Goal: Information Seeking & Learning: Learn about a topic

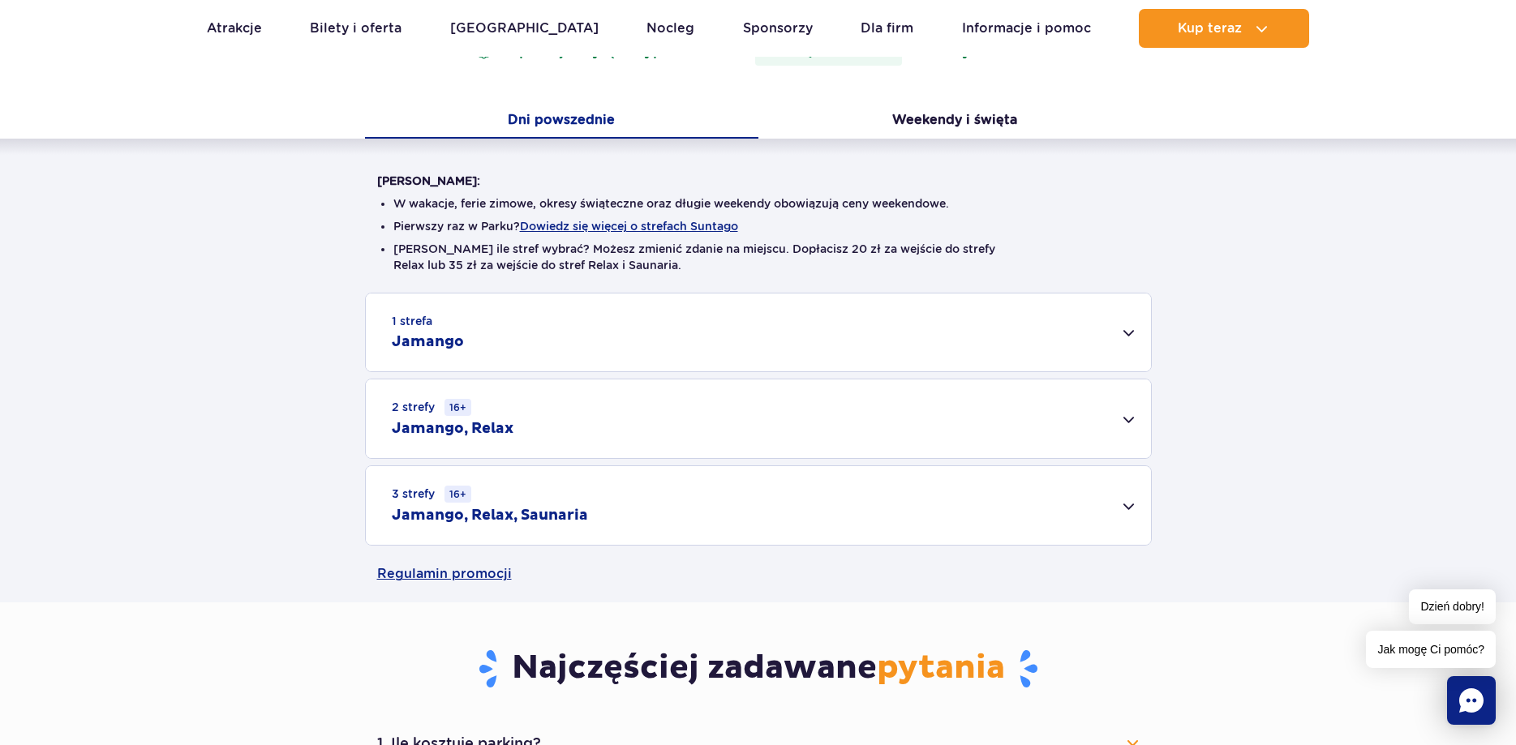
scroll to position [331, 0]
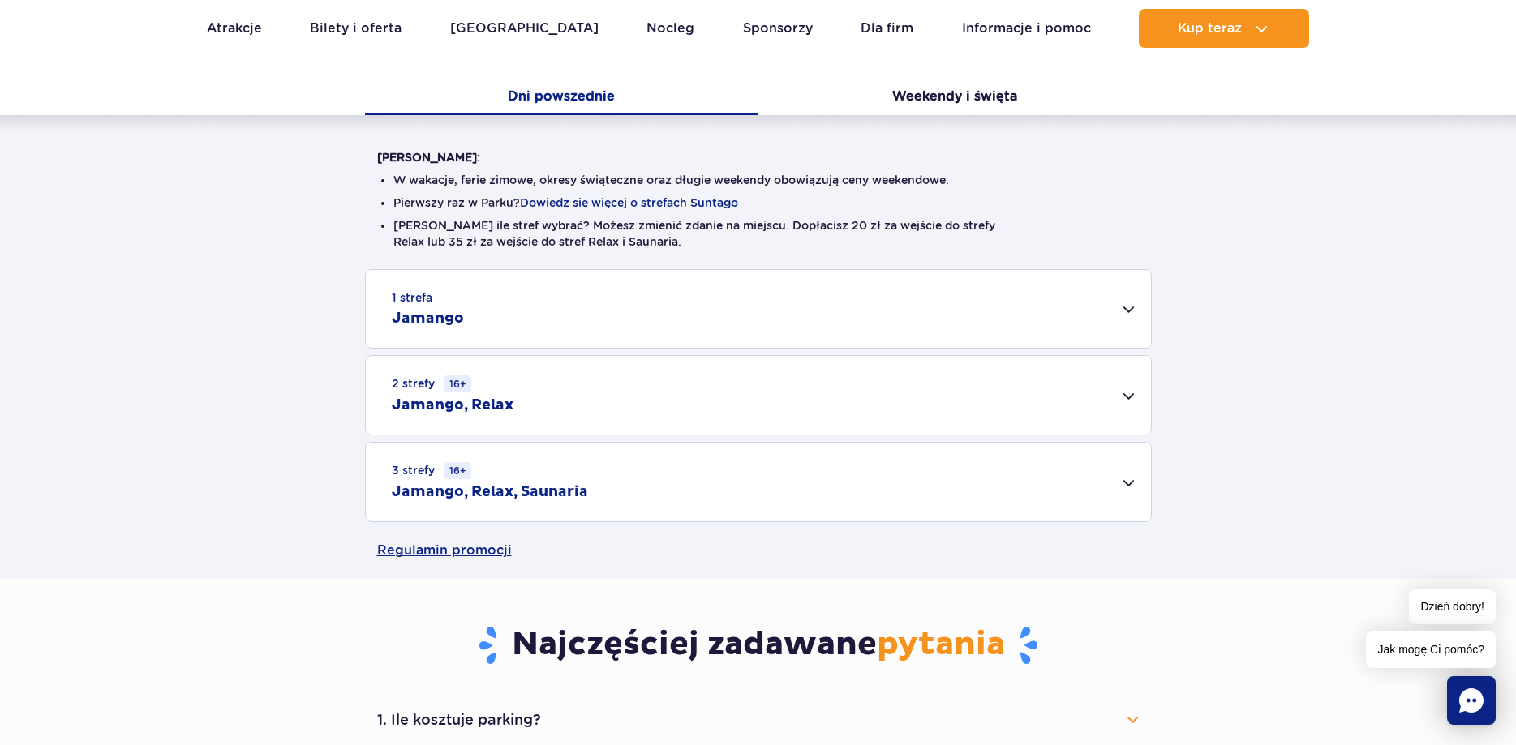
click at [914, 215] on ul "W wakacje, ferie zimowe, okresy świąteczne oraz długie weekendy obowiązują ceny…" at bounding box center [758, 217] width 762 height 104
click at [618, 199] on button "Dowiedz się więcej o strefach Suntago" at bounding box center [629, 202] width 218 height 13
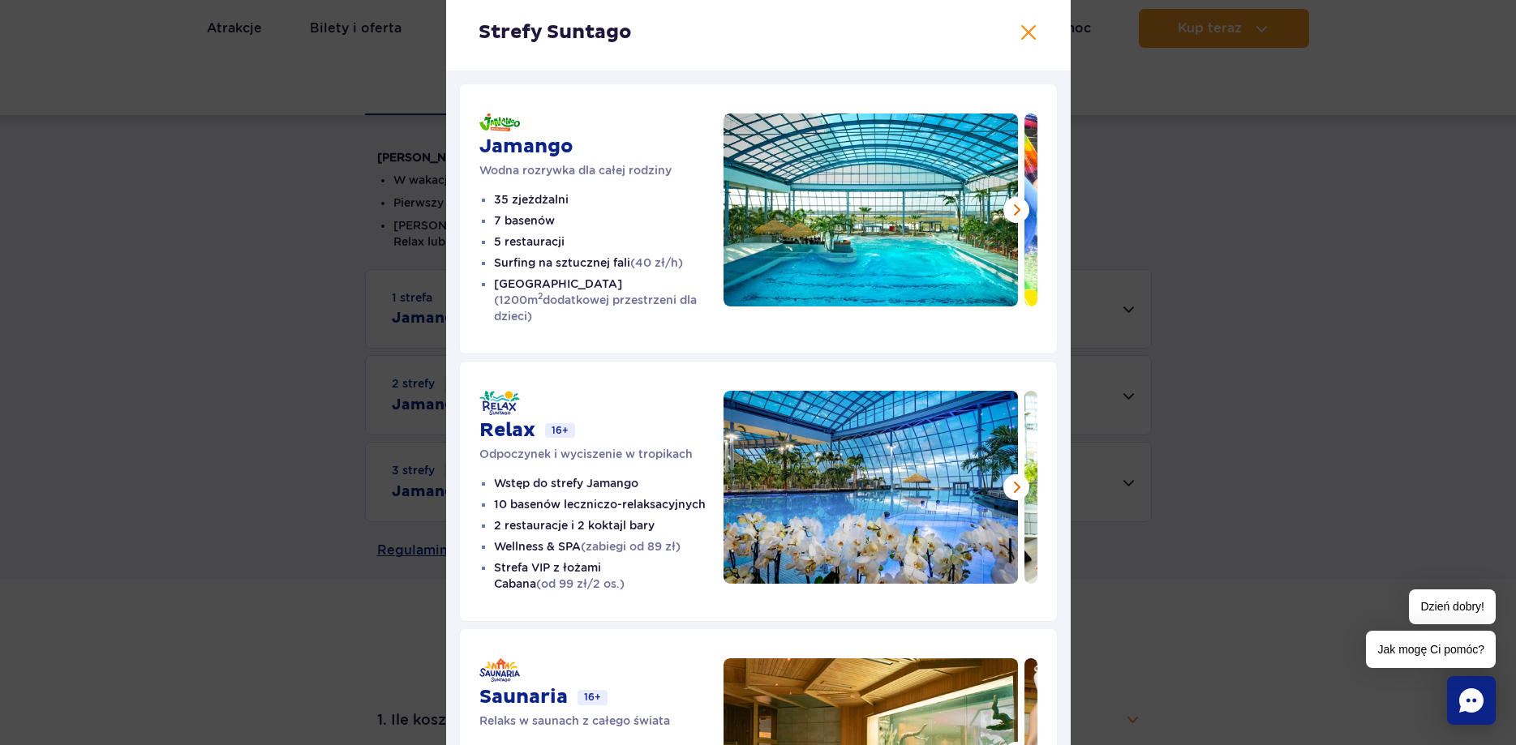
scroll to position [0, 0]
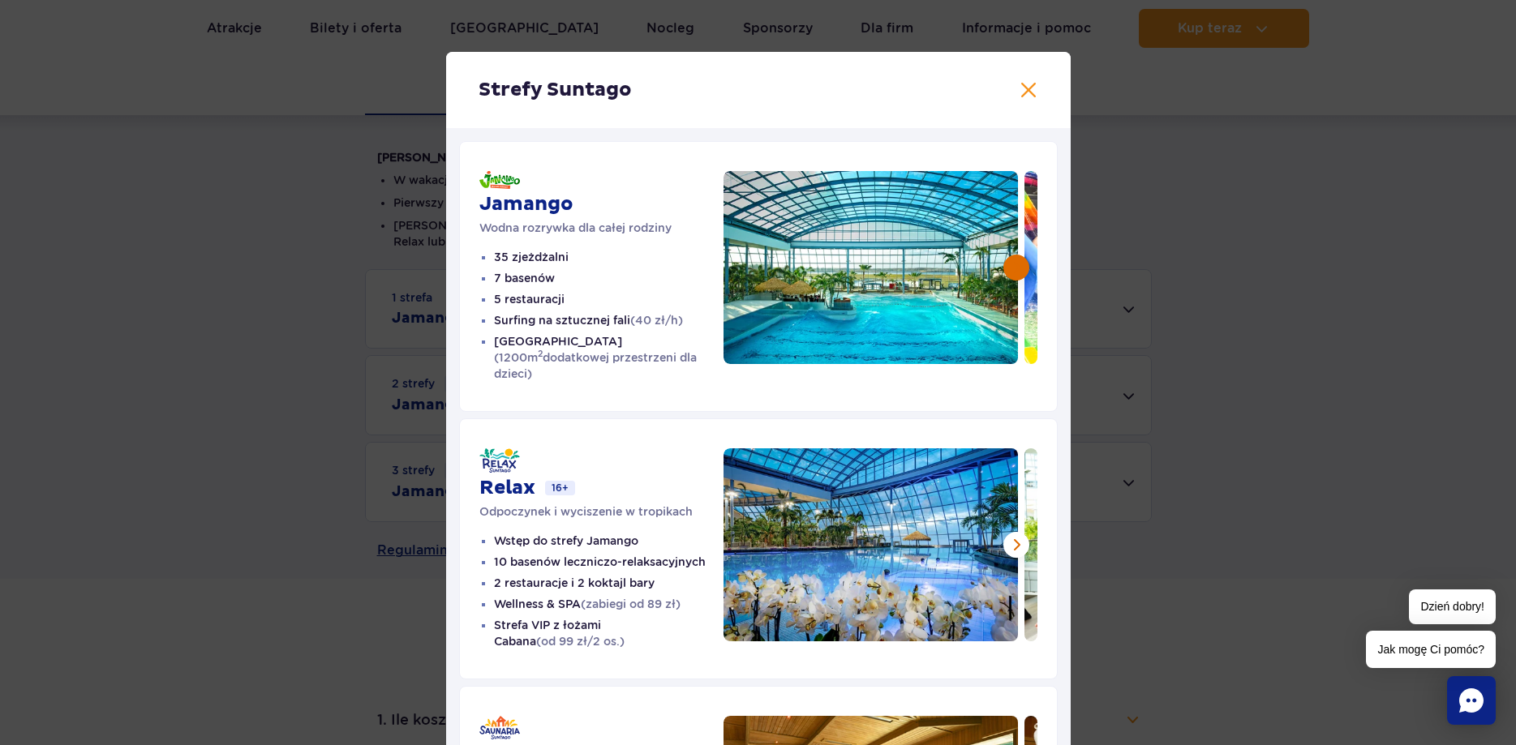
click at [1013, 267] on button at bounding box center [1016, 268] width 26 height 26
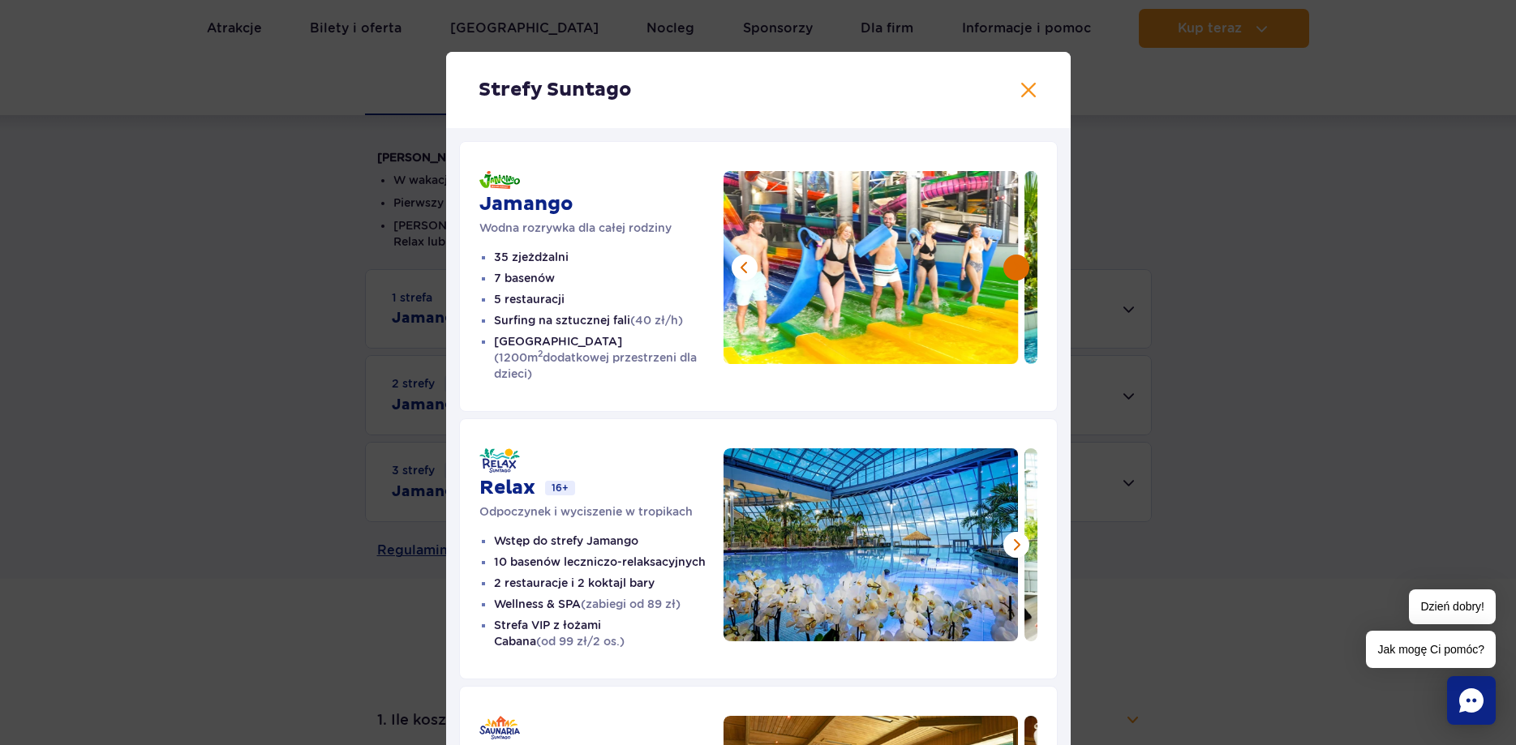
click at [1013, 267] on button at bounding box center [1016, 268] width 26 height 26
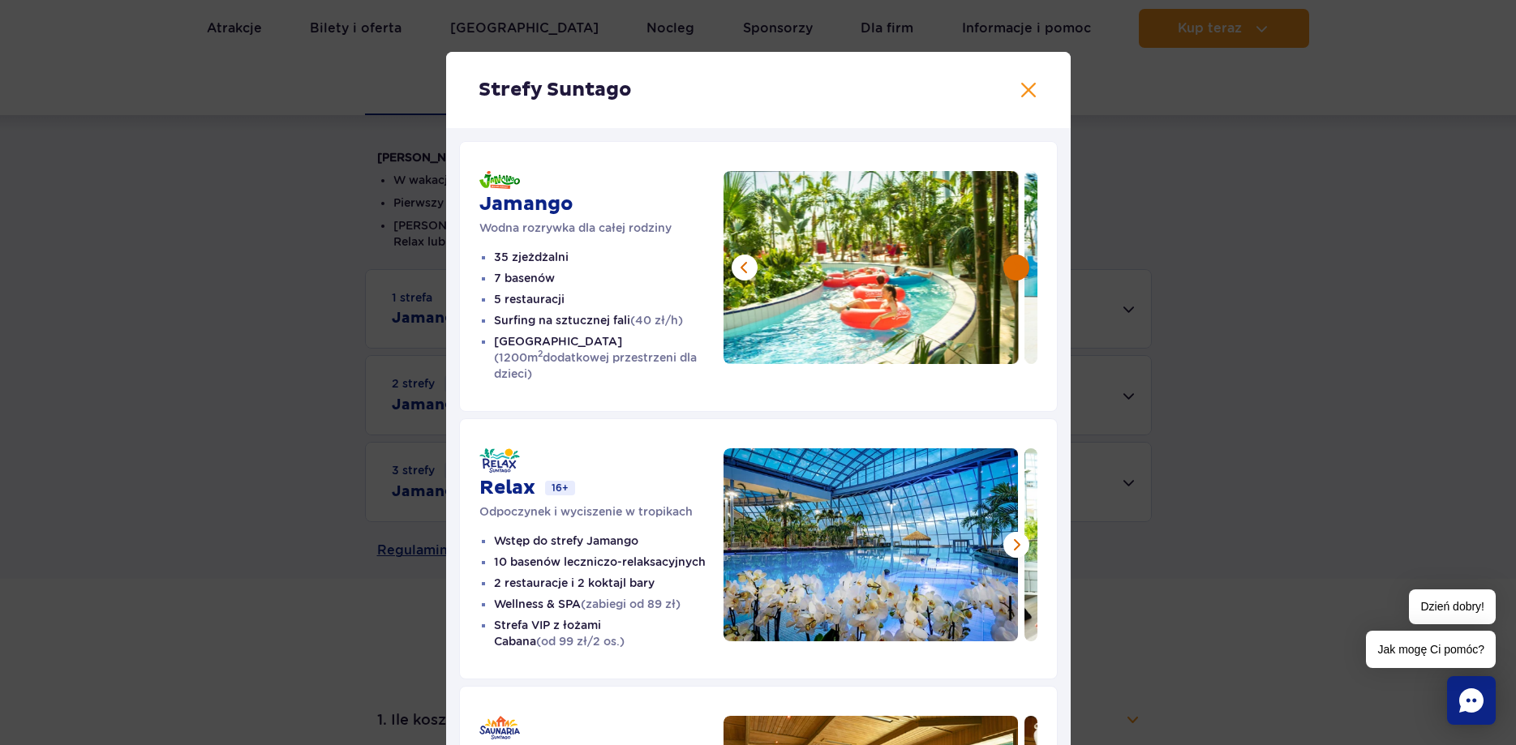
click at [1013, 267] on button at bounding box center [1016, 268] width 26 height 26
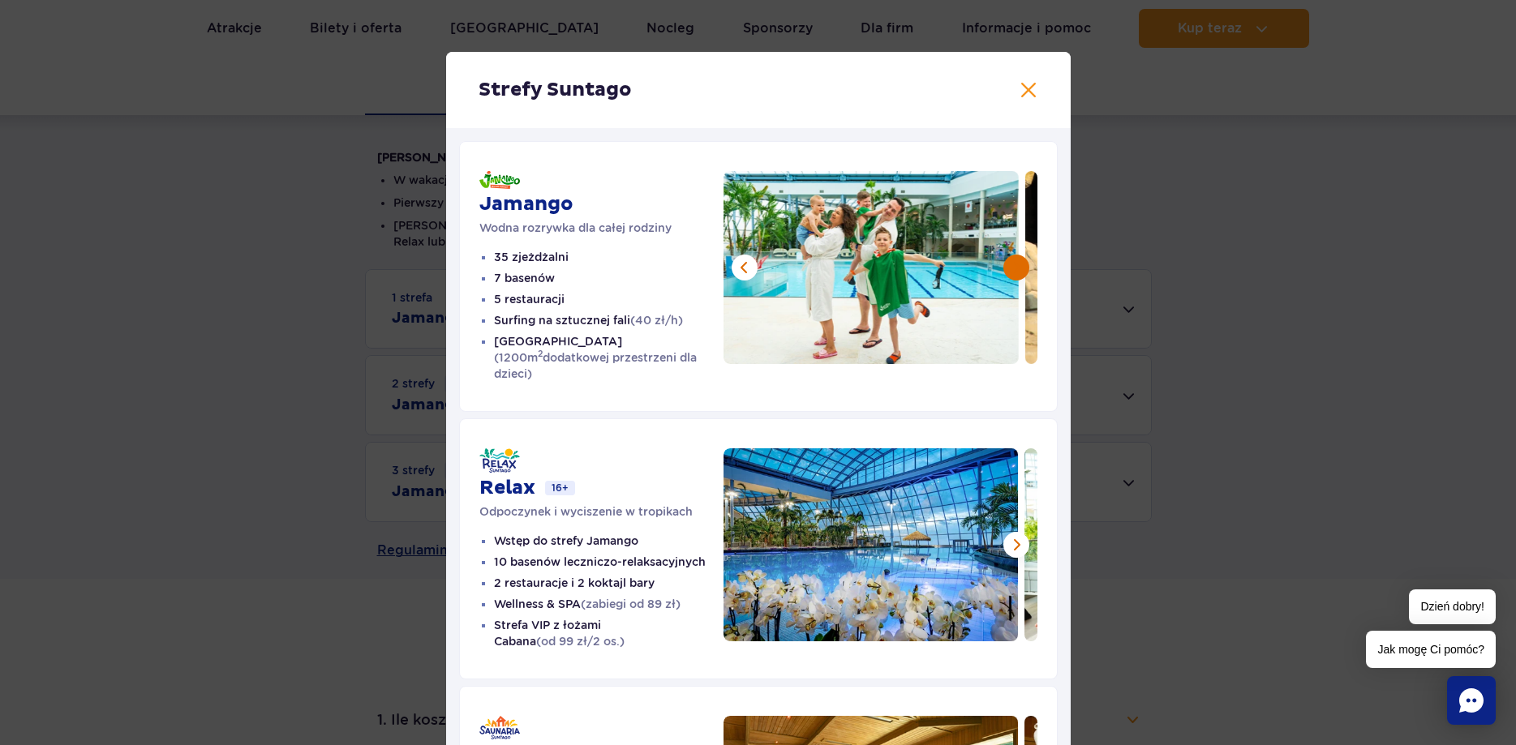
click at [1013, 267] on button at bounding box center [1016, 268] width 26 height 26
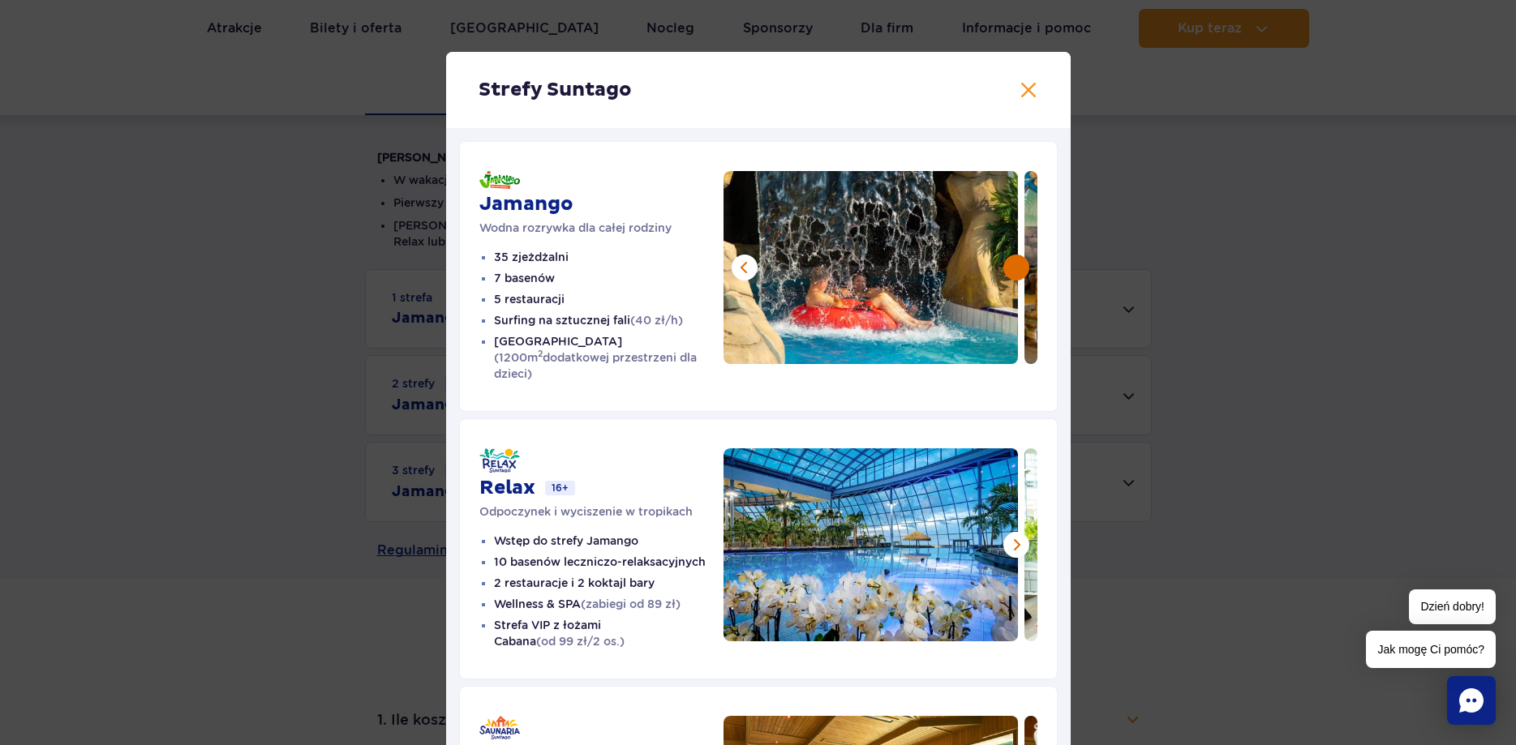
click at [1013, 267] on button at bounding box center [1016, 268] width 26 height 26
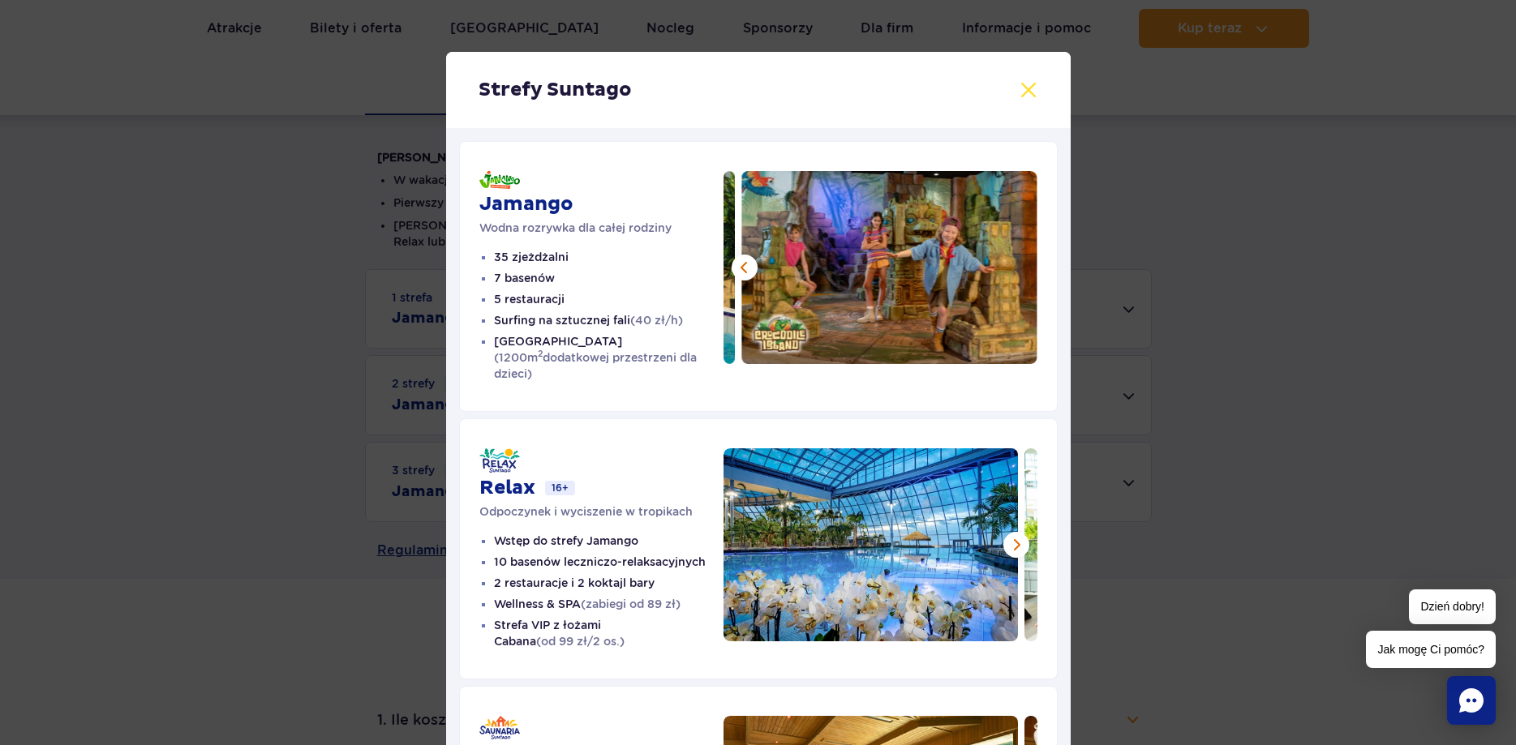
click at [1028, 94] on button at bounding box center [1028, 89] width 19 height 19
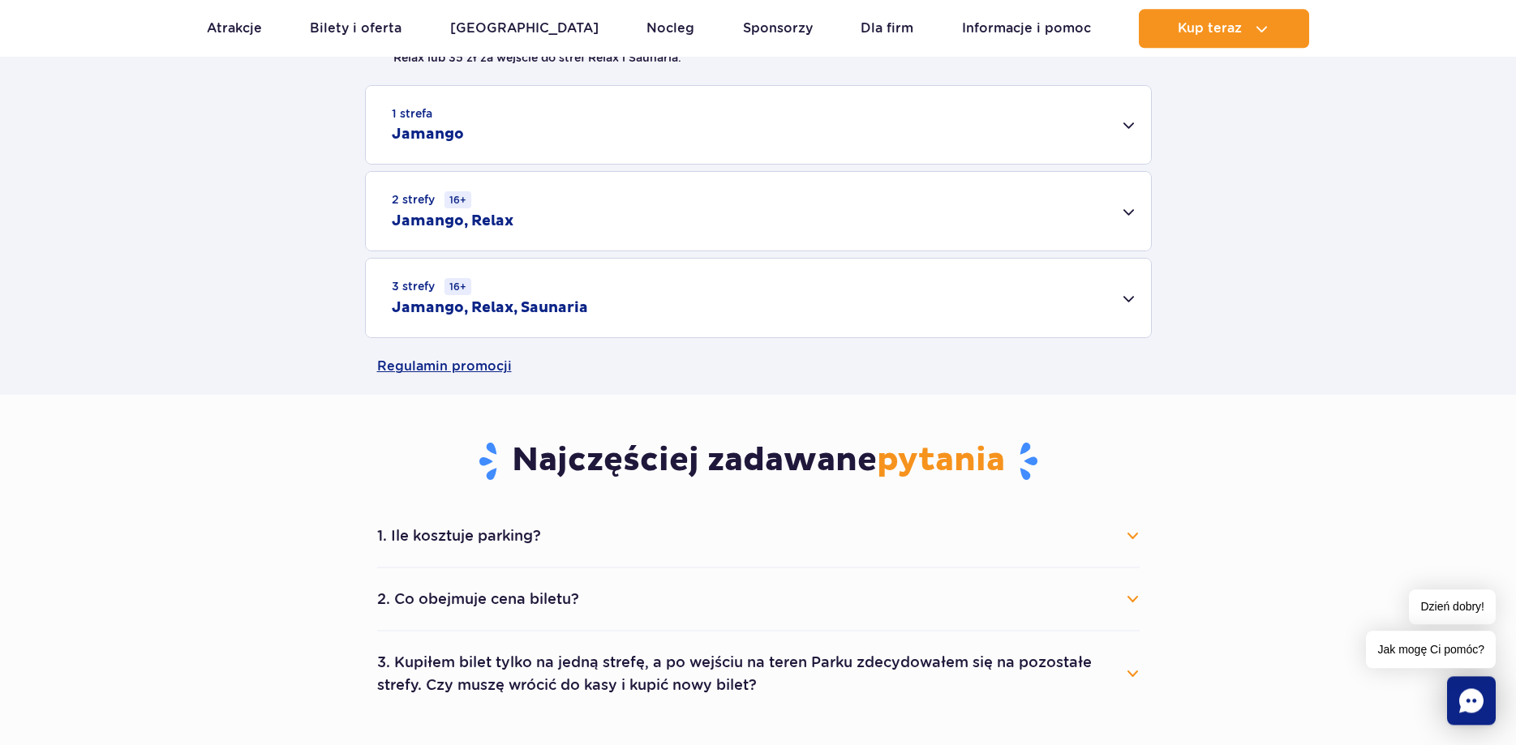
scroll to position [579, 0]
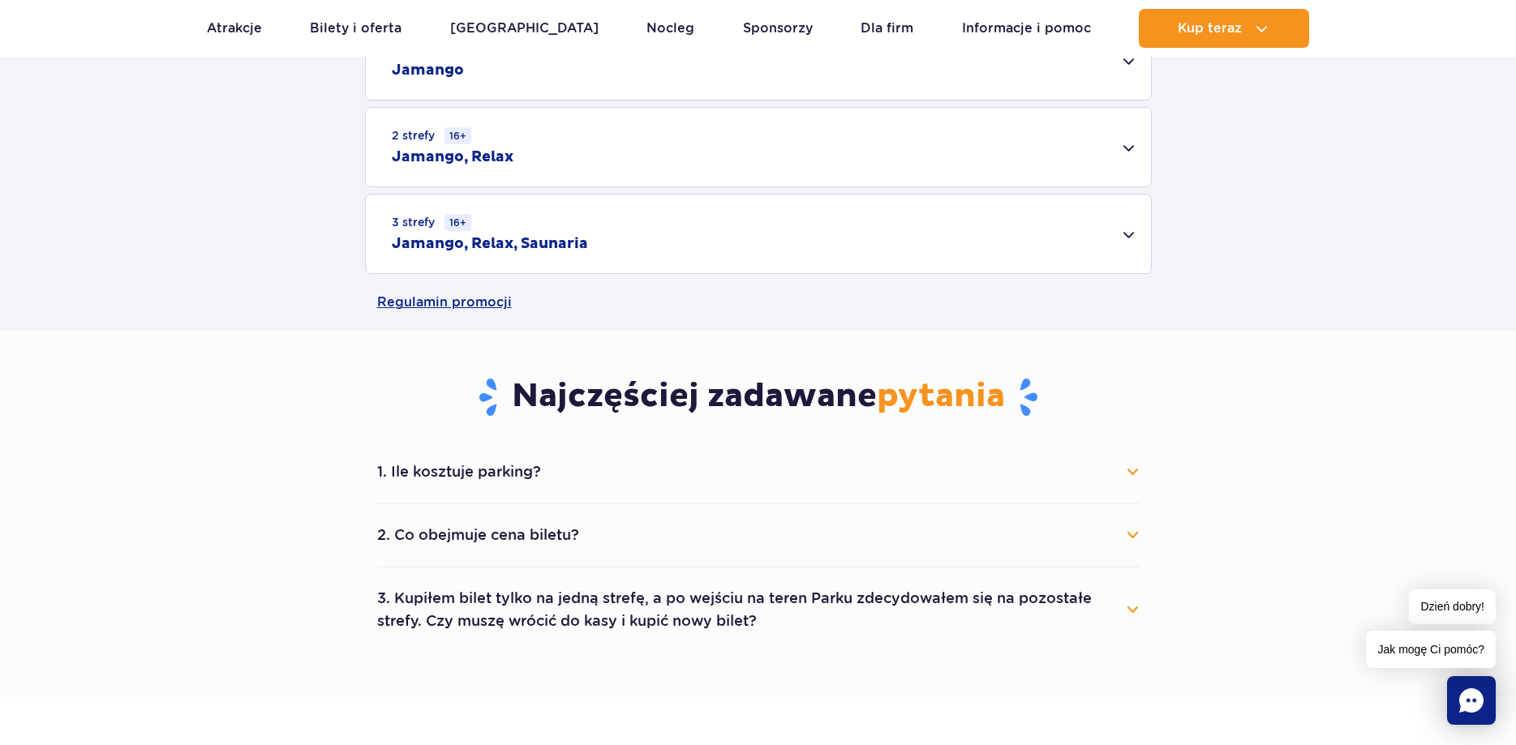
click at [648, 481] on button "1. Ile kosztuje parking?" at bounding box center [758, 472] width 762 height 36
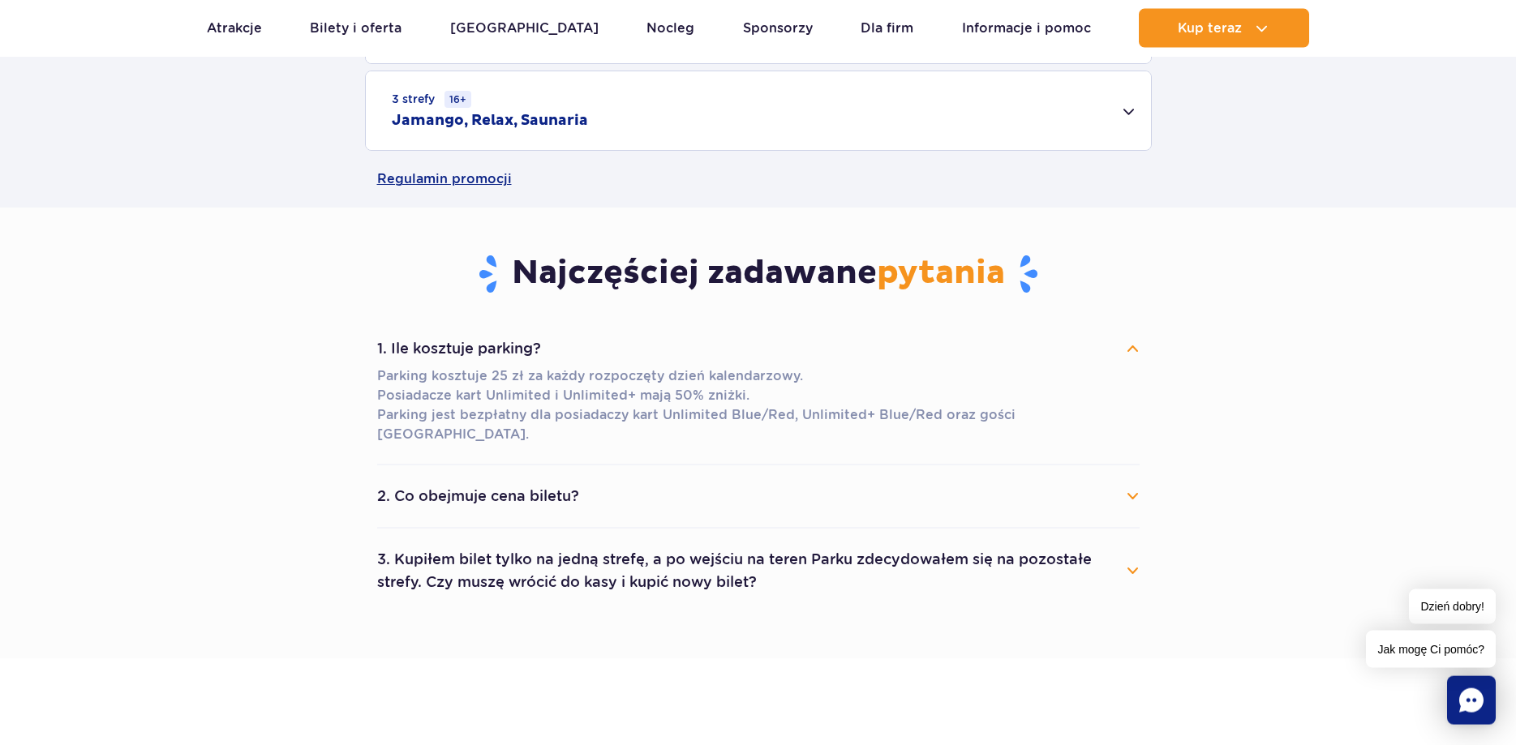
scroll to position [744, 0]
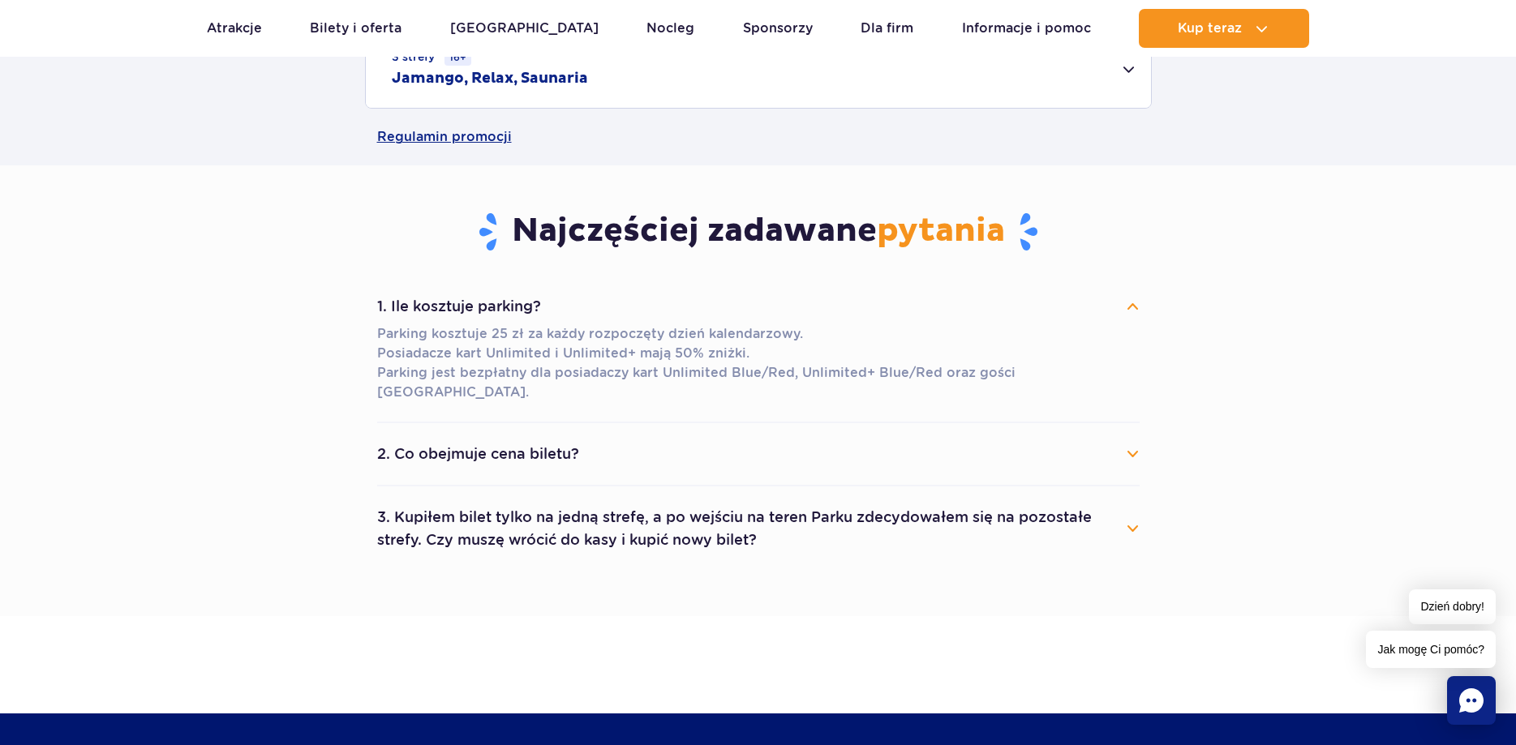
click at [759, 450] on button "2. Co obejmuje cena biletu?" at bounding box center [758, 454] width 762 height 36
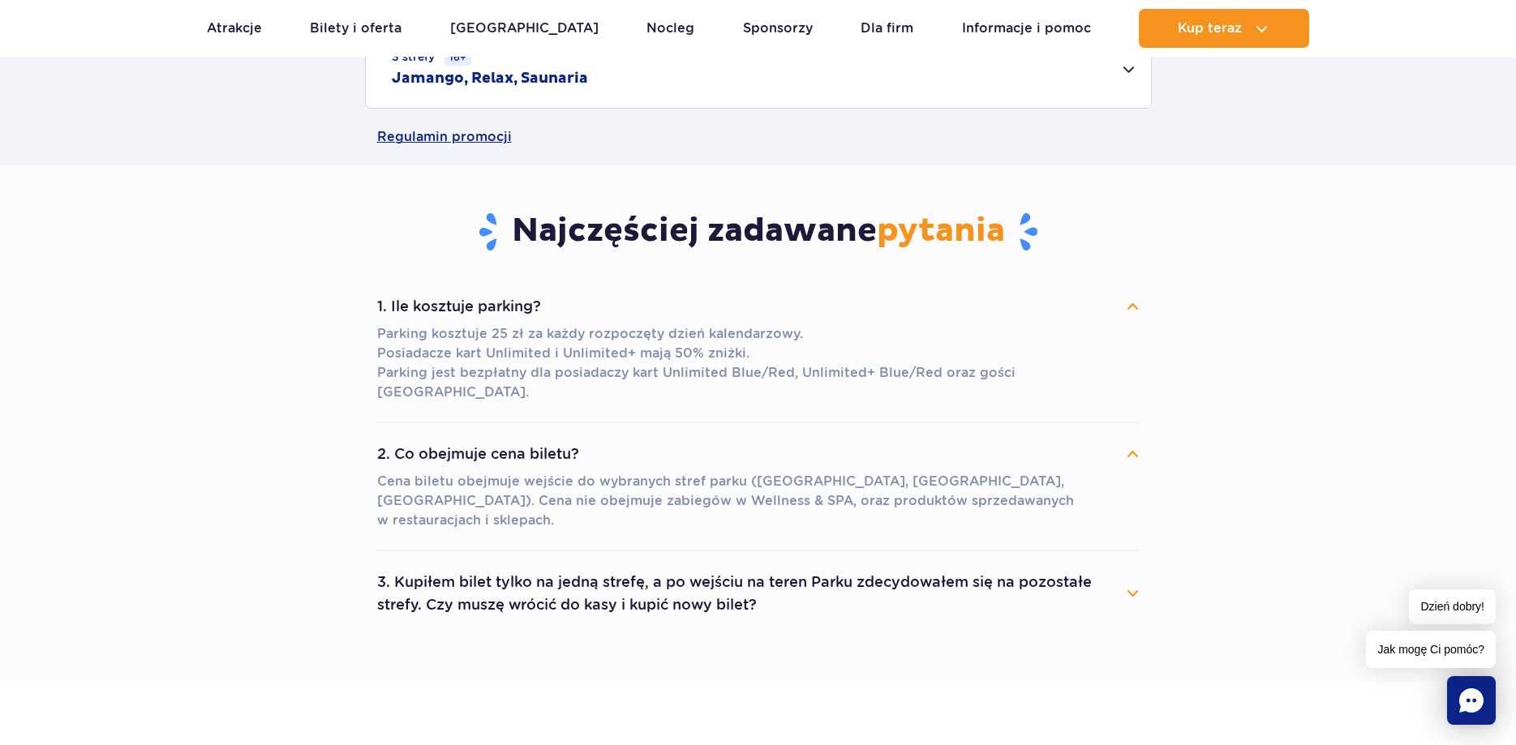
click at [843, 577] on button "3. Kupiłem bilet tylko na jedną strefę, a po wejściu na teren Parku zdecydowałe…" at bounding box center [758, 593] width 762 height 58
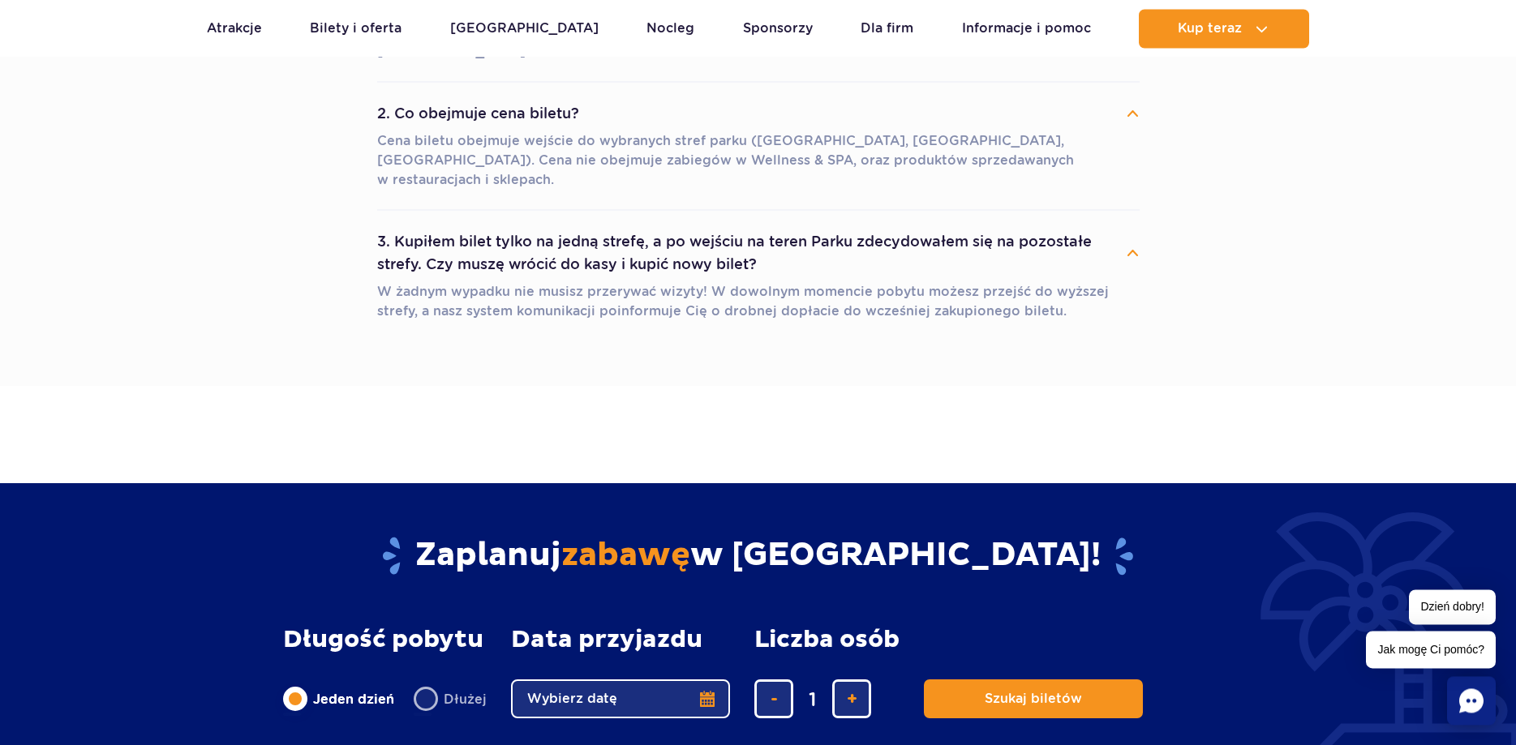
scroll to position [1158, 0]
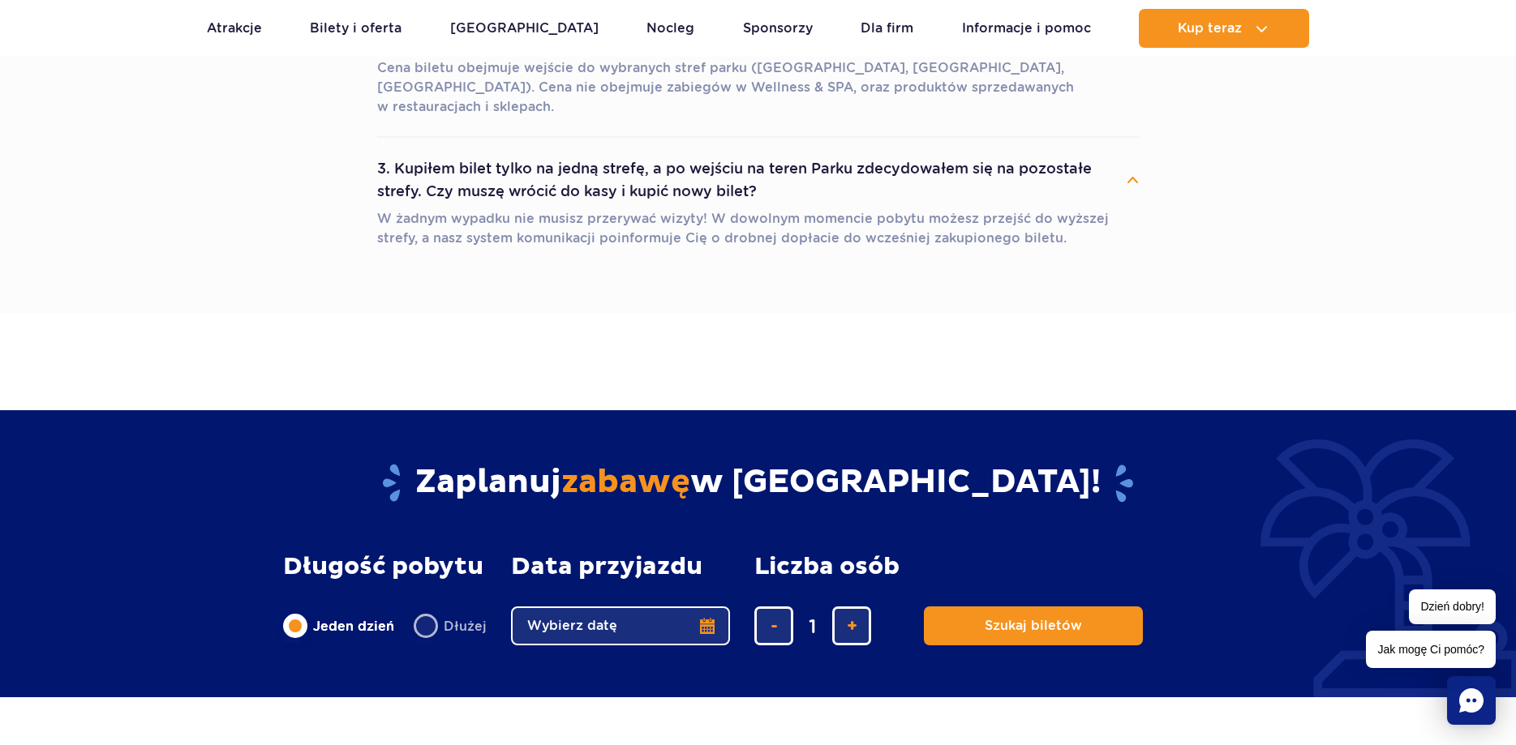
click at [706, 607] on button "Wybierz datę" at bounding box center [620, 626] width 219 height 39
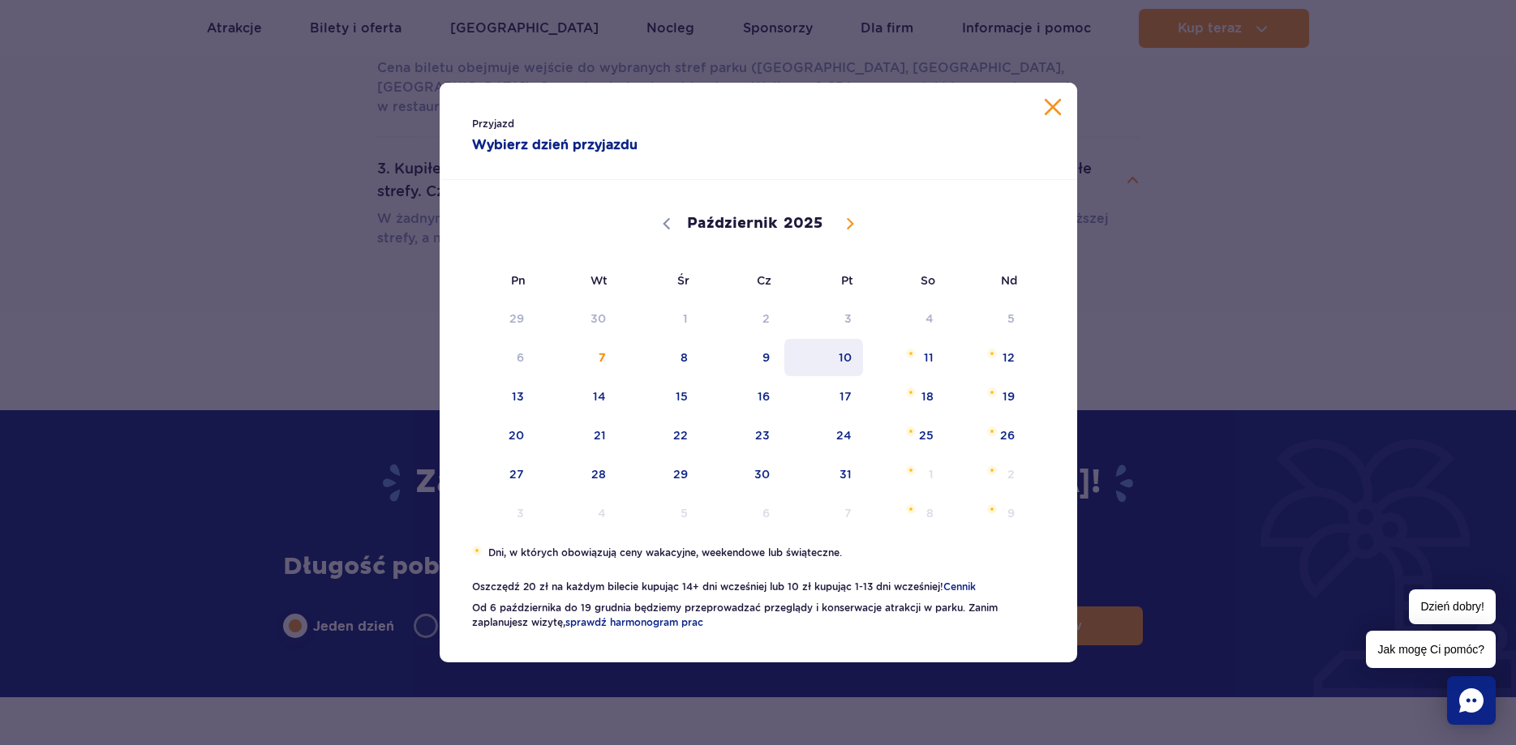
click at [842, 362] on span "10" at bounding box center [824, 357] width 82 height 37
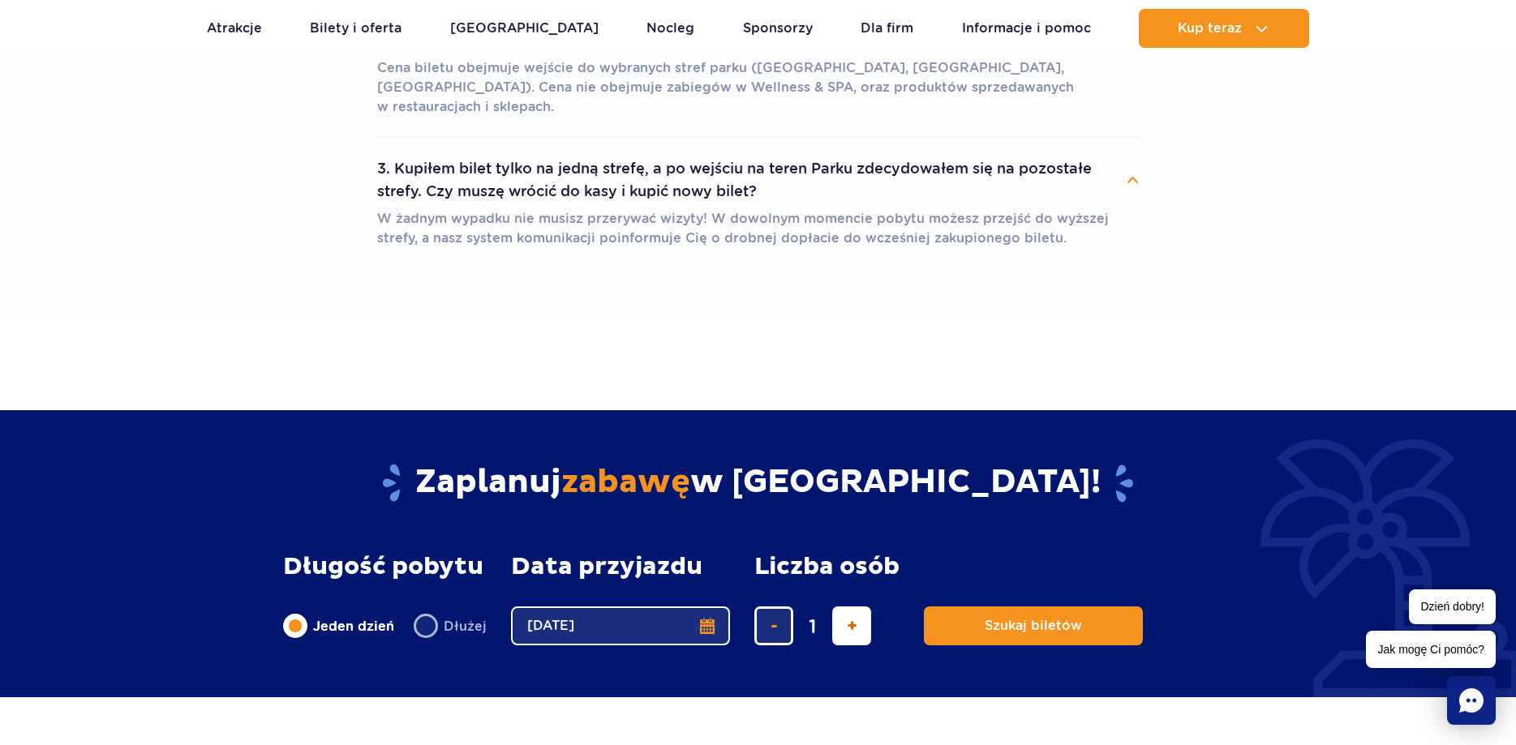
click at [849, 626] on span "dodaj bilet" at bounding box center [852, 626] width 11 height 0
type input "5"
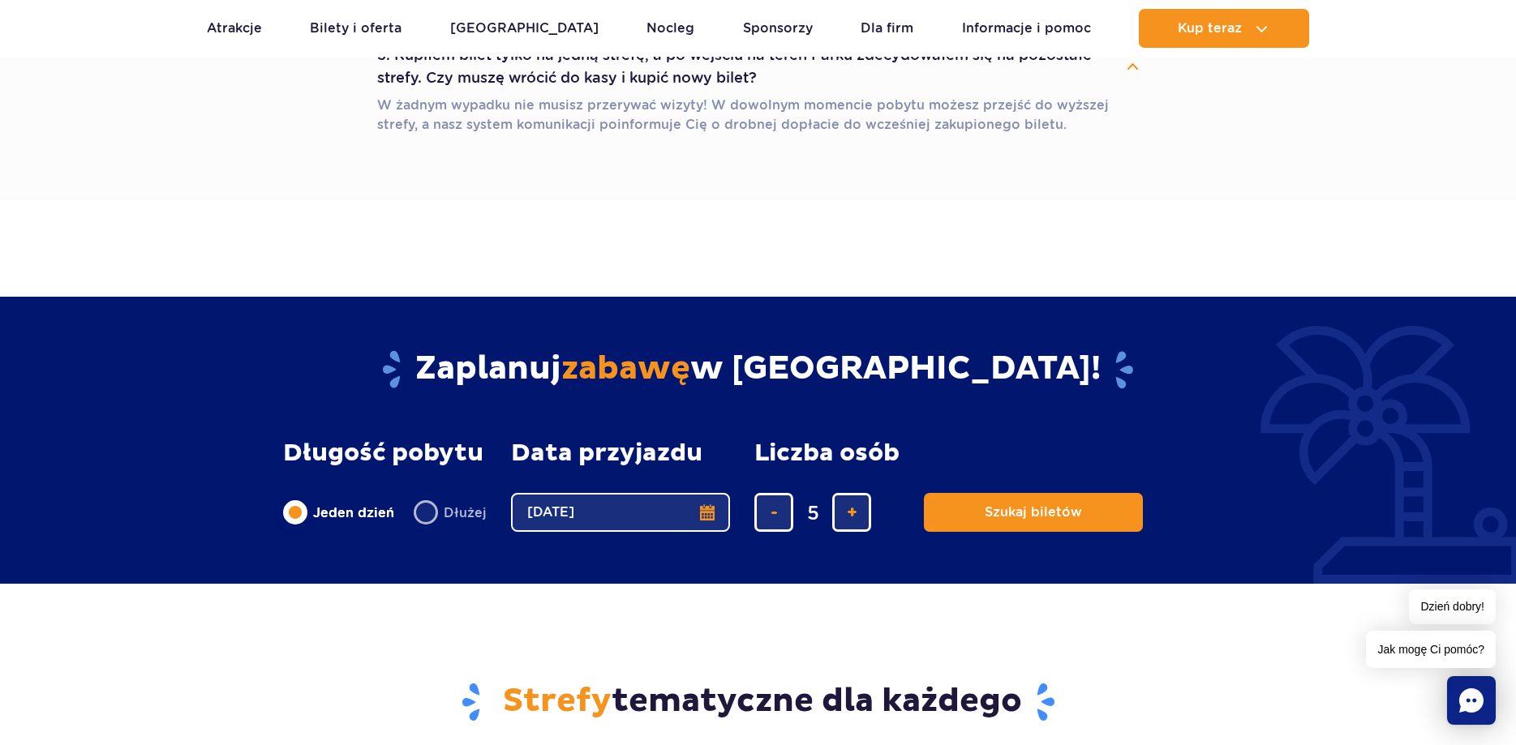
scroll to position [1241, 0]
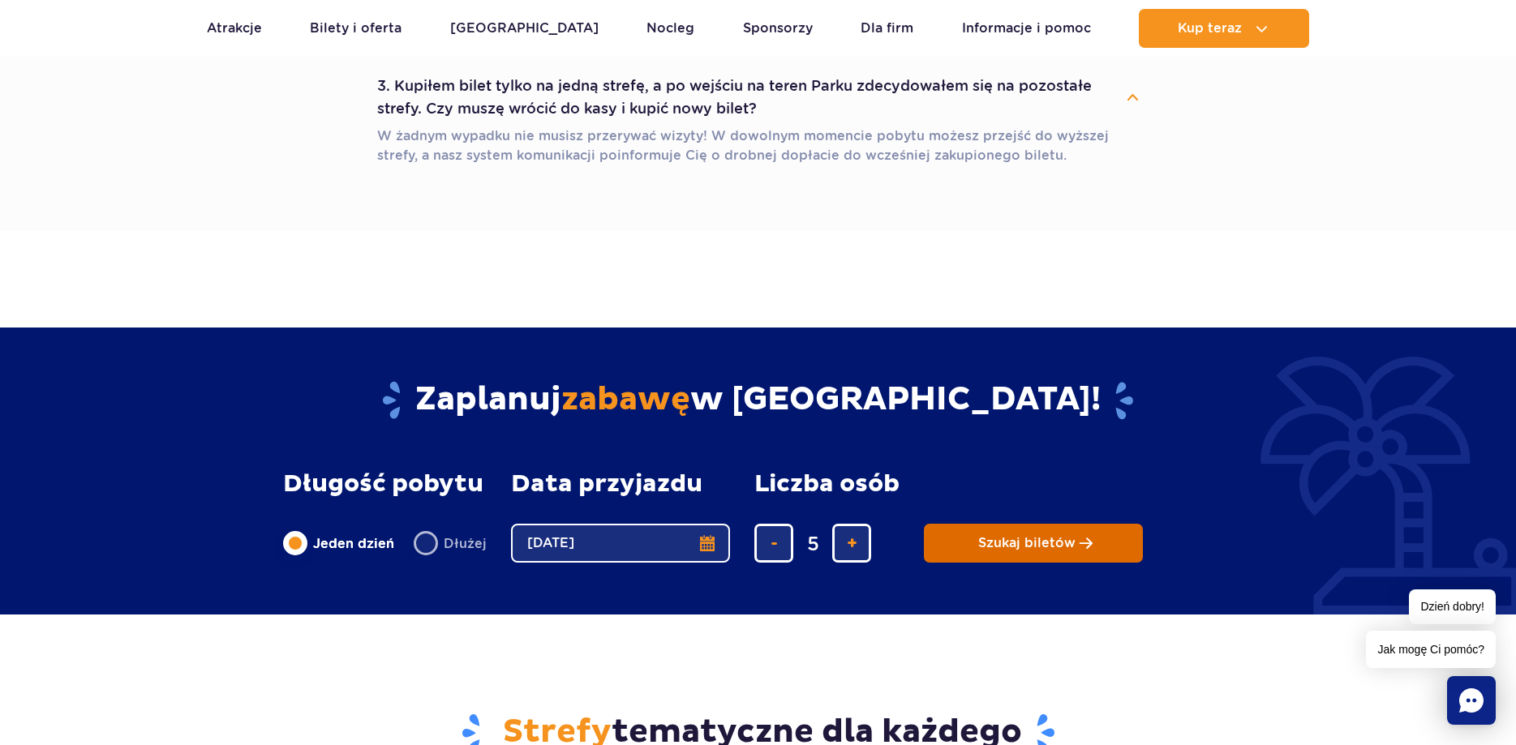
click at [990, 524] on button "Szukaj biletów" at bounding box center [1033, 543] width 219 height 39
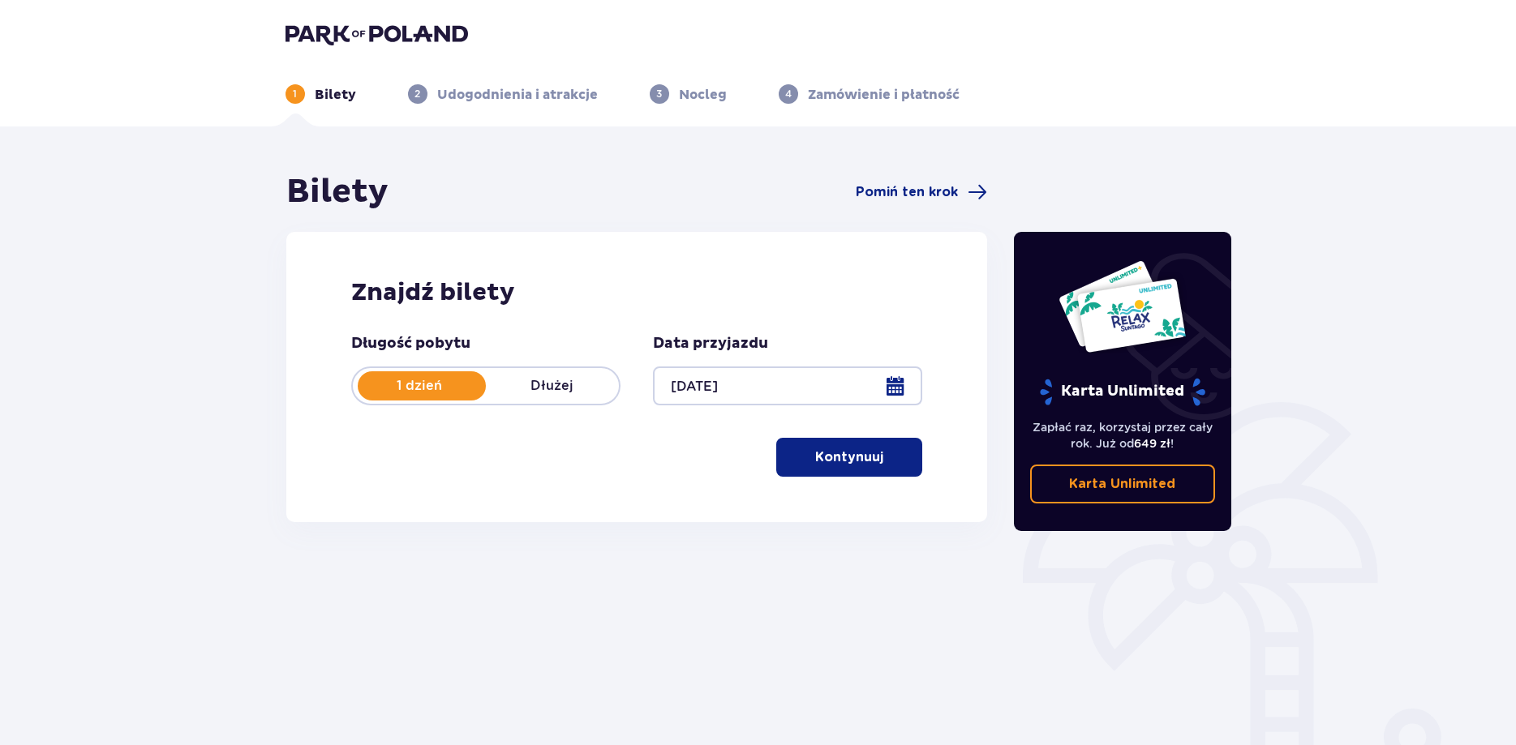
click at [864, 460] on p "Kontynuuj" at bounding box center [849, 457] width 68 height 18
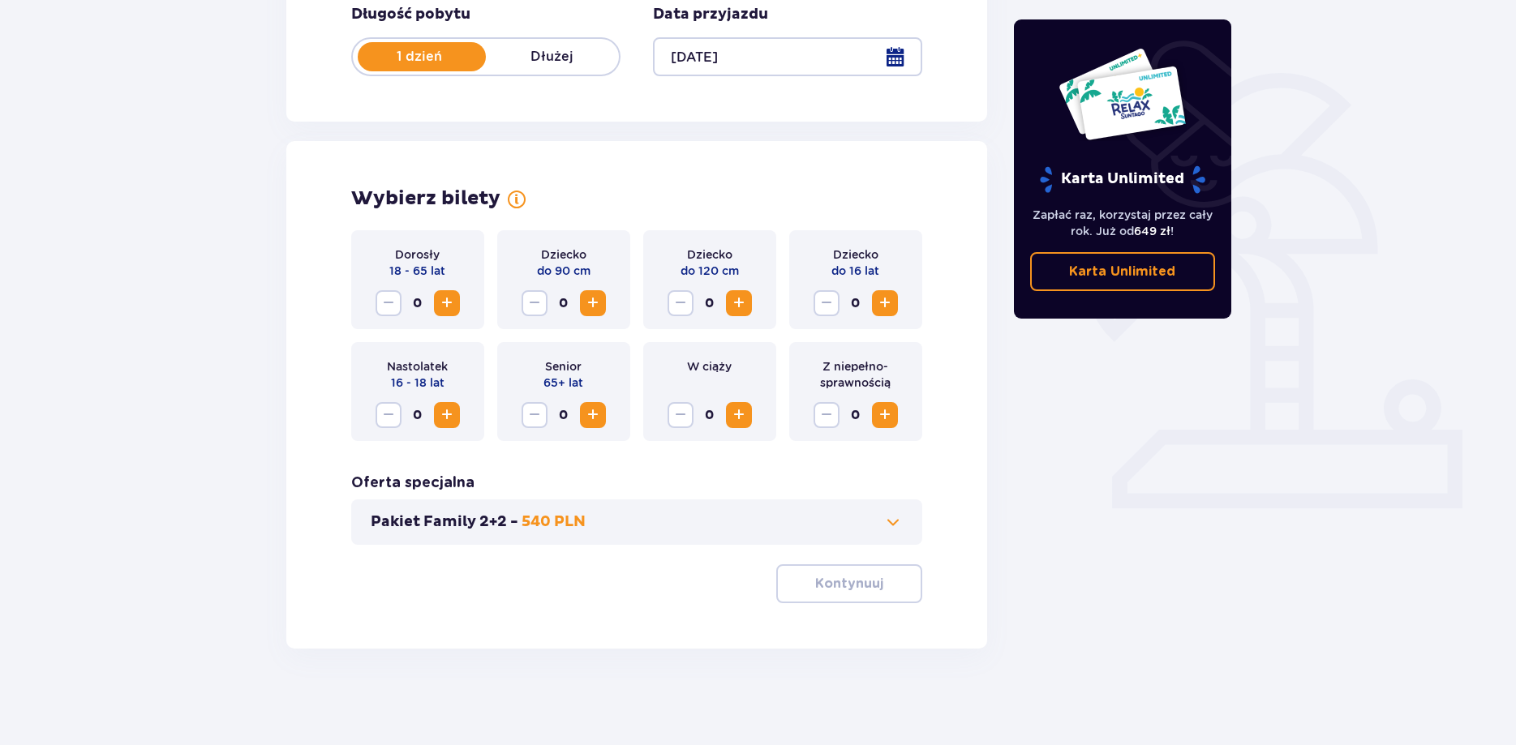
scroll to position [330, 0]
click at [893, 523] on span at bounding box center [892, 521] width 19 height 19
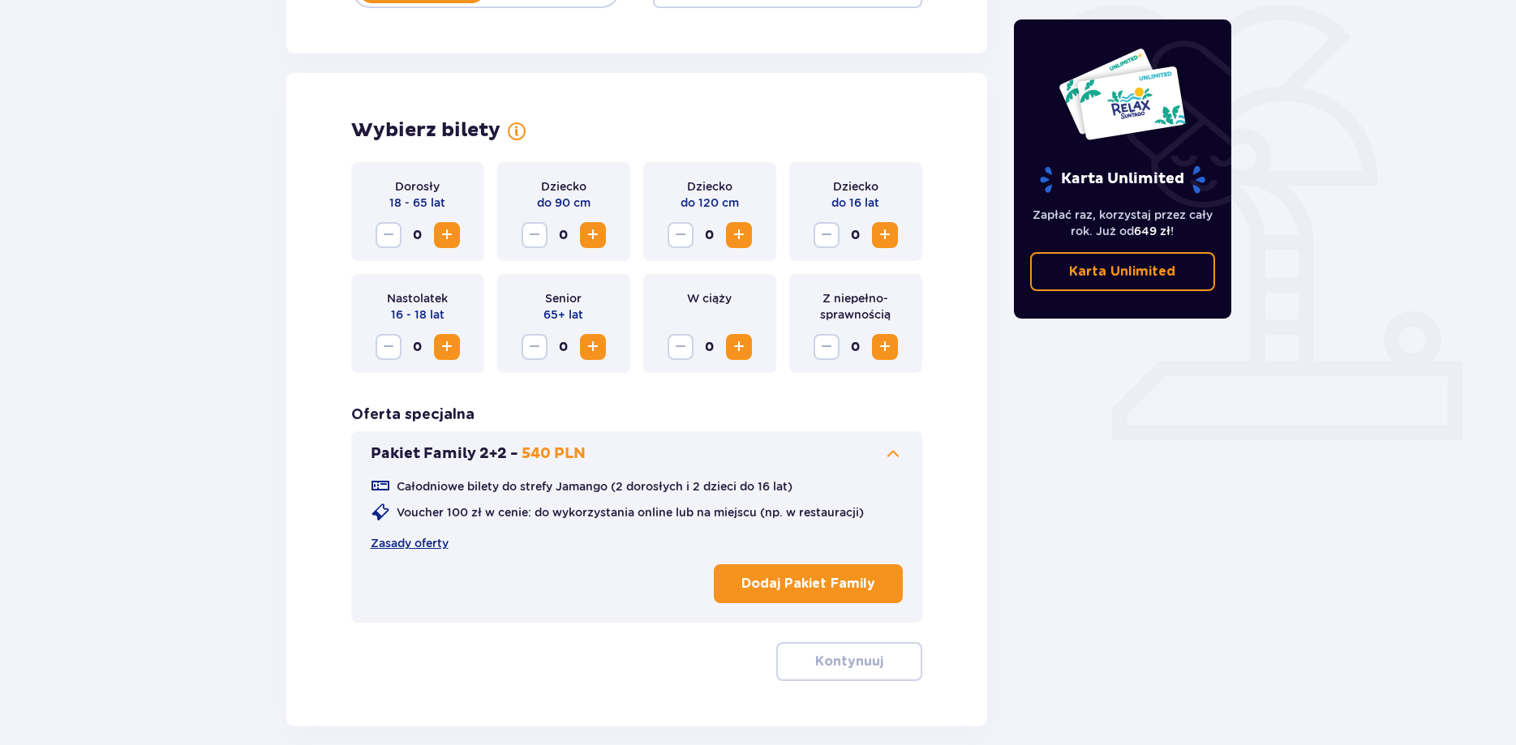
scroll to position [368, 0]
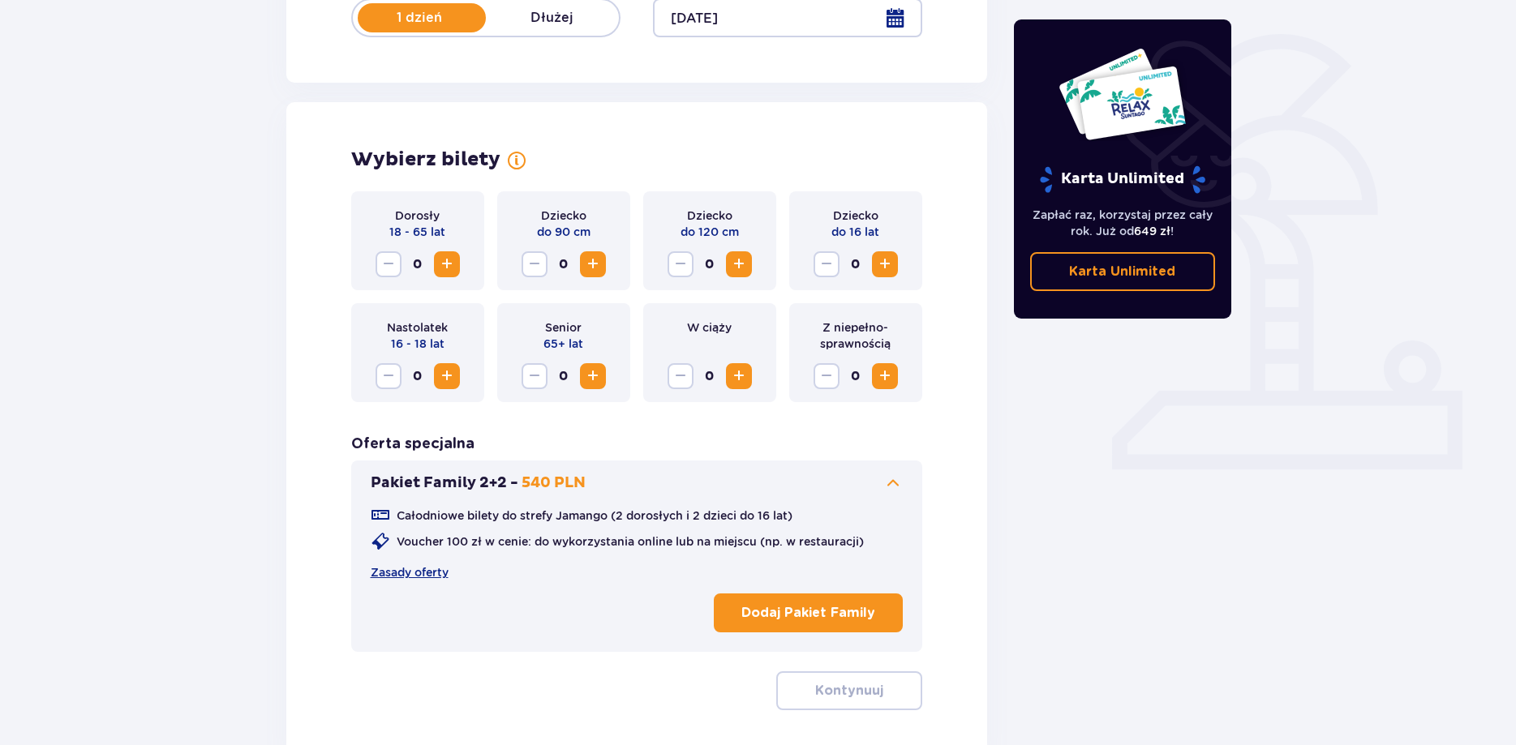
click at [447, 267] on span "Zwiększ" at bounding box center [446, 264] width 19 height 19
click at [741, 265] on span "Zwiększ" at bounding box center [738, 264] width 19 height 19
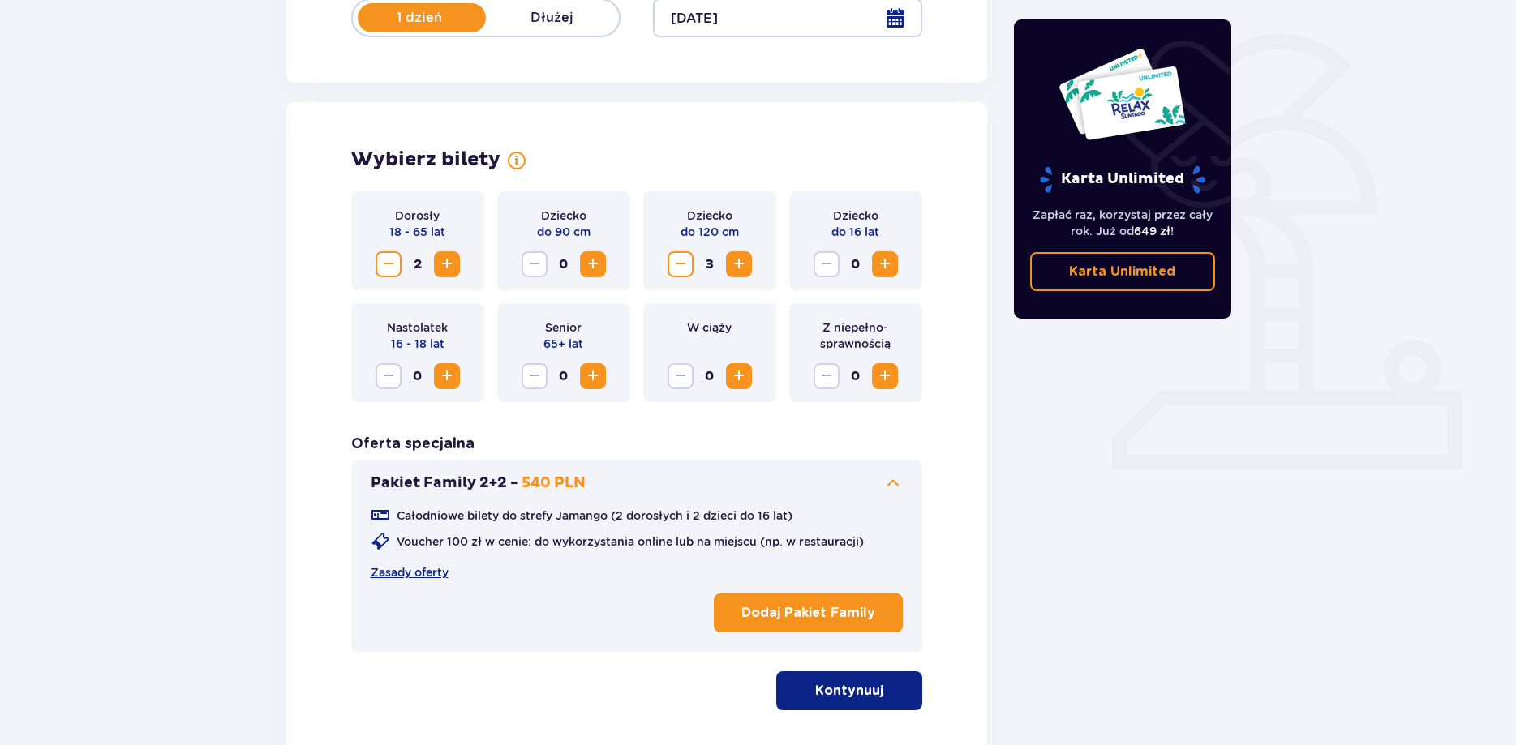
click at [864, 688] on p "Kontynuuj" at bounding box center [849, 691] width 68 height 18
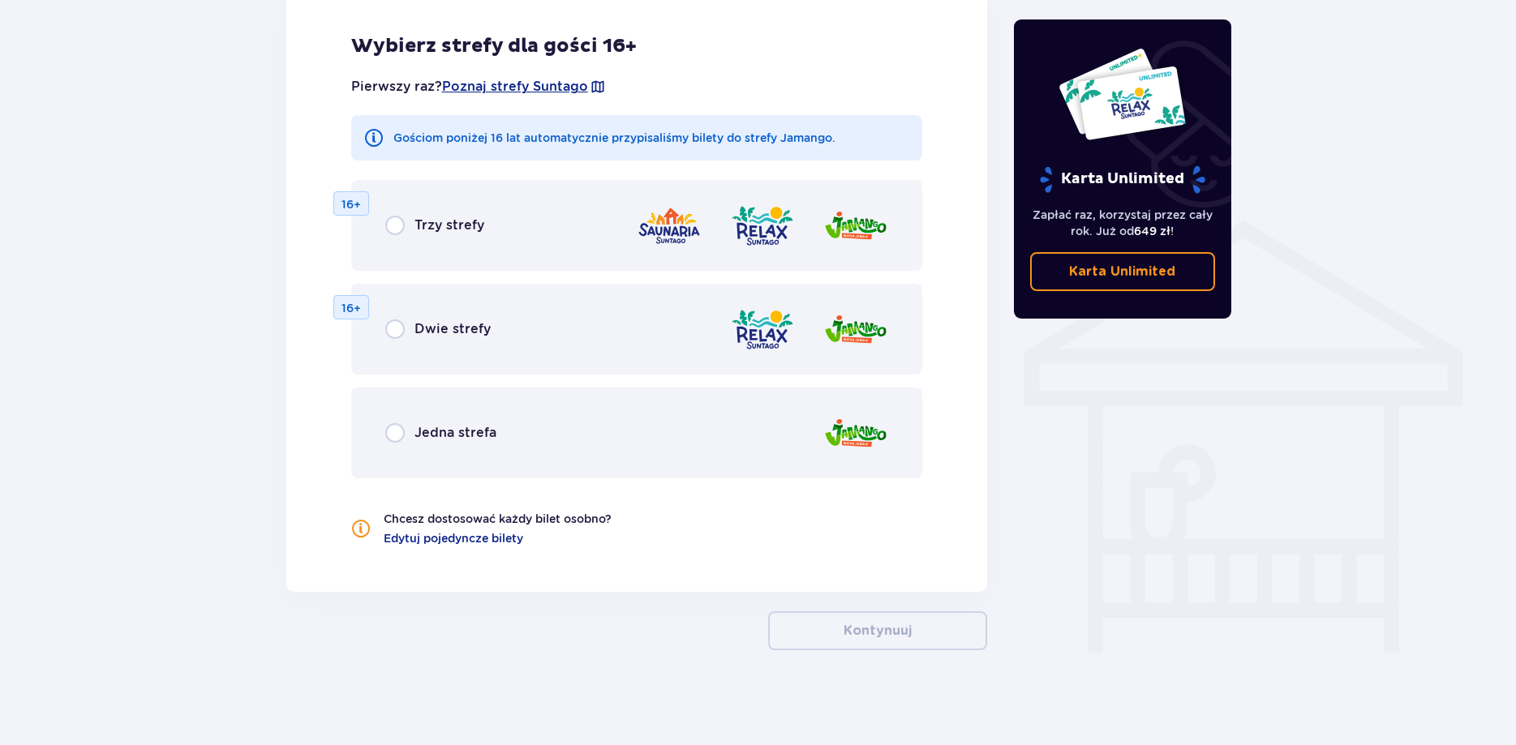
scroll to position [1099, 0]
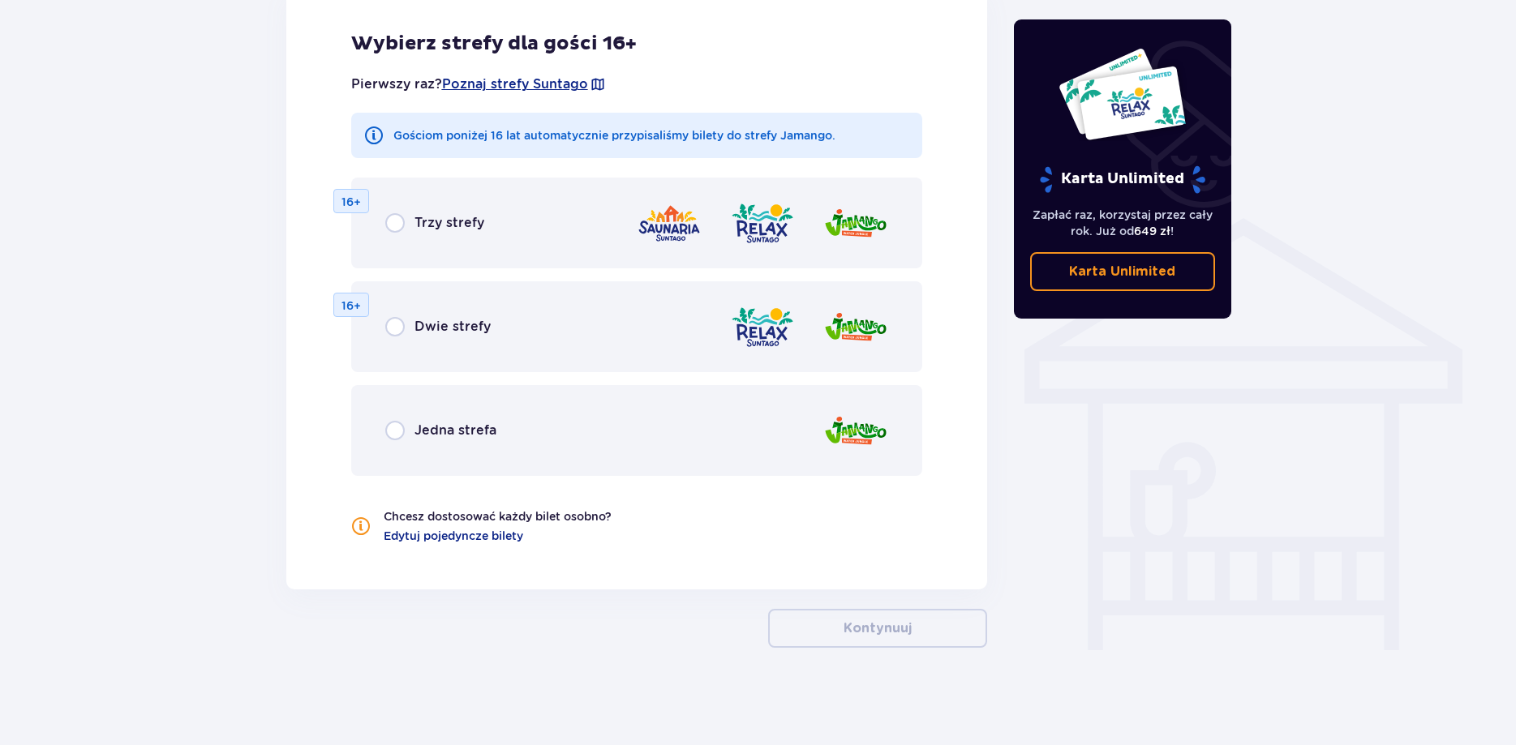
click at [393, 431] on input "radio" at bounding box center [394, 430] width 19 height 19
radio input "true"
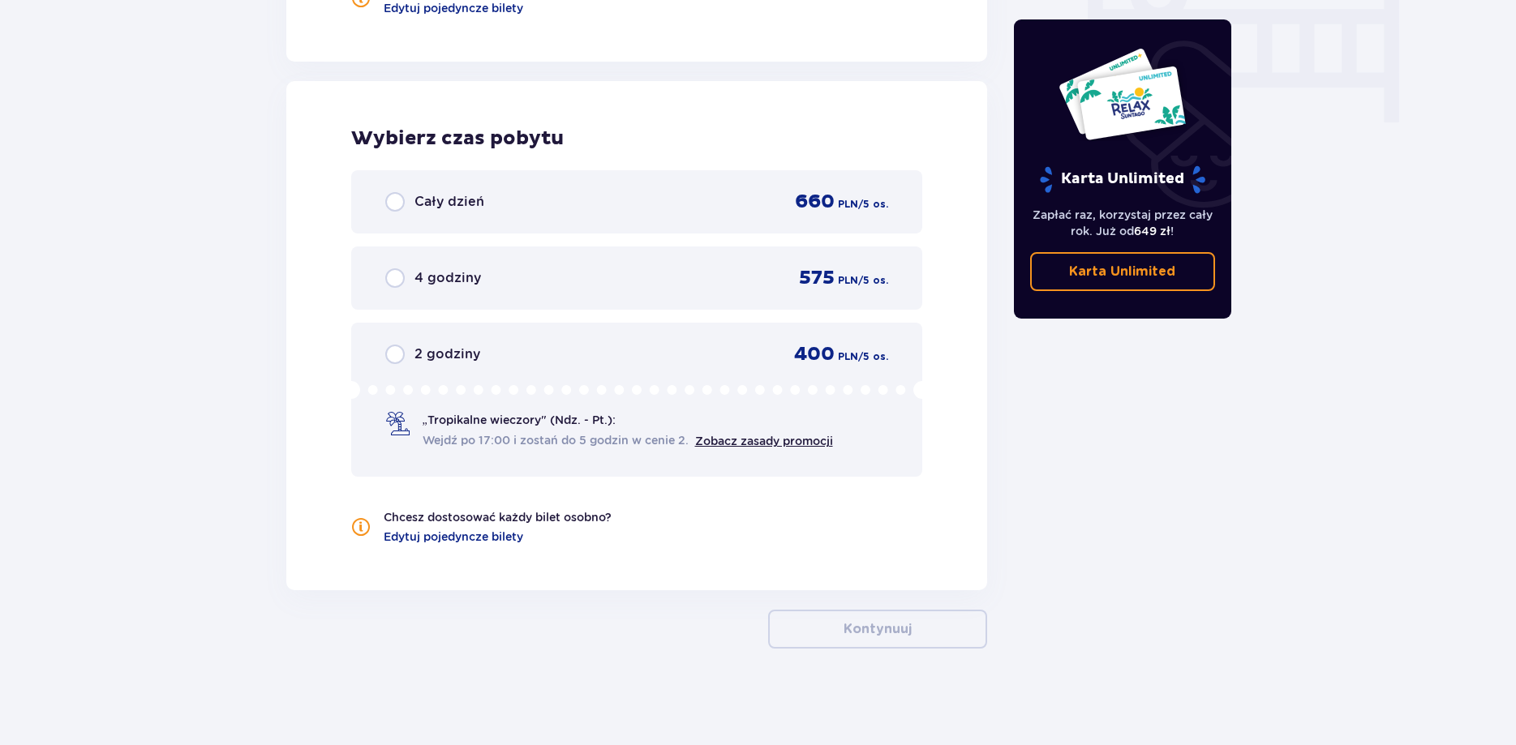
scroll to position [1628, 0]
click at [396, 202] on input "radio" at bounding box center [394, 200] width 19 height 19
radio input "true"
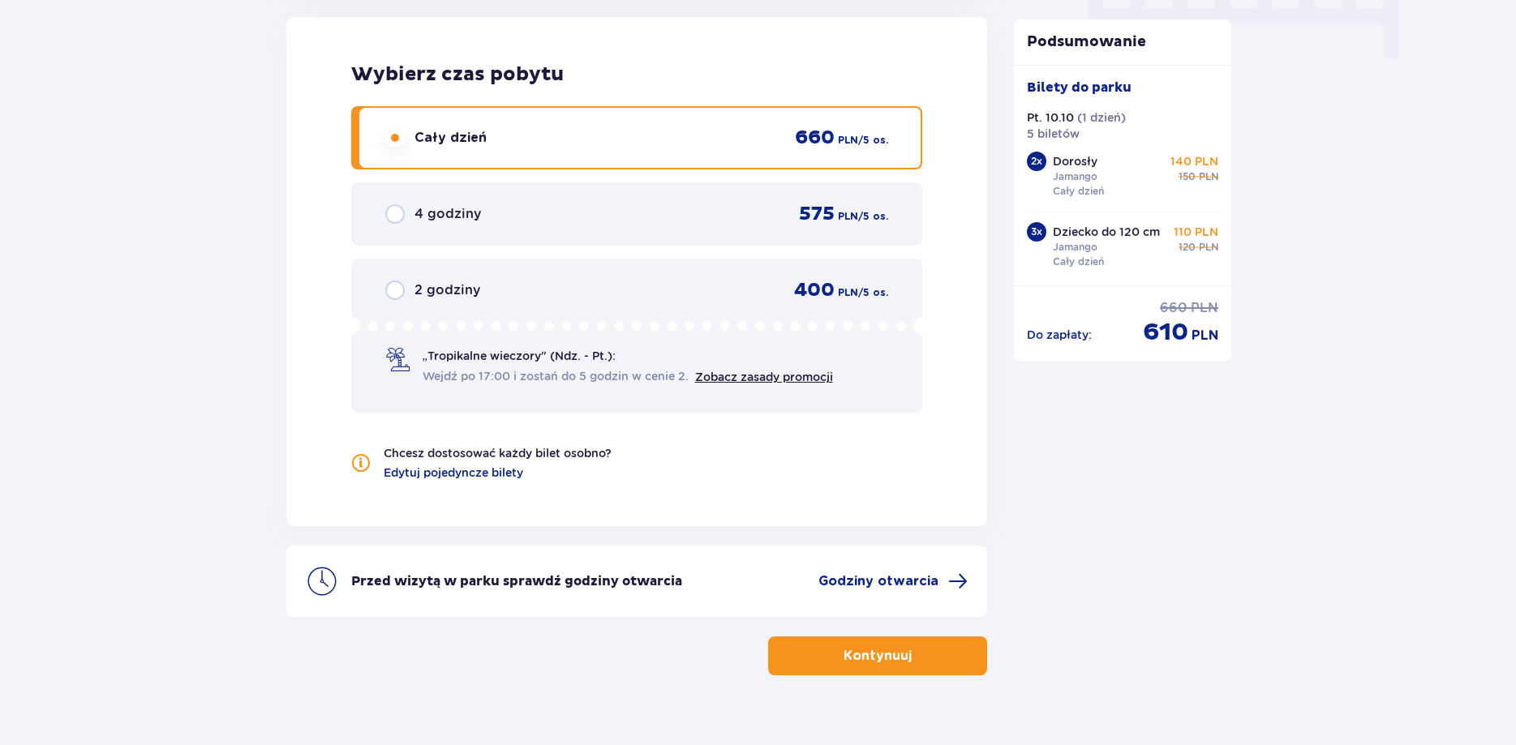
scroll to position [1718, 0]
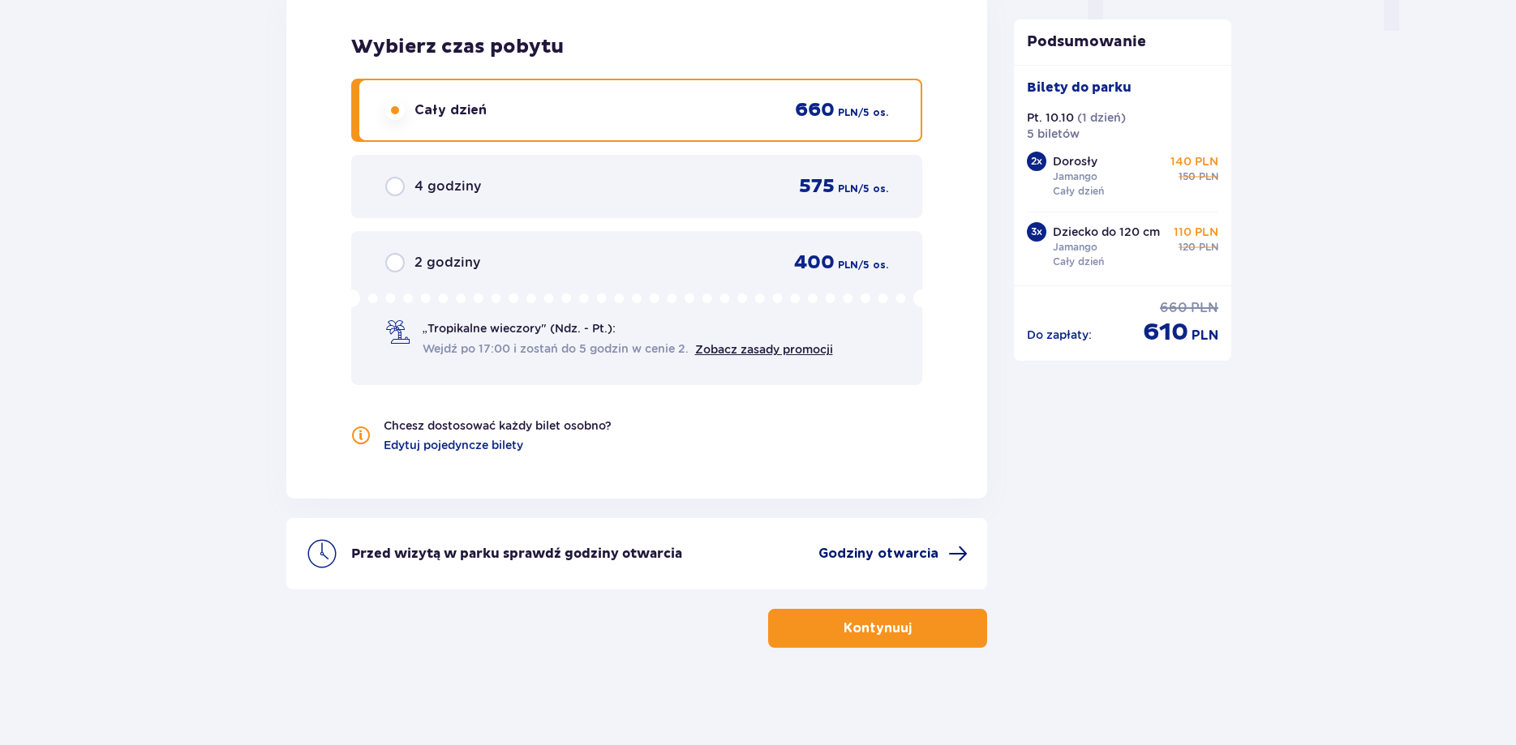
click at [867, 558] on span "Godziny otwarcia" at bounding box center [878, 554] width 120 height 18
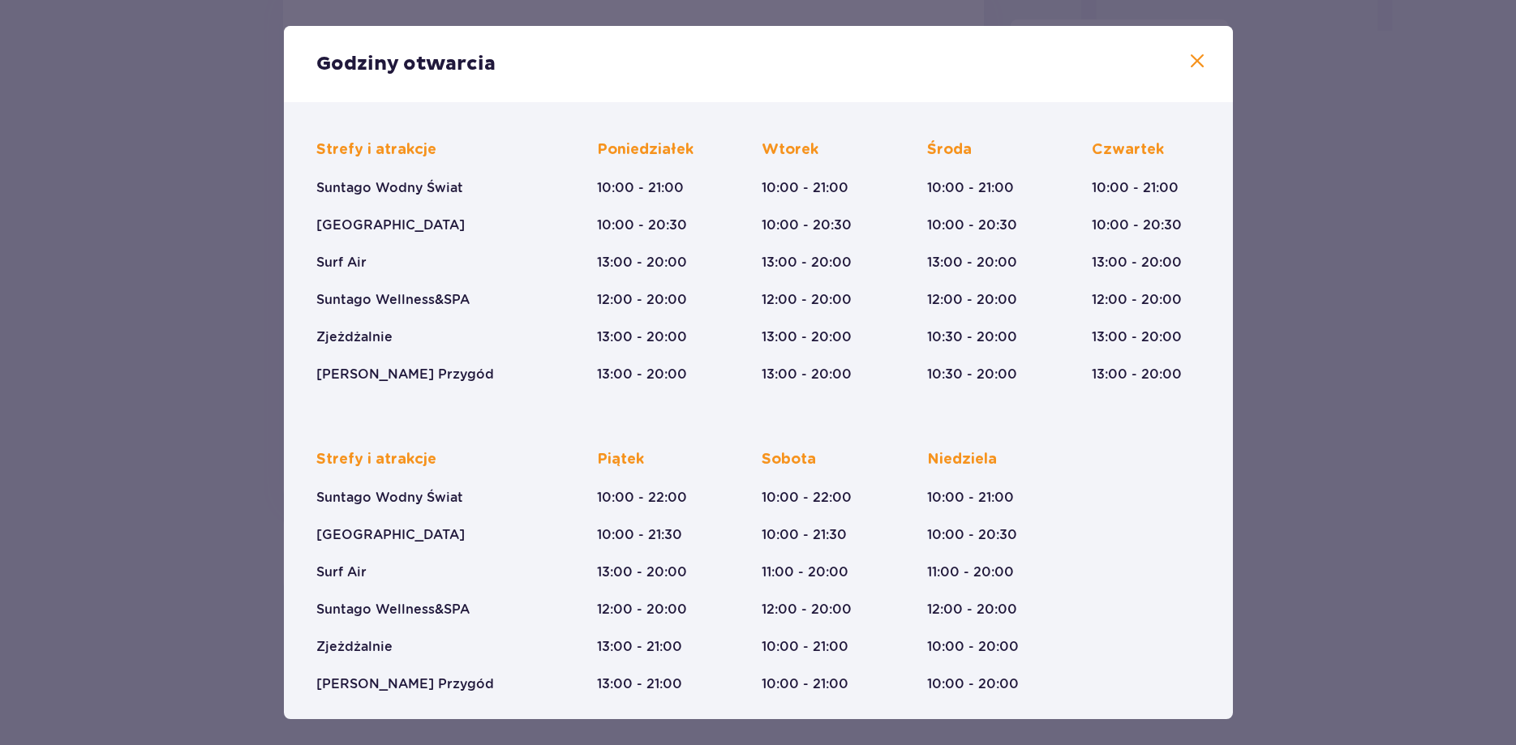
scroll to position [113, 0]
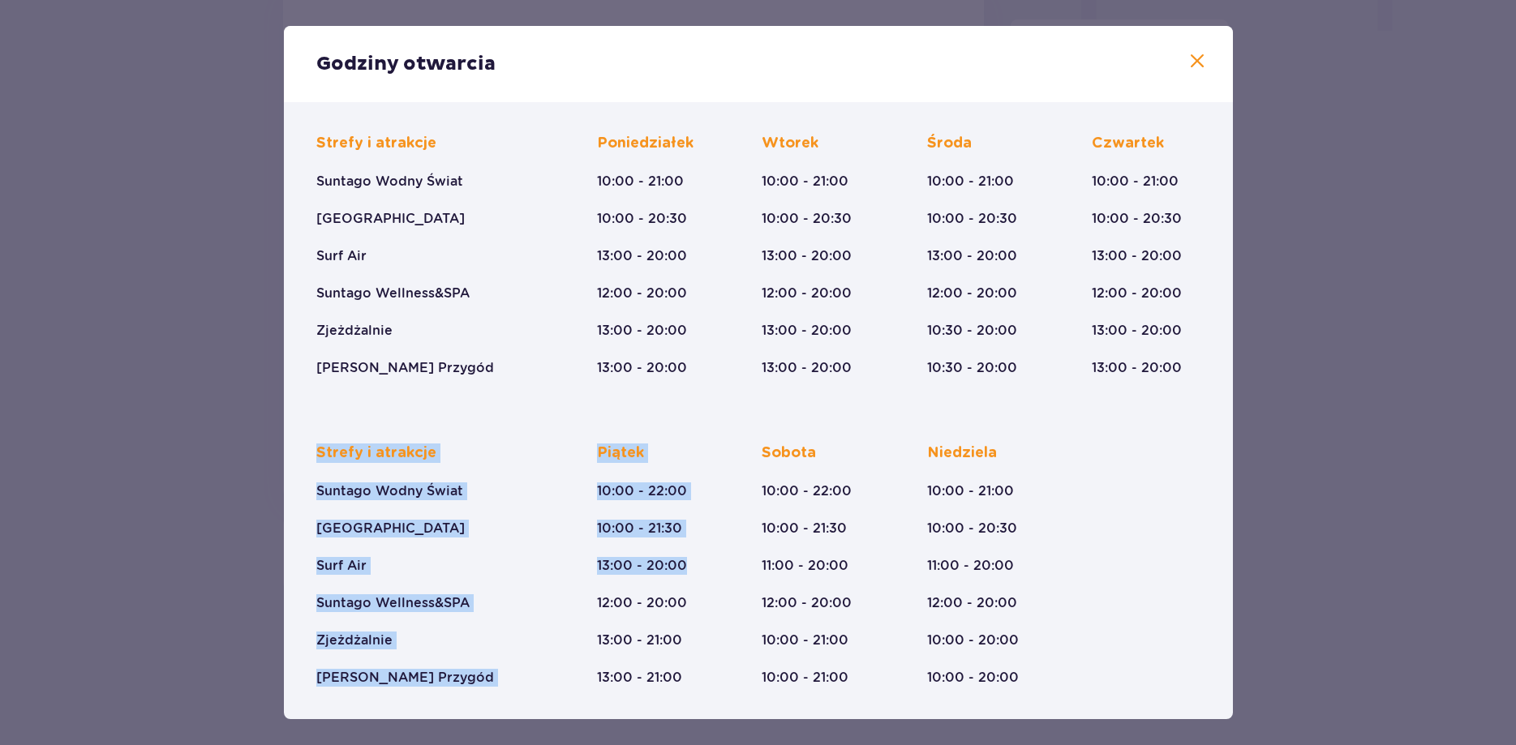
drag, startPoint x: 304, startPoint y: 441, endPoint x: 684, endPoint y: 448, distance: 379.6
click at [687, 450] on div "Styczeń - Grudzień Trzech Króli (5-6.01.26) Strefy i atrakcje Suntago Wodny Świ…" at bounding box center [758, 354] width 949 height 730
drag, startPoint x: 315, startPoint y: 452, endPoint x: 658, endPoint y: 636, distance: 388.6
click at [658, 636] on div "Strefy i atrakcje Suntago Wodny Świat Crocodile Island Surf Air Suntago Wellnes…" at bounding box center [758, 397] width 903 height 579
click at [660, 587] on div "Piątek 10:00 - 22:00 10:00 - 21:30 13:00 - 20:00 12:00 - 20:00 13:00 - 21:00 13…" at bounding box center [642, 565] width 90 height 243
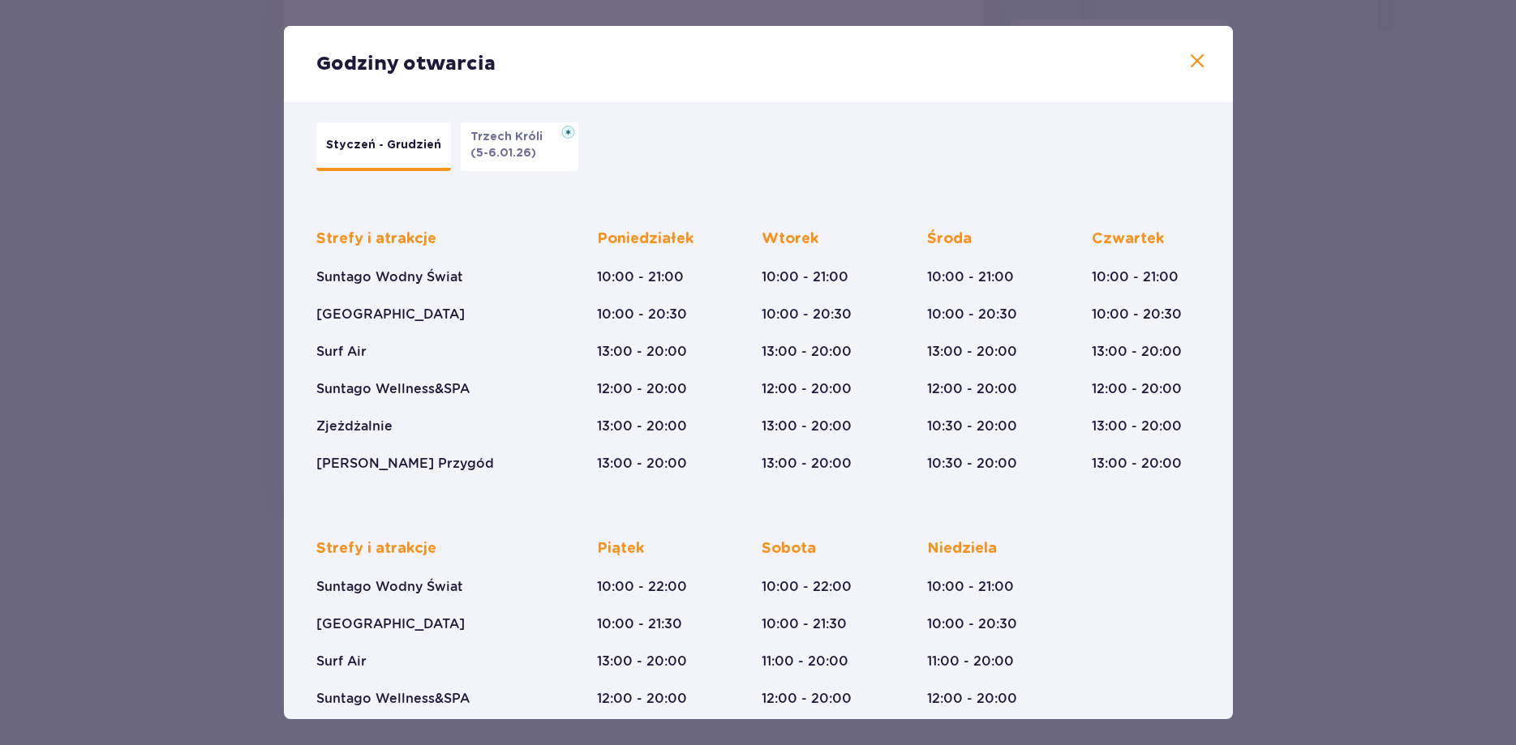
scroll to position [0, 0]
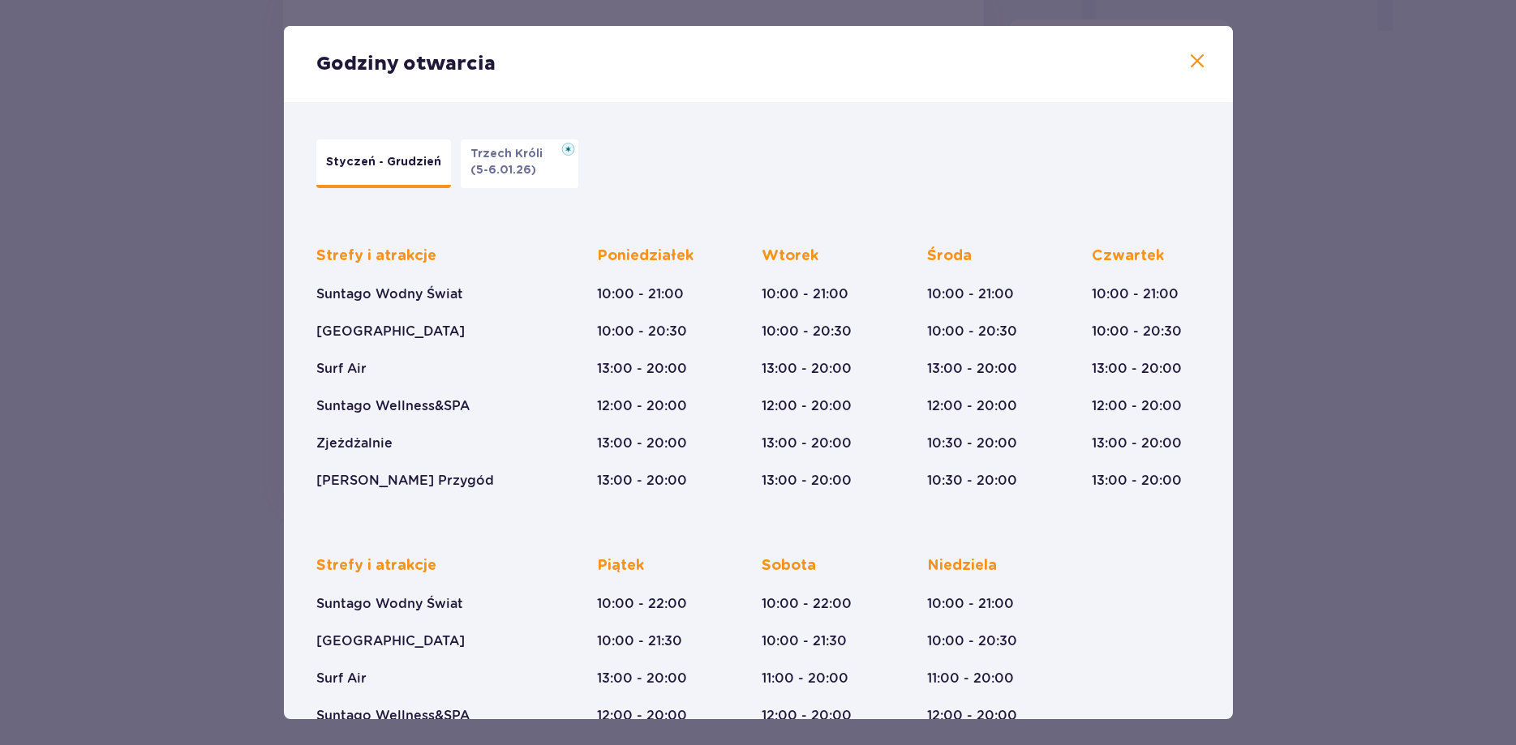
click at [1199, 62] on span at bounding box center [1196, 61] width 19 height 19
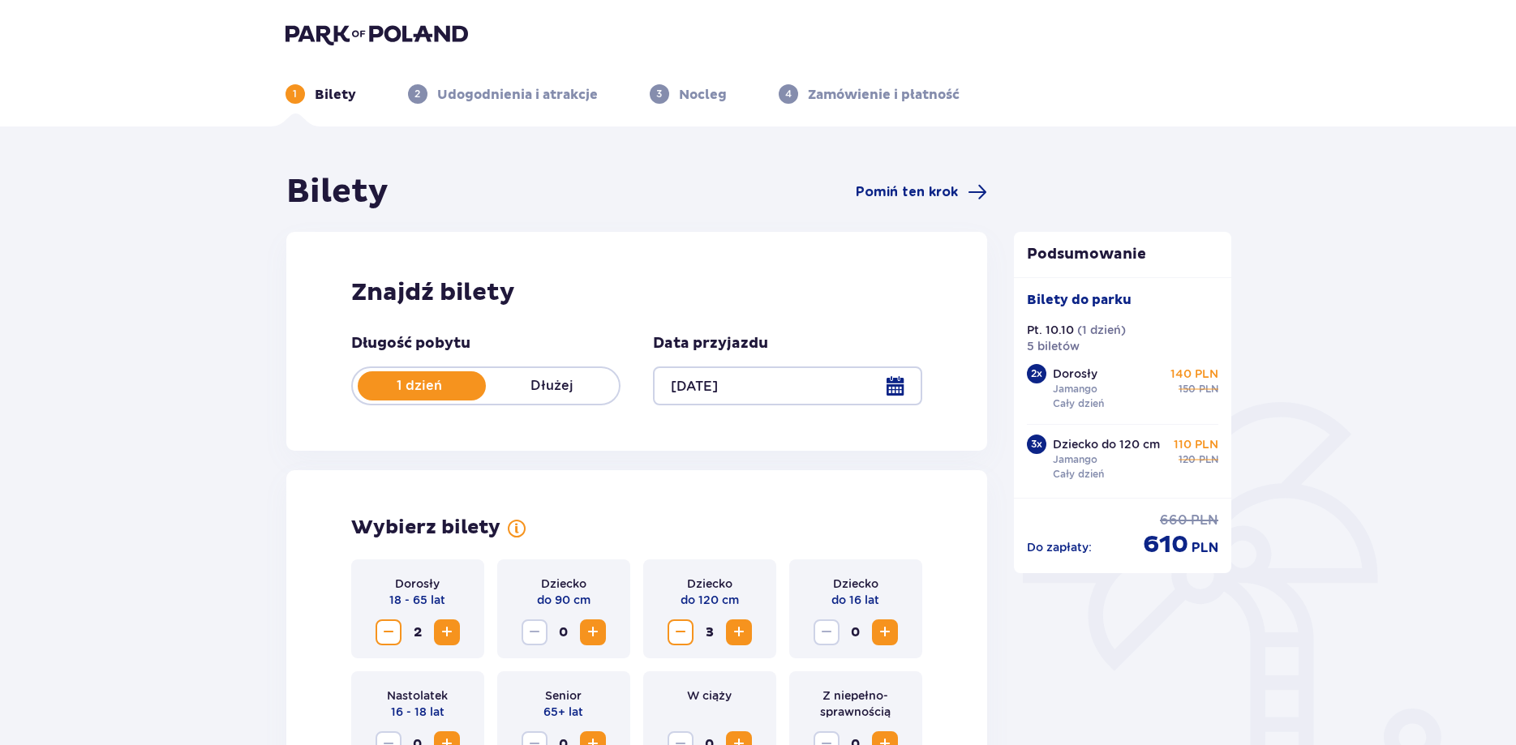
click at [690, 93] on p "Nocleg" at bounding box center [703, 95] width 48 height 18
click at [877, 194] on span "Pomiń ten krok" at bounding box center [907, 192] width 102 height 18
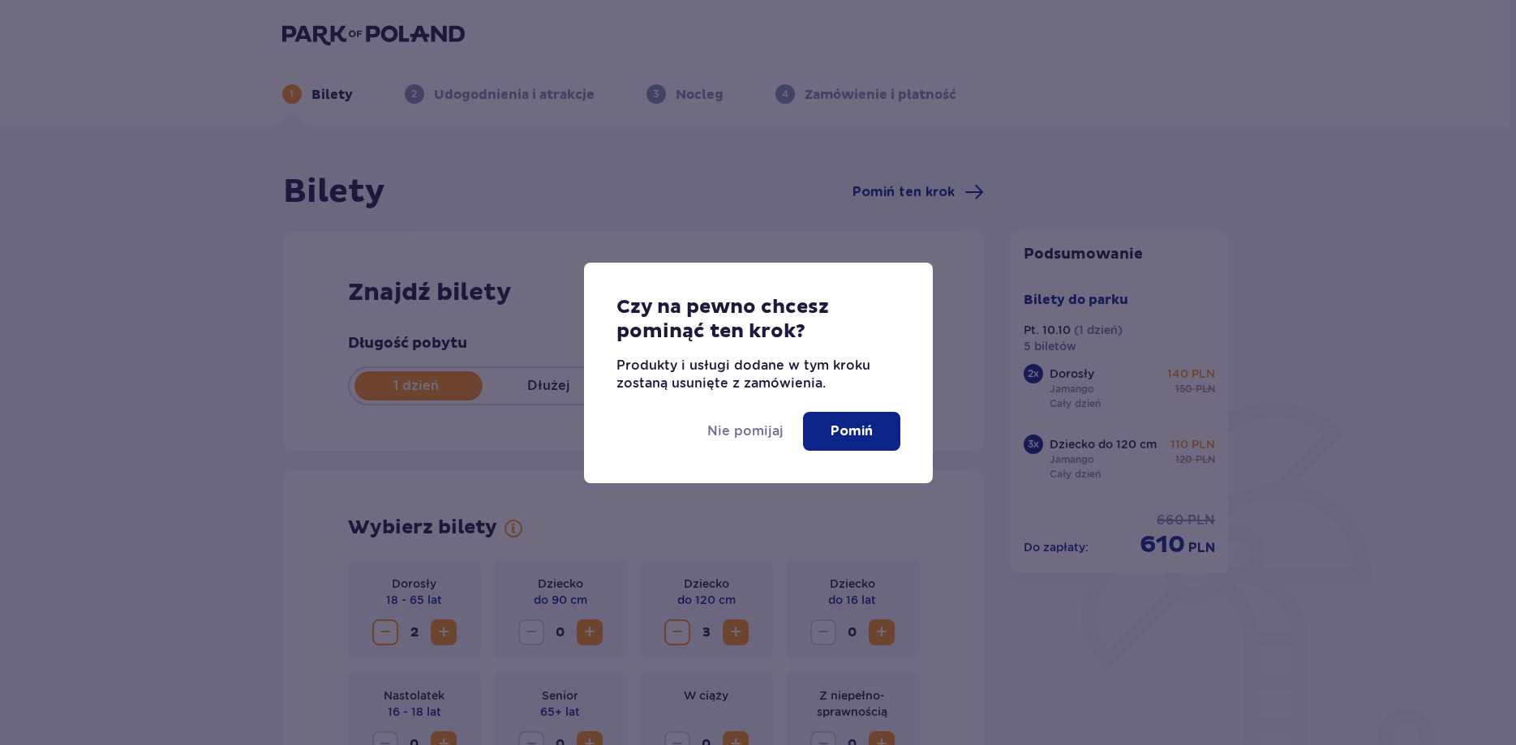
click at [841, 431] on p "Pomiń" at bounding box center [851, 432] width 42 height 18
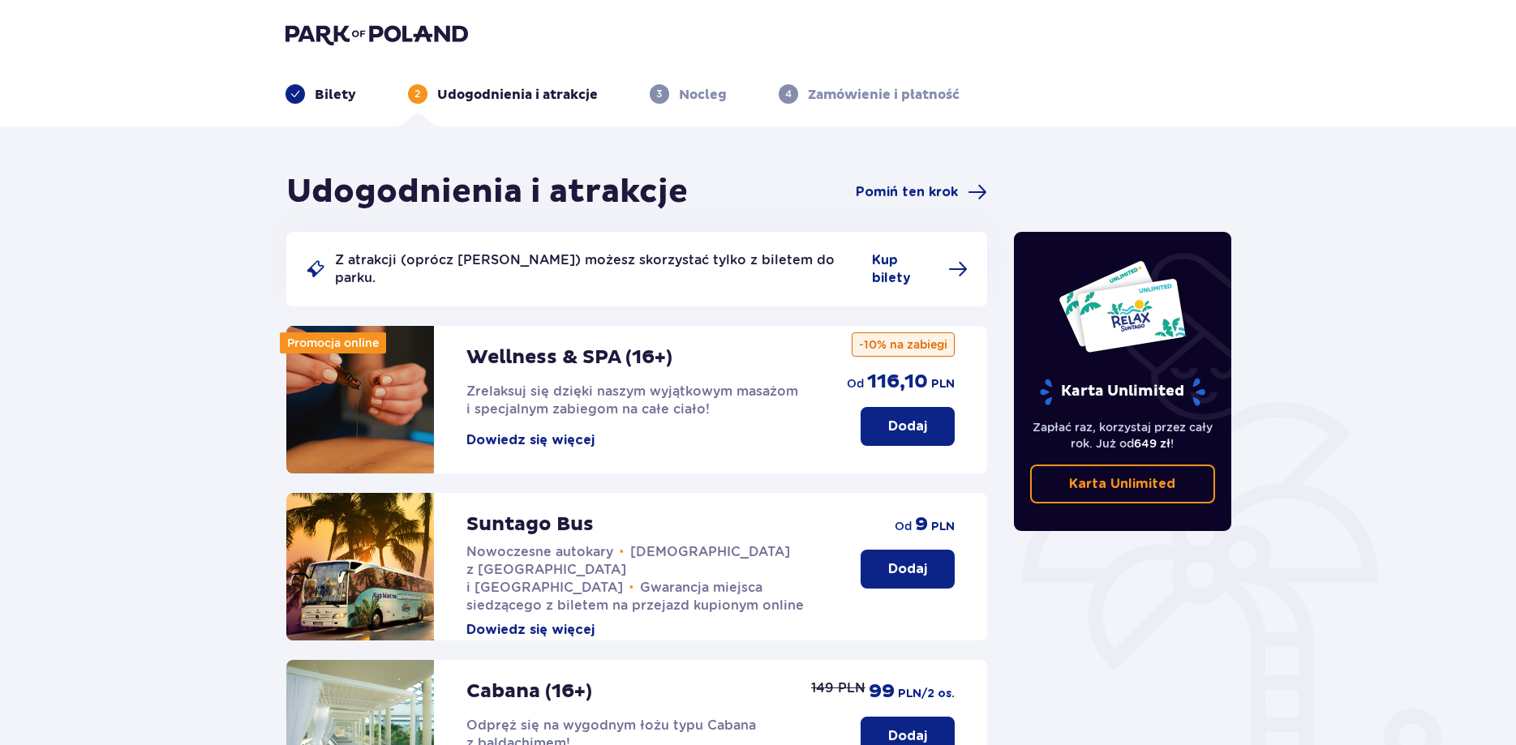
click at [706, 93] on p "Nocleg" at bounding box center [703, 95] width 48 height 18
click at [653, 92] on span "3" at bounding box center [659, 93] width 19 height 19
click at [878, 194] on span "Pomiń ten krok" at bounding box center [907, 192] width 102 height 18
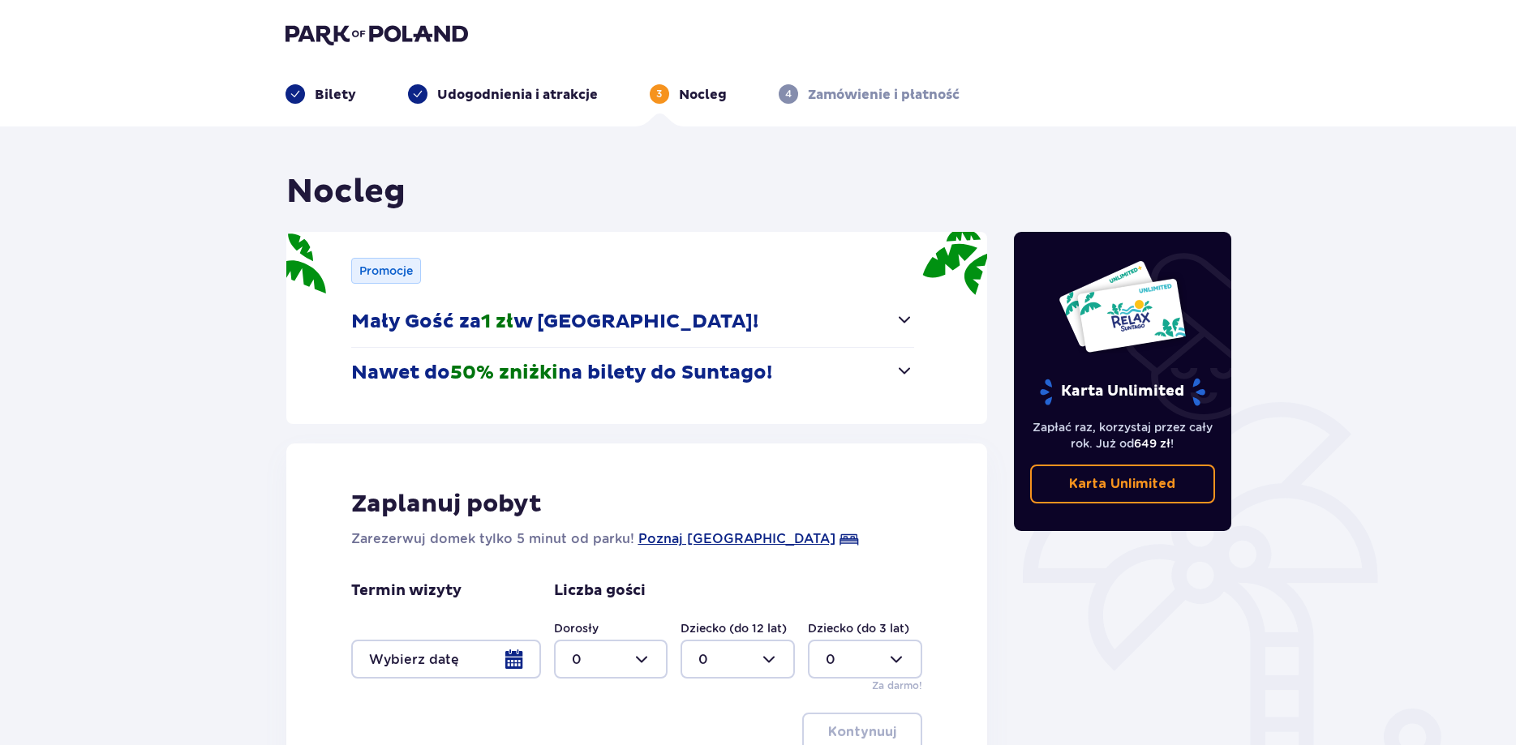
click at [909, 371] on span "button" at bounding box center [903, 370] width 19 height 19
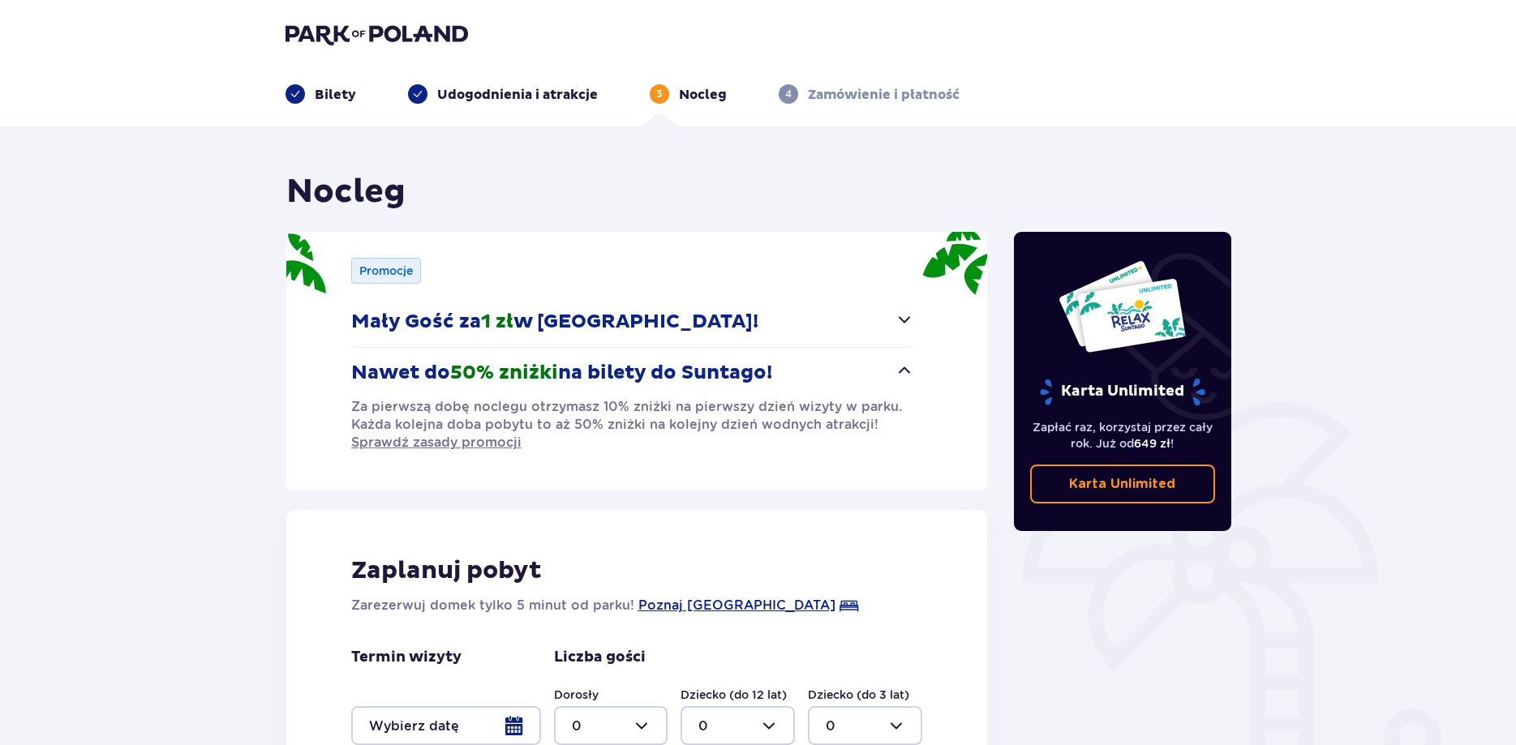
click at [909, 327] on span "button" at bounding box center [903, 319] width 19 height 19
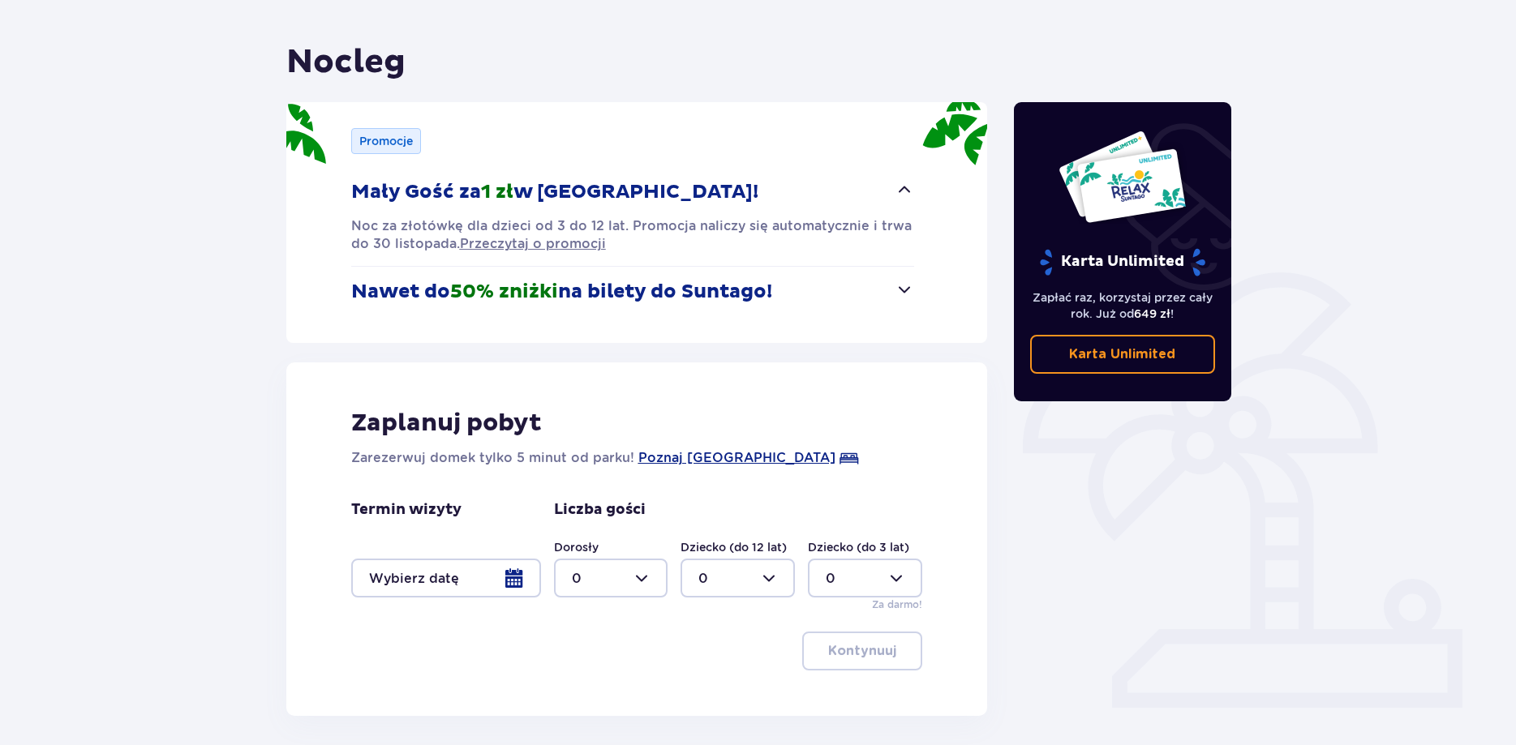
scroll to position [165, 0]
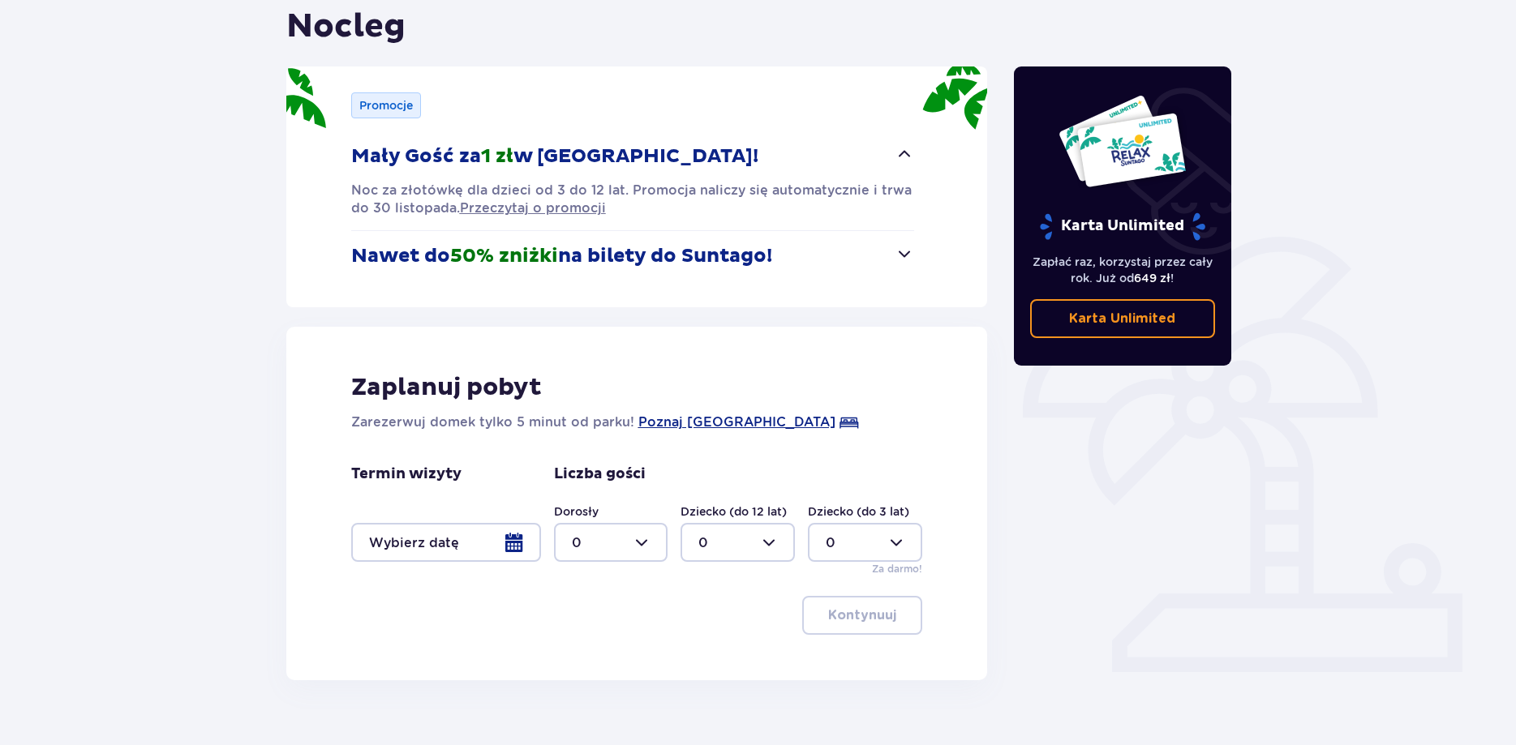
click at [770, 543] on div at bounding box center [737, 542] width 114 height 39
click at [698, 690] on p "3" at bounding box center [702, 694] width 8 height 18
type input "3"
click at [646, 546] on div at bounding box center [611, 542] width 114 height 39
click at [575, 656] on p "2" at bounding box center [576, 660] width 8 height 18
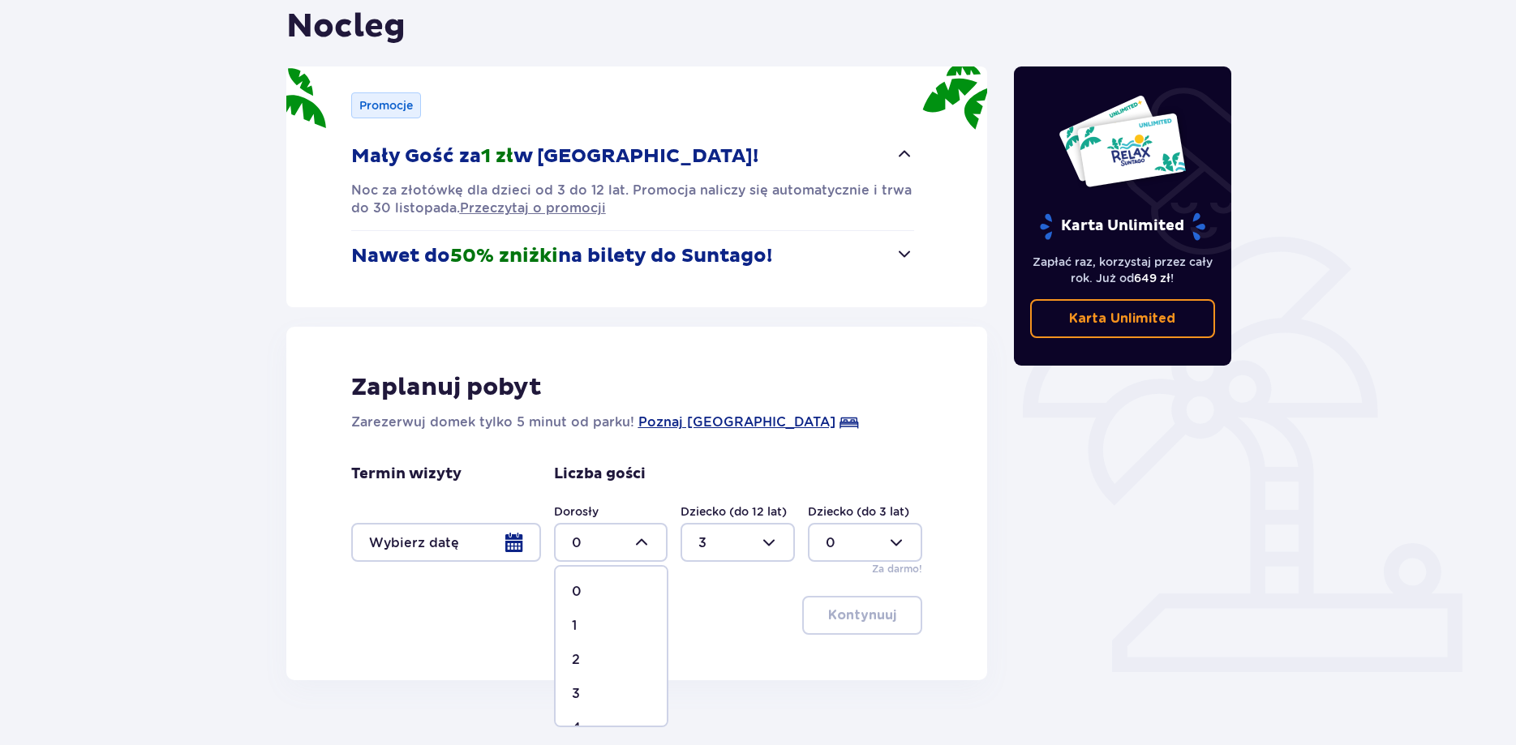
type input "2"
click at [513, 543] on div at bounding box center [446, 542] width 190 height 39
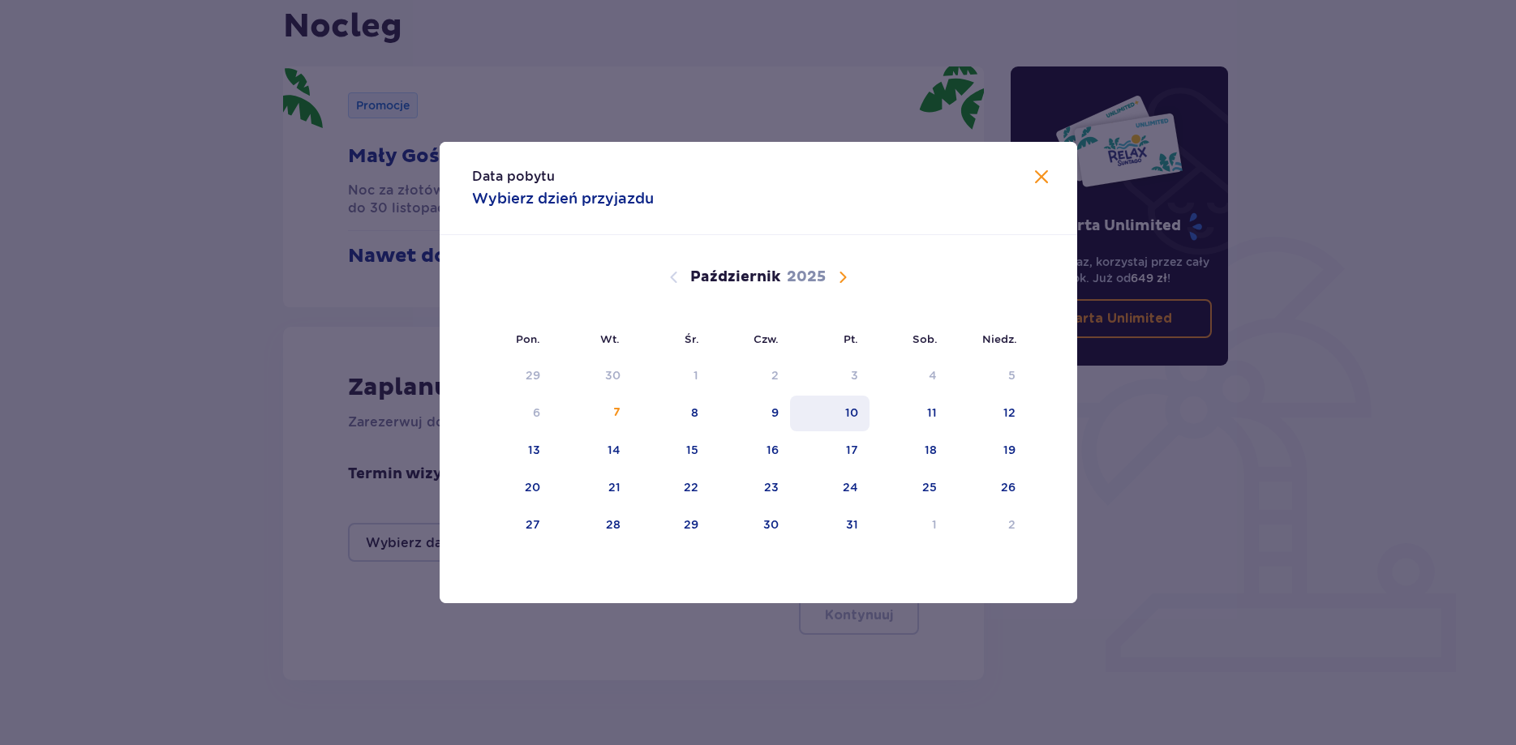
click at [854, 414] on div "10" at bounding box center [851, 413] width 13 height 16
click at [931, 414] on div "11" at bounding box center [932, 413] width 10 height 16
type input "10.10.25 - 11.10.25"
type input "0"
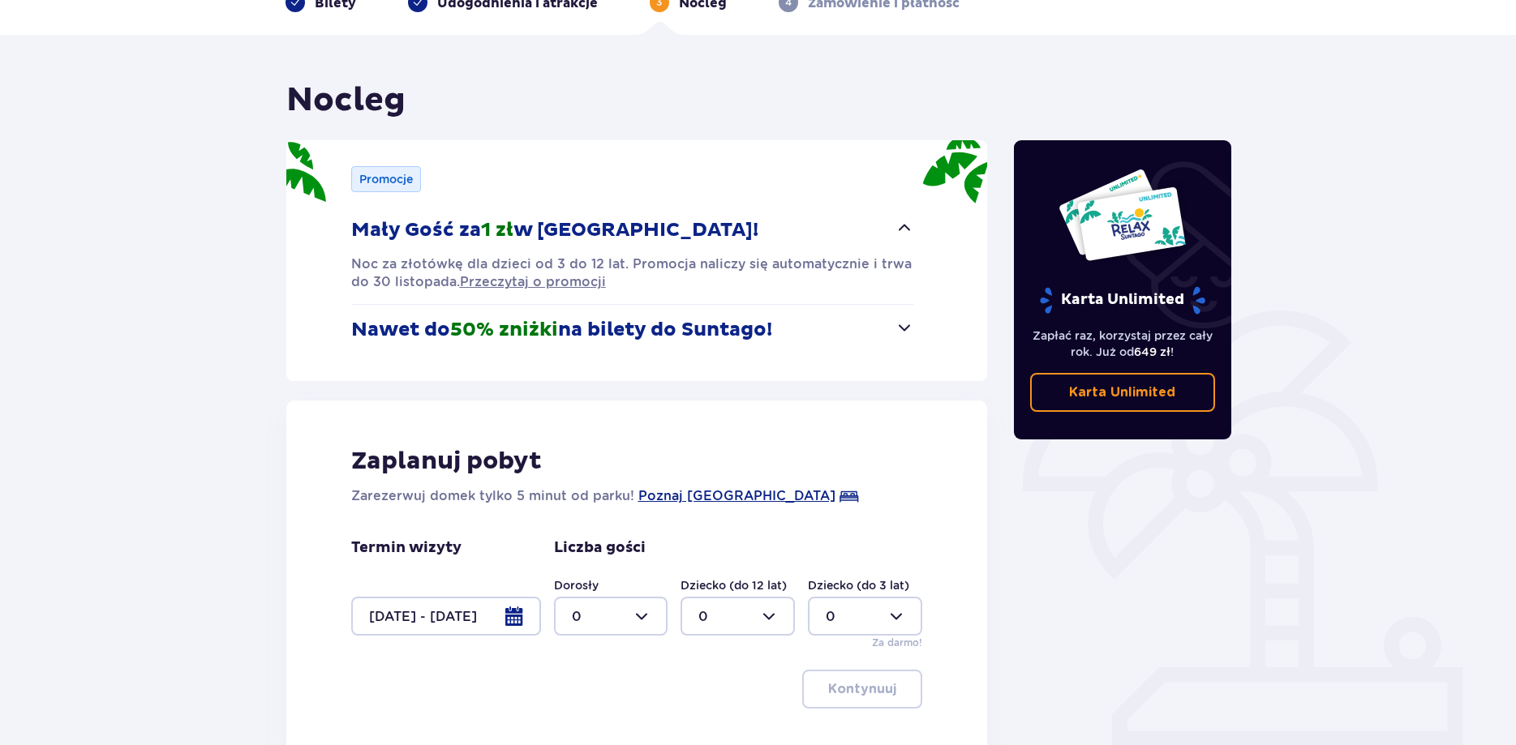
scroll to position [198, 0]
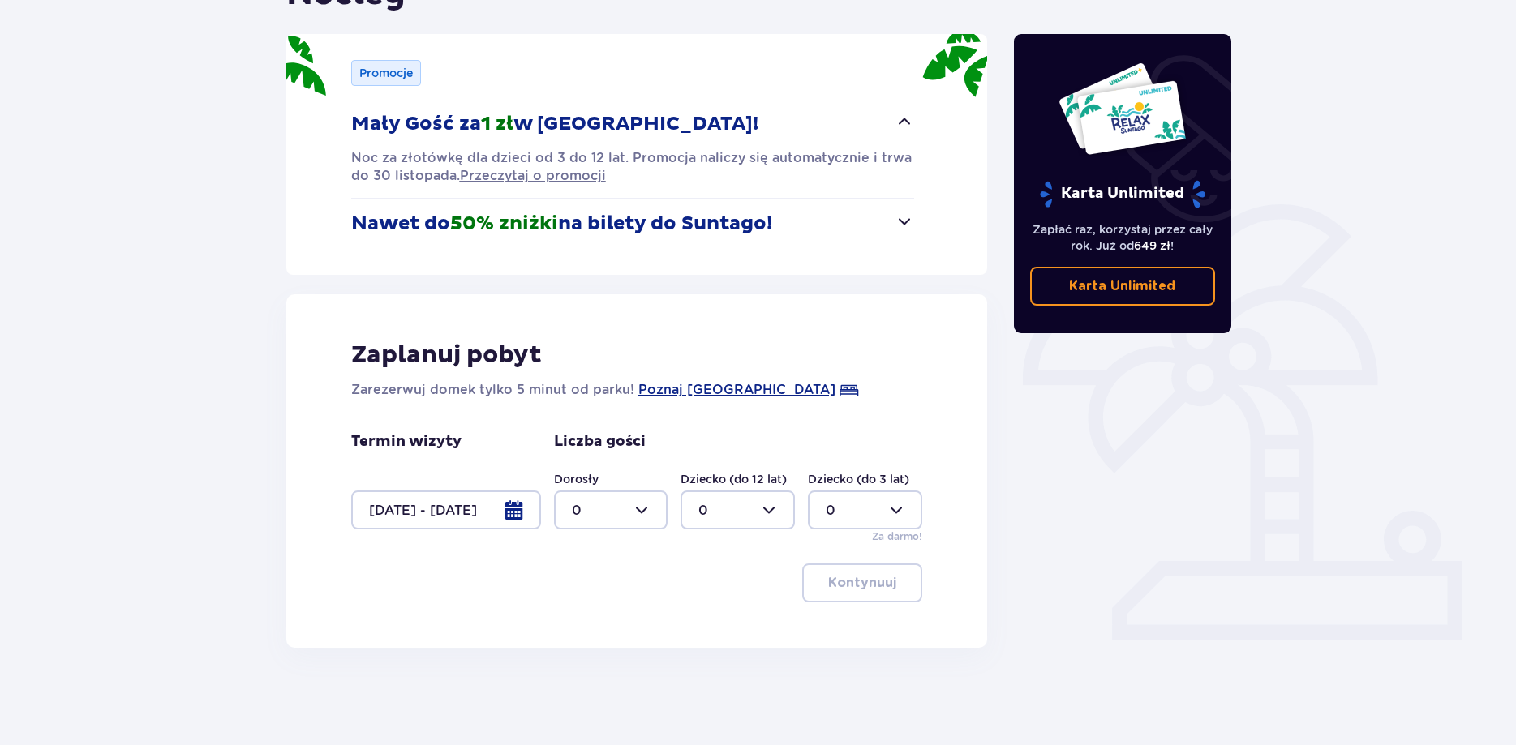
click at [638, 508] on div at bounding box center [611, 510] width 114 height 39
click at [576, 626] on p "2" at bounding box center [576, 628] width 8 height 18
type input "2"
click at [745, 515] on div at bounding box center [737, 510] width 114 height 39
click at [699, 661] on p "3" at bounding box center [702, 662] width 8 height 18
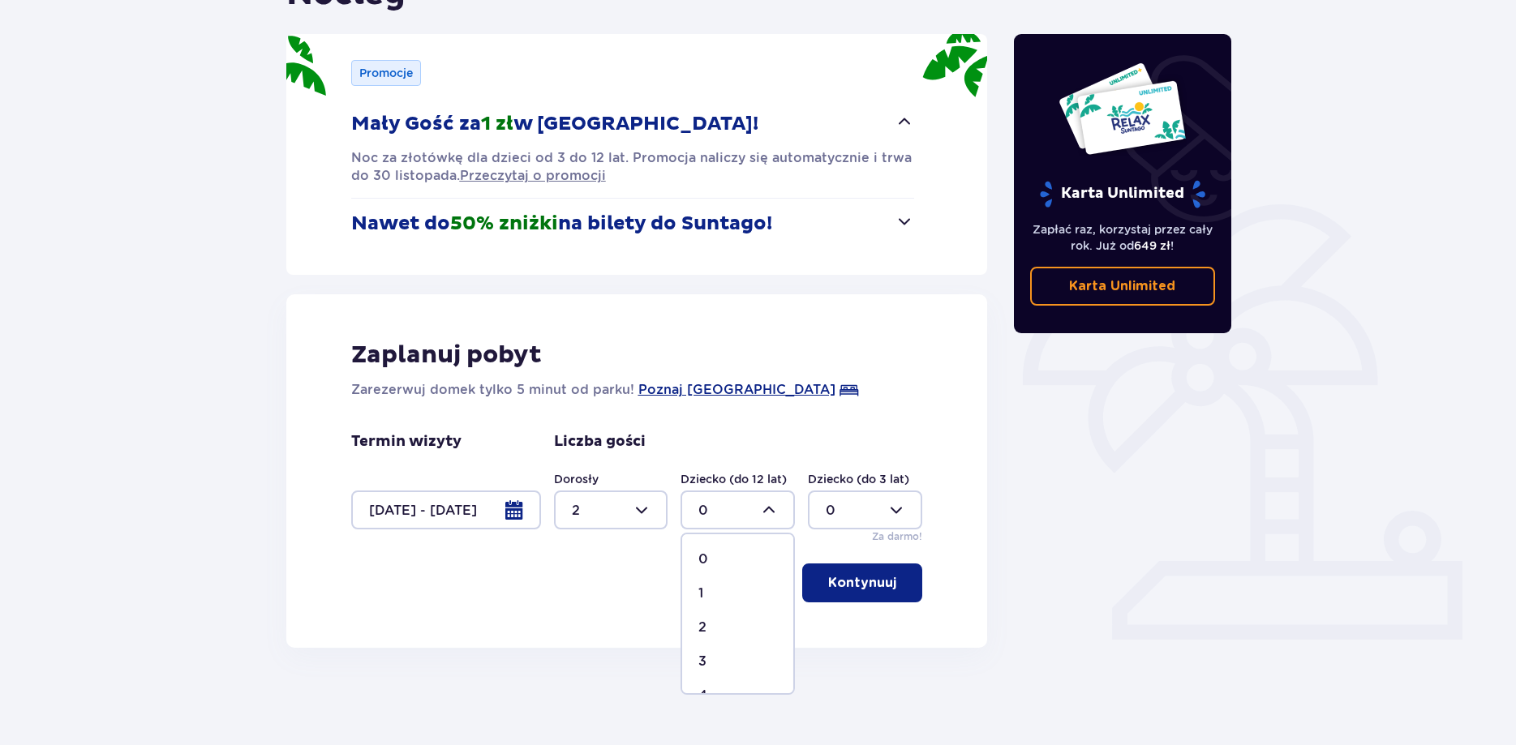
type input "3"
click at [878, 591] on p "Kontynuuj" at bounding box center [862, 583] width 68 height 18
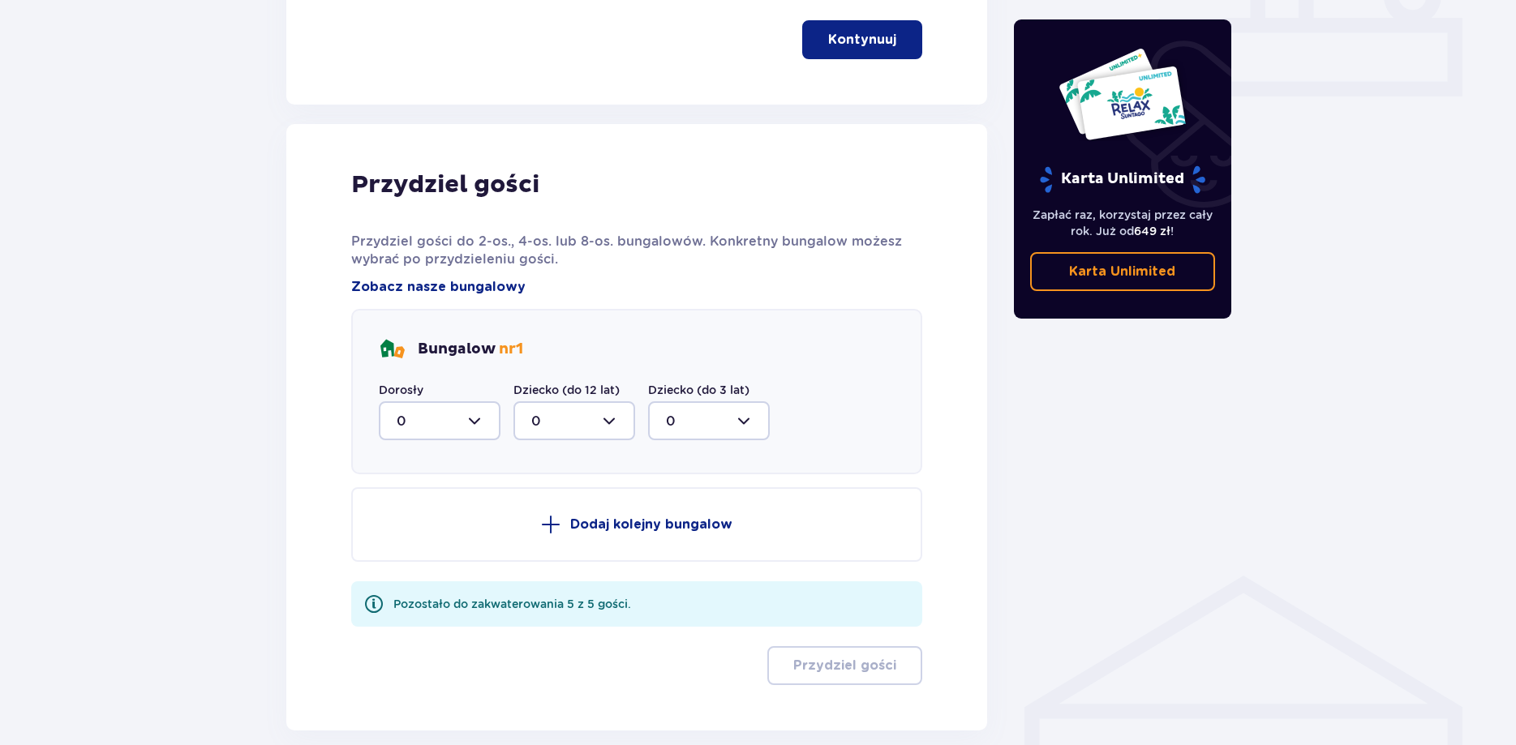
scroll to position [824, 0]
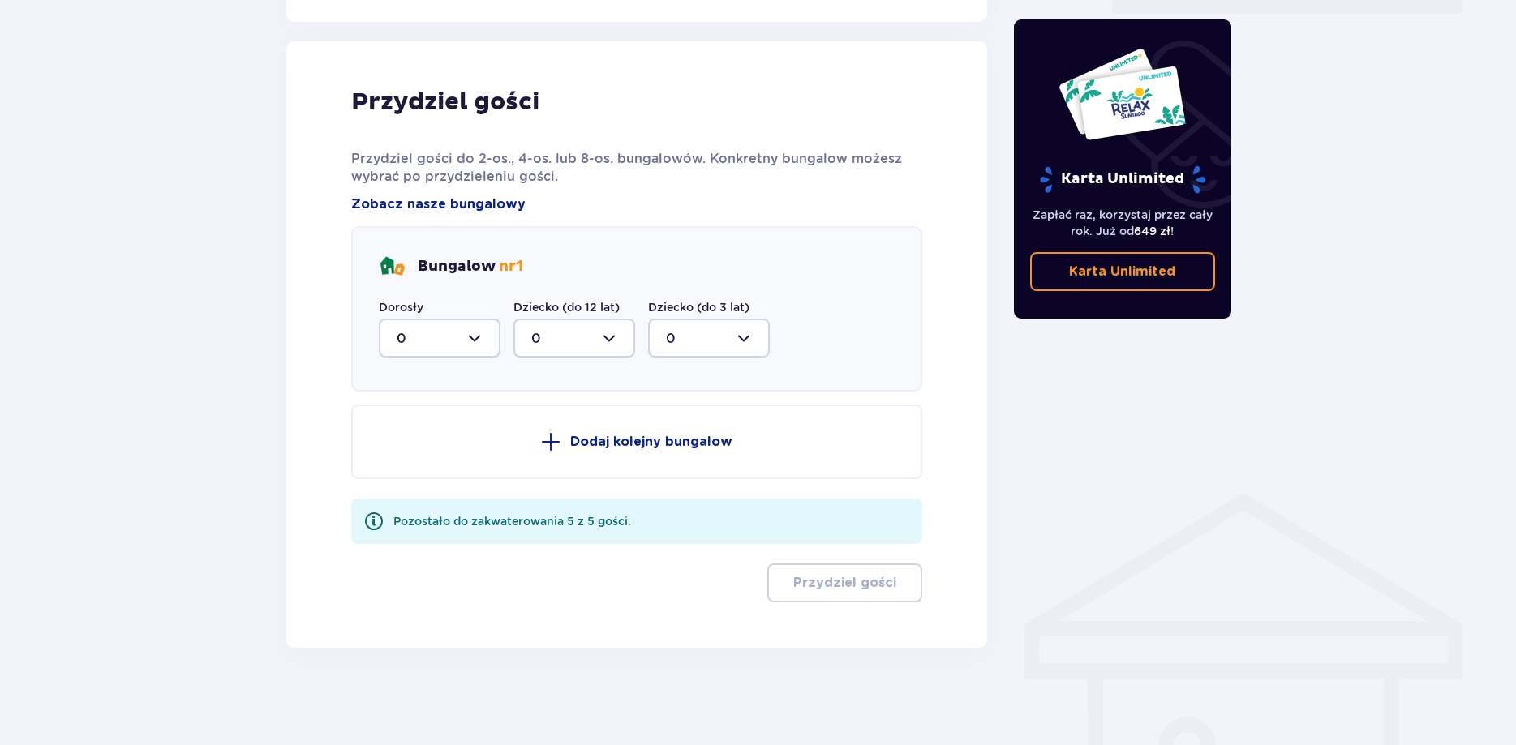
click at [472, 337] on div at bounding box center [440, 338] width 122 height 39
click at [399, 454] on p "2" at bounding box center [401, 456] width 8 height 18
type input "2"
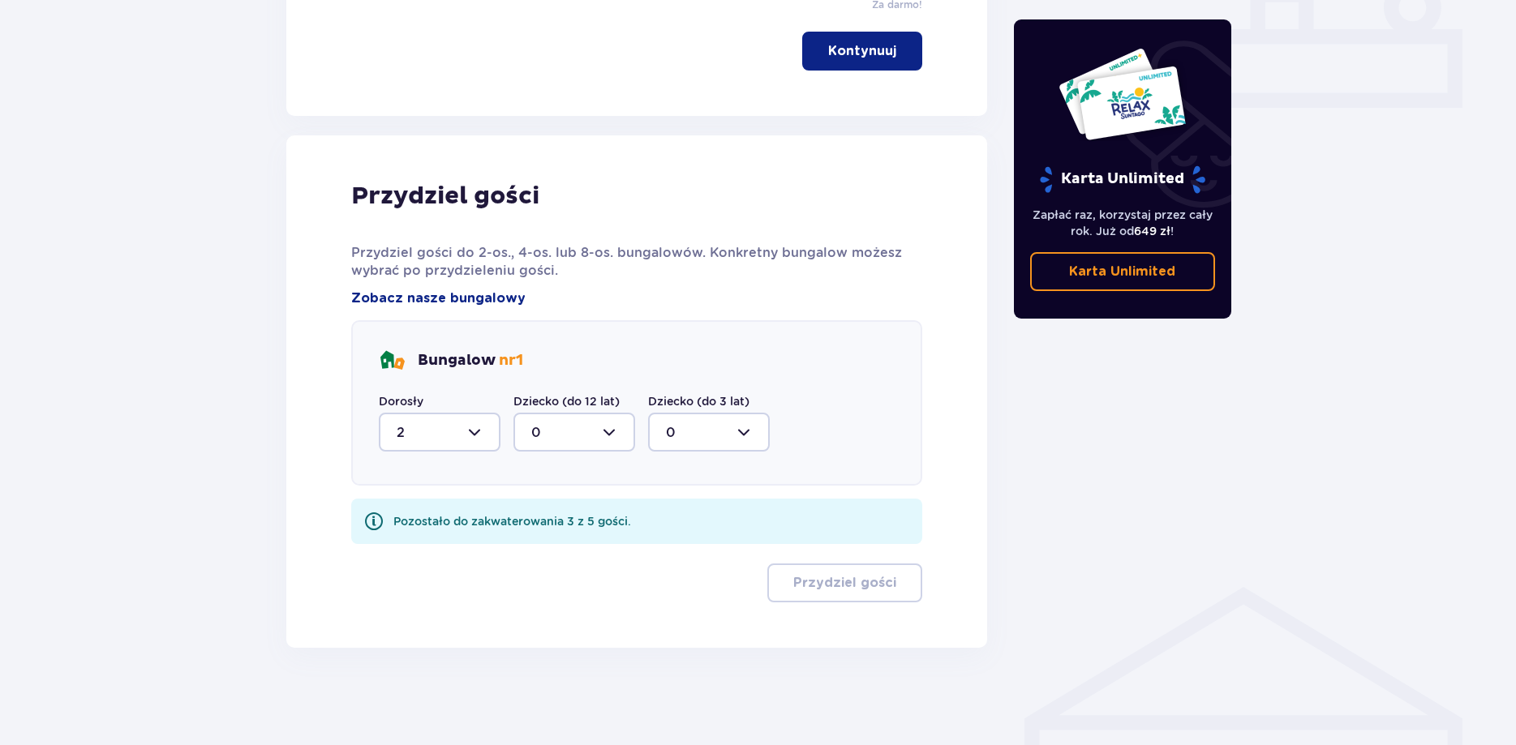
click at [608, 433] on div at bounding box center [574, 432] width 122 height 39
click at [539, 582] on div "3" at bounding box center [574, 584] width 86 height 18
type input "3"
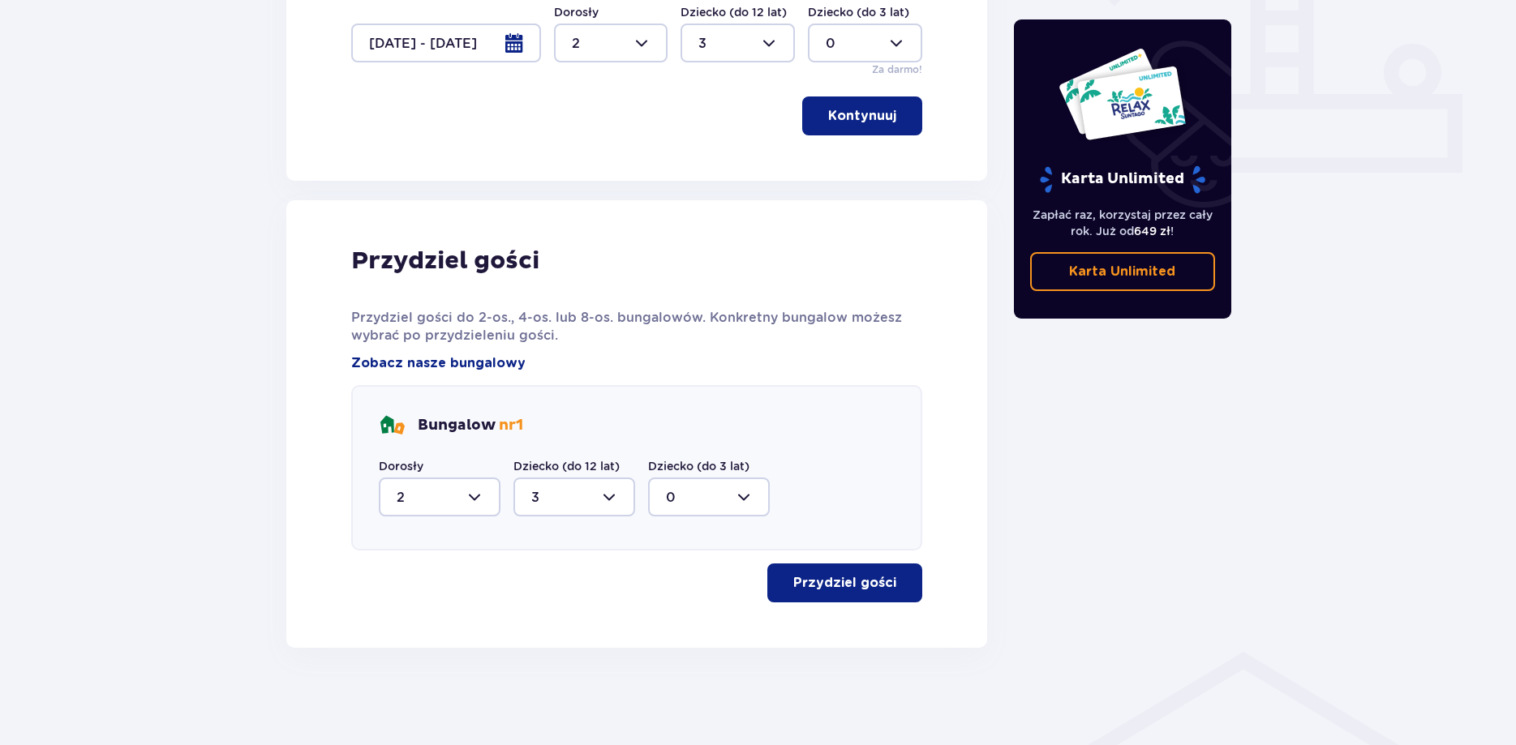
click at [844, 588] on p "Przydziel gości" at bounding box center [844, 583] width 103 height 18
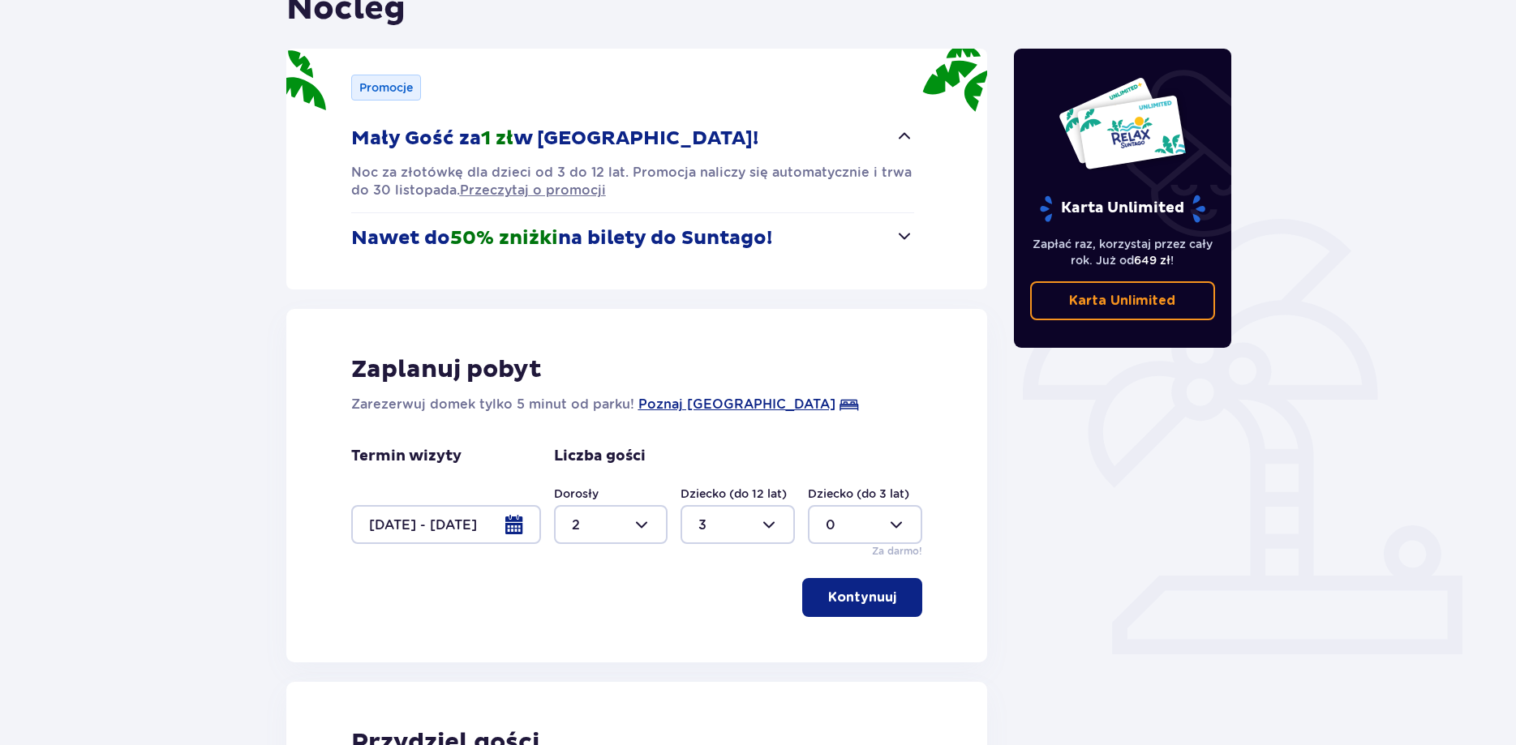
scroll to position [0, 0]
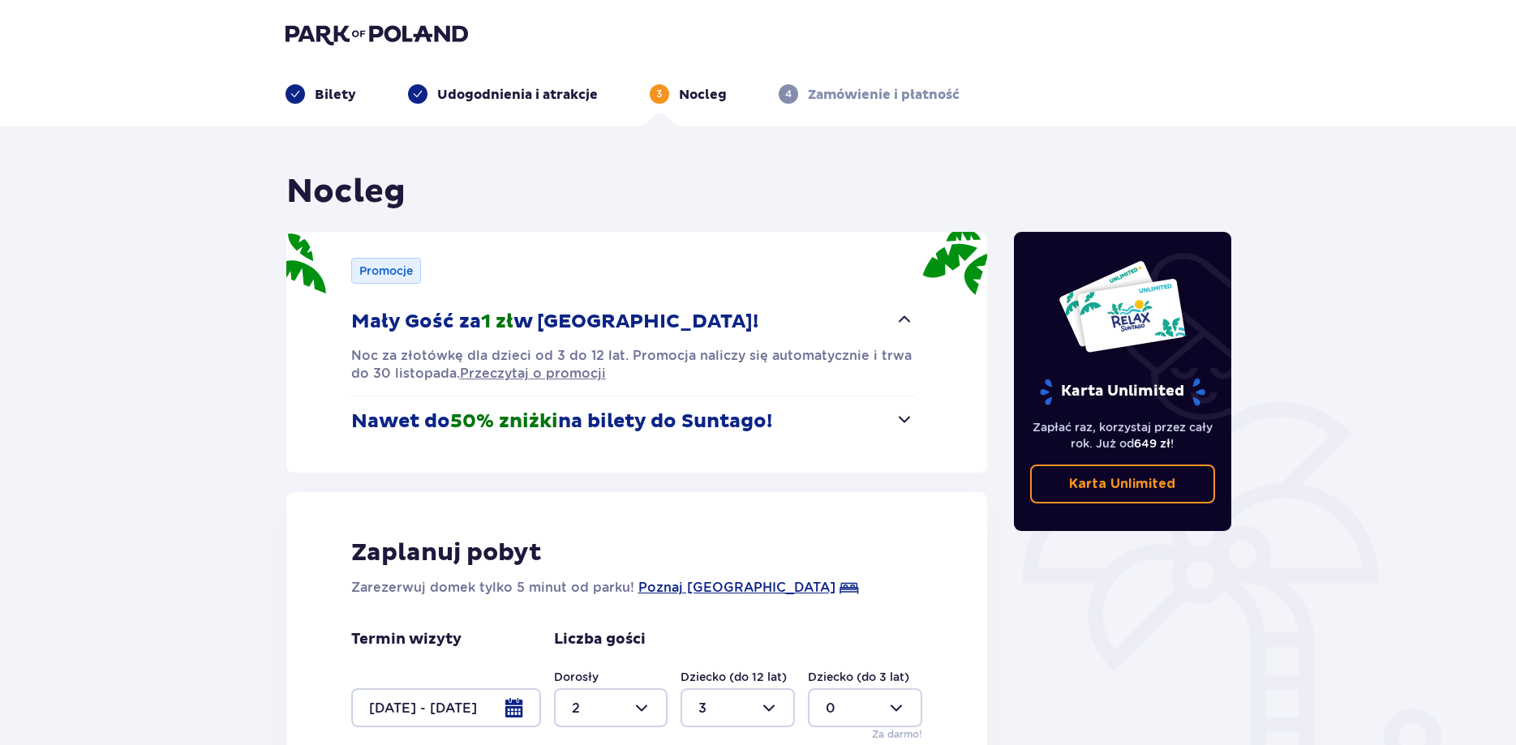
click at [839, 93] on p "Zamówienie i płatność" at bounding box center [884, 95] width 152 height 18
click at [782, 91] on span "4" at bounding box center [788, 93] width 19 height 19
click at [516, 93] on p "Udogodnienia i atrakcje" at bounding box center [517, 95] width 161 height 18
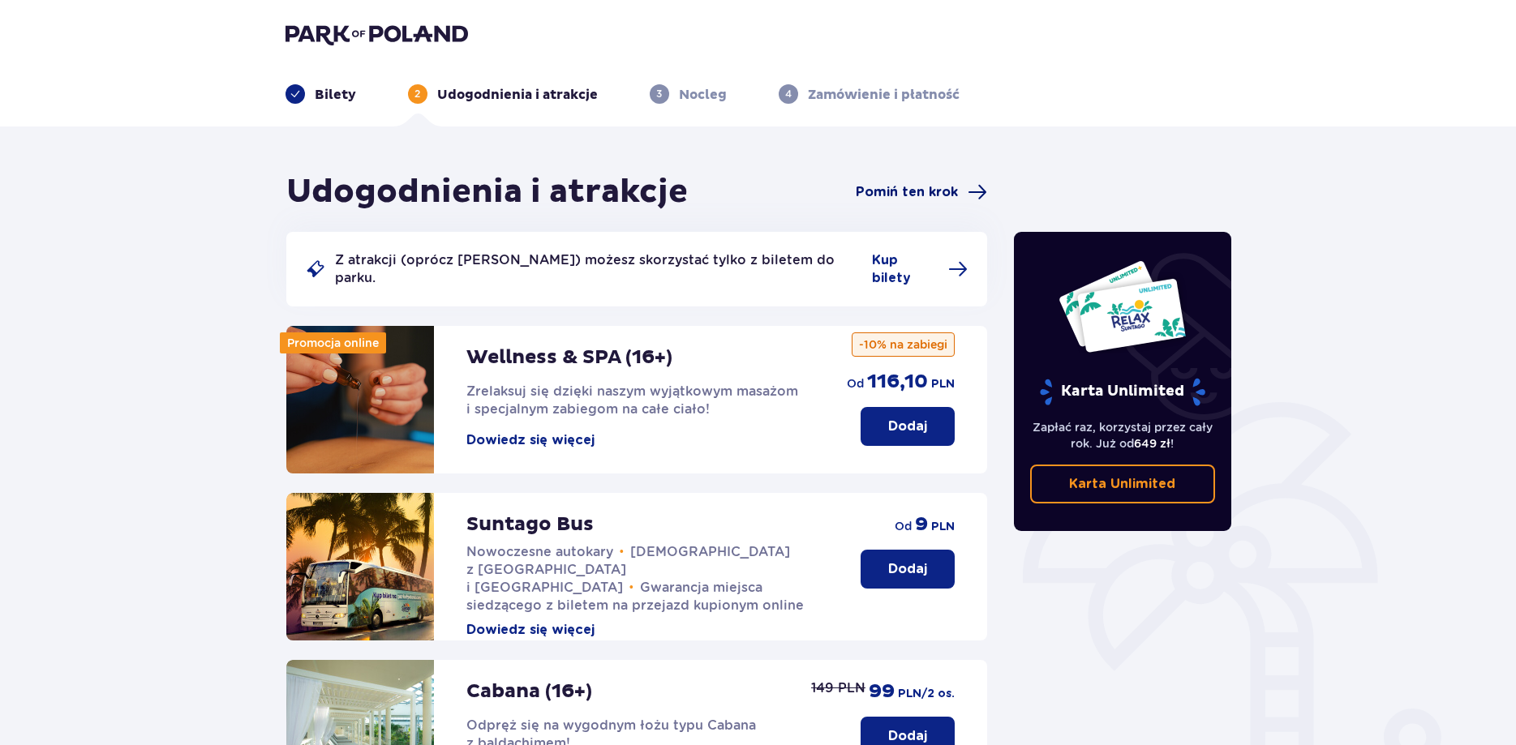
click at [899, 198] on span "Pomiń ten krok" at bounding box center [907, 192] width 102 height 18
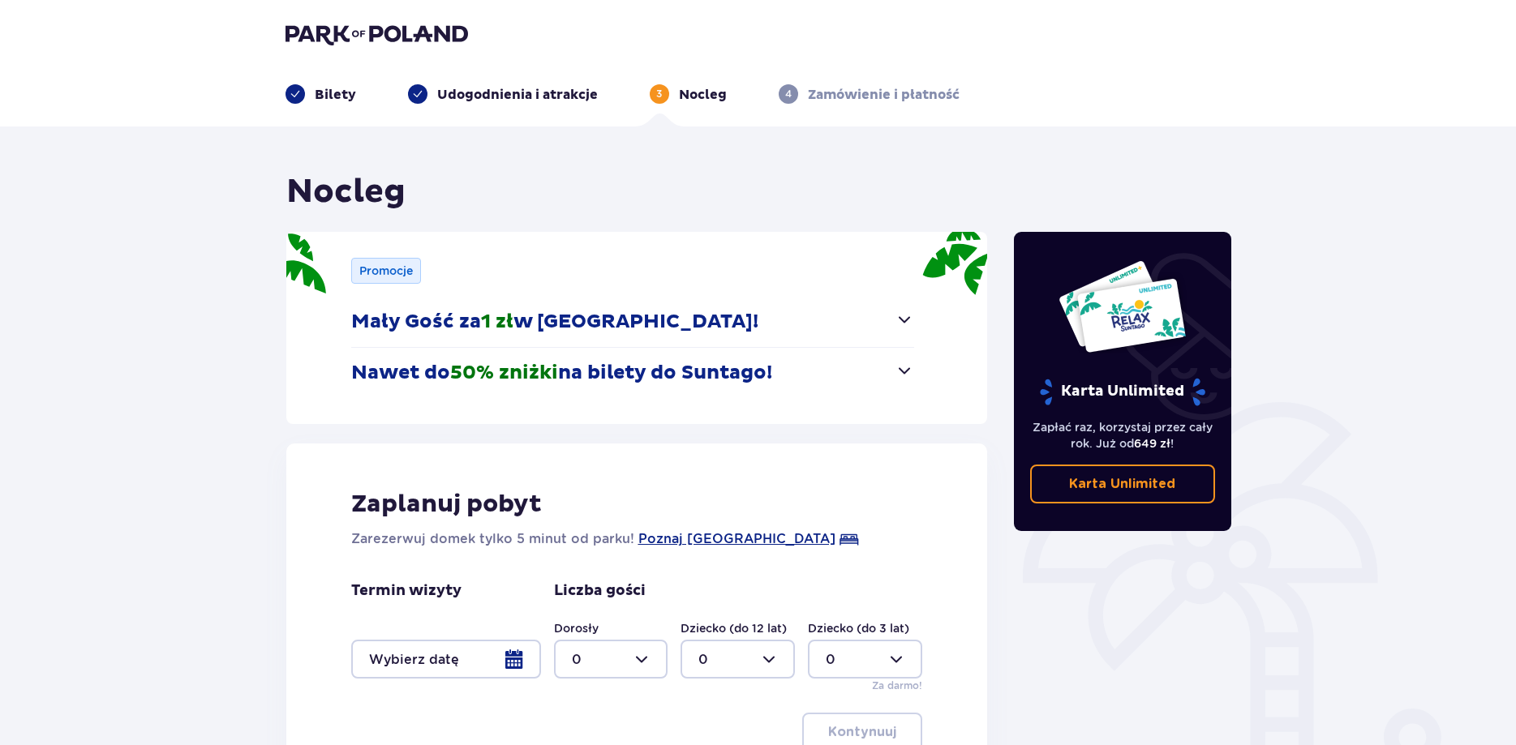
drag, startPoint x: 842, startPoint y: 94, endPoint x: 644, endPoint y: 74, distance: 198.9
click at [840, 94] on p "Zamówienie i płatność" at bounding box center [884, 95] width 152 height 18
click at [391, 41] on img at bounding box center [376, 34] width 182 height 23
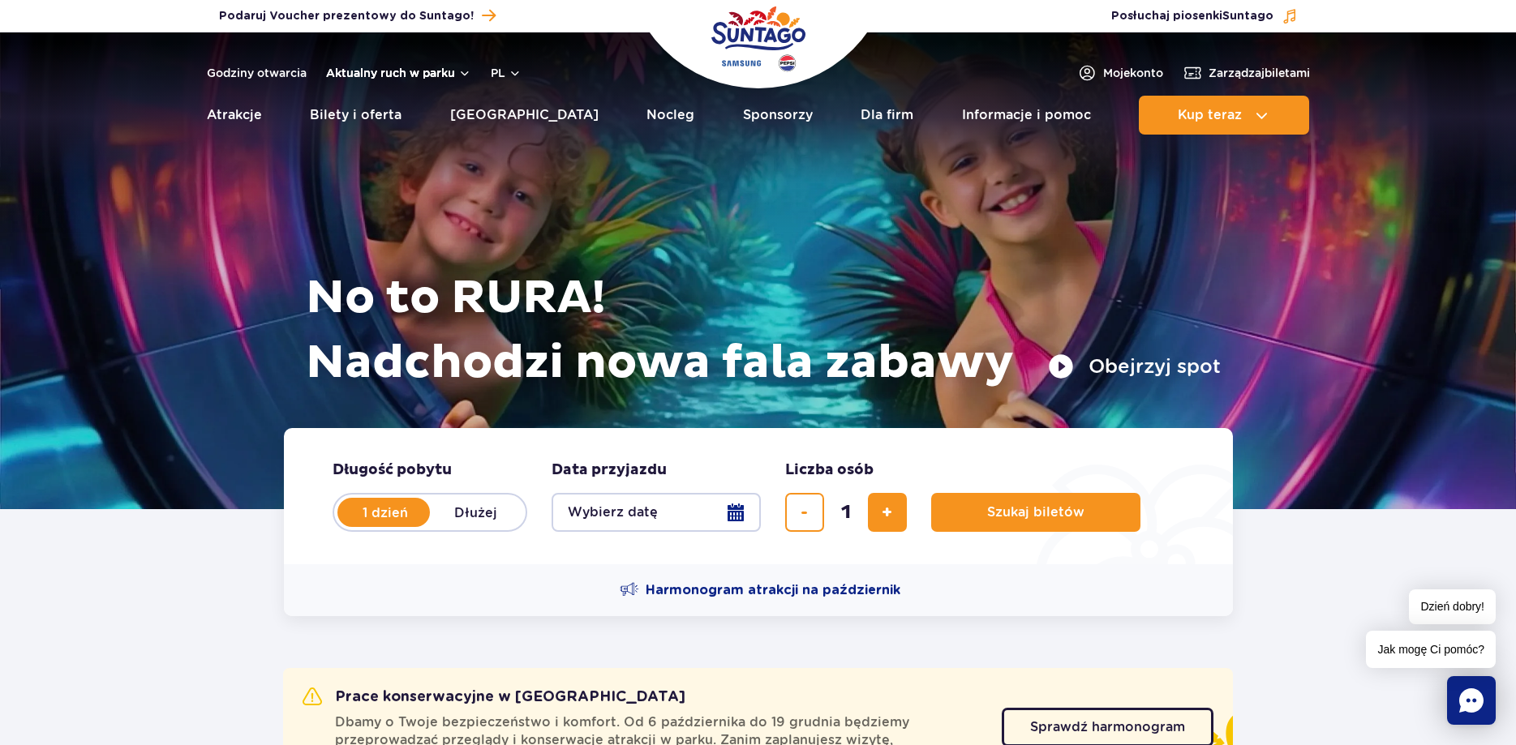
click at [418, 75] on button "Aktualny ruch w parku" at bounding box center [398, 72] width 145 height 13
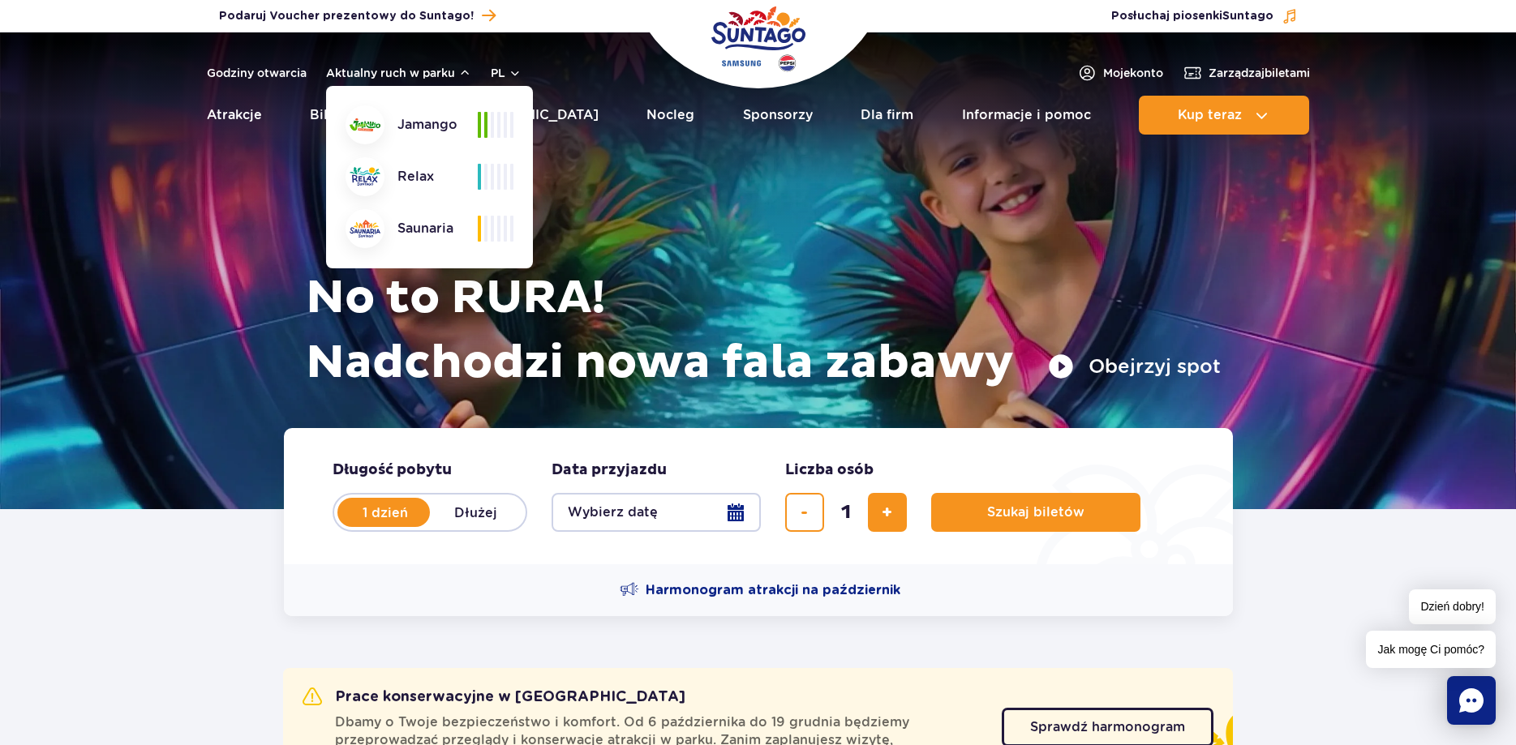
click at [367, 130] on img at bounding box center [365, 124] width 31 height 13
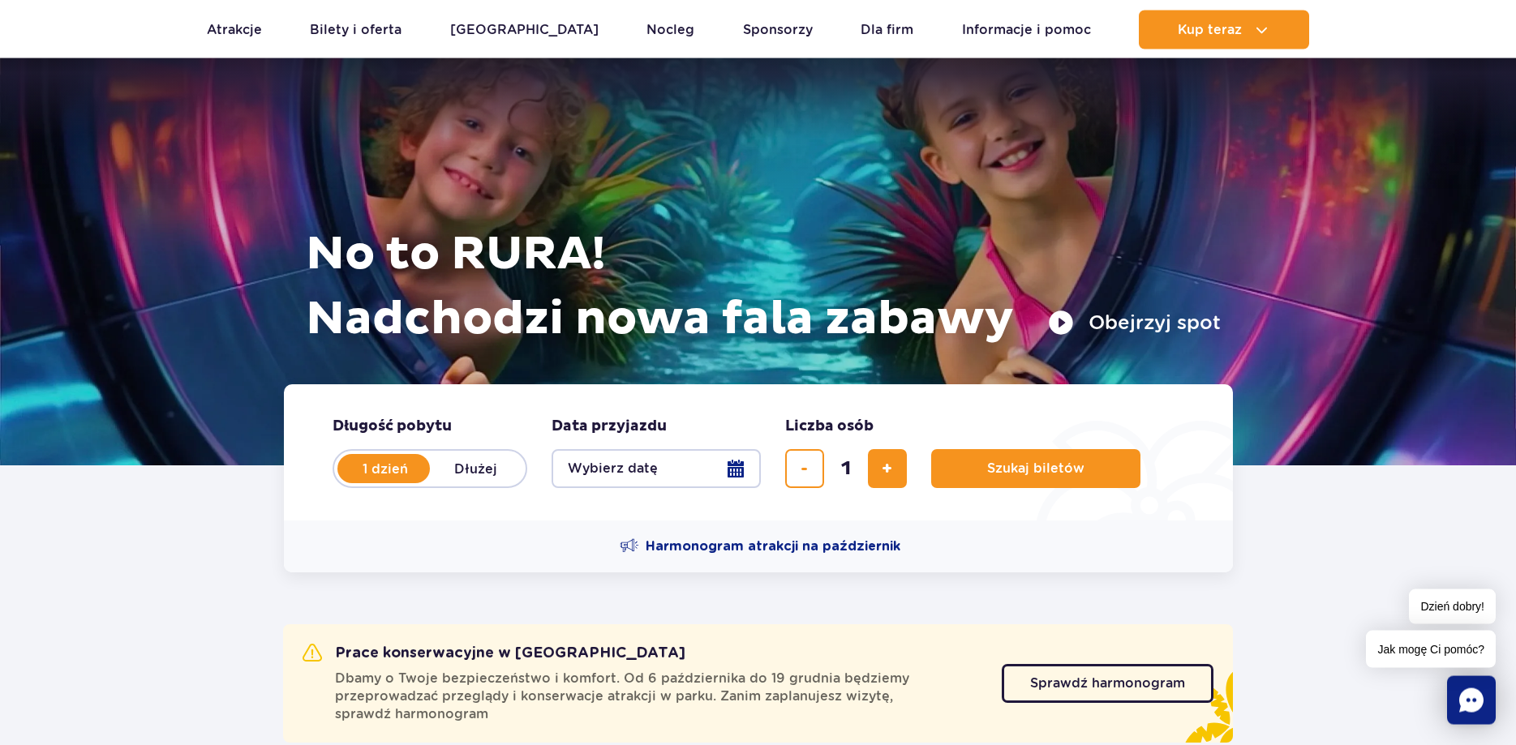
scroll to position [83, 0]
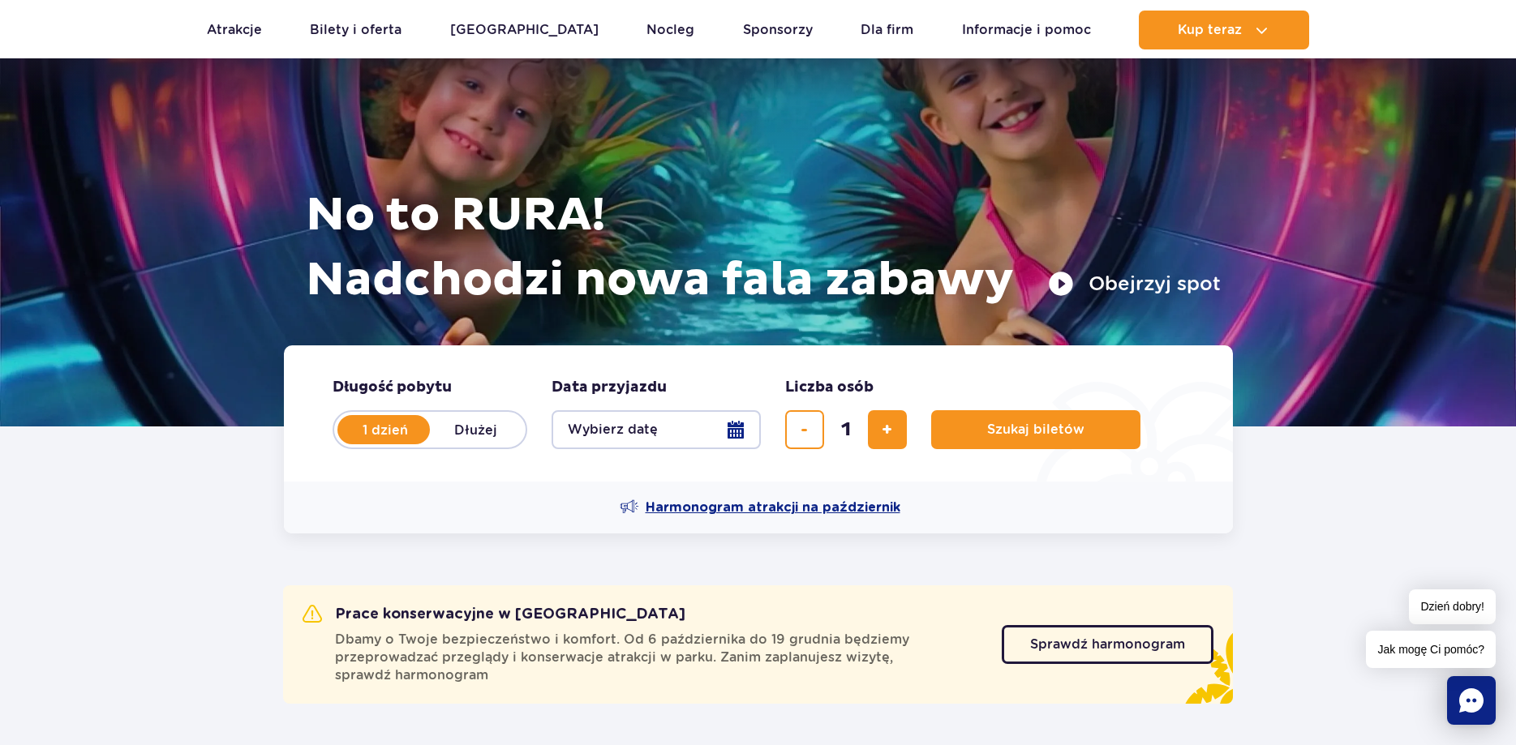
click at [740, 510] on span "Harmonogram atrakcji na październik" at bounding box center [773, 508] width 255 height 18
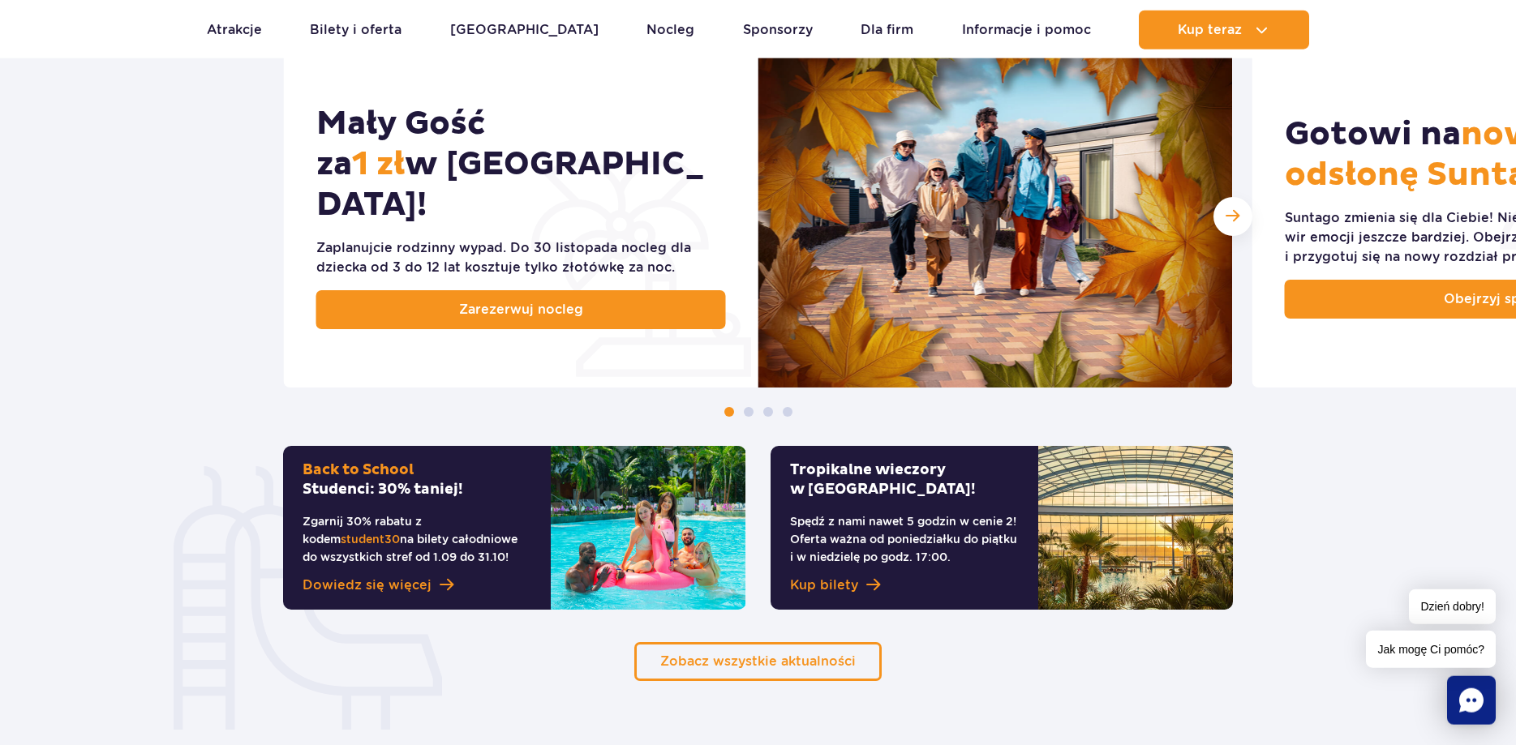
scroll to position [827, 0]
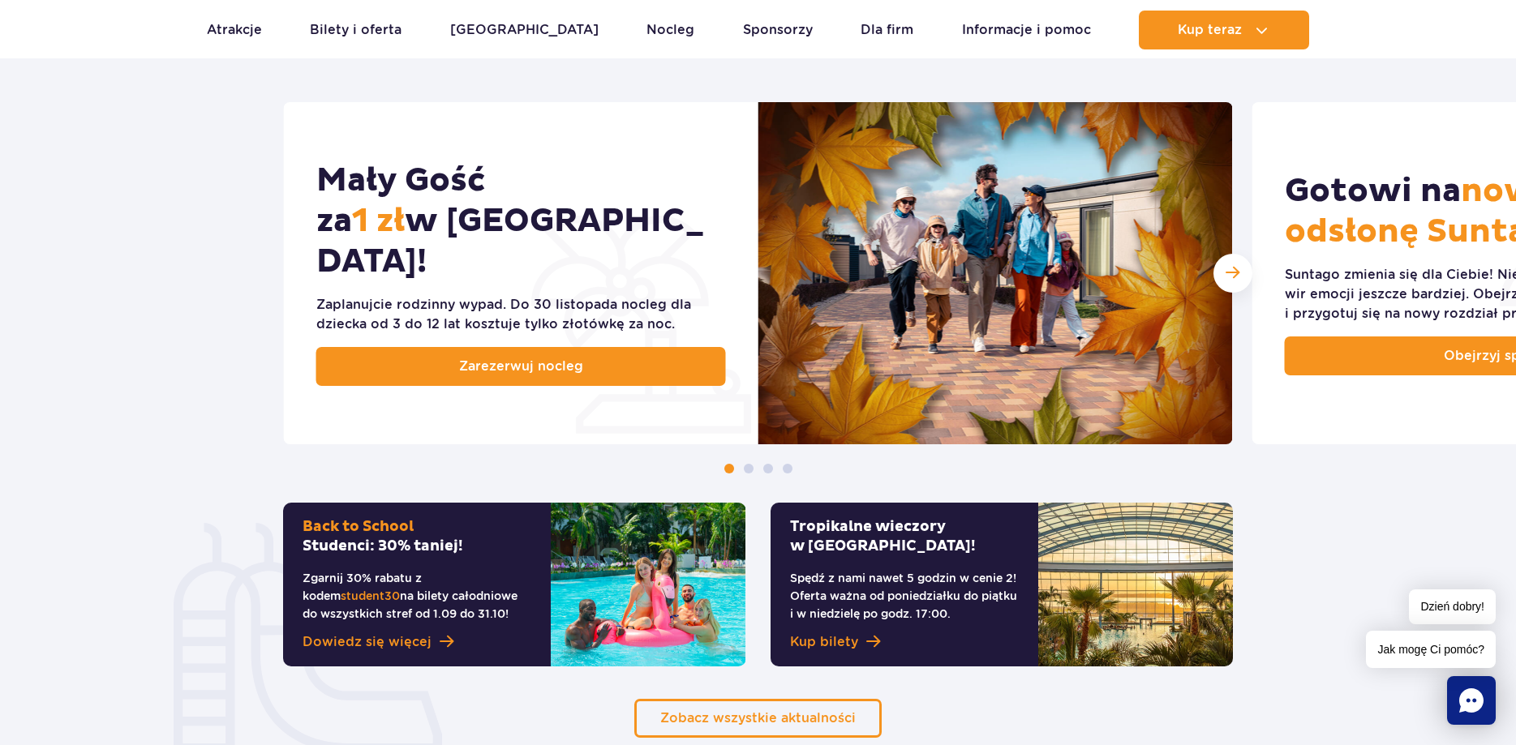
click at [749, 470] on span at bounding box center [749, 469] width 10 height 10
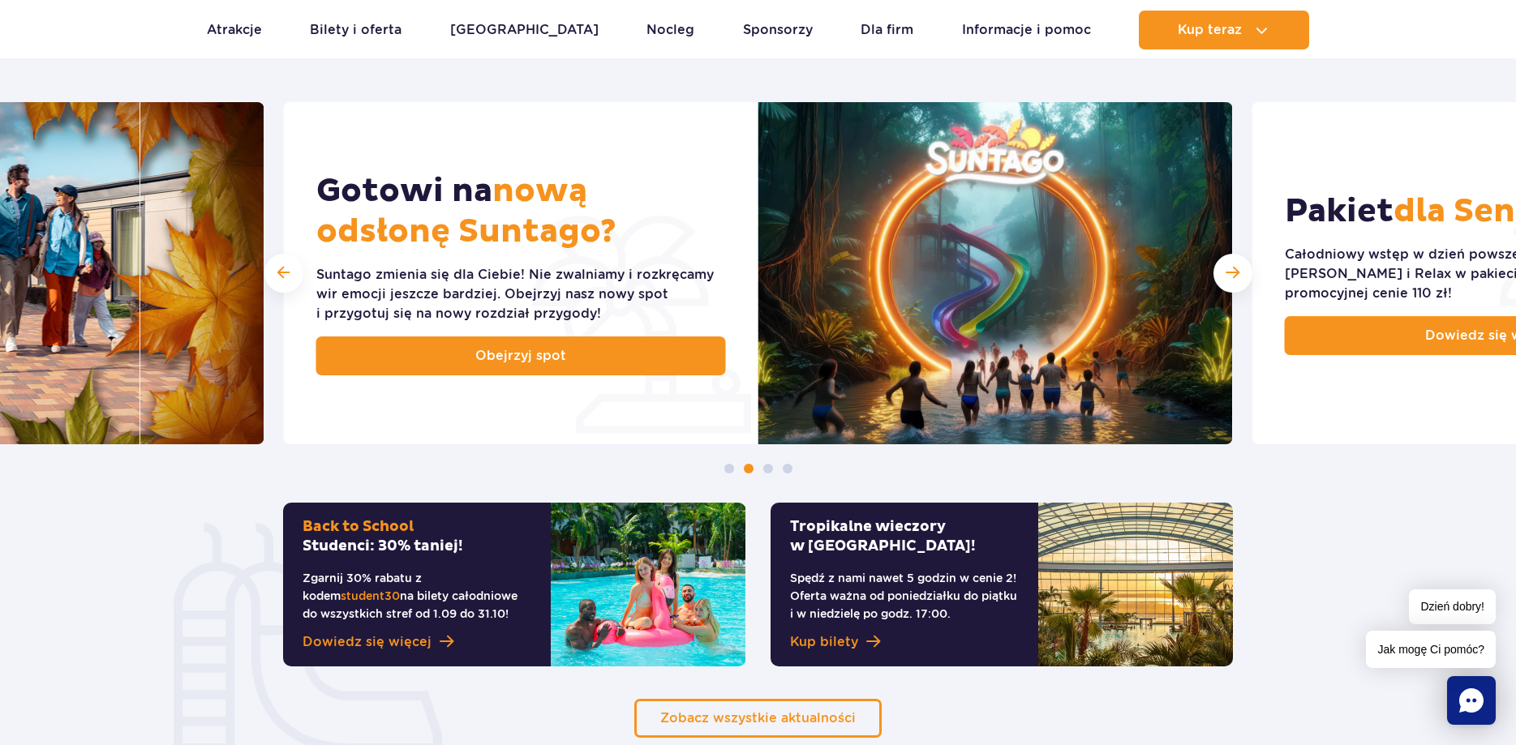
click at [765, 467] on span at bounding box center [768, 469] width 10 height 10
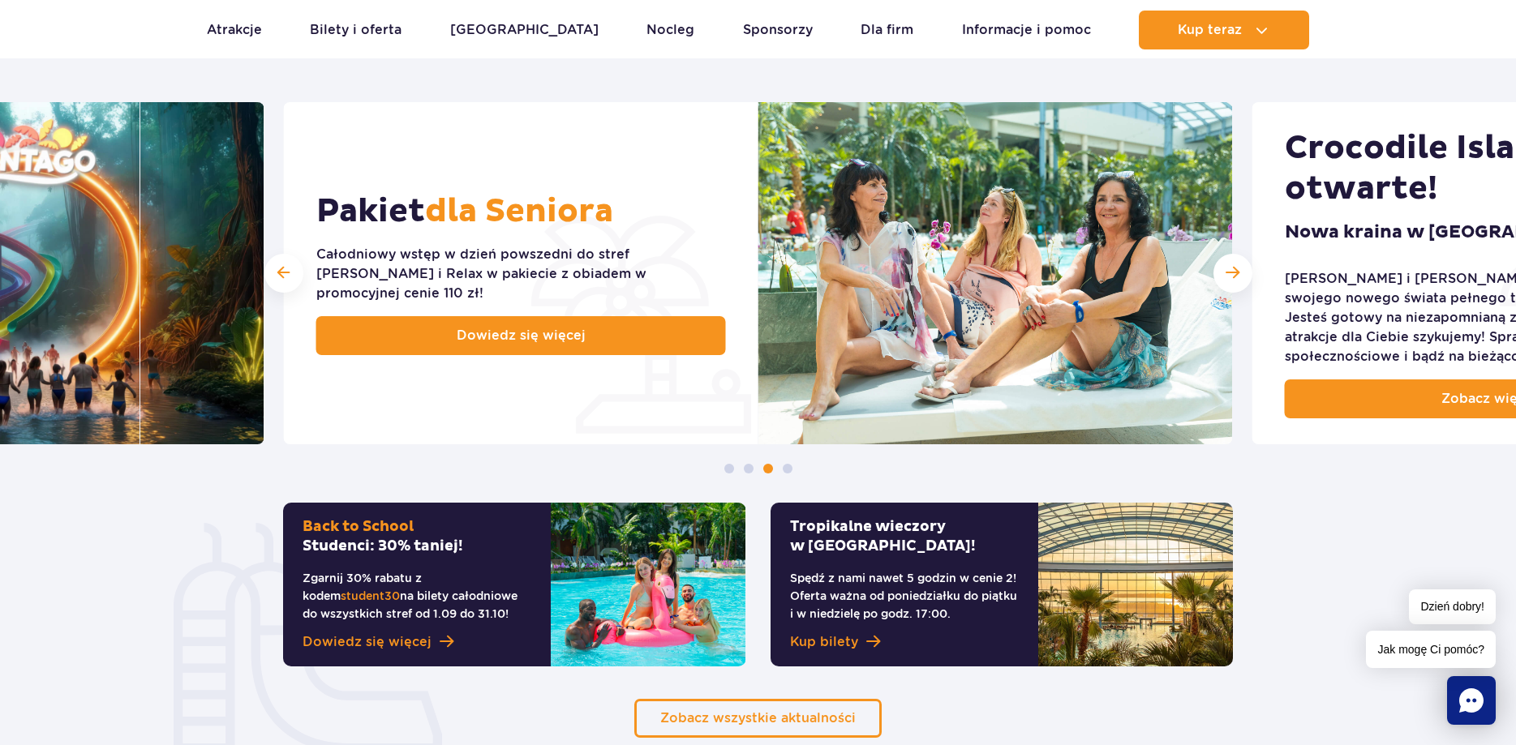
click at [505, 219] on span "dla Seniora" at bounding box center [519, 211] width 188 height 41
click at [787, 467] on span at bounding box center [788, 469] width 10 height 10
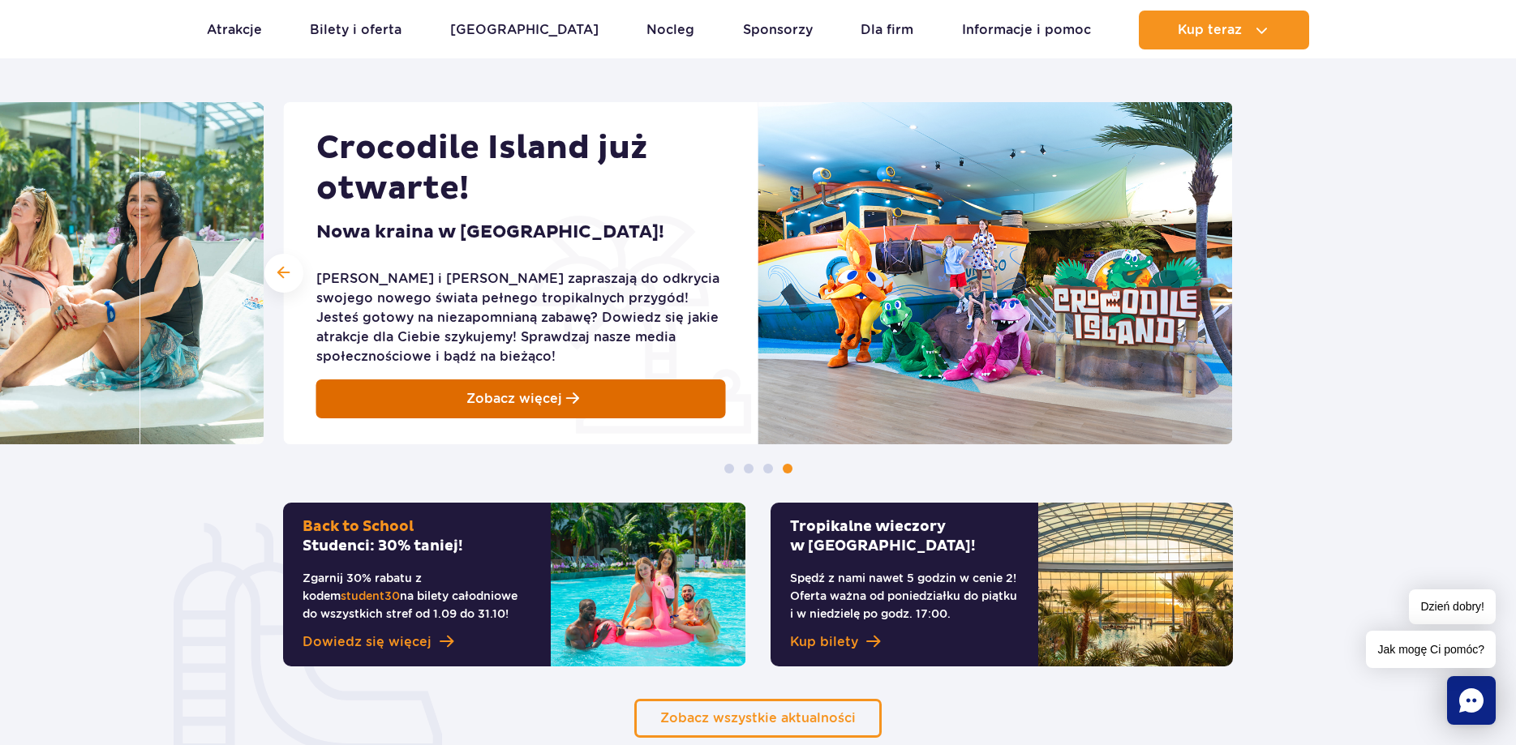
click at [520, 405] on span "Zobacz więcej" at bounding box center [514, 398] width 96 height 19
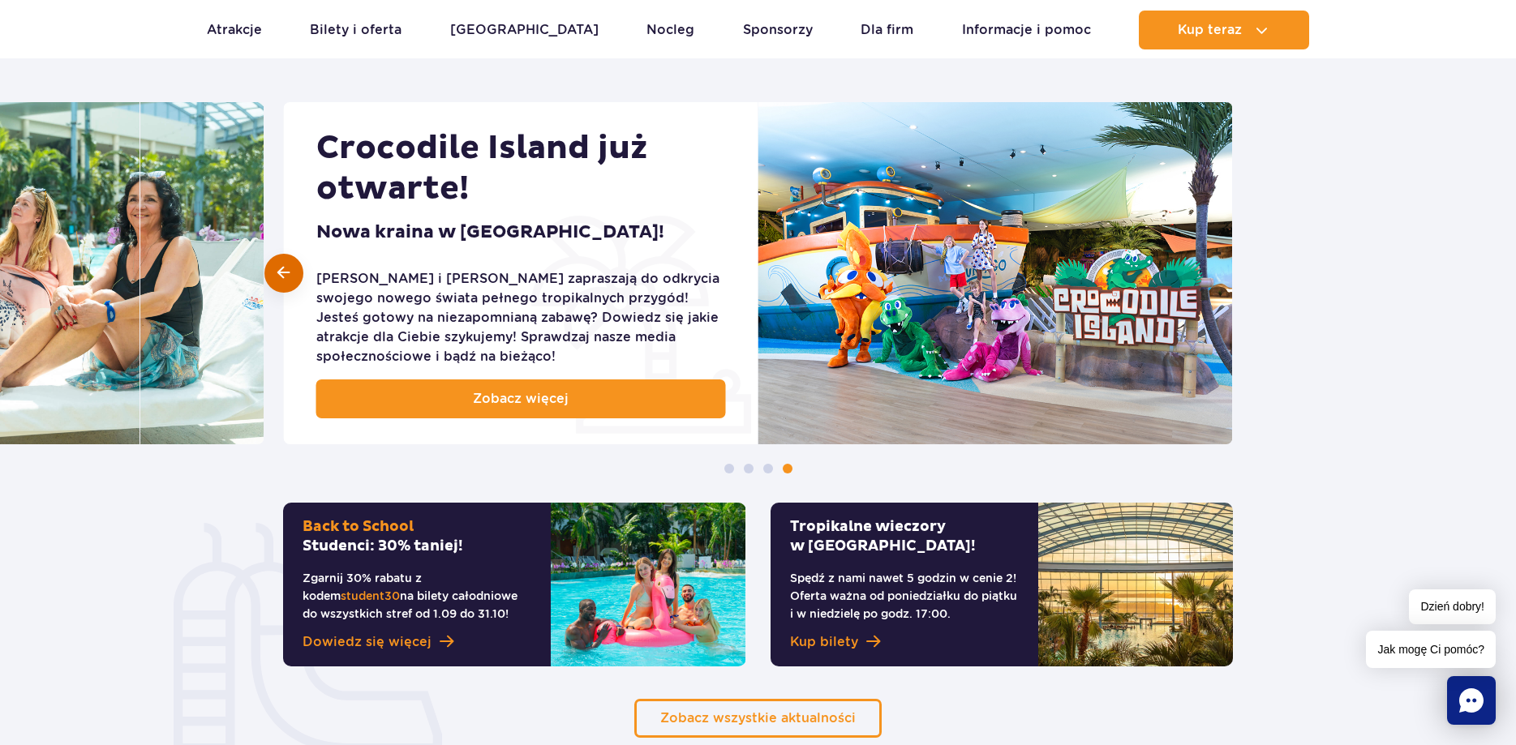
click at [285, 277] on span at bounding box center [283, 272] width 12 height 15
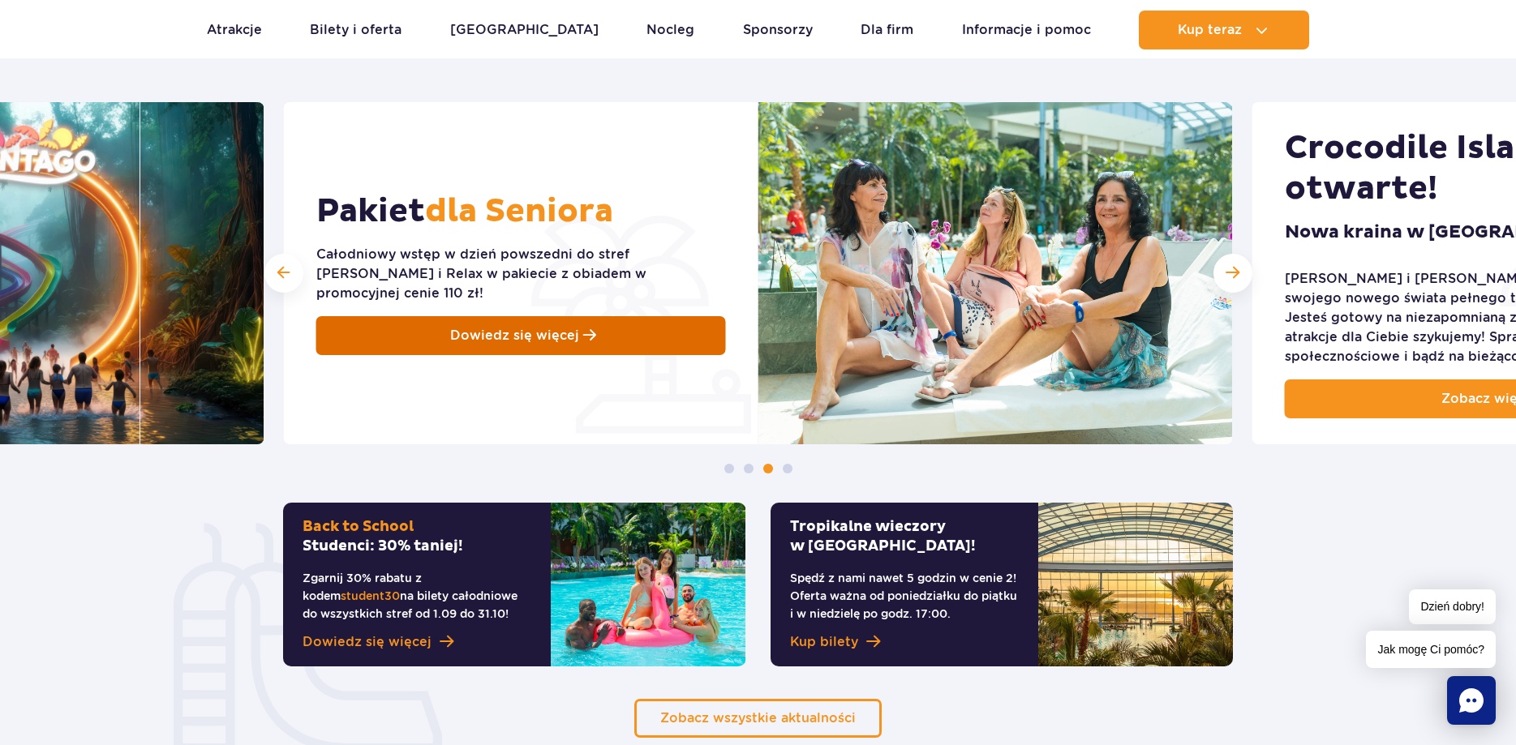
click at [535, 326] on span "Dowiedz się więcej" at bounding box center [514, 335] width 129 height 19
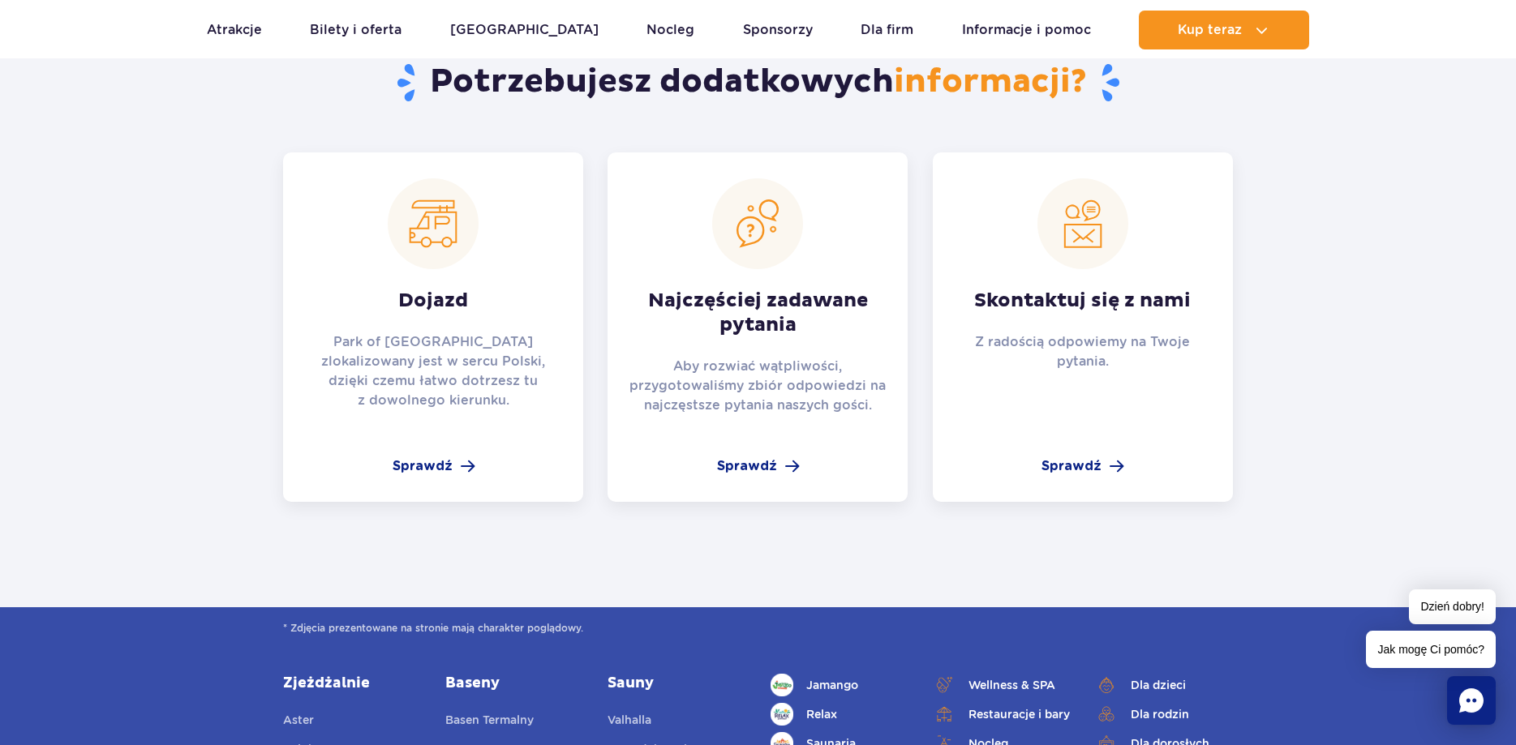
scroll to position [2399, 0]
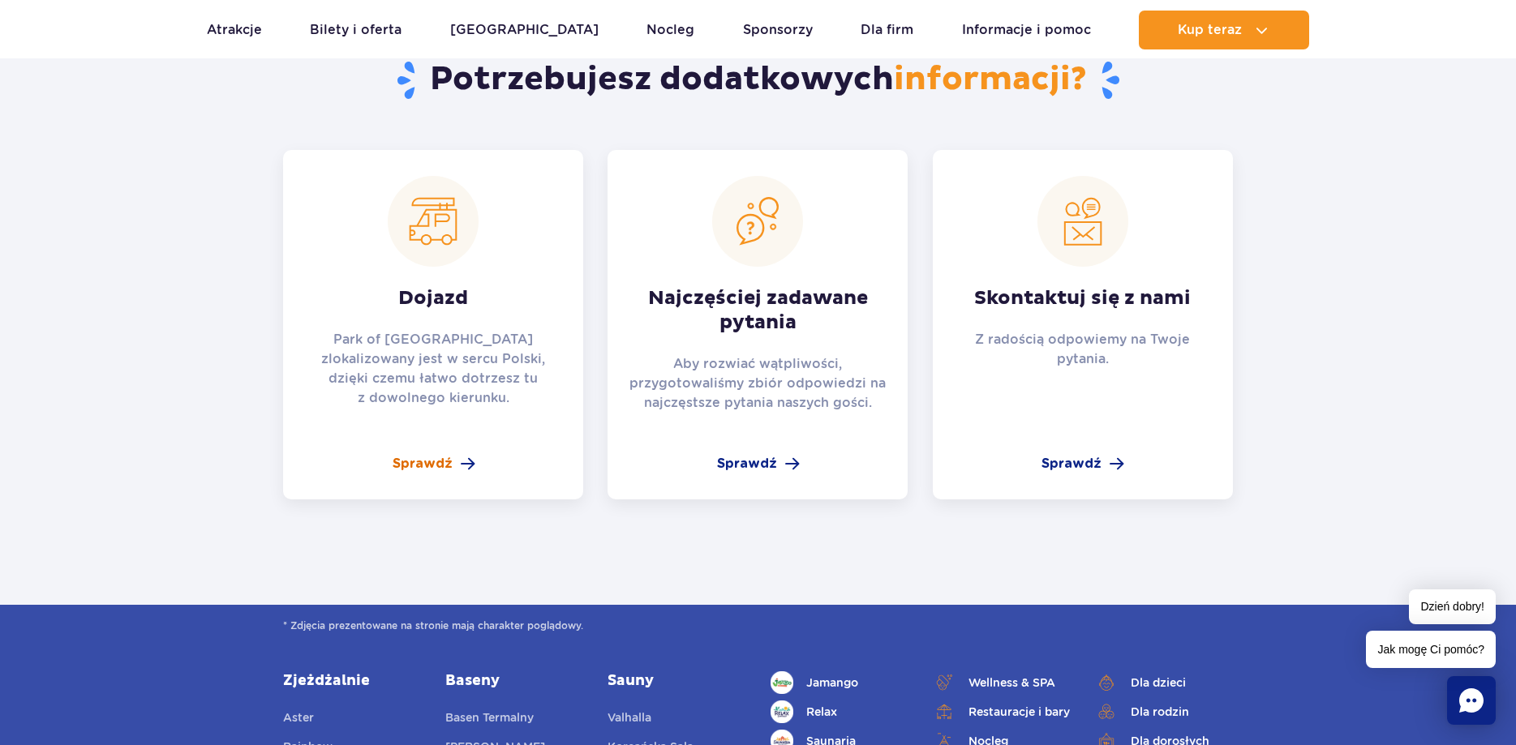
click at [447, 464] on span "Sprawdź" at bounding box center [423, 463] width 60 height 19
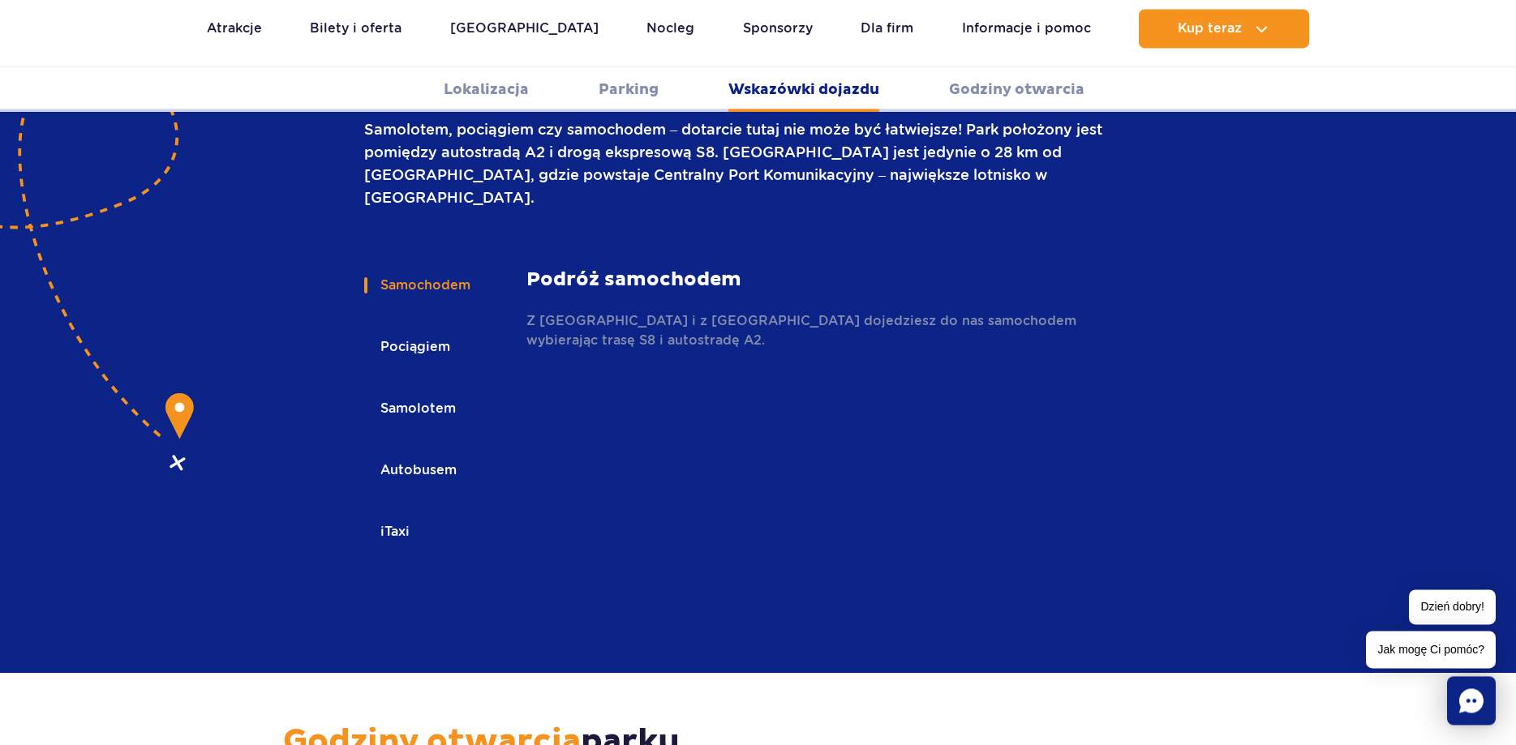
scroll to position [2323, 0]
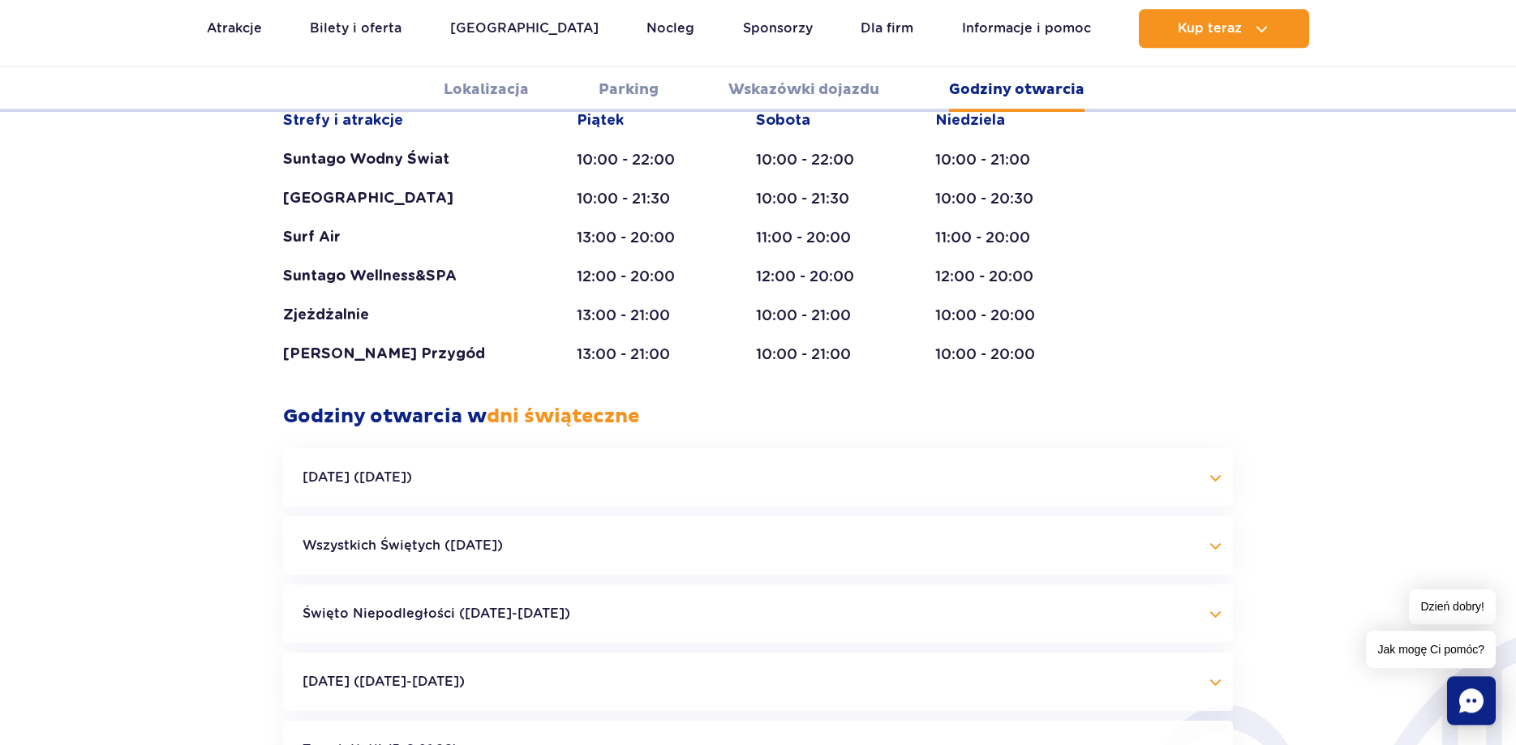
scroll to position [3316, 0]
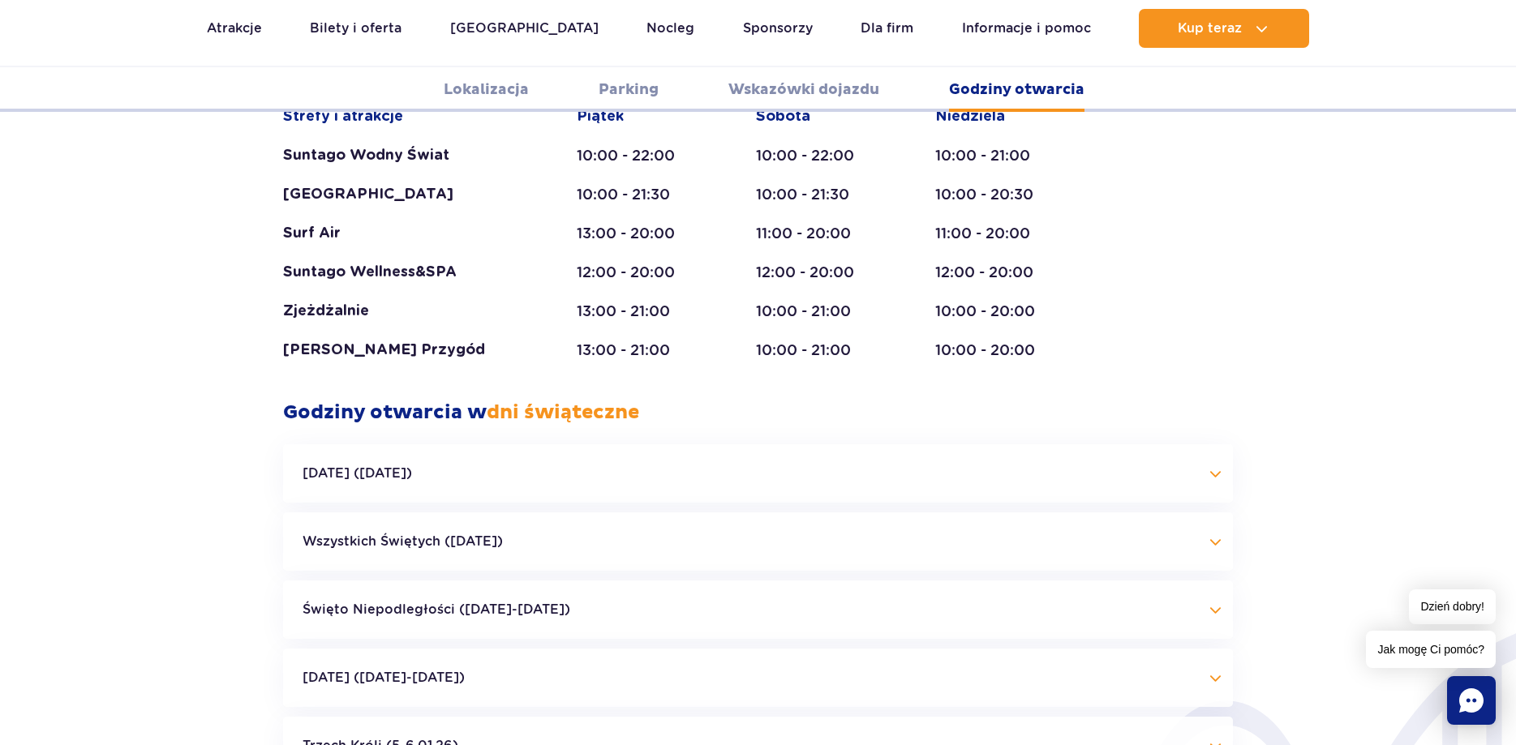
click at [869, 581] on button "Święto Niepodległości ([DATE]-[DATE])" at bounding box center [758, 610] width 950 height 58
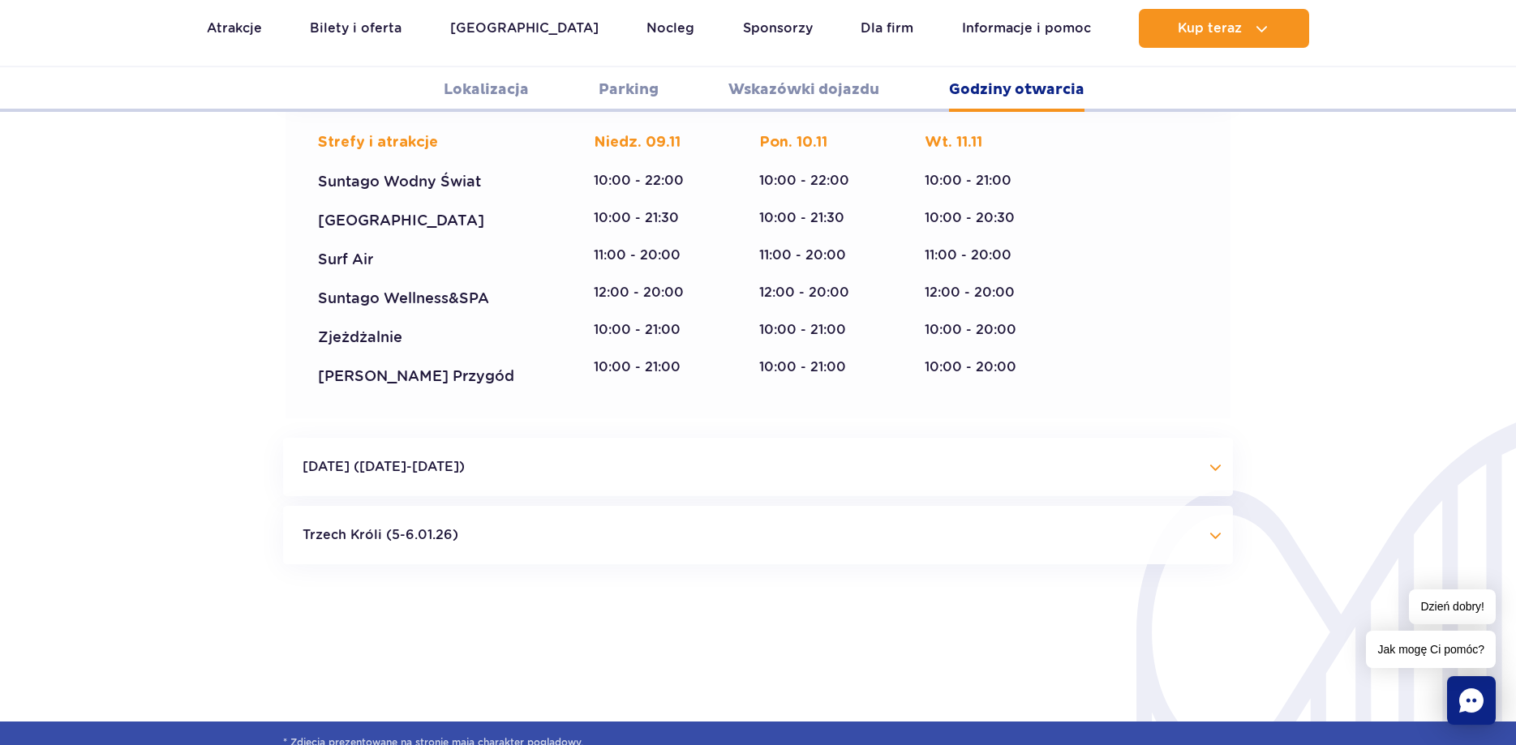
scroll to position [3895, 0]
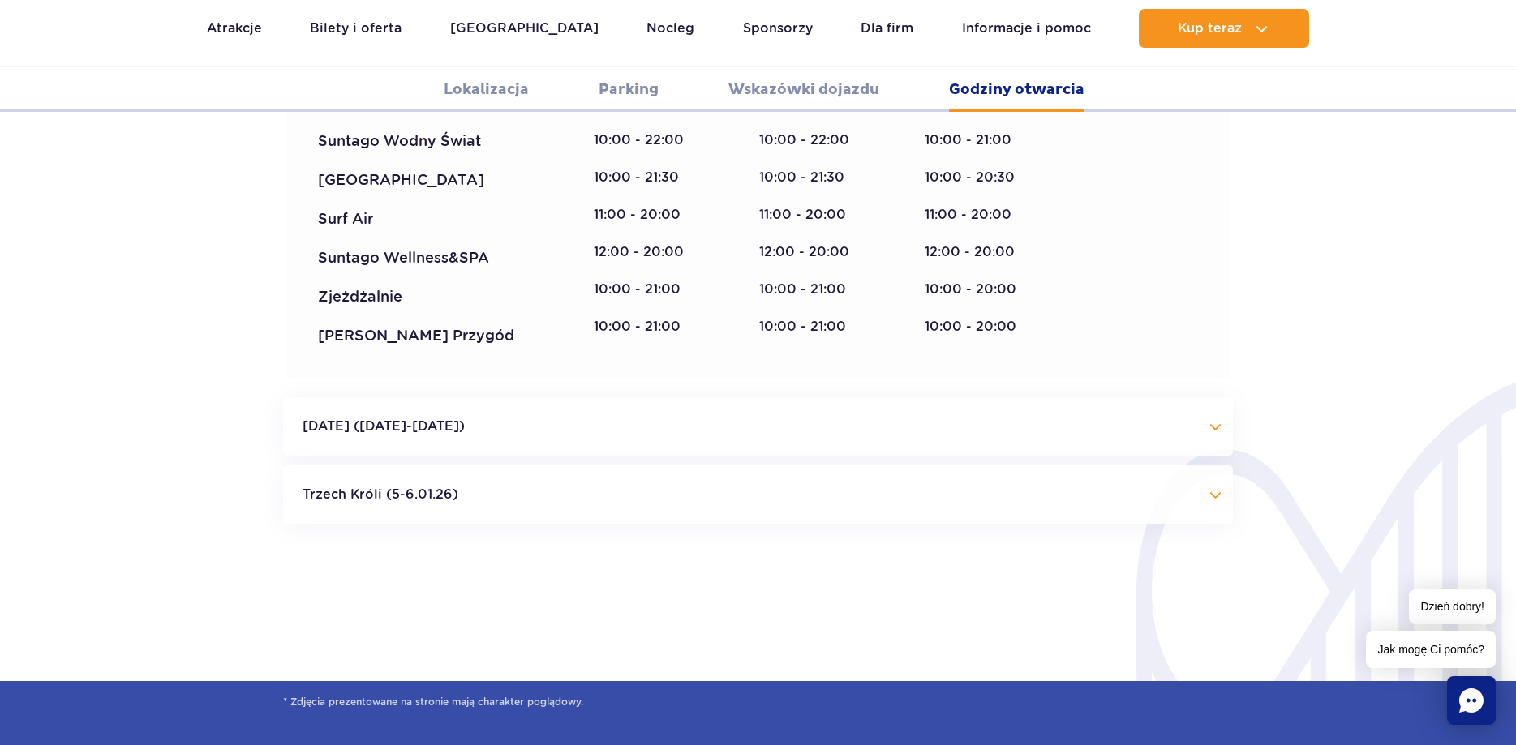
click at [1108, 397] on button "[DATE] ([DATE]-[DATE])" at bounding box center [758, 426] width 950 height 58
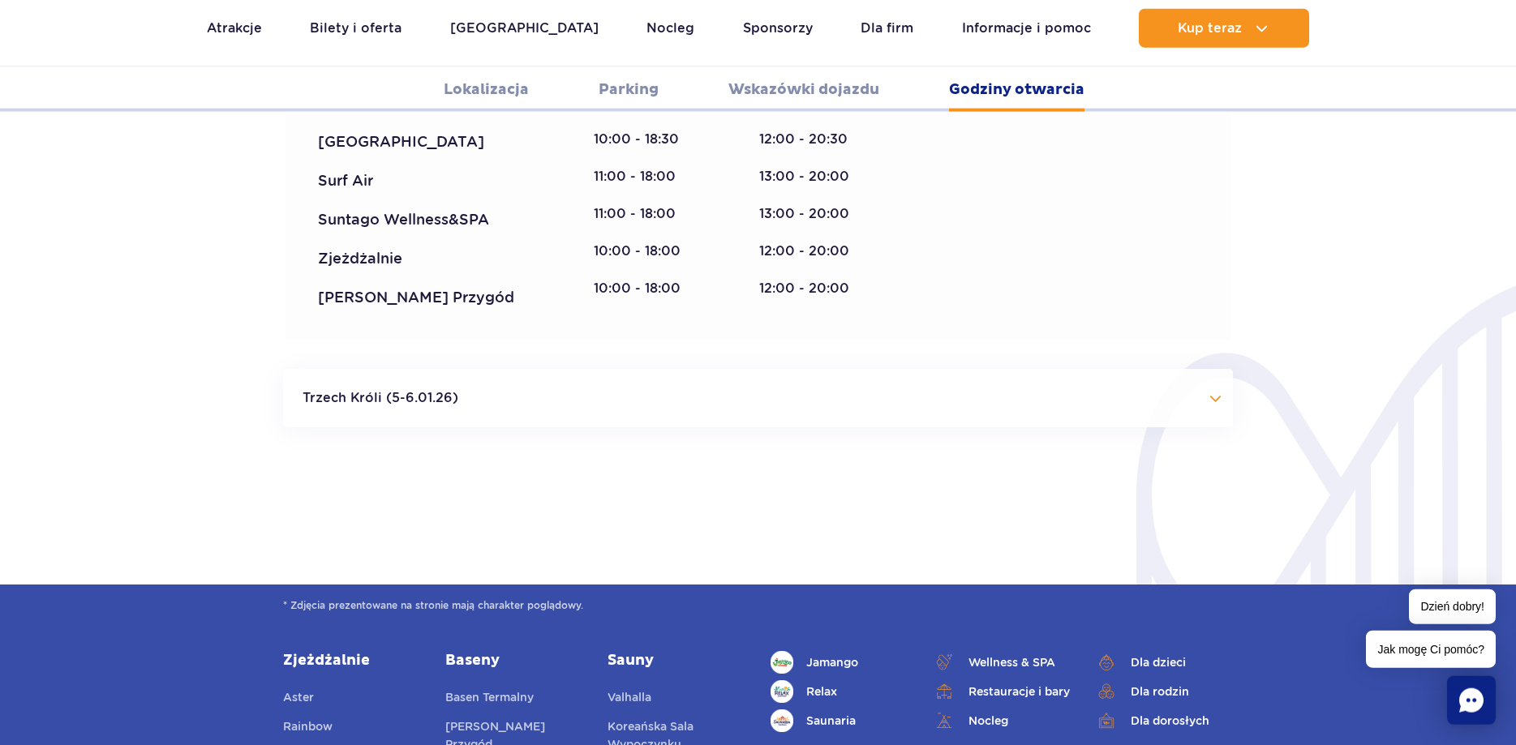
scroll to position [4970, 0]
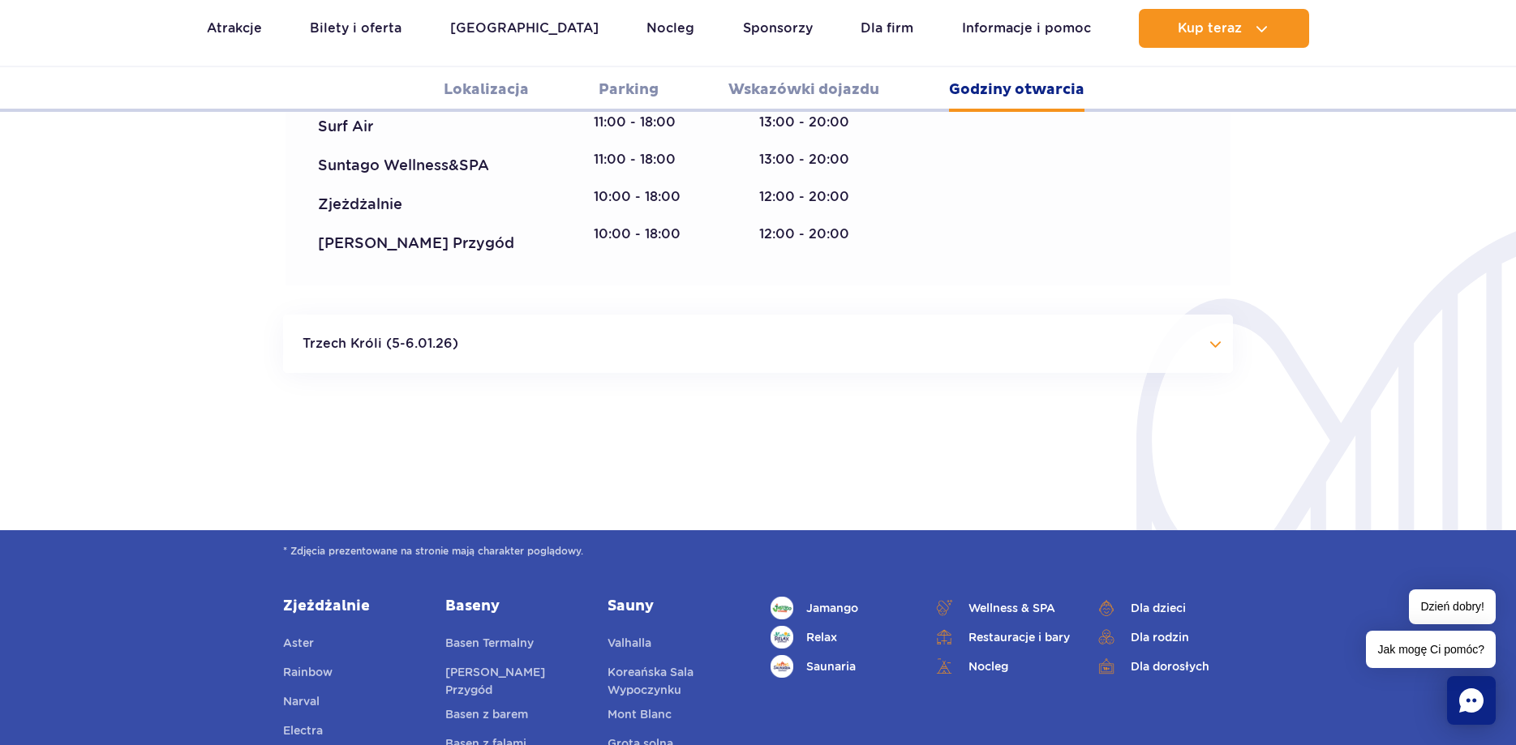
click at [853, 315] on button "Trzech Króli (5-6.01.26)" at bounding box center [758, 344] width 950 height 58
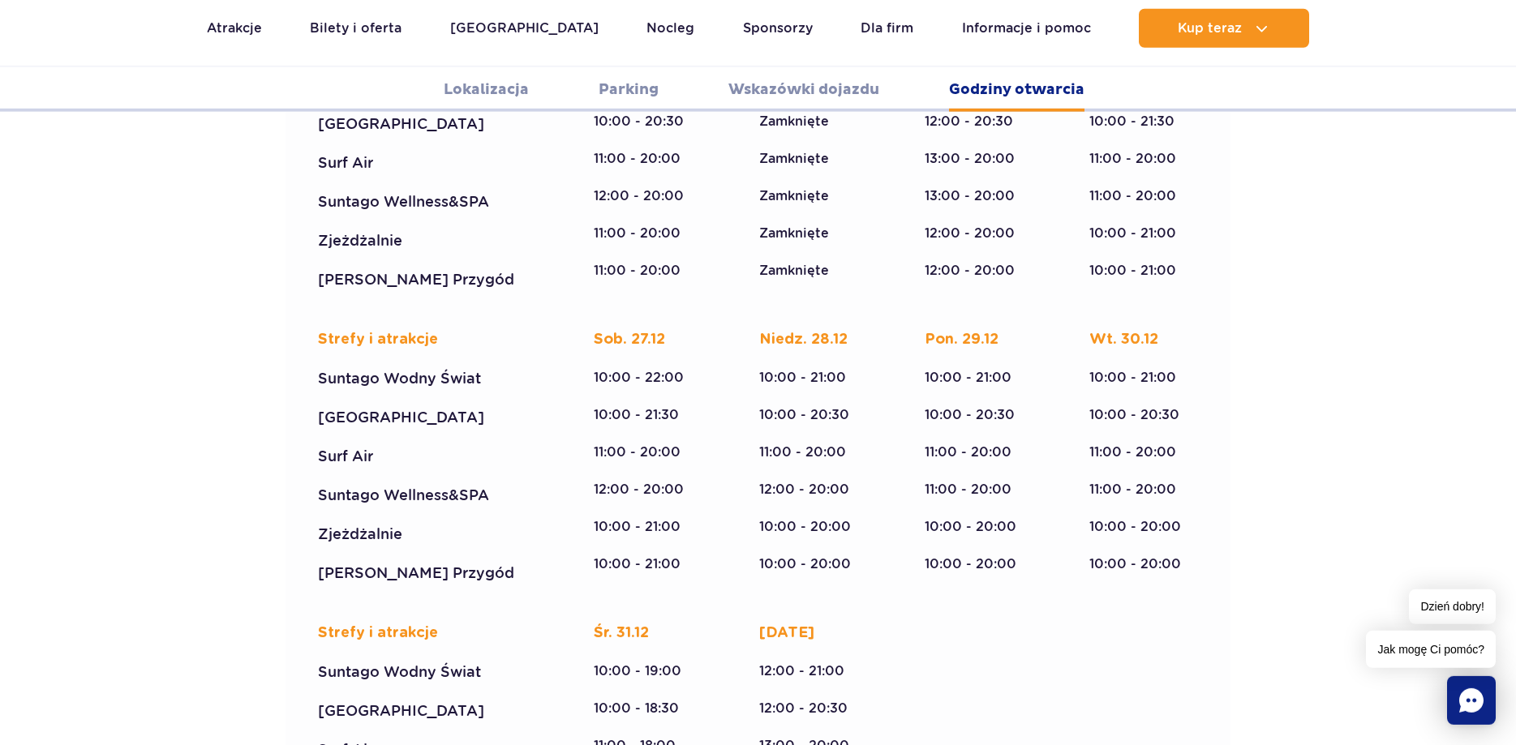
scroll to position [4226, 0]
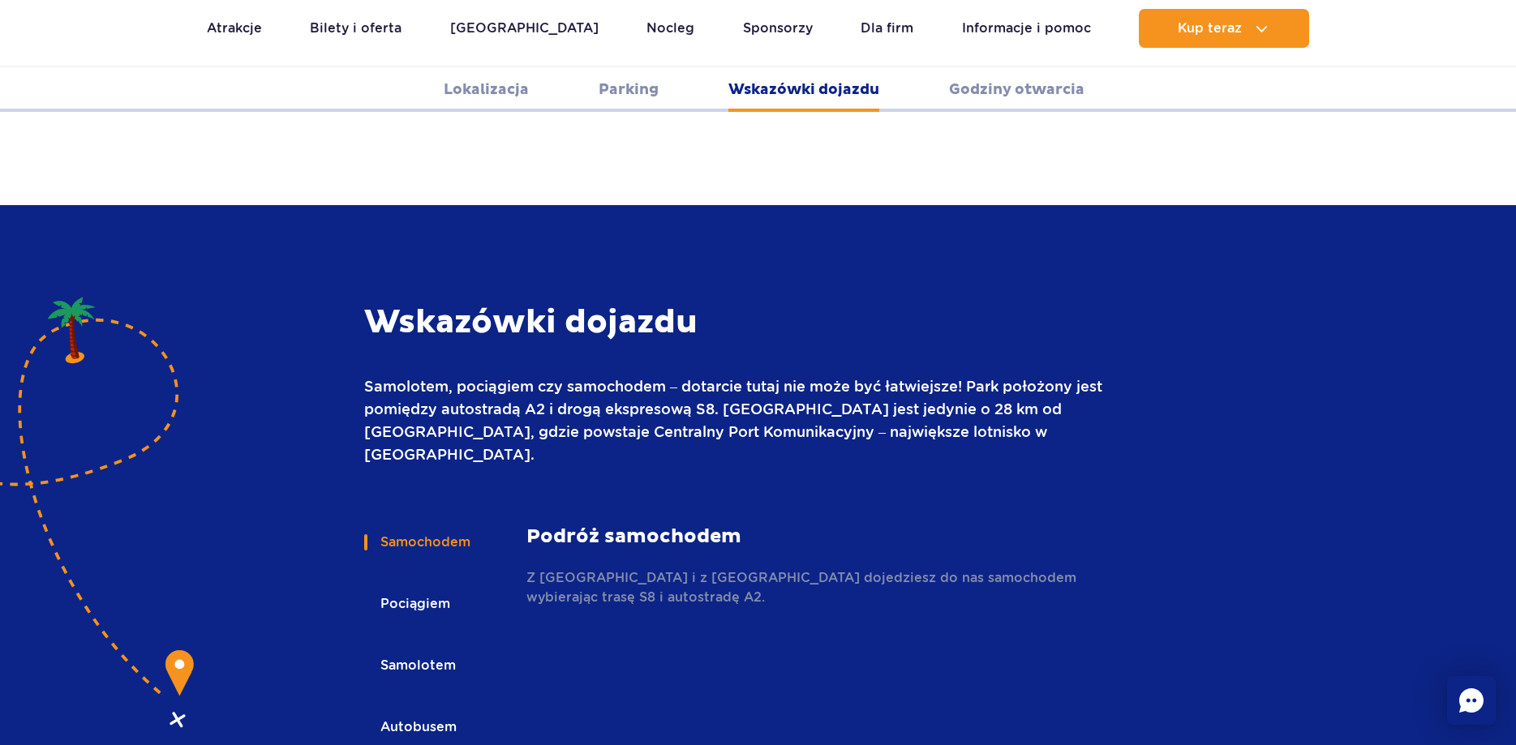
scroll to position [1993, 0]
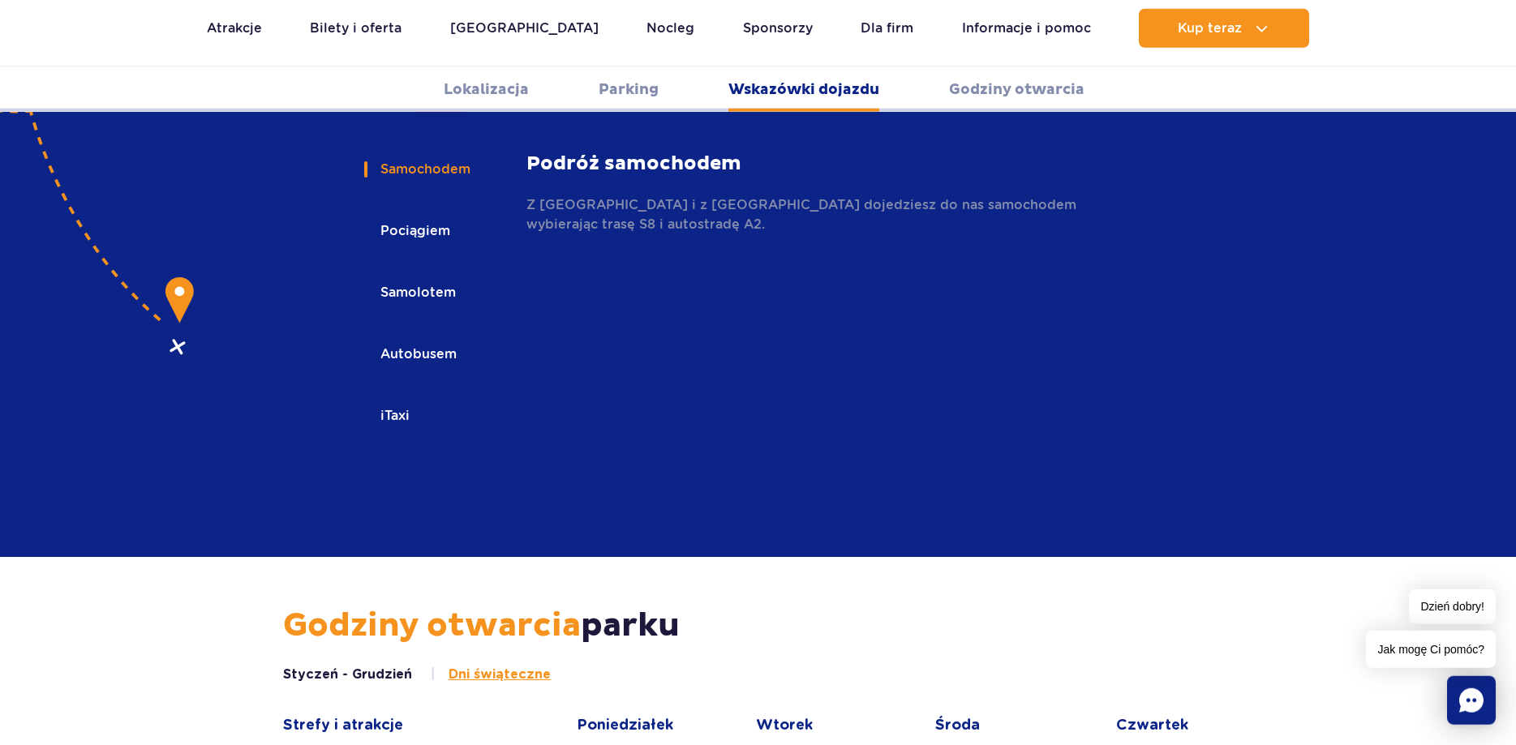
scroll to position [2406, 0]
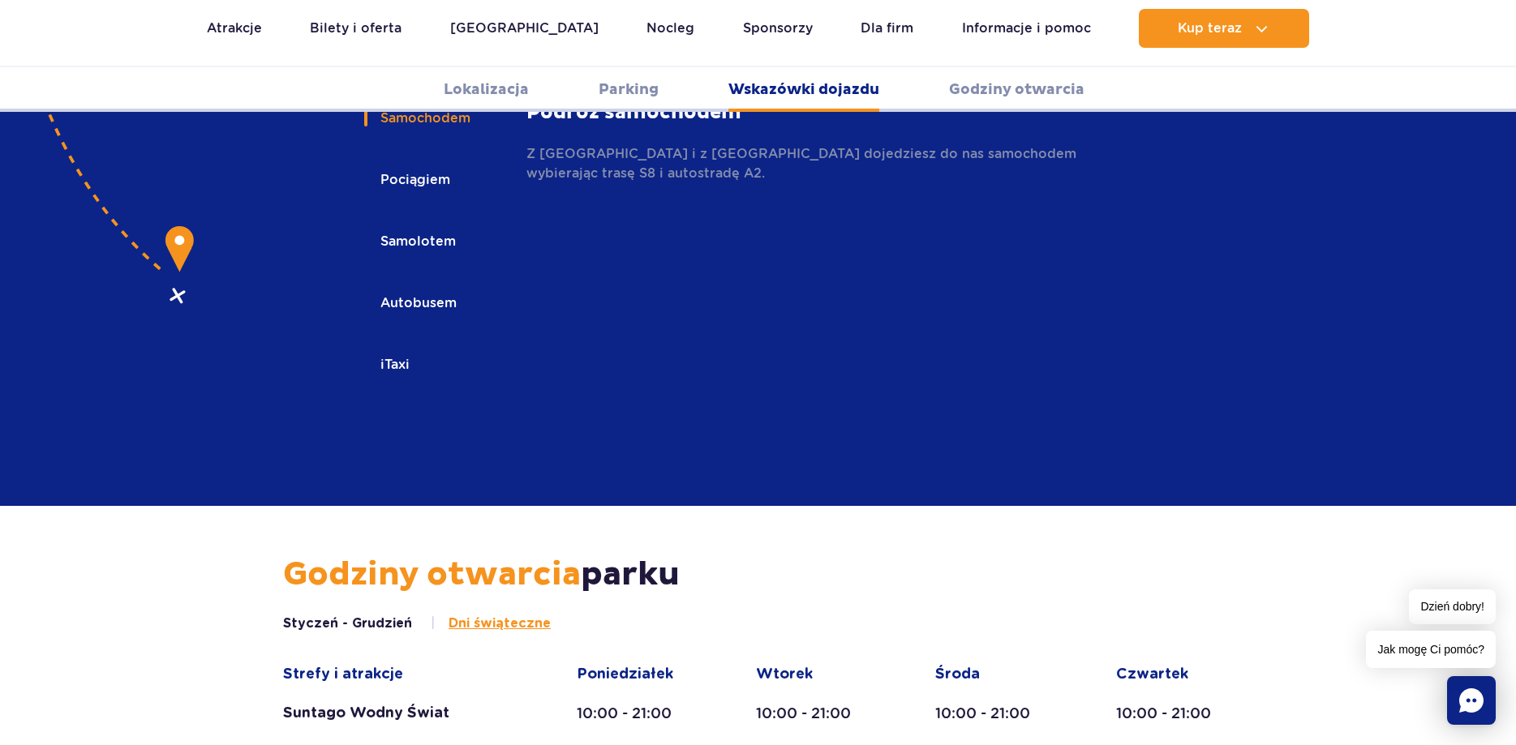
scroll to position [2241, 0]
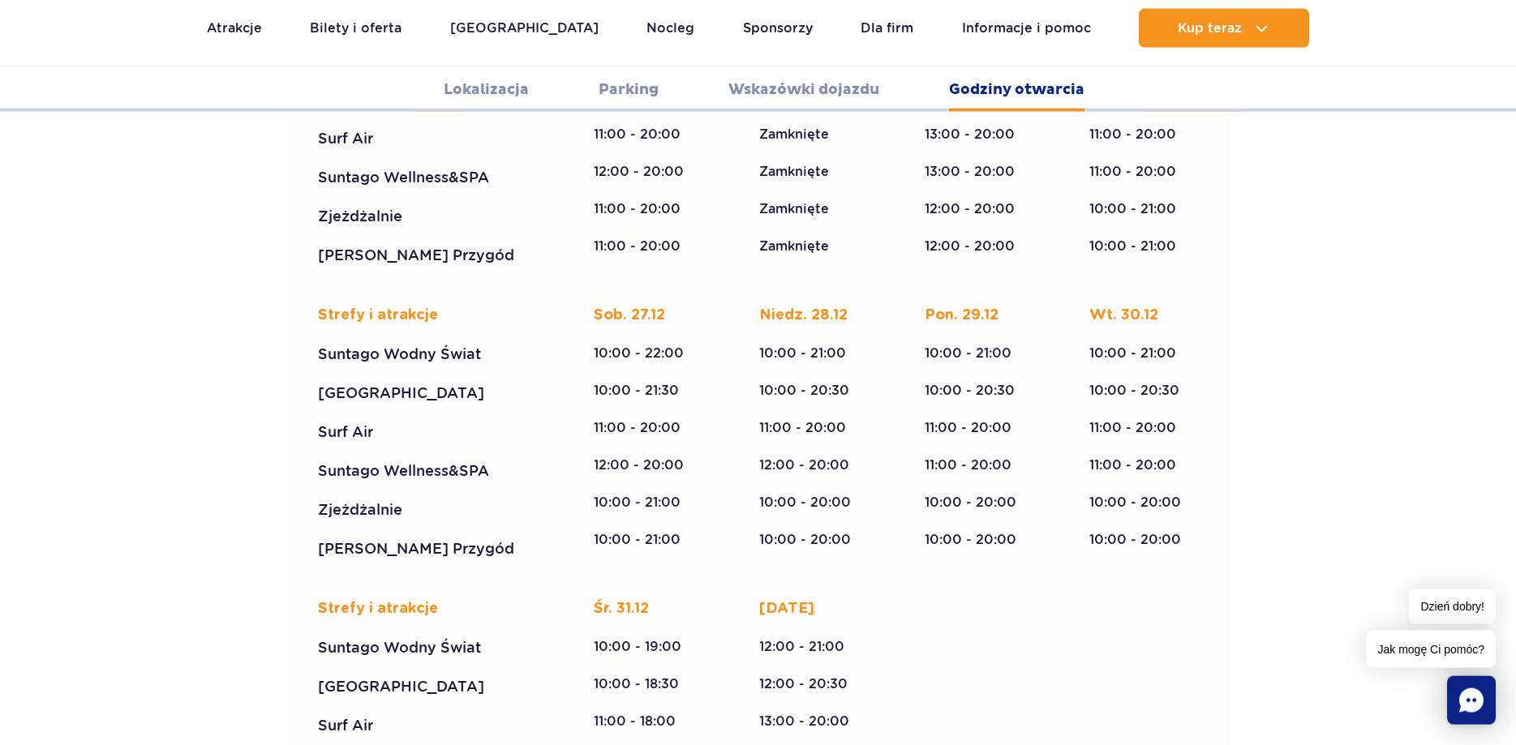
scroll to position [4315, 0]
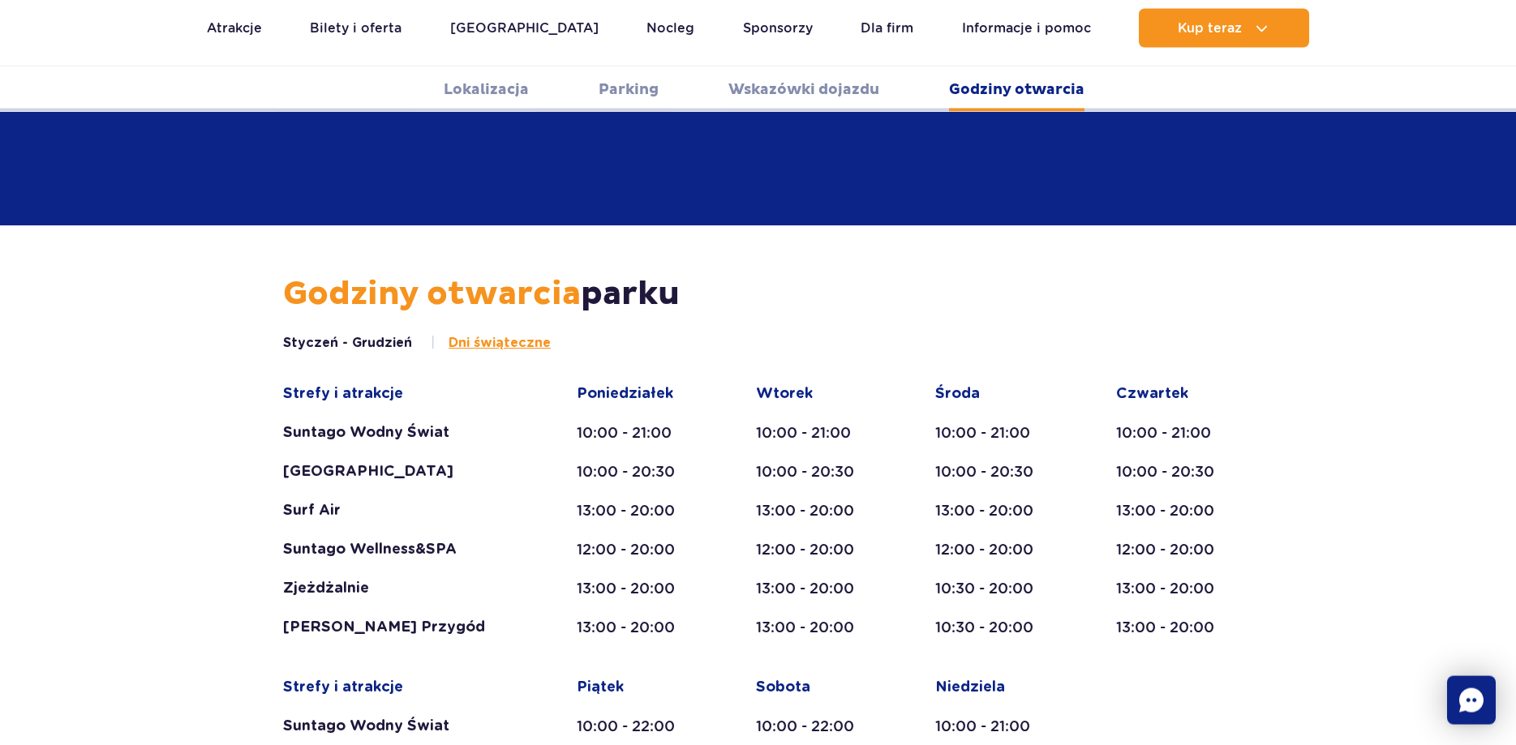
scroll to position [2744, 0]
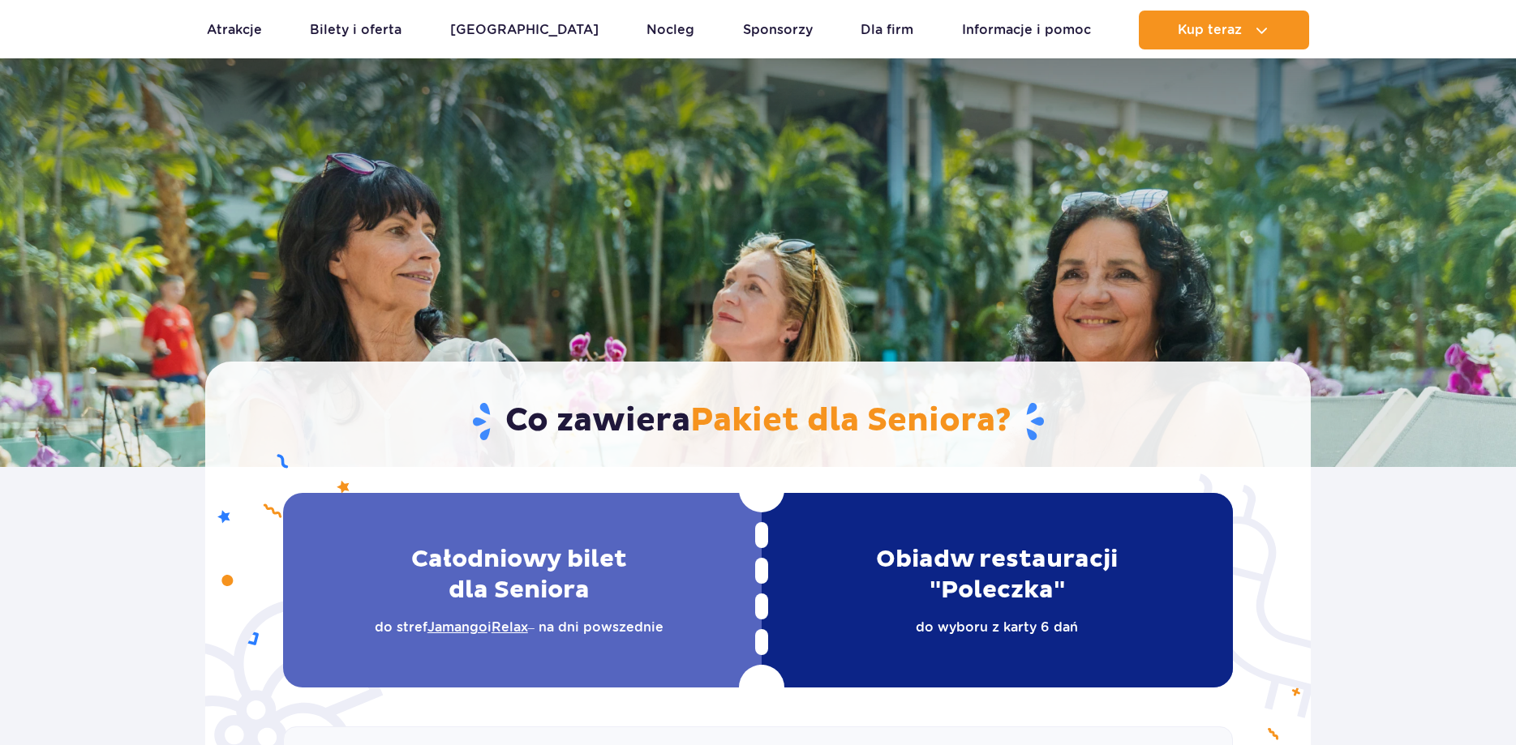
scroll to position [2399, 0]
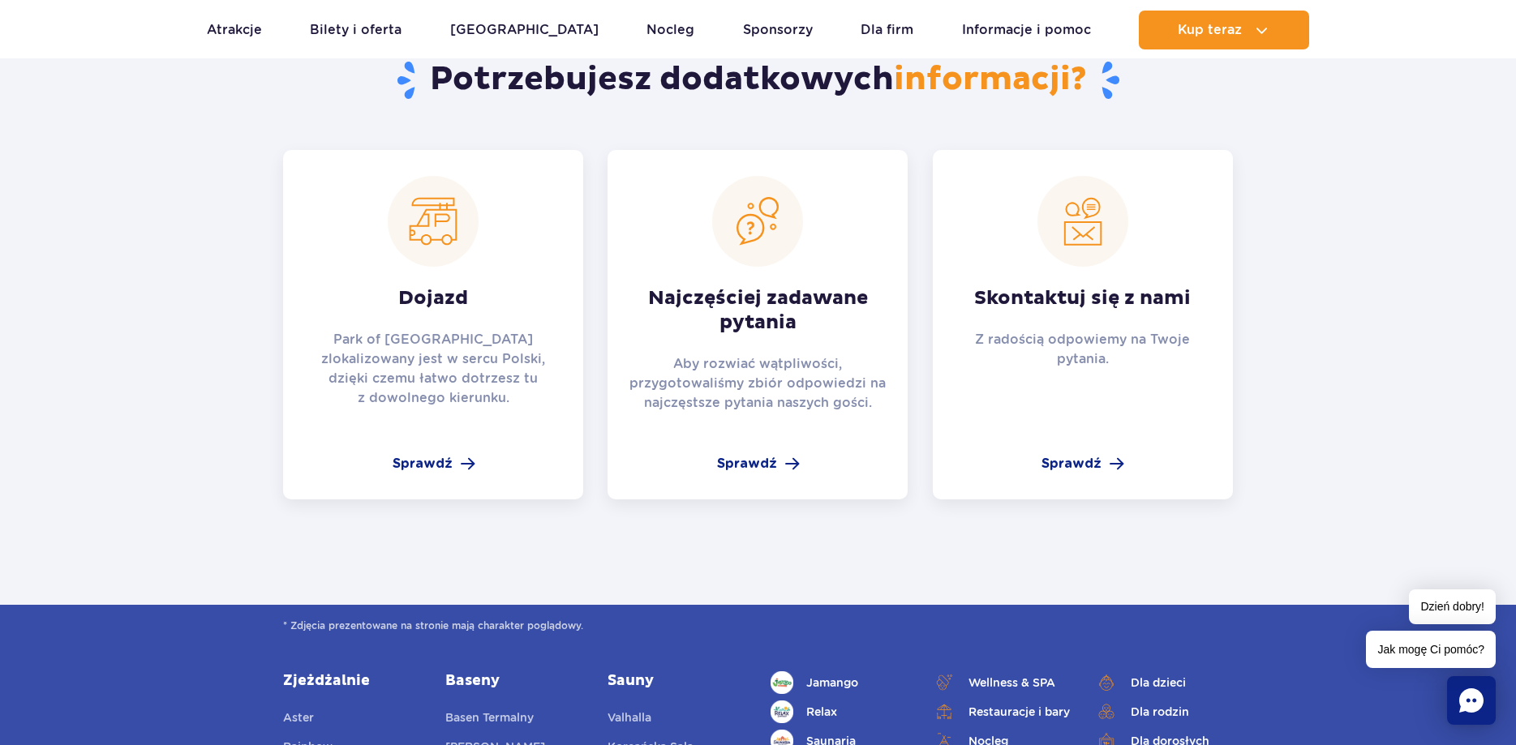
click at [808, 319] on strong "Najczęściej zadawane pytania" at bounding box center [757, 310] width 261 height 49
click at [745, 472] on span "Sprawdź" at bounding box center [747, 463] width 60 height 19
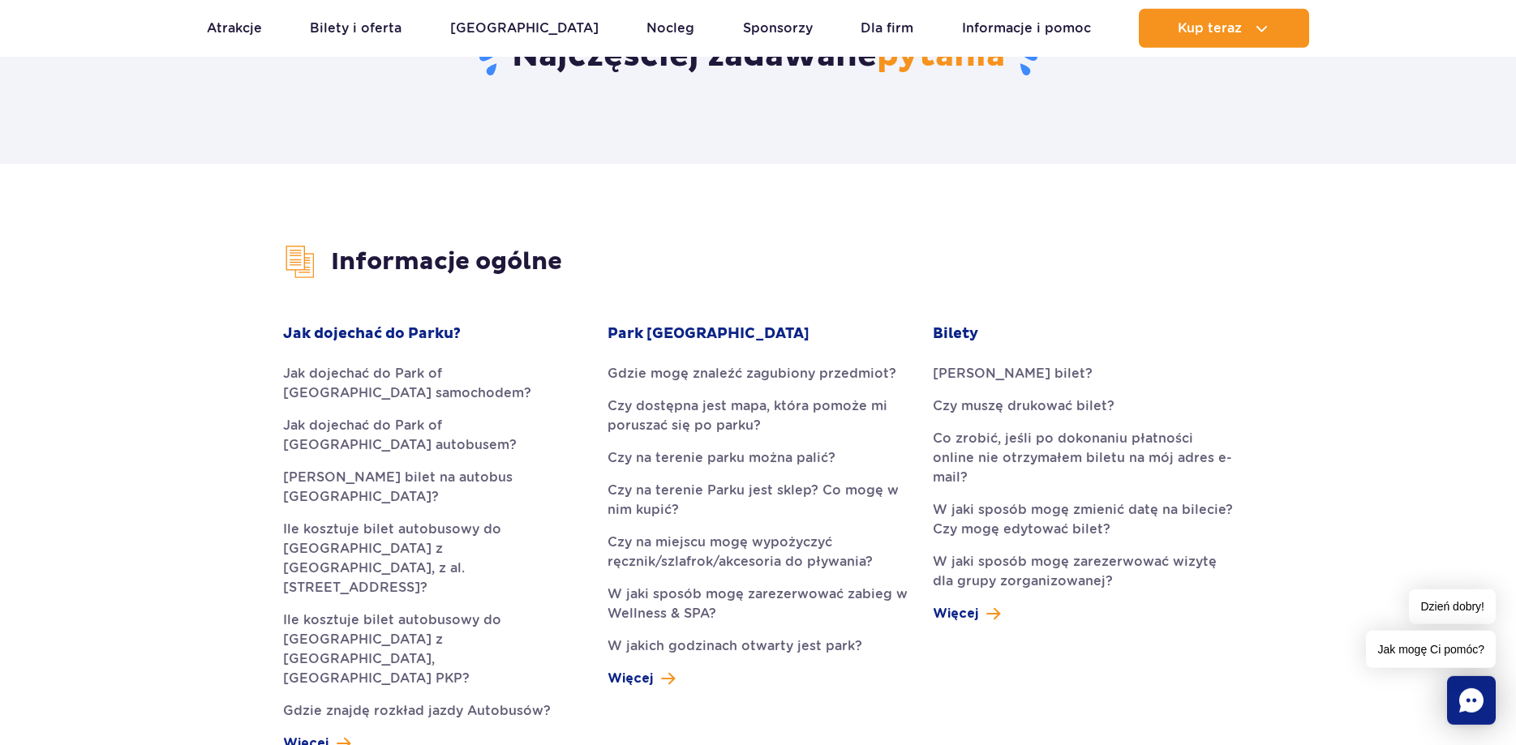
scroll to position [248, 0]
click at [678, 426] on link "Czy dostępna jest mapa, która pomoże mi poruszać się po parku?" at bounding box center [757, 415] width 300 height 39
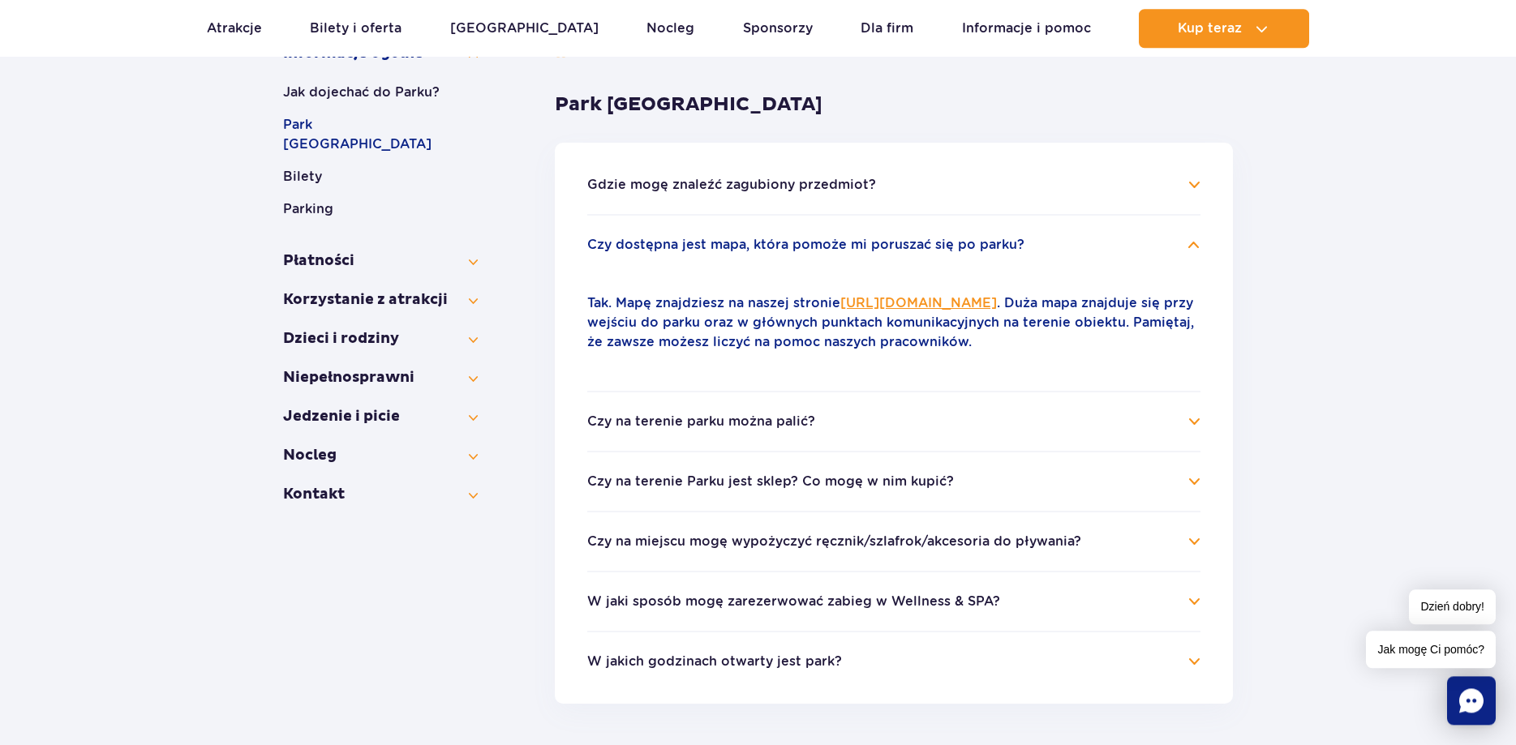
scroll to position [341, 0]
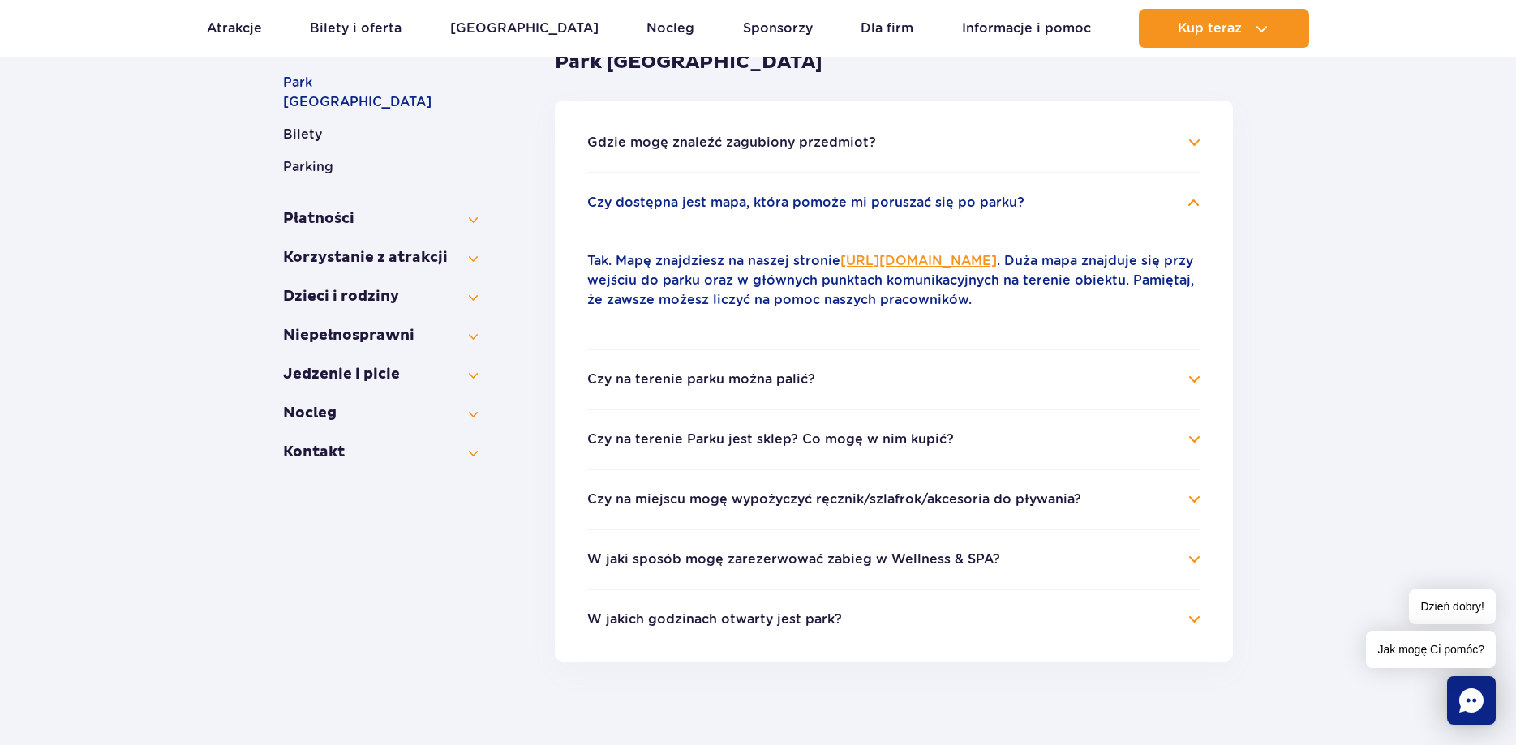
click at [701, 399] on li "Czy na terenie parku można palić? Na terenie naszego [GEOGRAPHIC_DATA] jest doz…" at bounding box center [893, 379] width 613 height 60
click at [1195, 380] on h4 "Czy na terenie parku można palić?" at bounding box center [893, 379] width 613 height 19
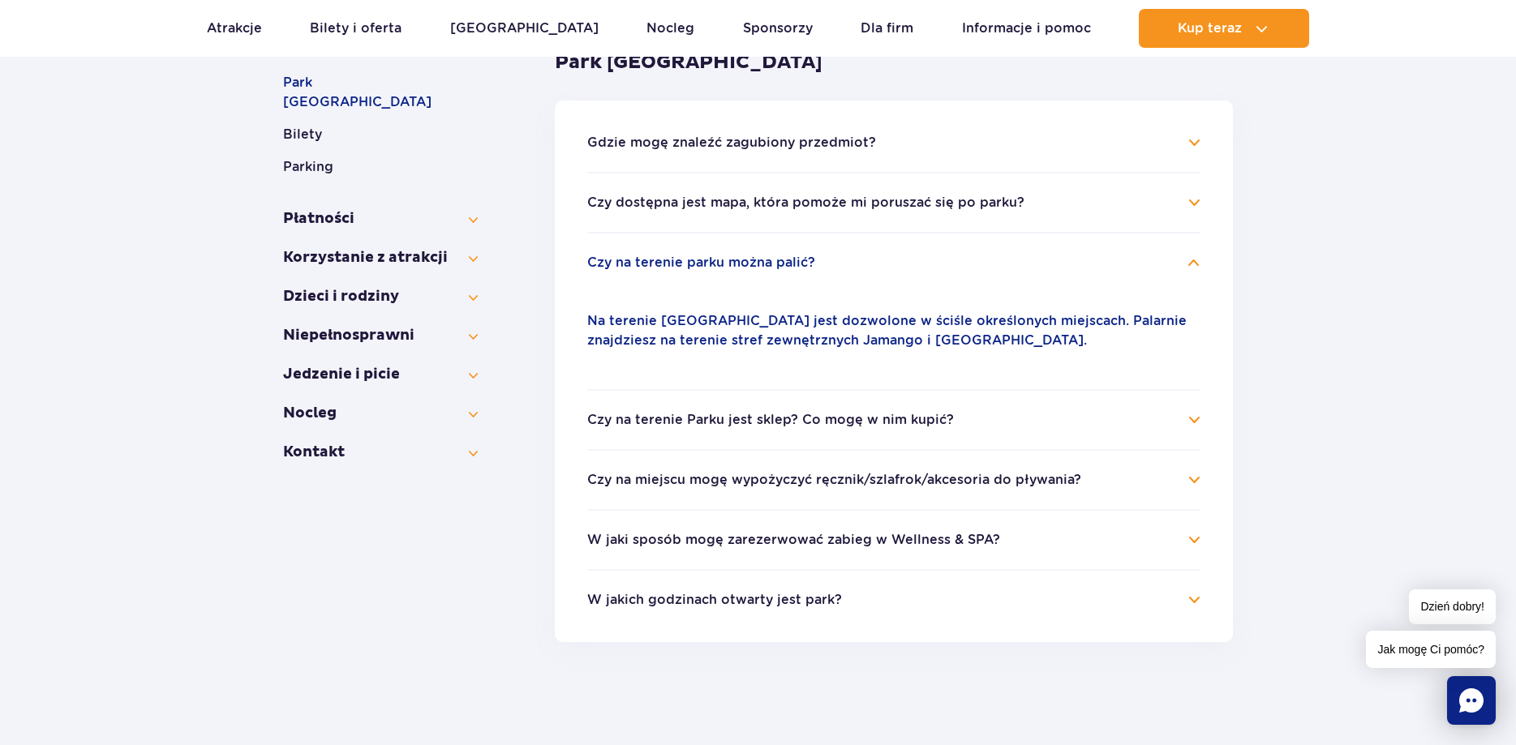
click at [1195, 418] on h4 "Czy na terenie Parku jest sklep? Co mogę w nim kupić?" at bounding box center [893, 419] width 613 height 19
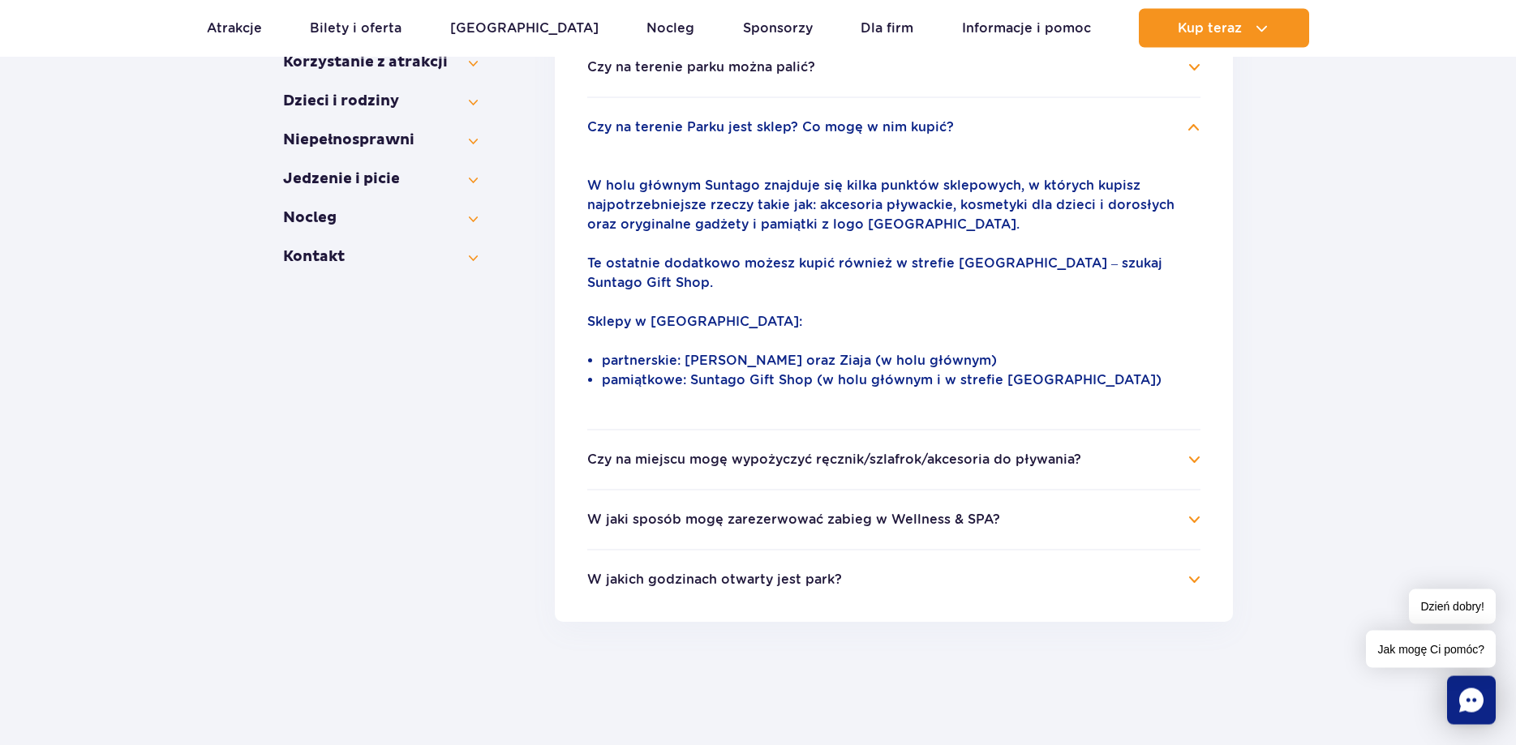
scroll to position [589, 0]
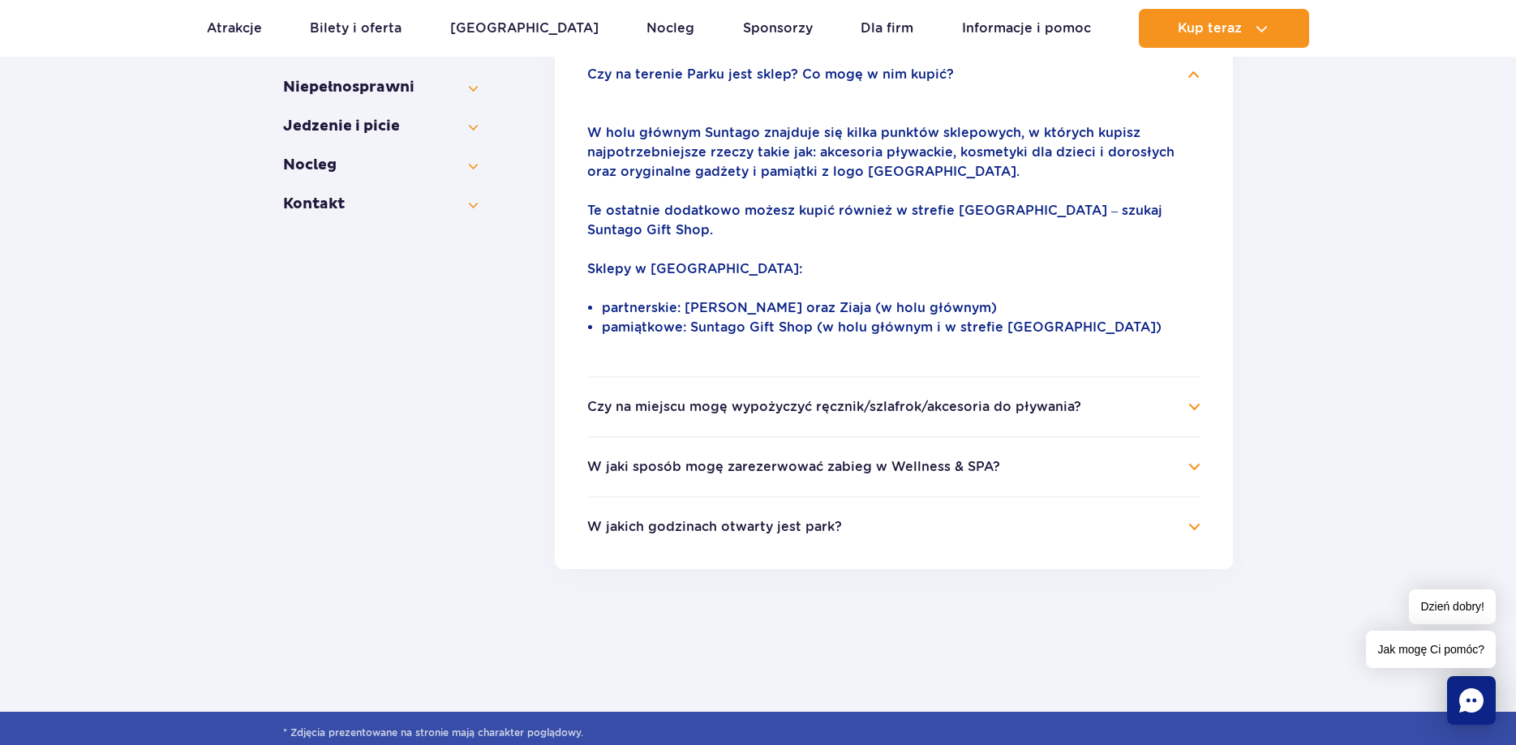
click at [1193, 397] on h4 "Czy na miejscu mogę wypożyczyć ręcznik/szlafrok/akcesoria do pływania?" at bounding box center [893, 406] width 613 height 19
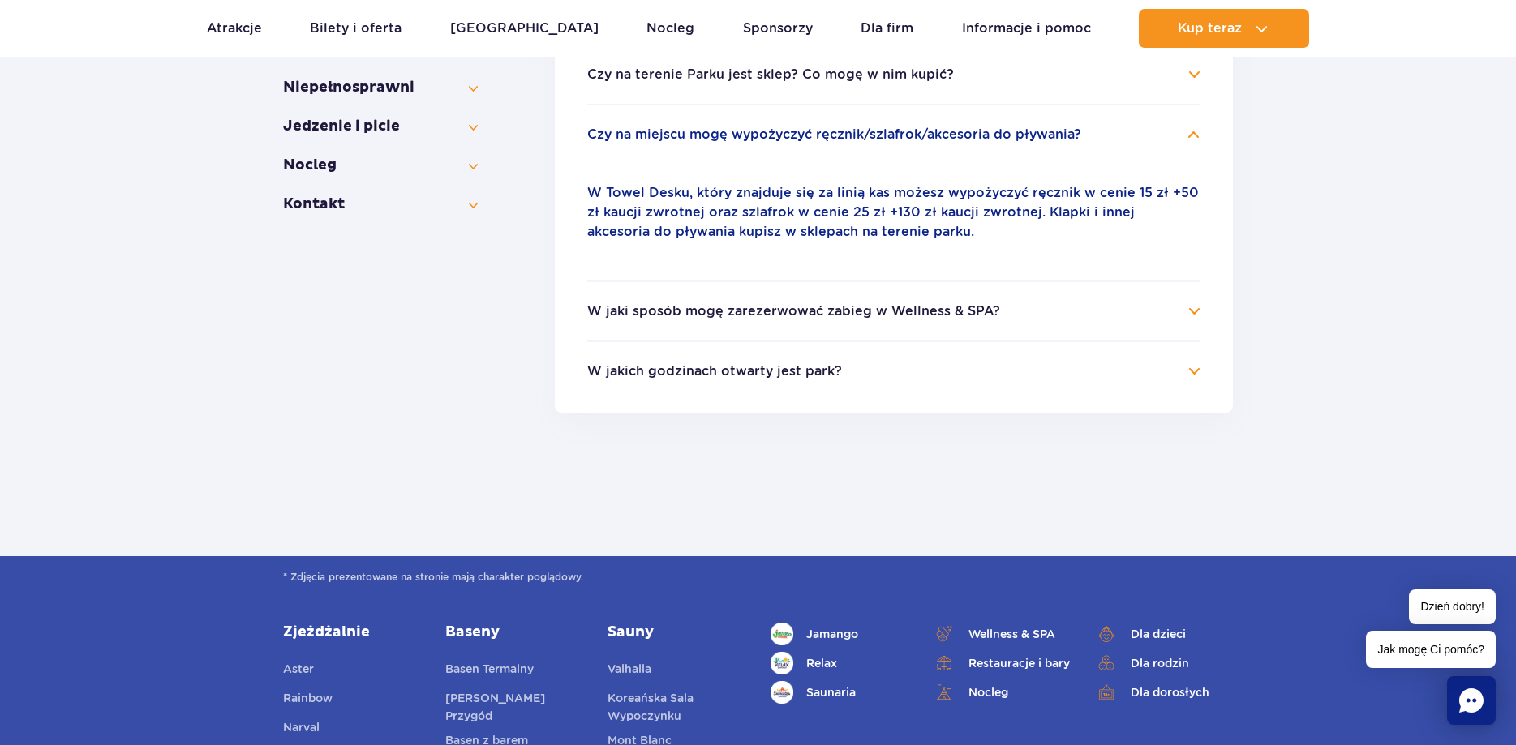
click at [789, 313] on button "W jaki sposób mogę zarezerwować zabieg w Wellness & SPA?" at bounding box center [793, 311] width 413 height 15
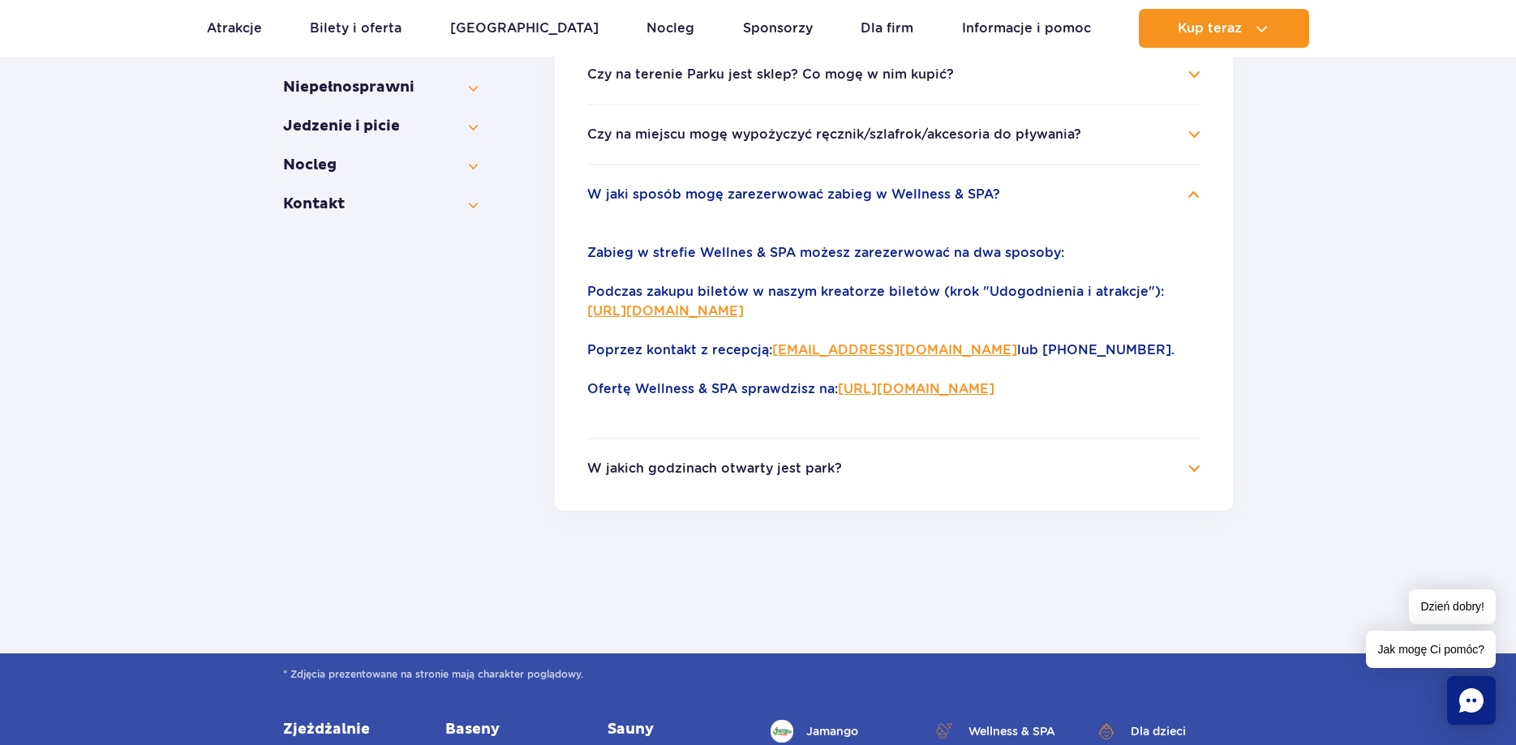
click at [963, 472] on h4 "W jakich godzinach otwarty jest park?" at bounding box center [893, 468] width 613 height 19
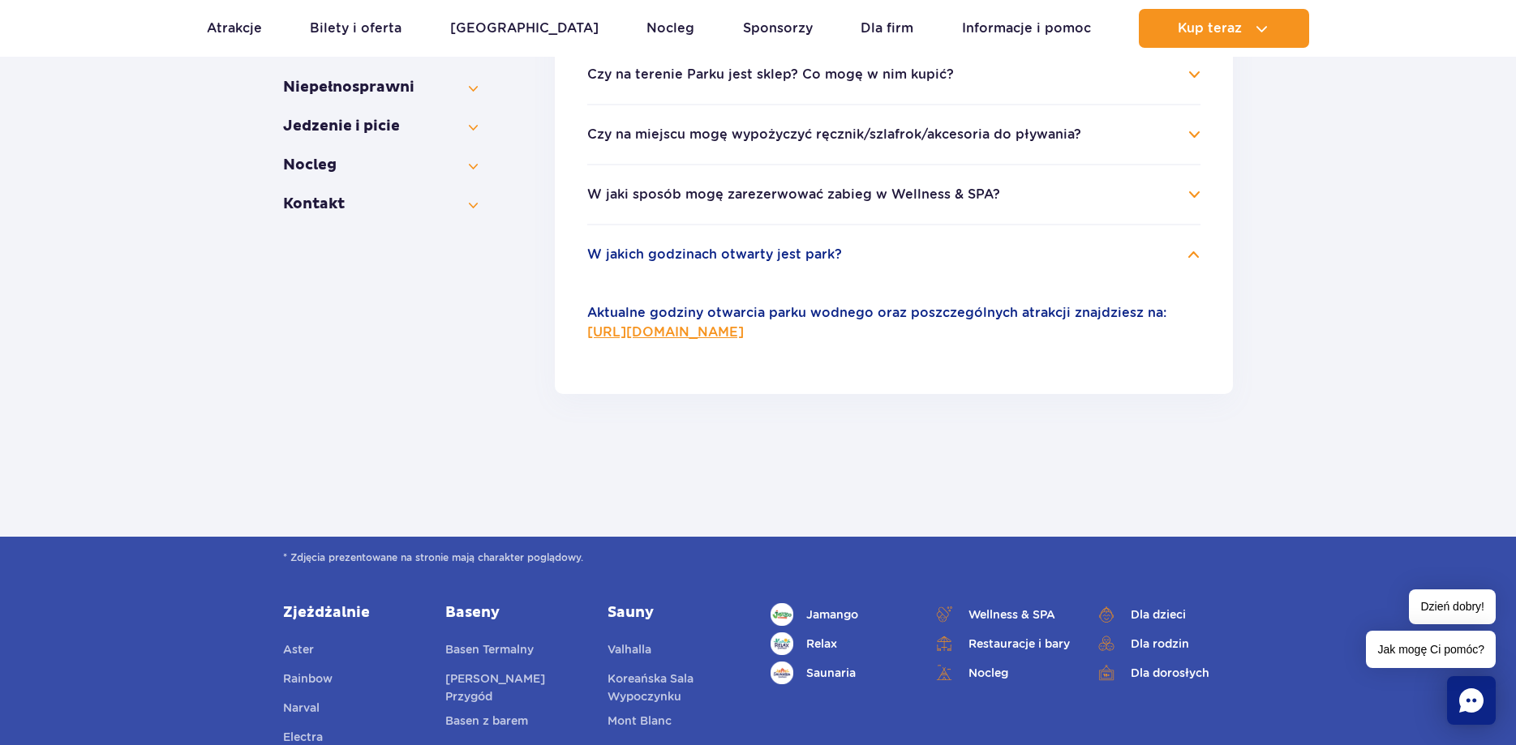
click at [755, 205] on li "W jaki sposób mogę zarezerwować zabieg w Wellness & SPA? Zabieg w strefie Welln…" at bounding box center [893, 194] width 613 height 60
click at [1194, 201] on h4 "W jaki sposób mogę zarezerwować zabieg w Wellness & SPA?" at bounding box center [893, 194] width 613 height 19
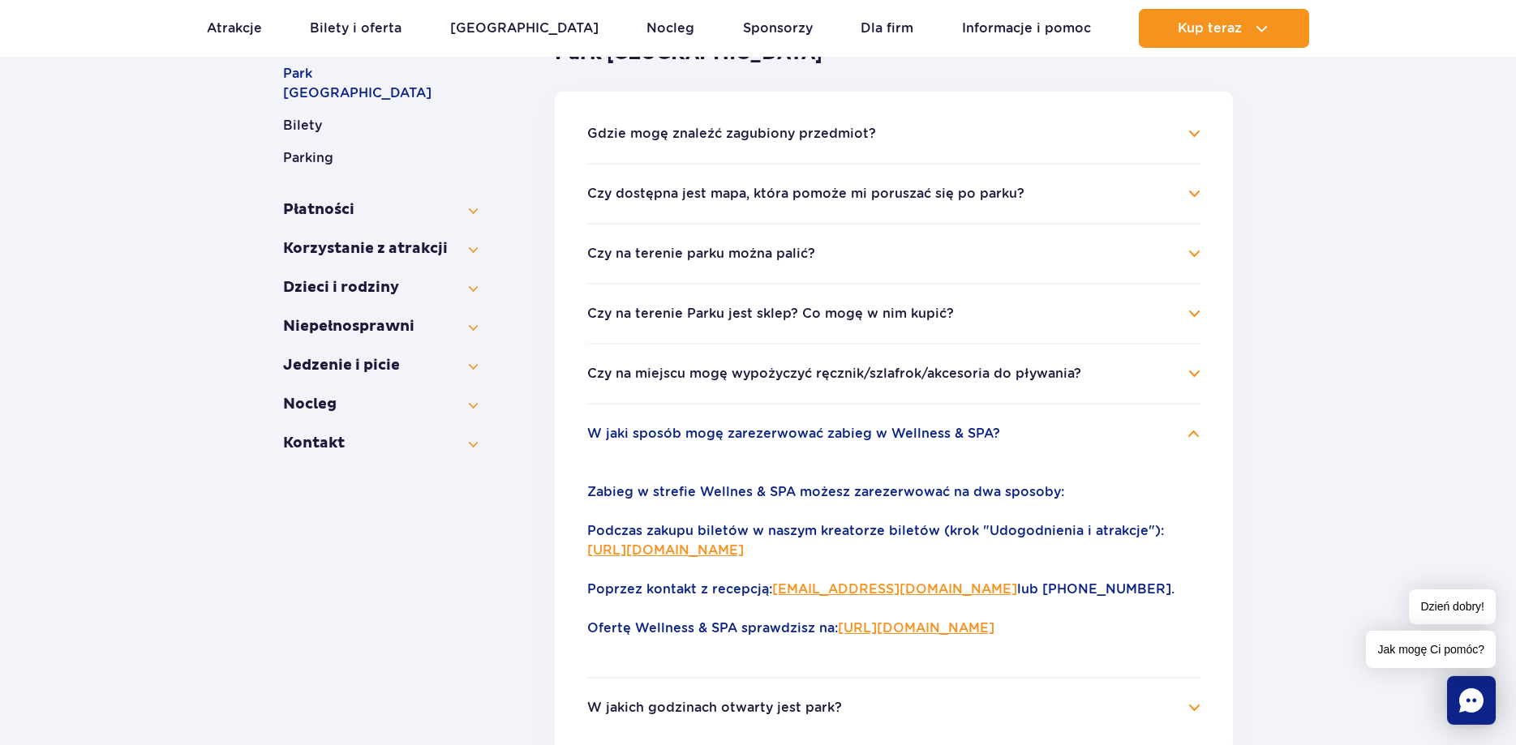
scroll to position [258, 0]
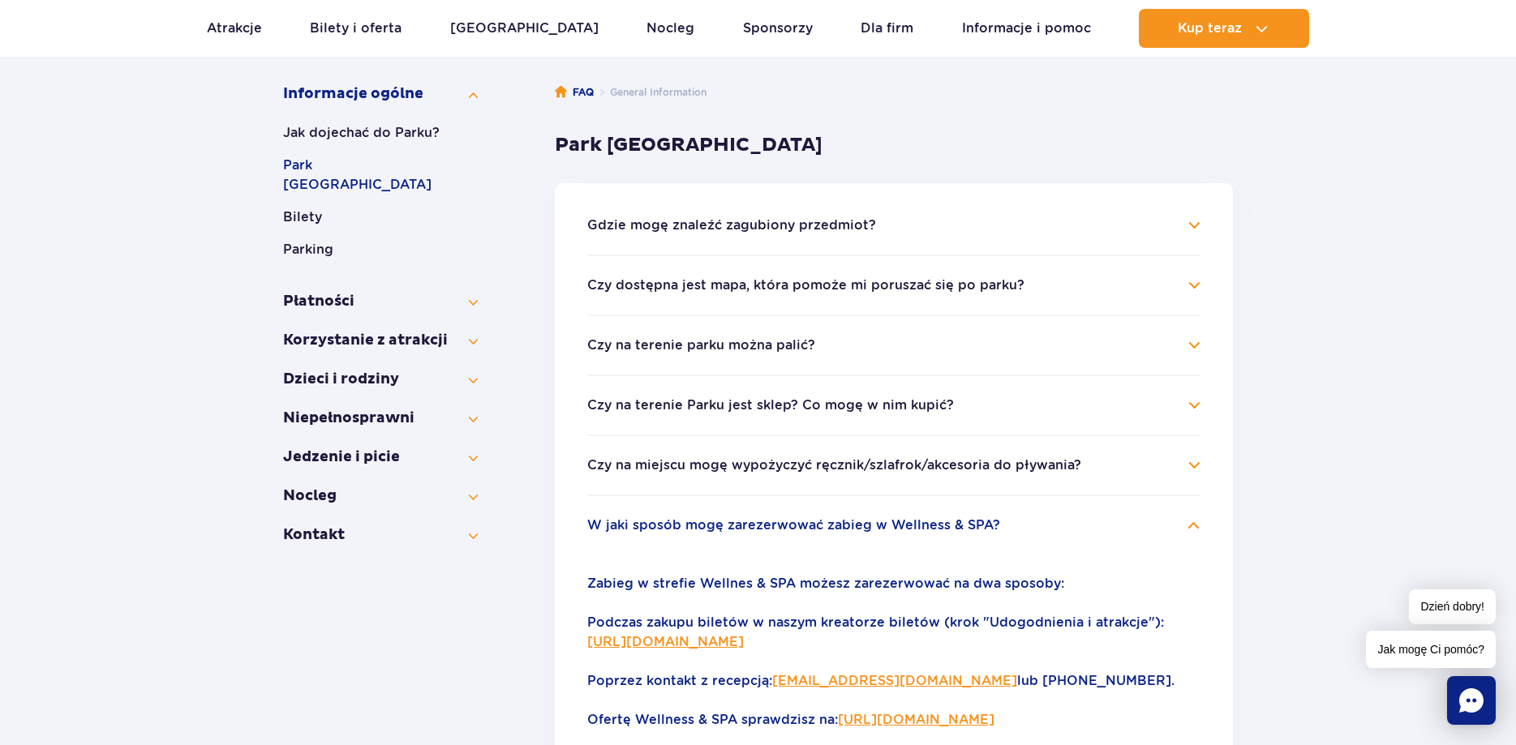
click at [478, 285] on section "Informacje ogólne Jak dojechać do Parku? Park Wodny Suntago Bilety Parking Płat…" at bounding box center [758, 522] width 950 height 924
click at [475, 292] on button "Płatności" at bounding box center [380, 301] width 195 height 19
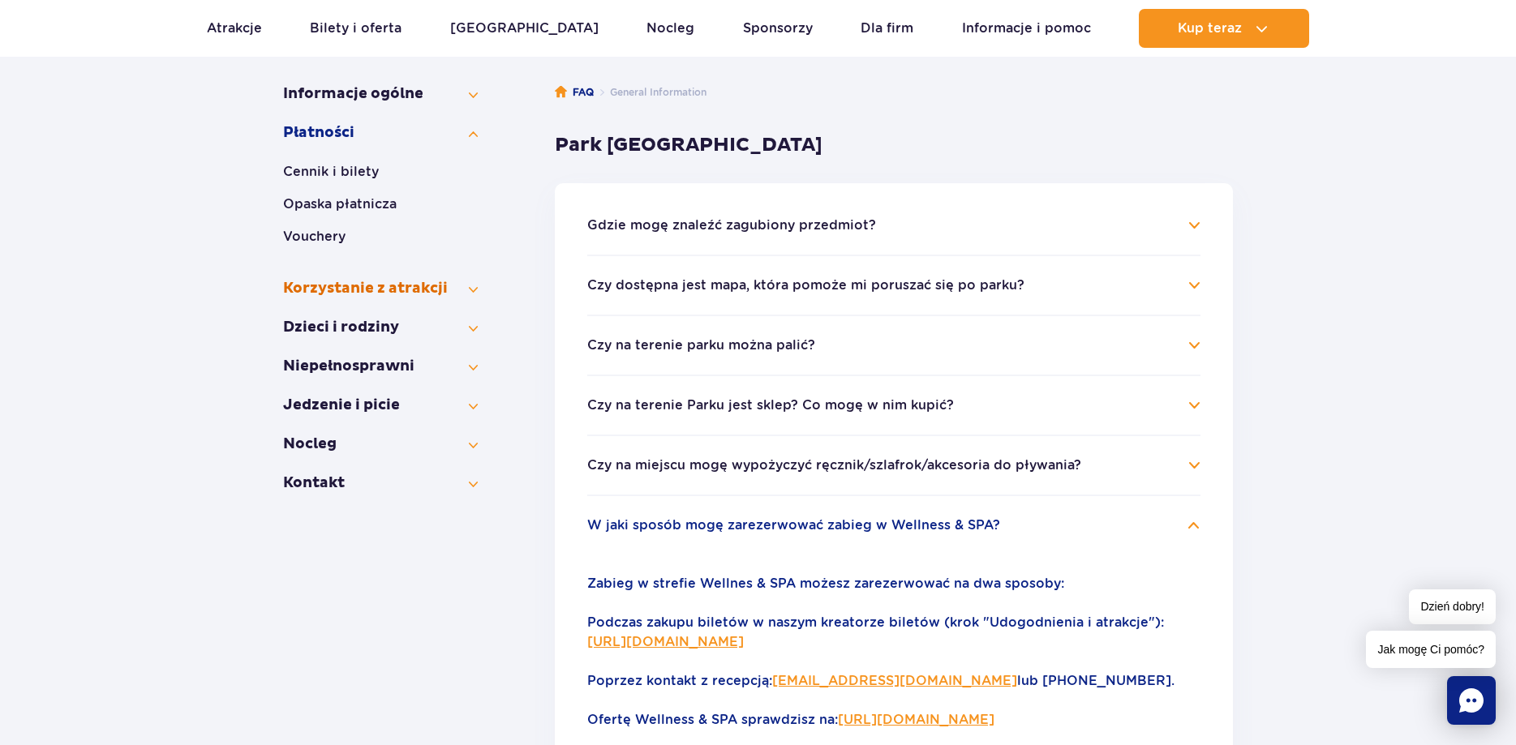
click at [474, 288] on button "Korzystanie z atrakcji" at bounding box center [380, 288] width 195 height 19
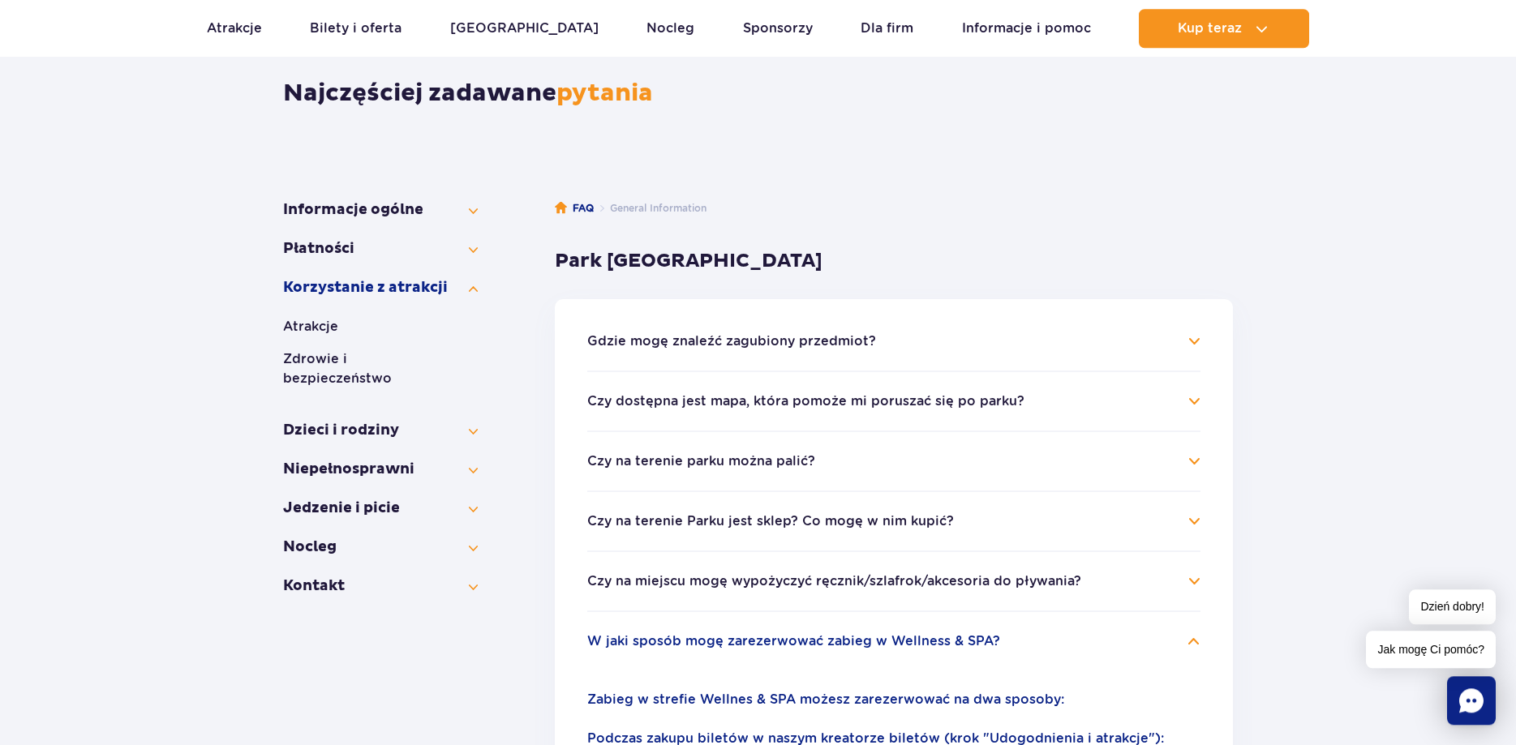
scroll to position [92, 0]
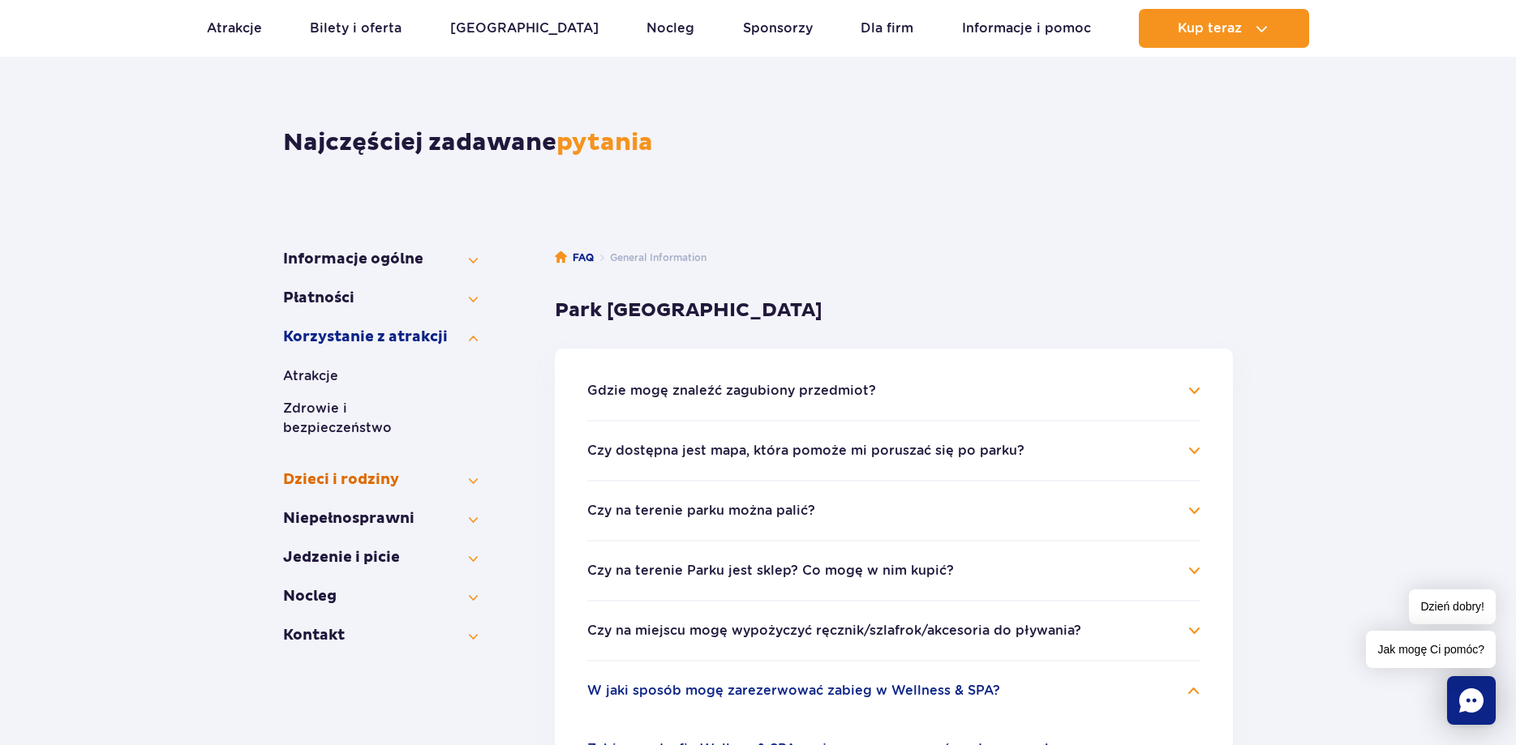
click at [470, 470] on button "Dzieci i rodziny" at bounding box center [380, 479] width 195 height 19
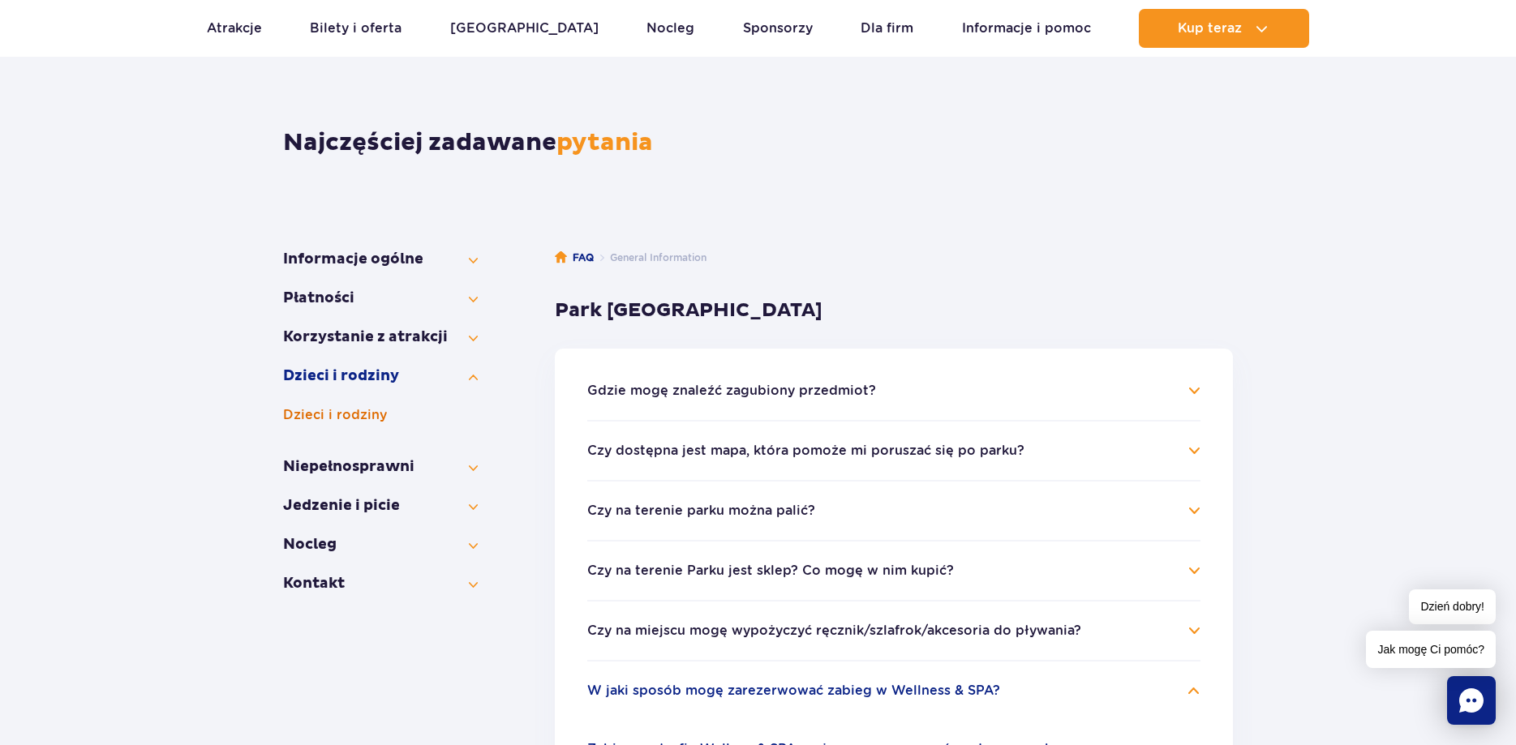
click at [354, 414] on button "Dzieci i rodziny" at bounding box center [380, 414] width 195 height 19
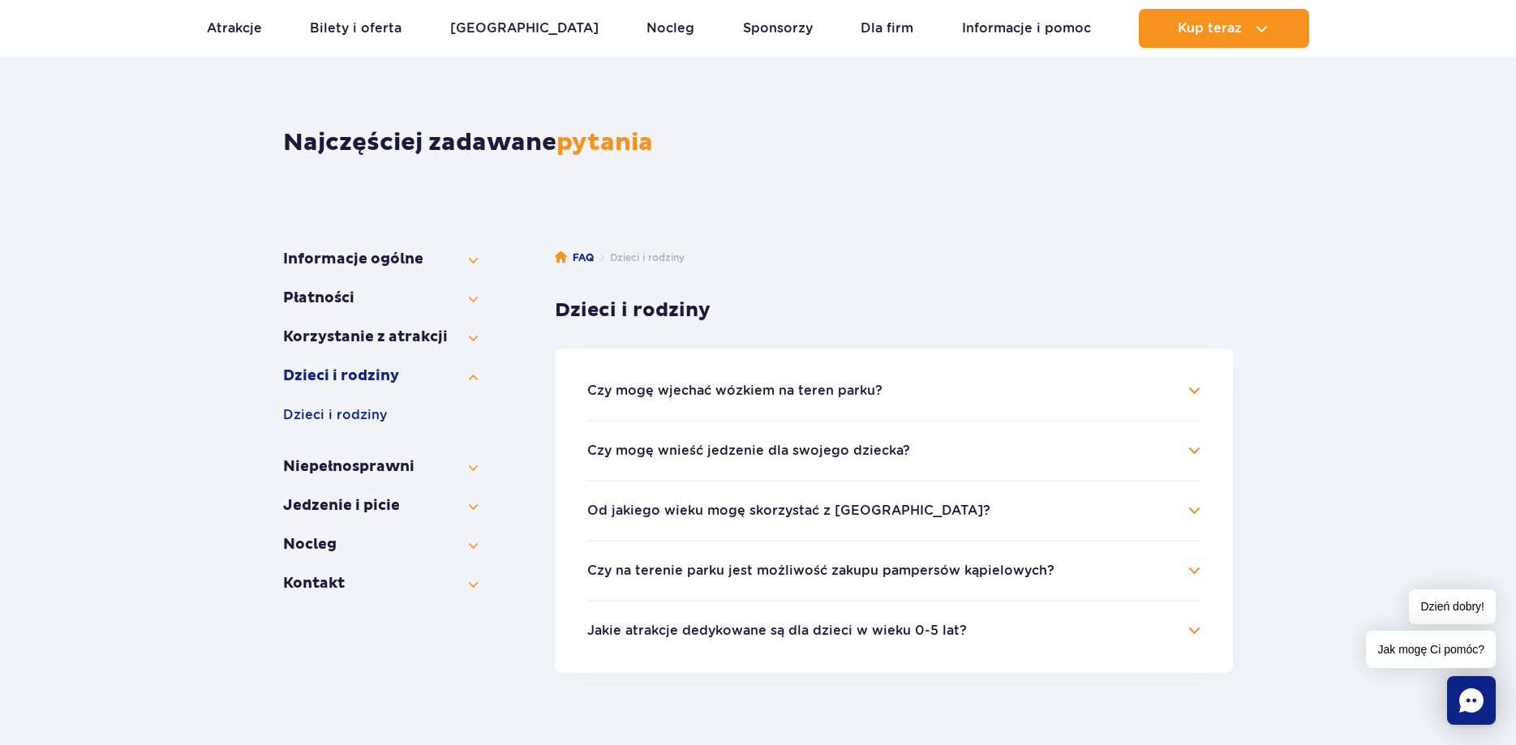
click at [1196, 449] on h4 "Czy mogę wnieść jedzenie dla swojego dziecka?" at bounding box center [893, 450] width 613 height 19
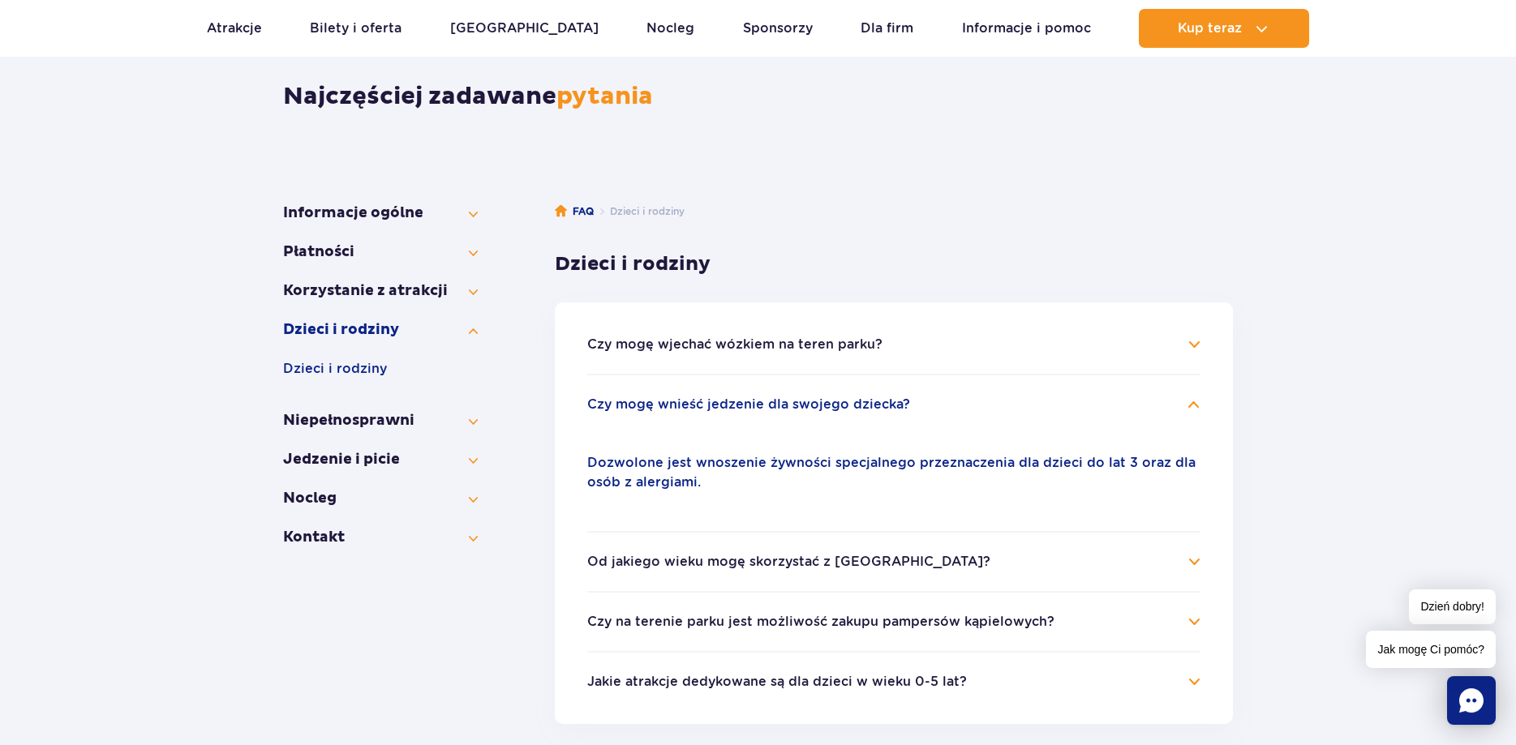
scroll to position [175, 0]
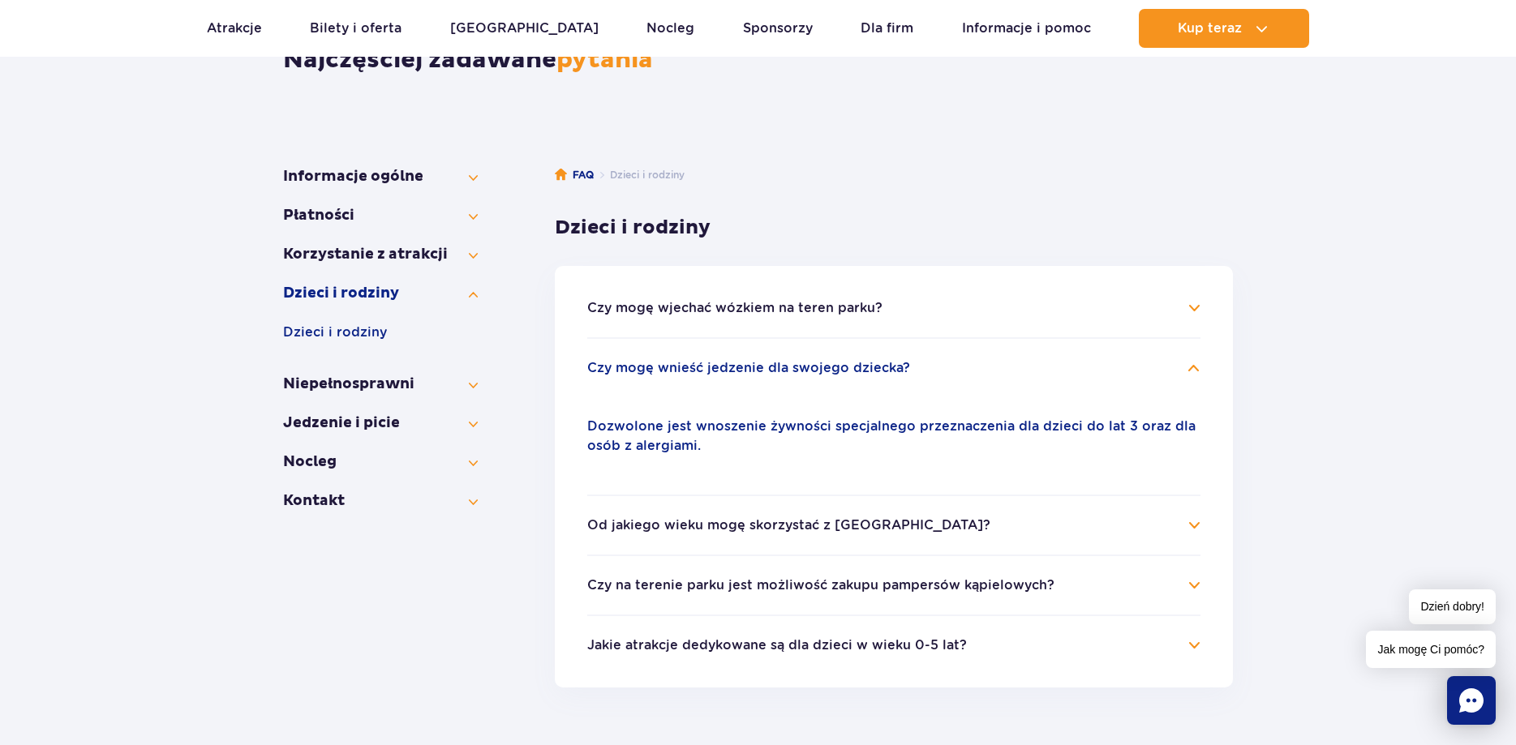
click at [810, 529] on button "Od jakiego wieku mogę skorzystać z Suntago?" at bounding box center [788, 525] width 403 height 15
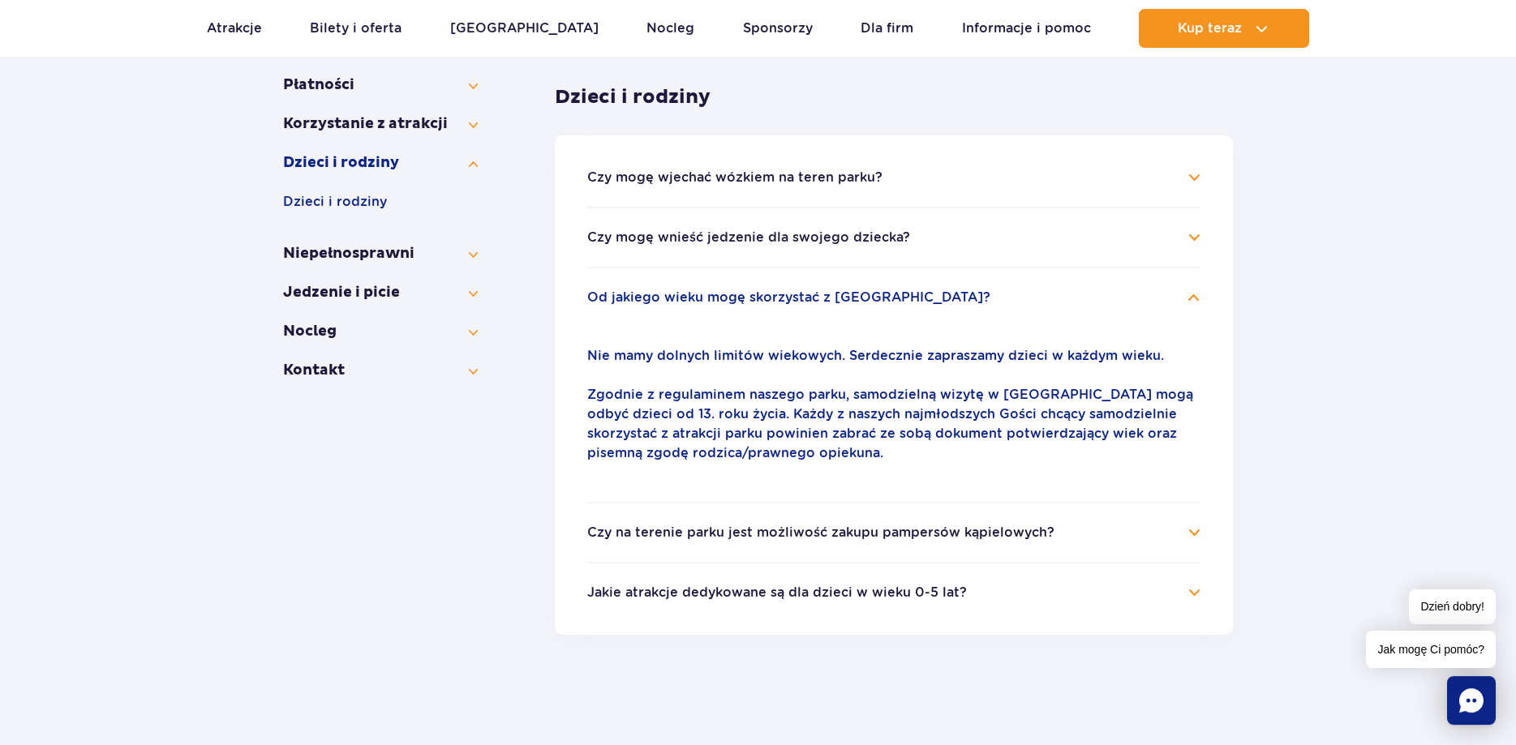
scroll to position [341, 0]
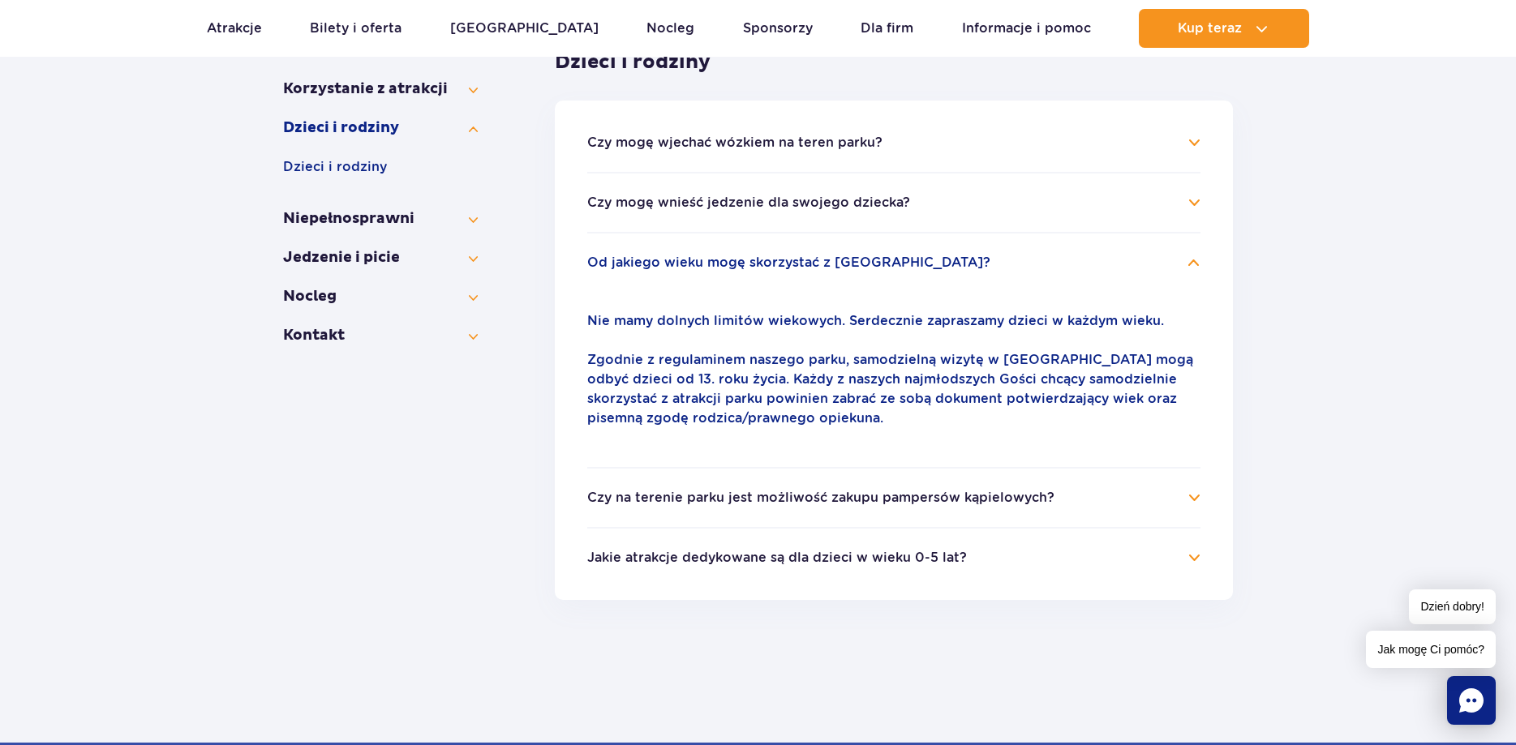
click at [753, 515] on li "Czy na terenie parku jest możliwość zakupu pampersów kąpielowych? Tak, pampersy…" at bounding box center [893, 497] width 613 height 60
click at [1191, 500] on h4 "Czy na terenie parku jest możliwość zakupu pampersów kąpielowych?" at bounding box center [893, 497] width 613 height 19
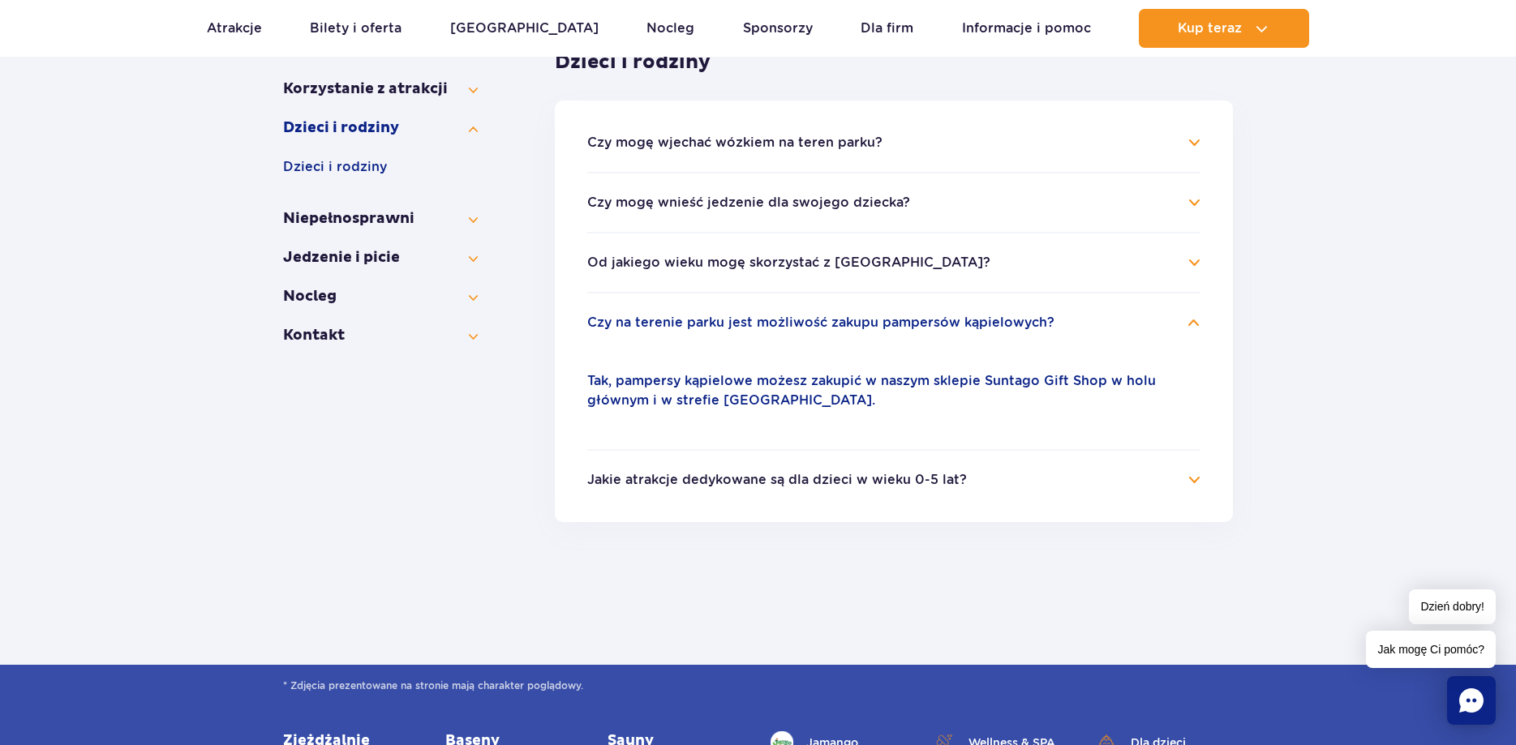
click at [1065, 495] on ul "Czy mogę wjechać wózkiem na teren parku? Z uwagi na przepisy sanitarne, nie moż…" at bounding box center [894, 312] width 678 height 422
click at [1191, 480] on h4 "Jakie atrakcje dedykowane są dla dzieci w wieku 0-5 lat?" at bounding box center [893, 479] width 613 height 19
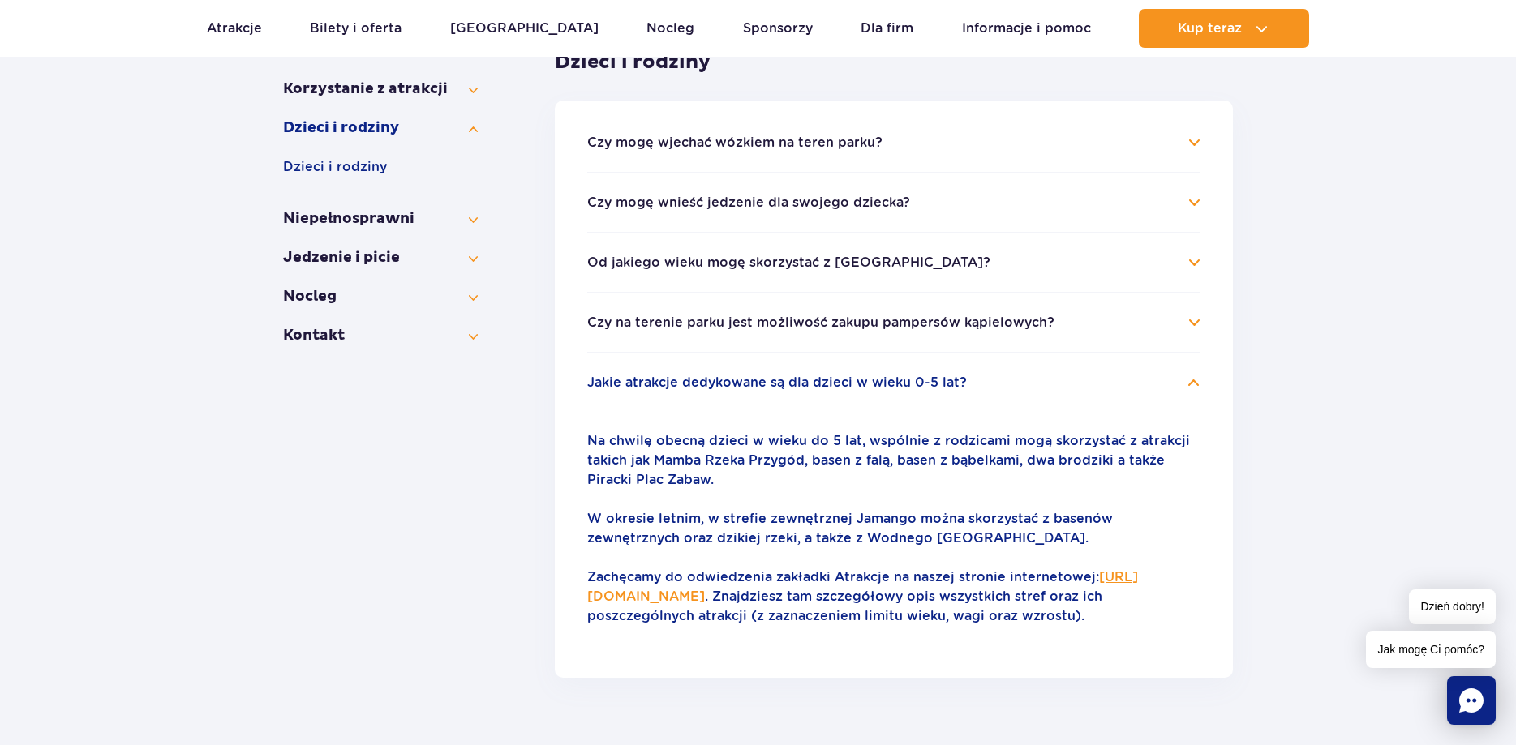
click at [1116, 580] on link "[URL][DOMAIN_NAME]" at bounding box center [862, 586] width 551 height 35
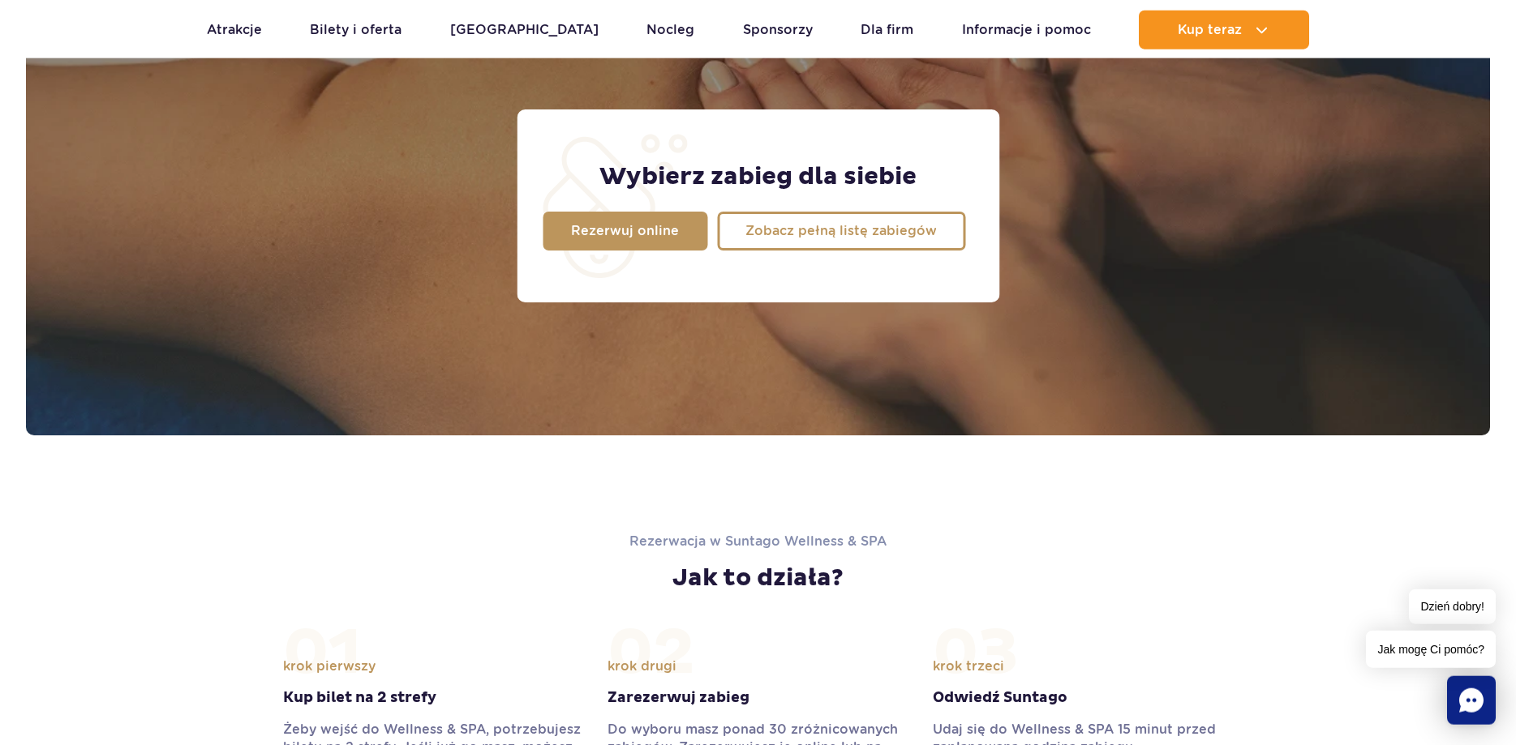
scroll to position [1241, 0]
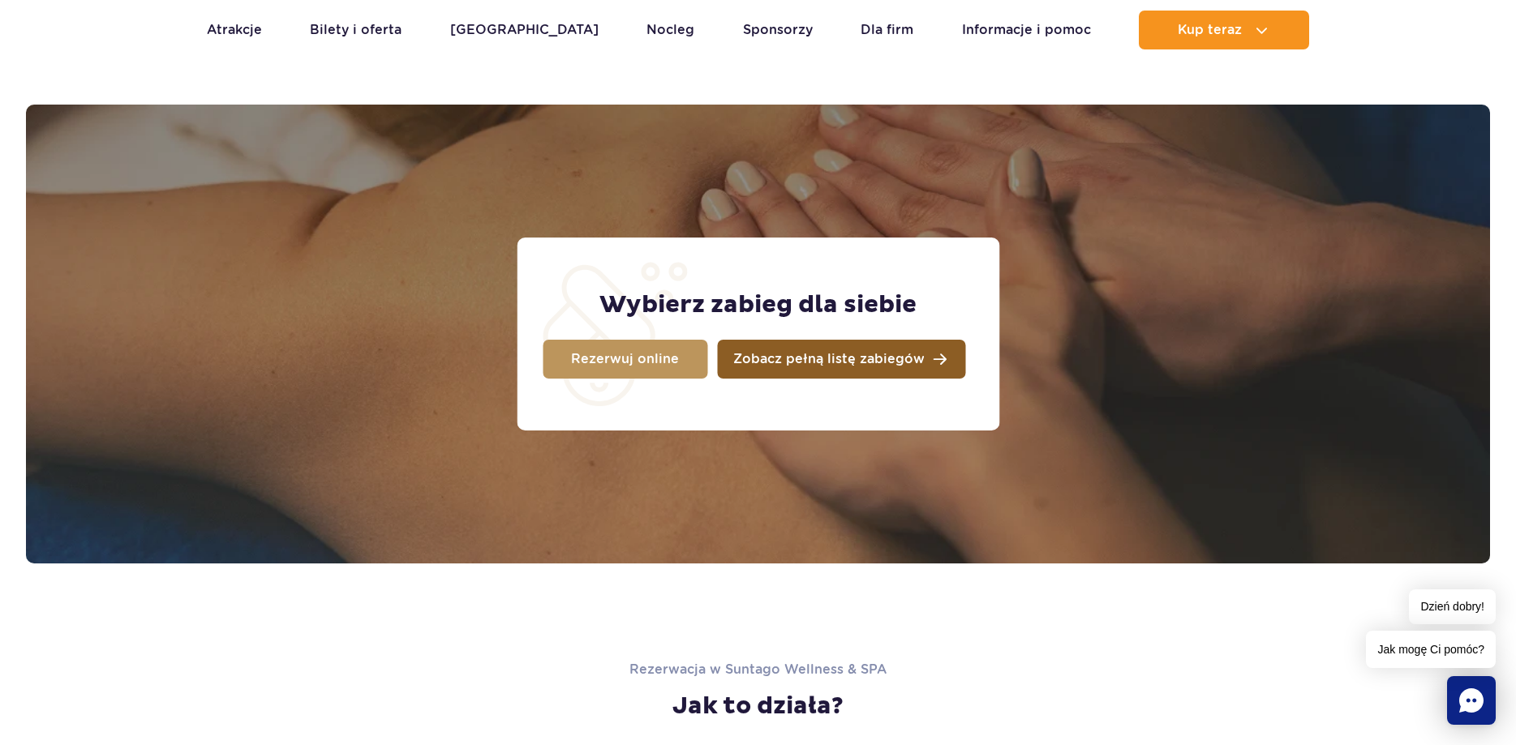
click at [817, 358] on span "Zobacz pełną listę zabiegów" at bounding box center [828, 359] width 191 height 13
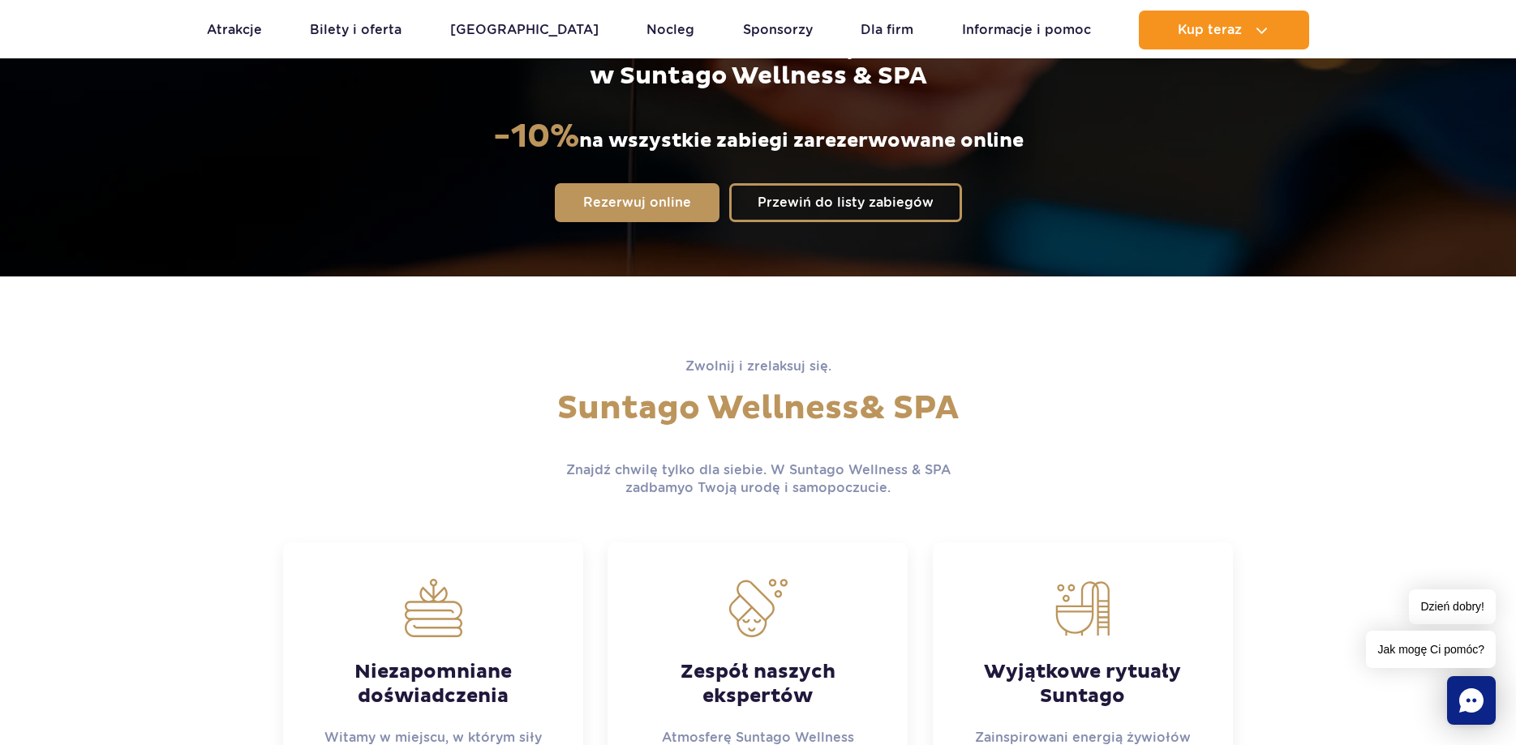
scroll to position [0, 0]
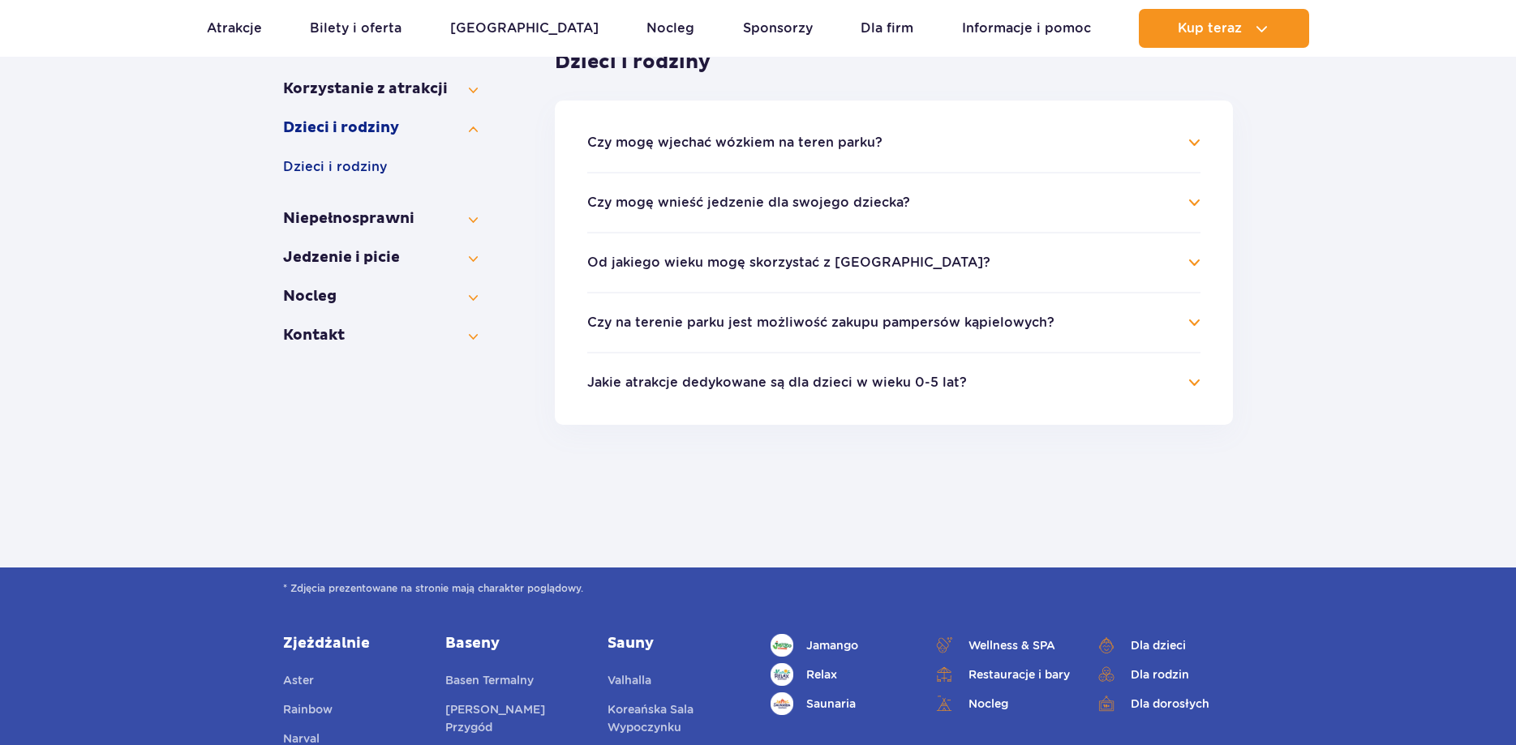
scroll to position [341, 0]
click at [853, 395] on ul "Czy mogę wjechać wózkiem na teren parku? Z uwagi na przepisy sanitarne, nie moż…" at bounding box center [894, 263] width 678 height 324
click at [1198, 388] on h4 "Jakie atrakcje dedykowane są dla dzieci w wieku 0-5 lat?" at bounding box center [893, 382] width 613 height 19
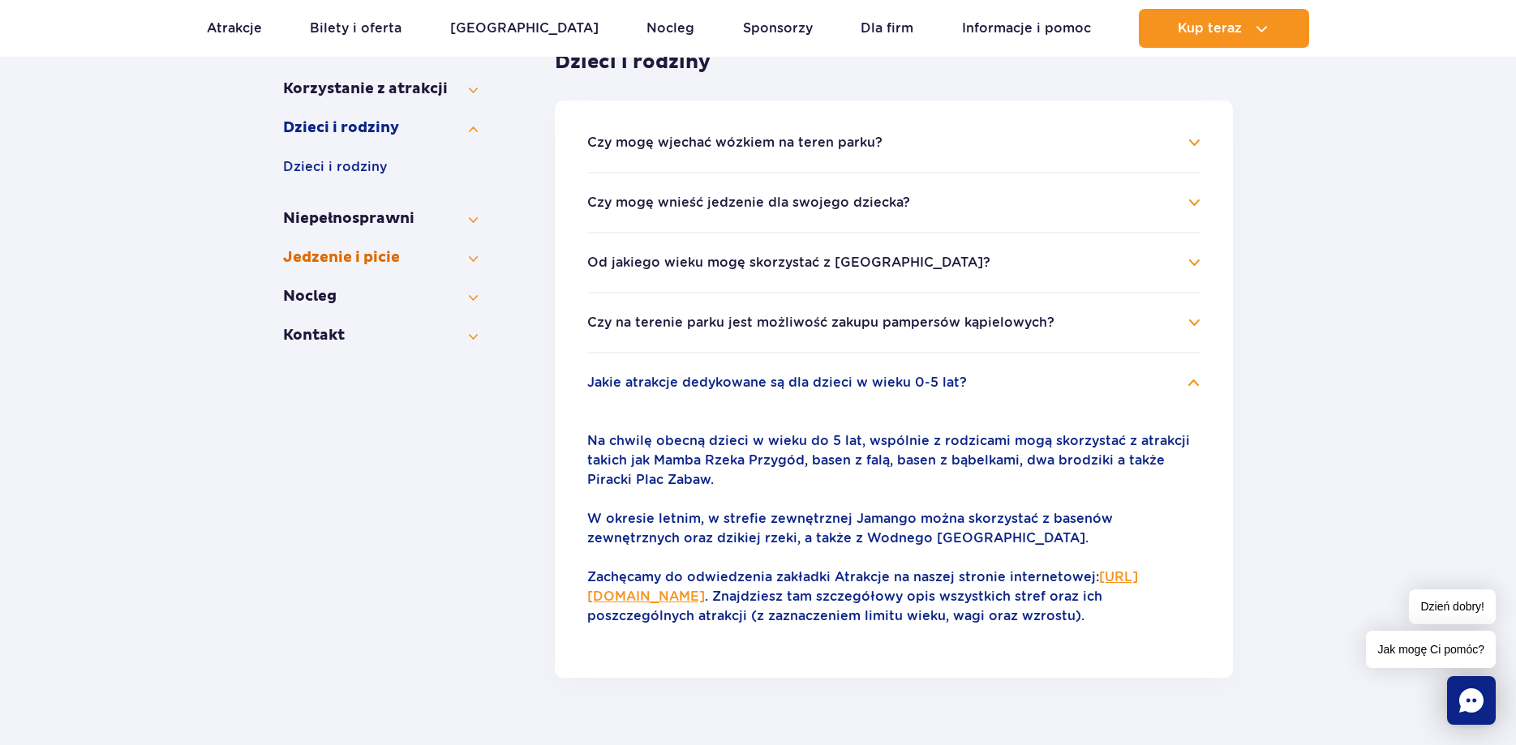
click at [471, 259] on button "Jedzenie i picie" at bounding box center [380, 257] width 195 height 19
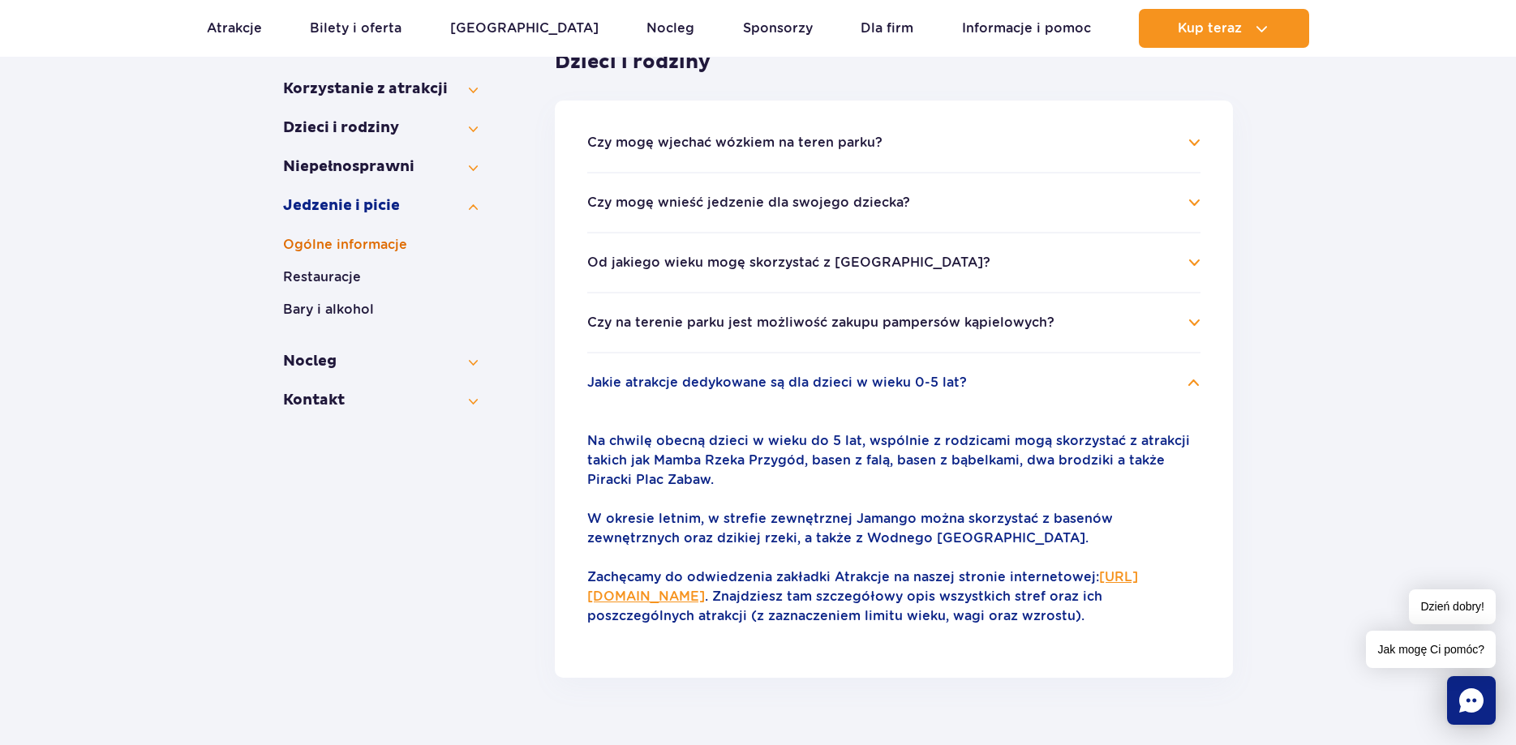
click at [332, 247] on button "Ogólne informacje" at bounding box center [380, 244] width 195 height 19
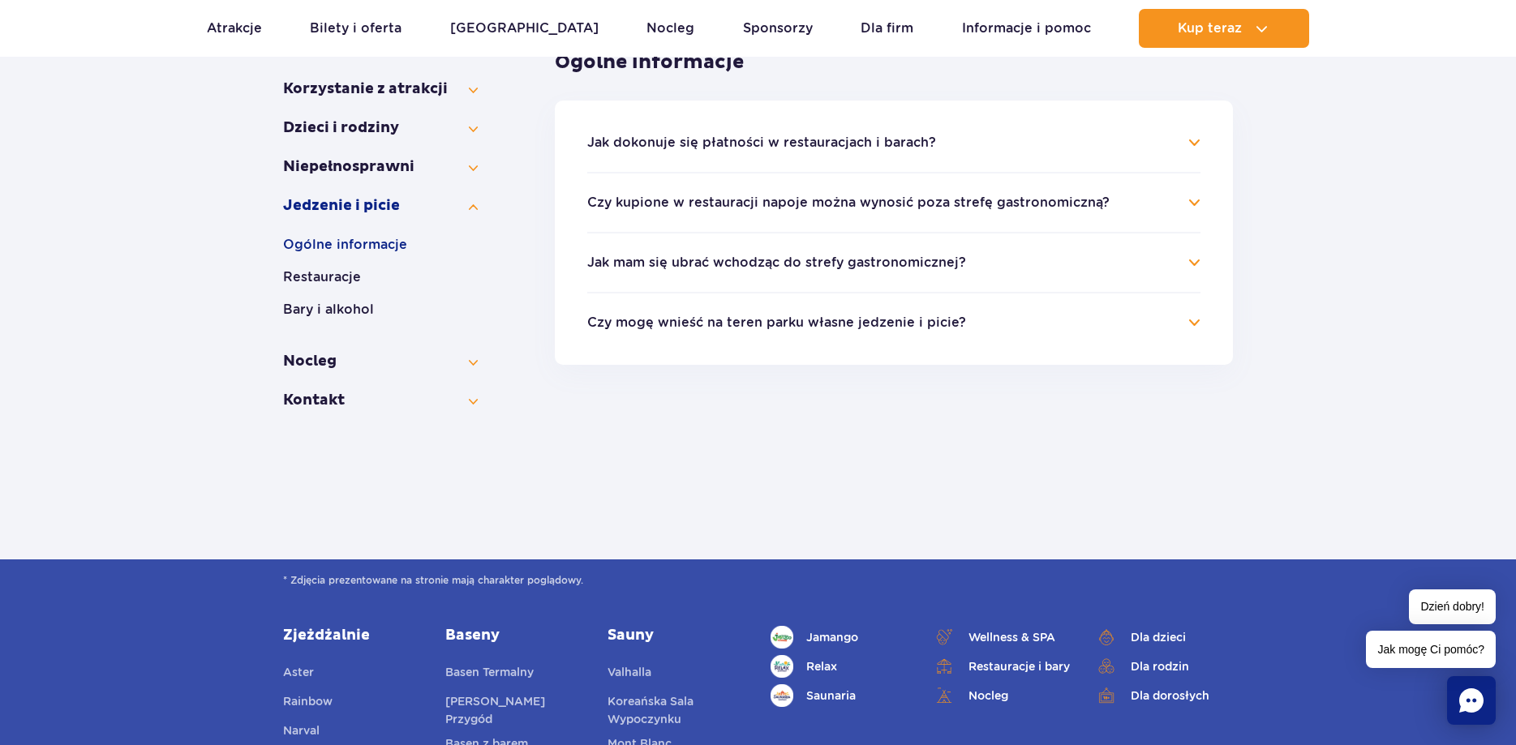
click at [1196, 145] on h4 "Jak dokonuje się płatności w restauracjach i barach?" at bounding box center [893, 142] width 613 height 19
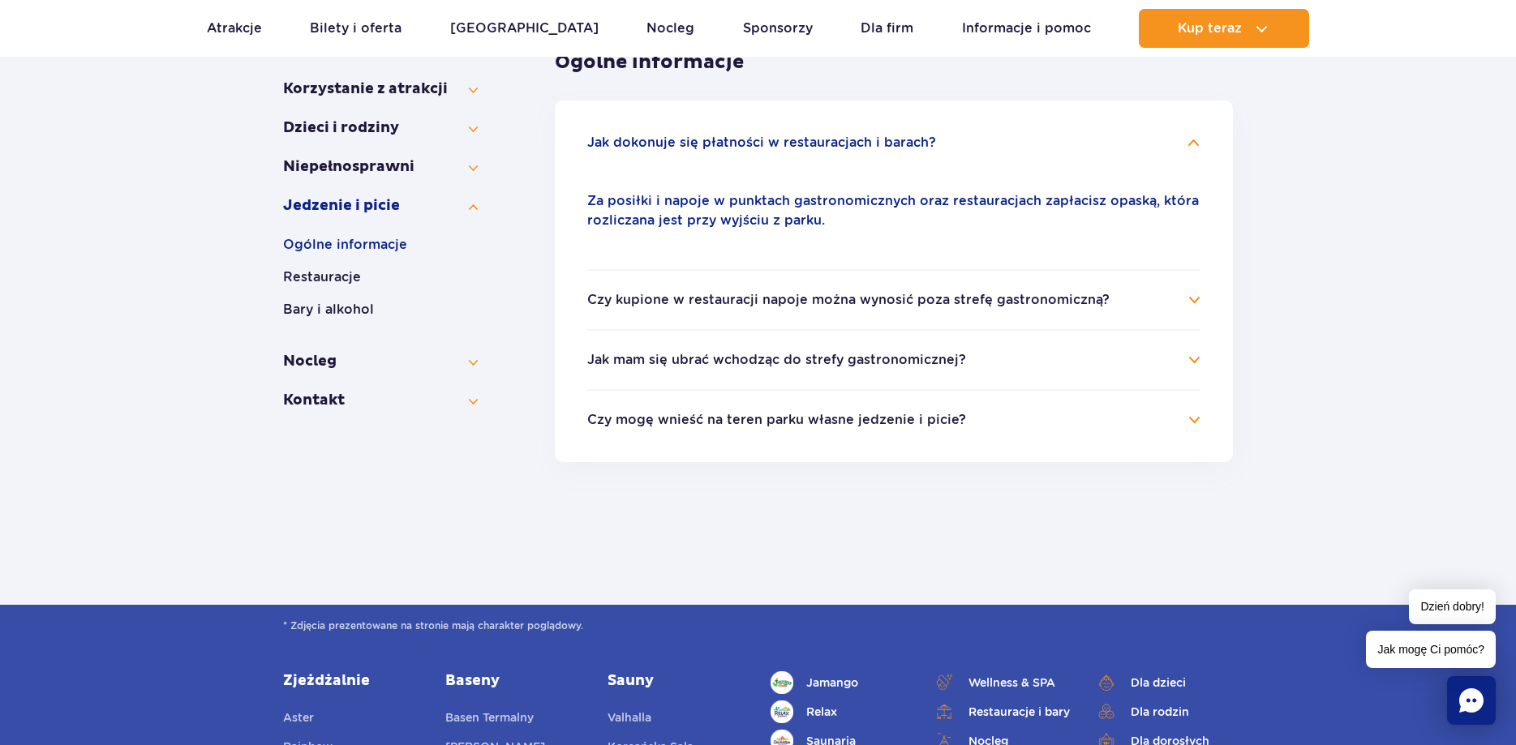
click at [1193, 302] on h4 "Czy kupione w restauracji napoje można wynosić poza strefę gastronomiczną?" at bounding box center [893, 299] width 613 height 19
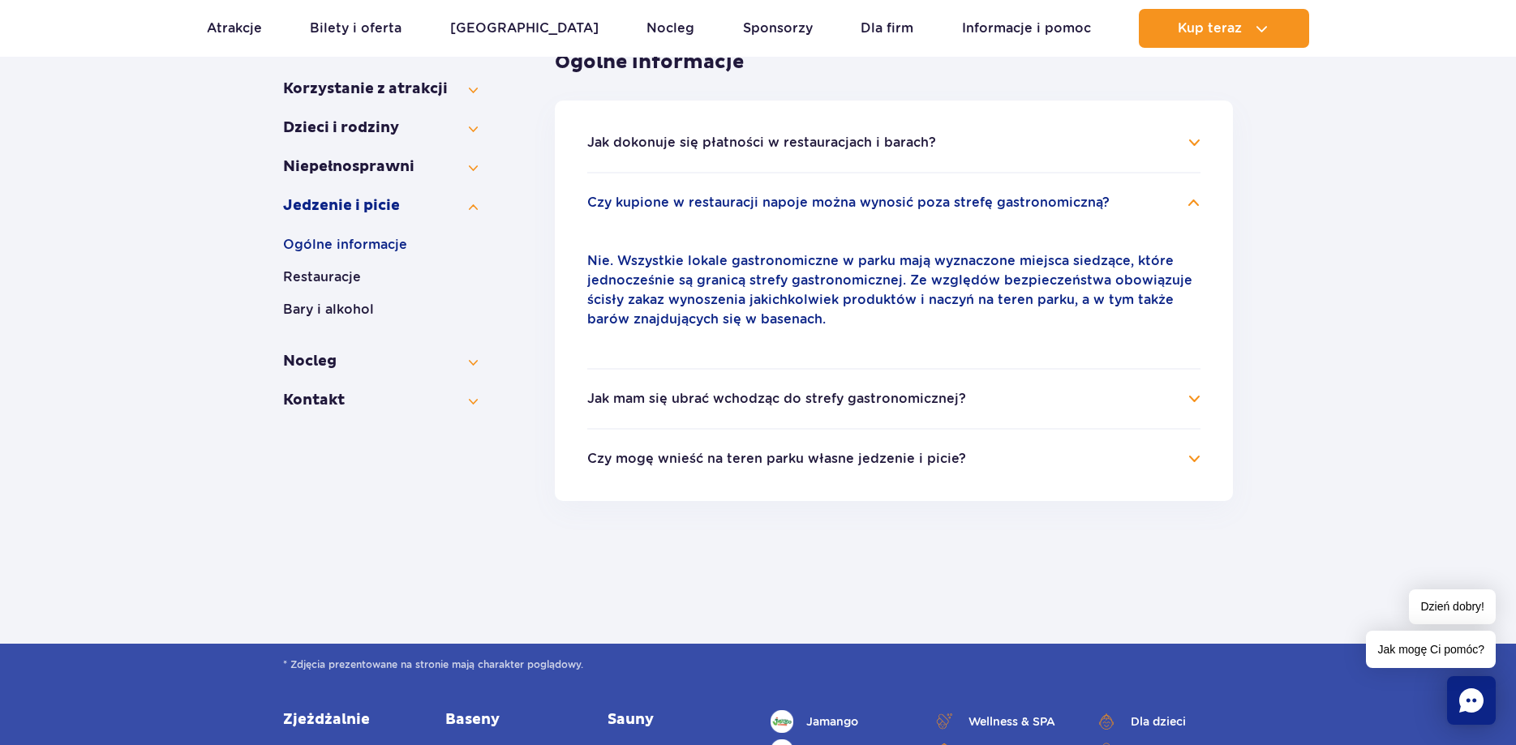
click at [1187, 393] on h4 "Jak mam się ubrać wchodząc do strefy gastronomicznej?" at bounding box center [893, 398] width 613 height 19
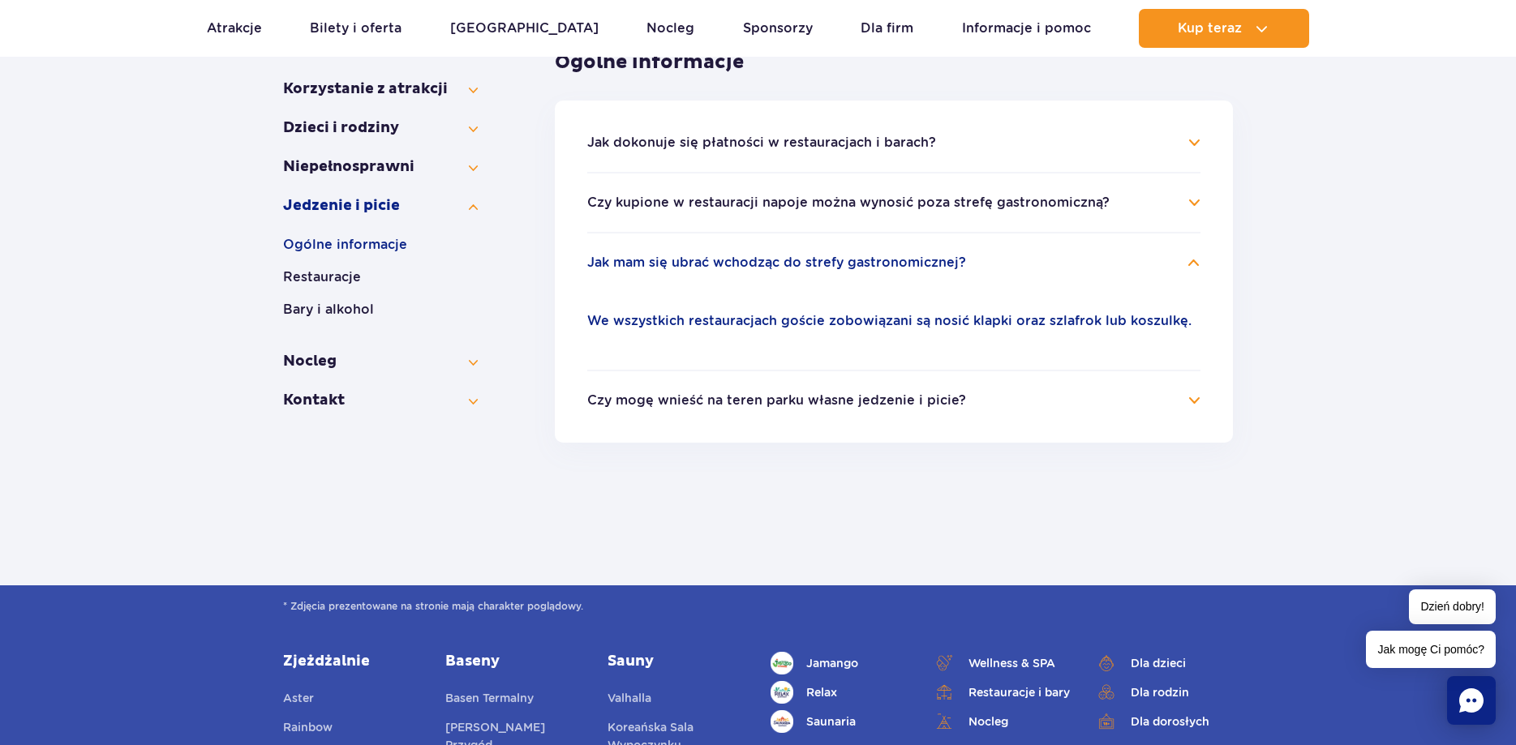
click at [1160, 399] on h4 "Czy mogę wnieść na teren parku własne jedzenie i picie?" at bounding box center [893, 400] width 613 height 19
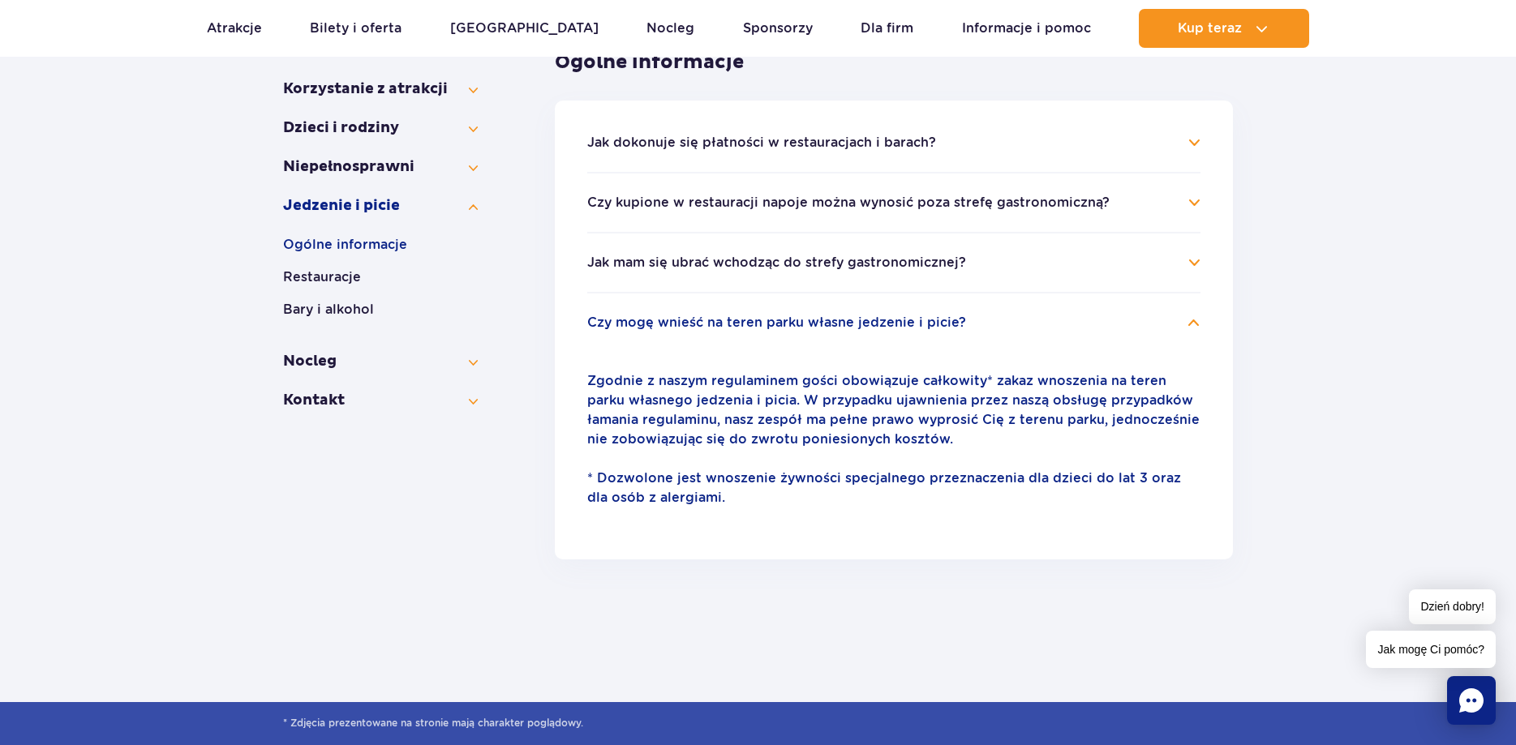
click at [1160, 399] on p "Zgodnie z naszym regulaminem gości obowiązuje całkowity* zakaz wnoszenia na ter…" at bounding box center [893, 410] width 613 height 78
click at [320, 276] on button "Restauracje" at bounding box center [380, 277] width 195 height 19
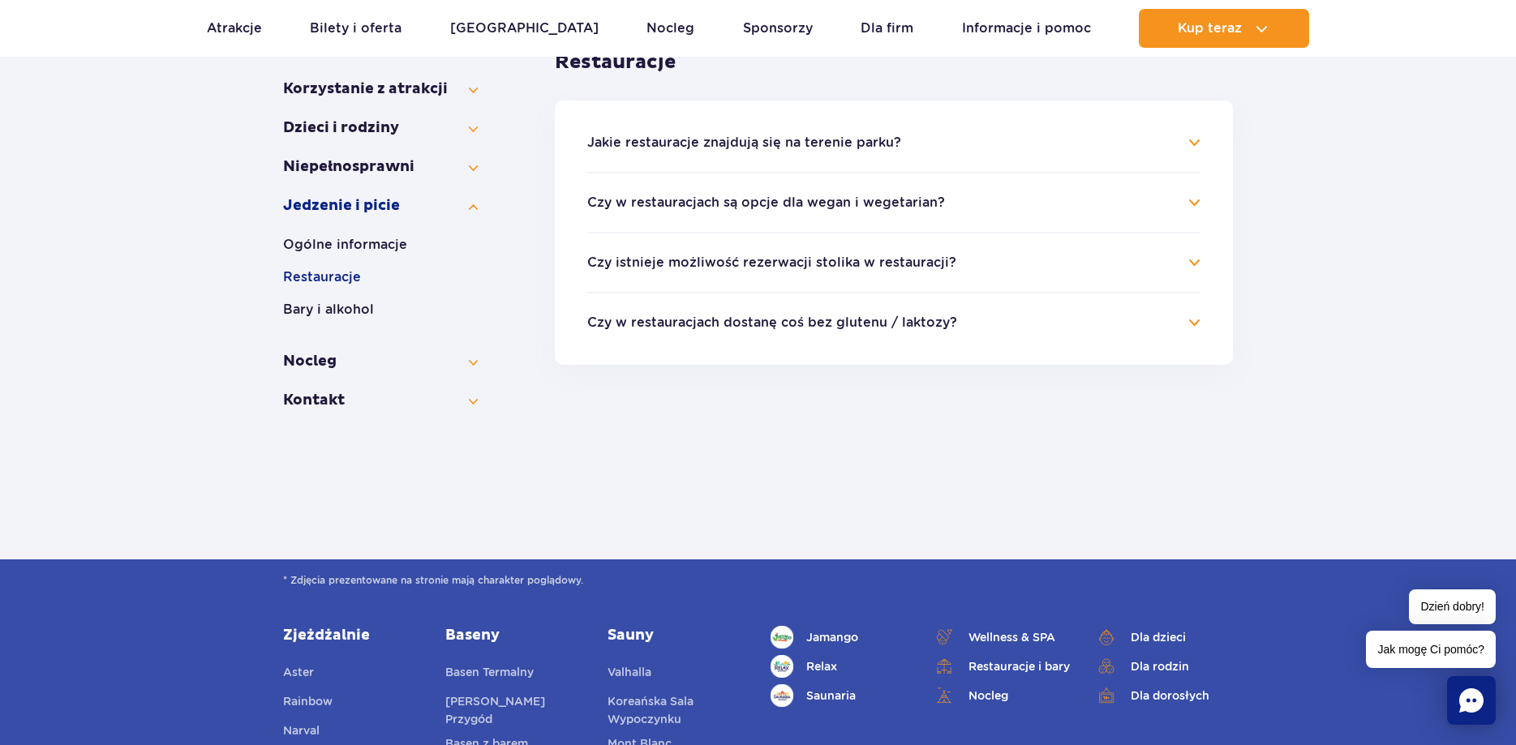
click at [840, 160] on li "Jakie restauracje znajdują się na terenie parku? W Suntago znajdują się 4 resta…" at bounding box center [893, 152] width 613 height 39
click at [1193, 142] on h4 "Jakie restauracje znajdują się na terenie parku?" at bounding box center [893, 142] width 613 height 19
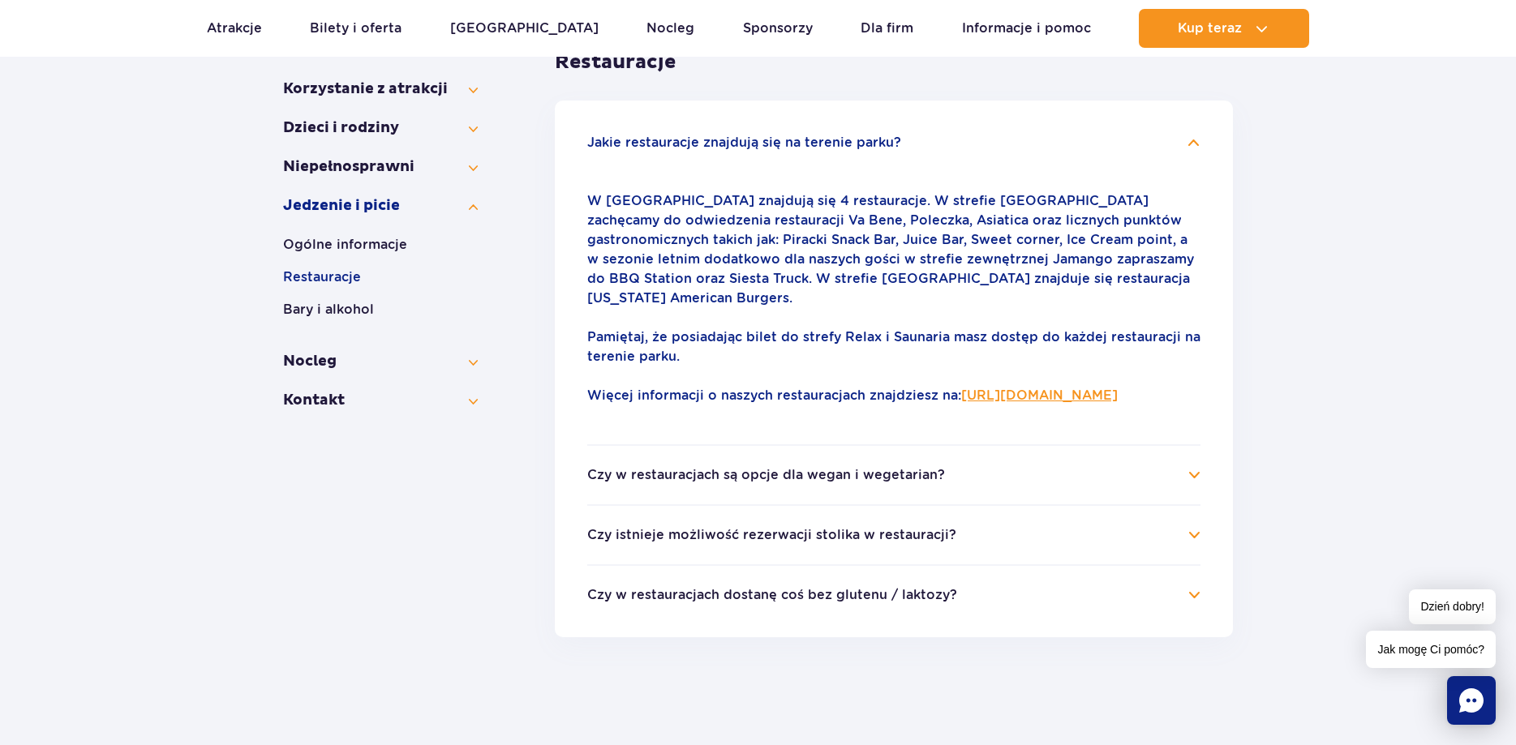
click at [1199, 474] on h4 "Czy w restauracjach są opcje dla wegan i wegetarian?" at bounding box center [893, 474] width 613 height 19
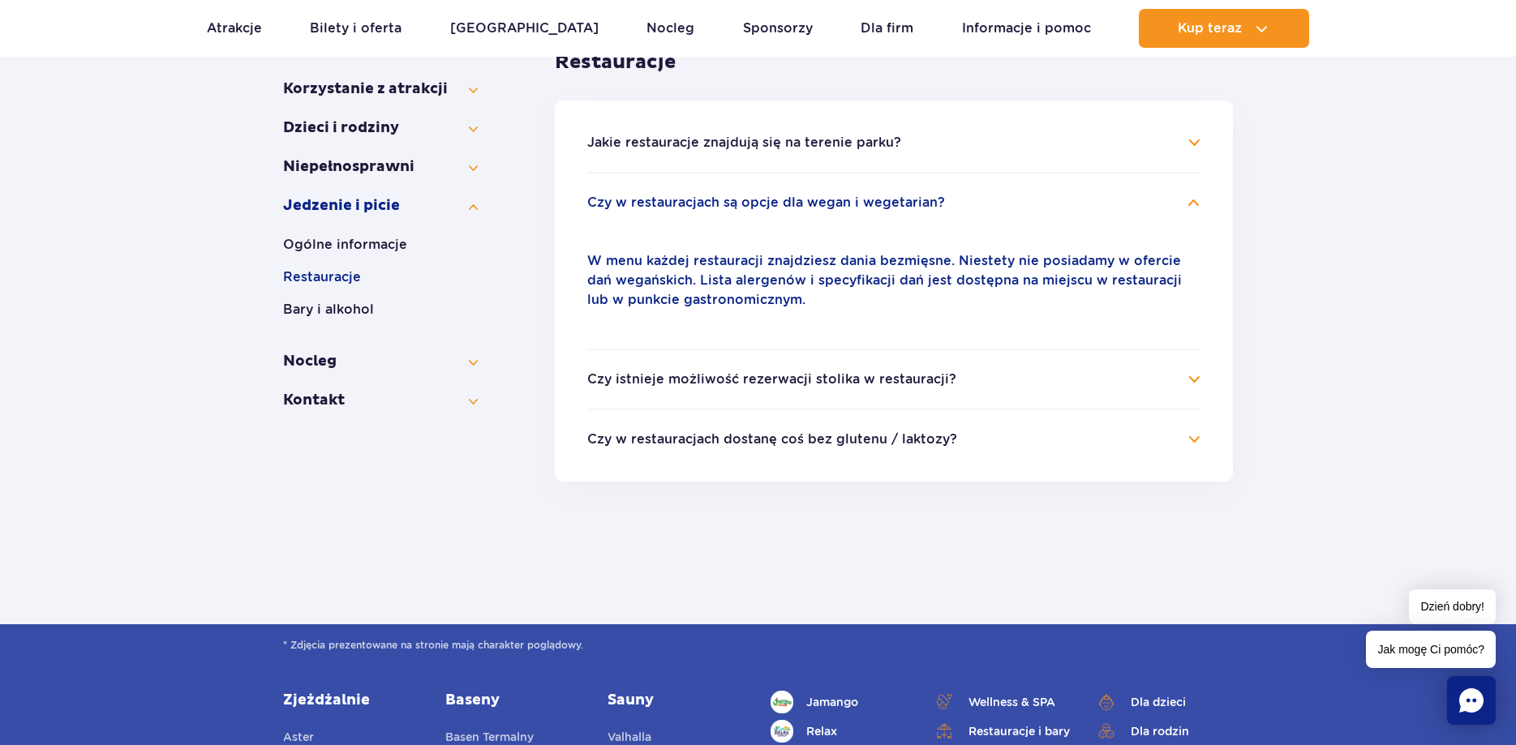
click at [1187, 397] on li "Czy istnieje możliwość rezerwacji stolika w restauracji? Nie prowadzimy rezerwa…" at bounding box center [893, 379] width 613 height 60
click at [1195, 379] on h4 "Czy istnieje możliwość rezerwacji stolika w restauracji?" at bounding box center [893, 379] width 613 height 19
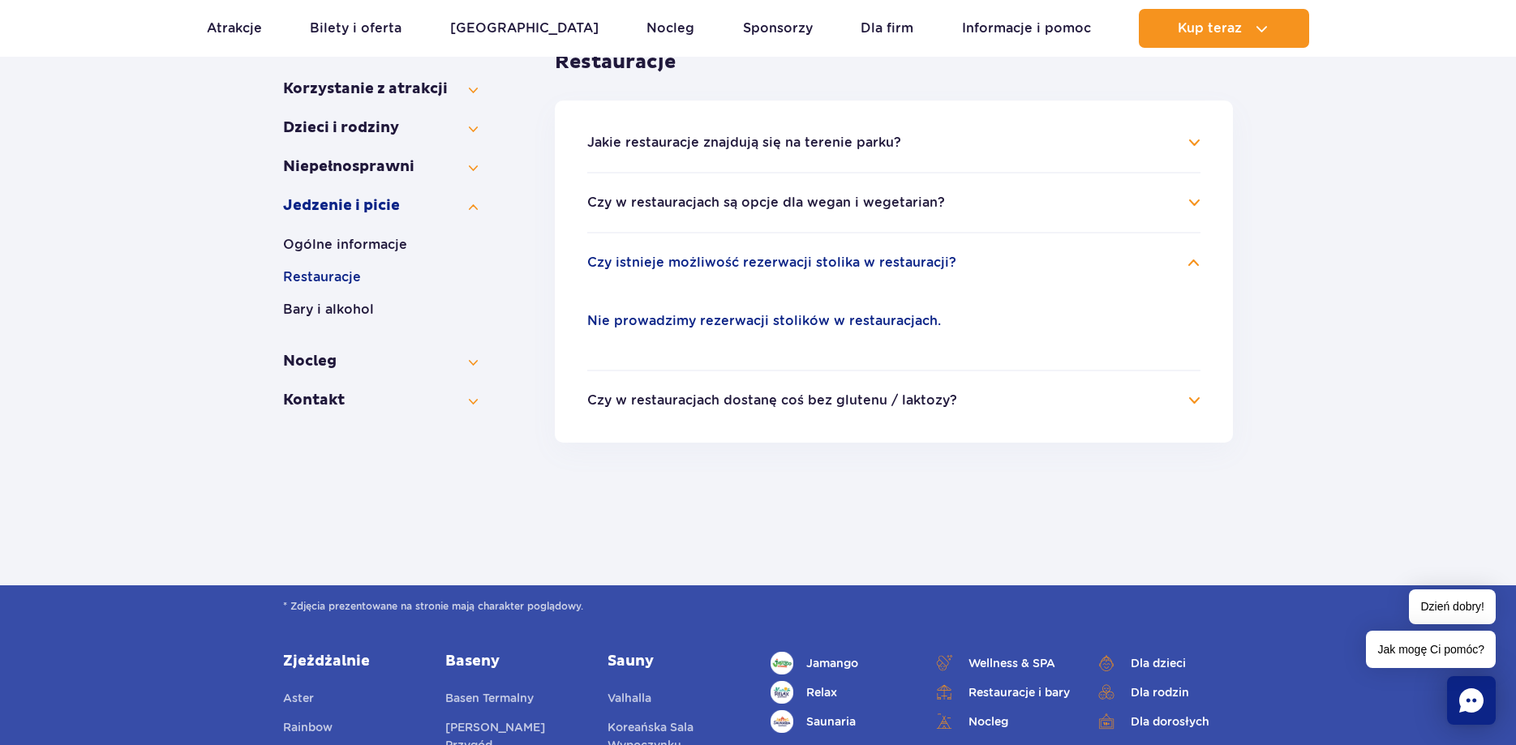
click at [1190, 403] on h4 "Czy w restauracjach dostanę coś bez glutenu / laktozy?" at bounding box center [893, 400] width 613 height 19
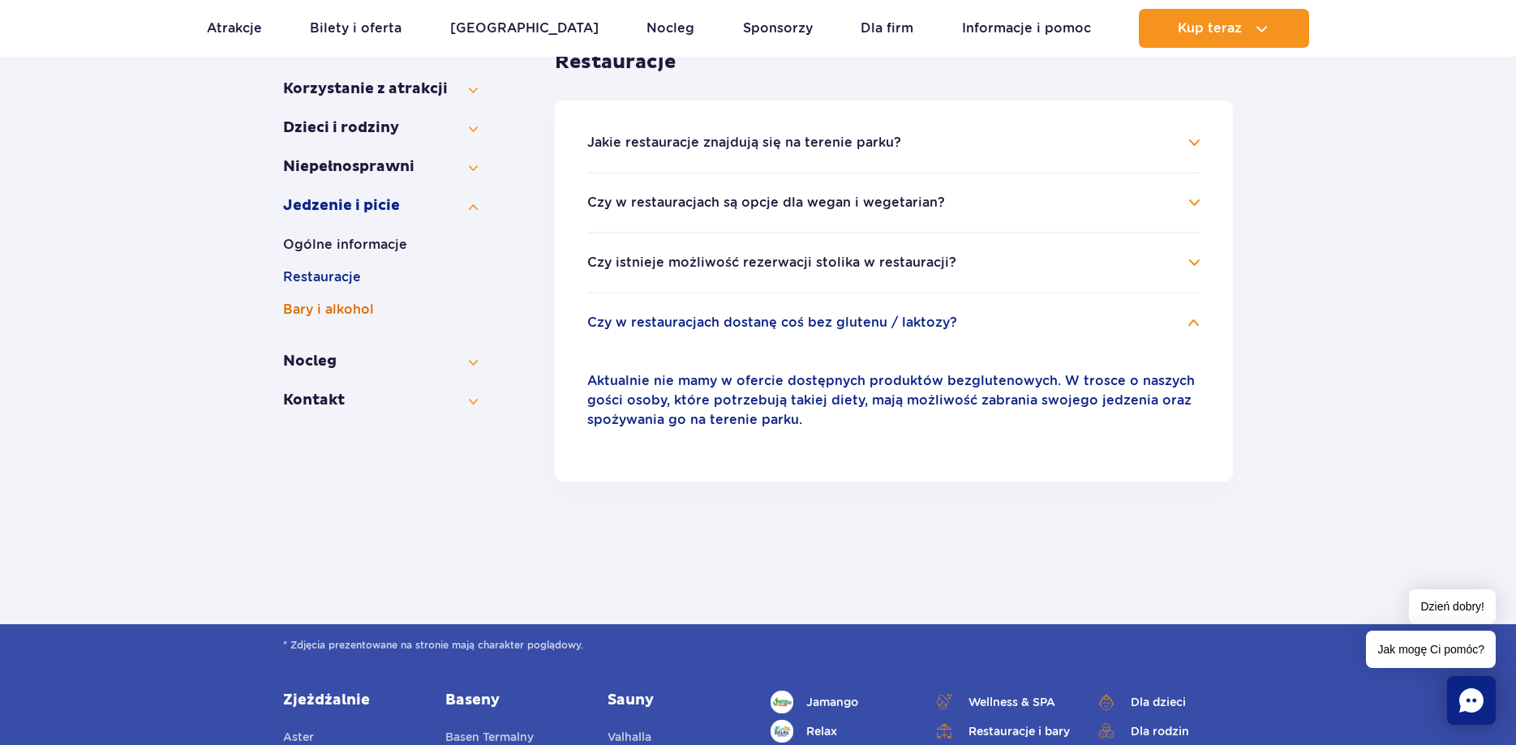
click at [343, 309] on button "Bary i alkohol" at bounding box center [380, 309] width 195 height 19
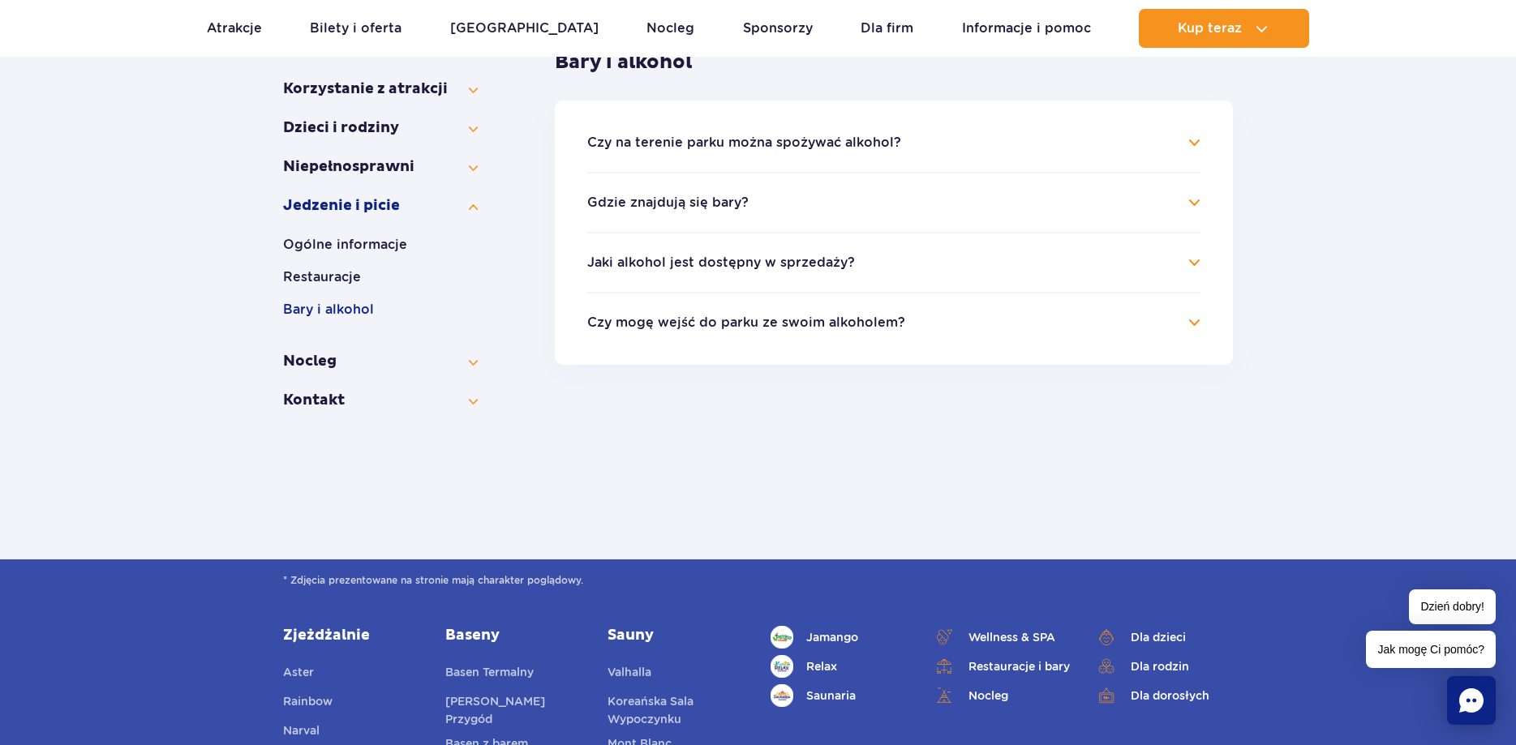
click at [778, 152] on h4 "Czy na terenie parku można spożywać alkohol?" at bounding box center [893, 142] width 613 height 19
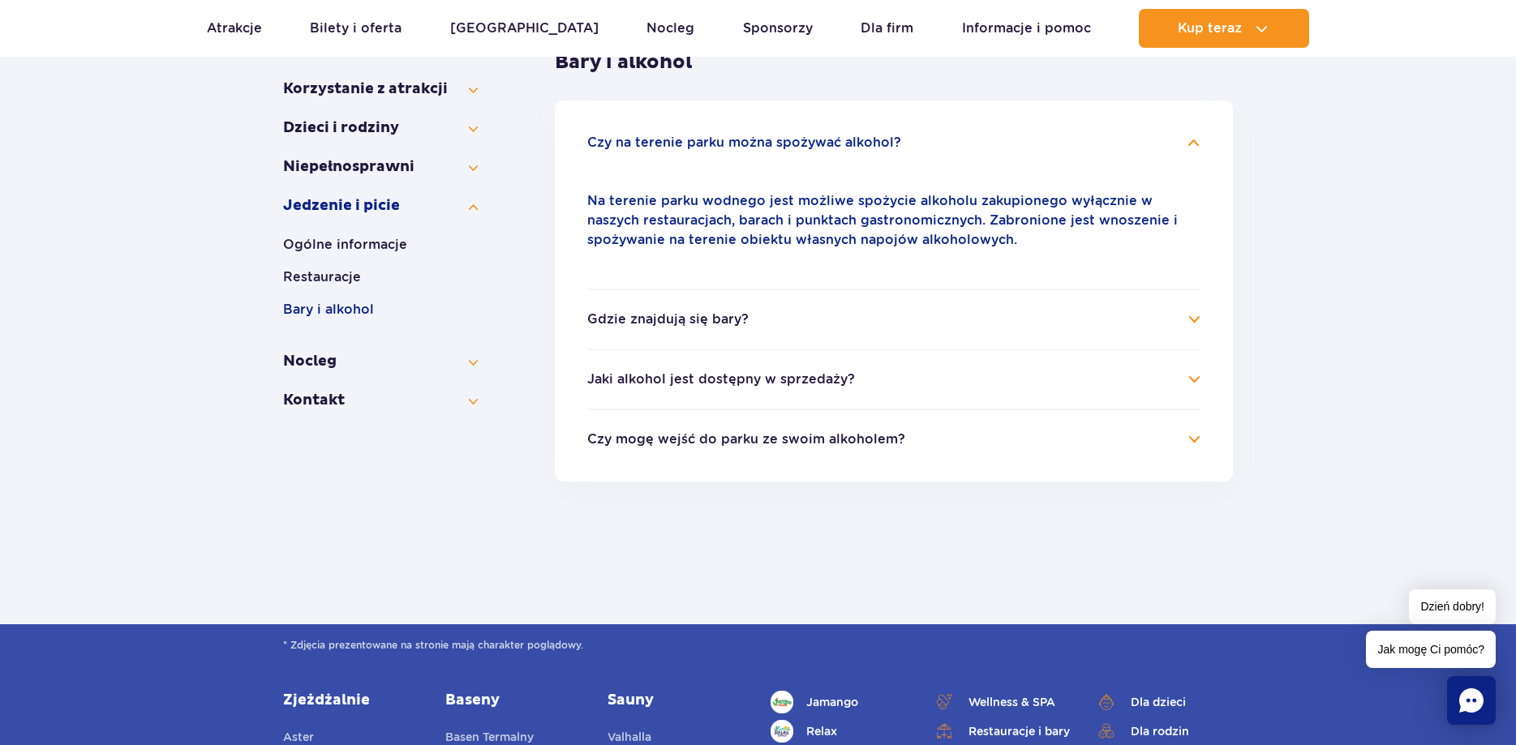
click at [1194, 326] on h4 "Gdzie znajdują się bary?" at bounding box center [893, 319] width 613 height 19
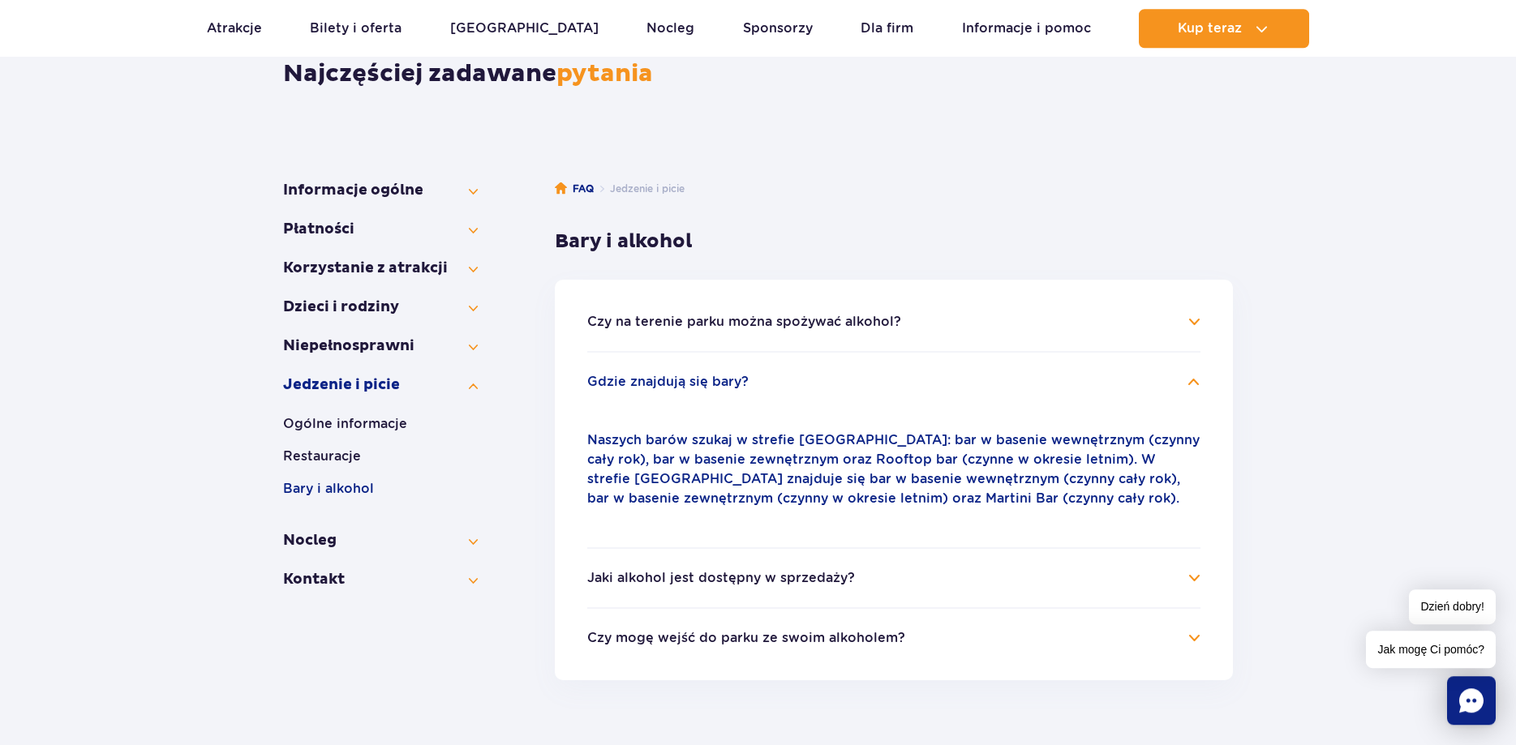
scroll to position [165, 0]
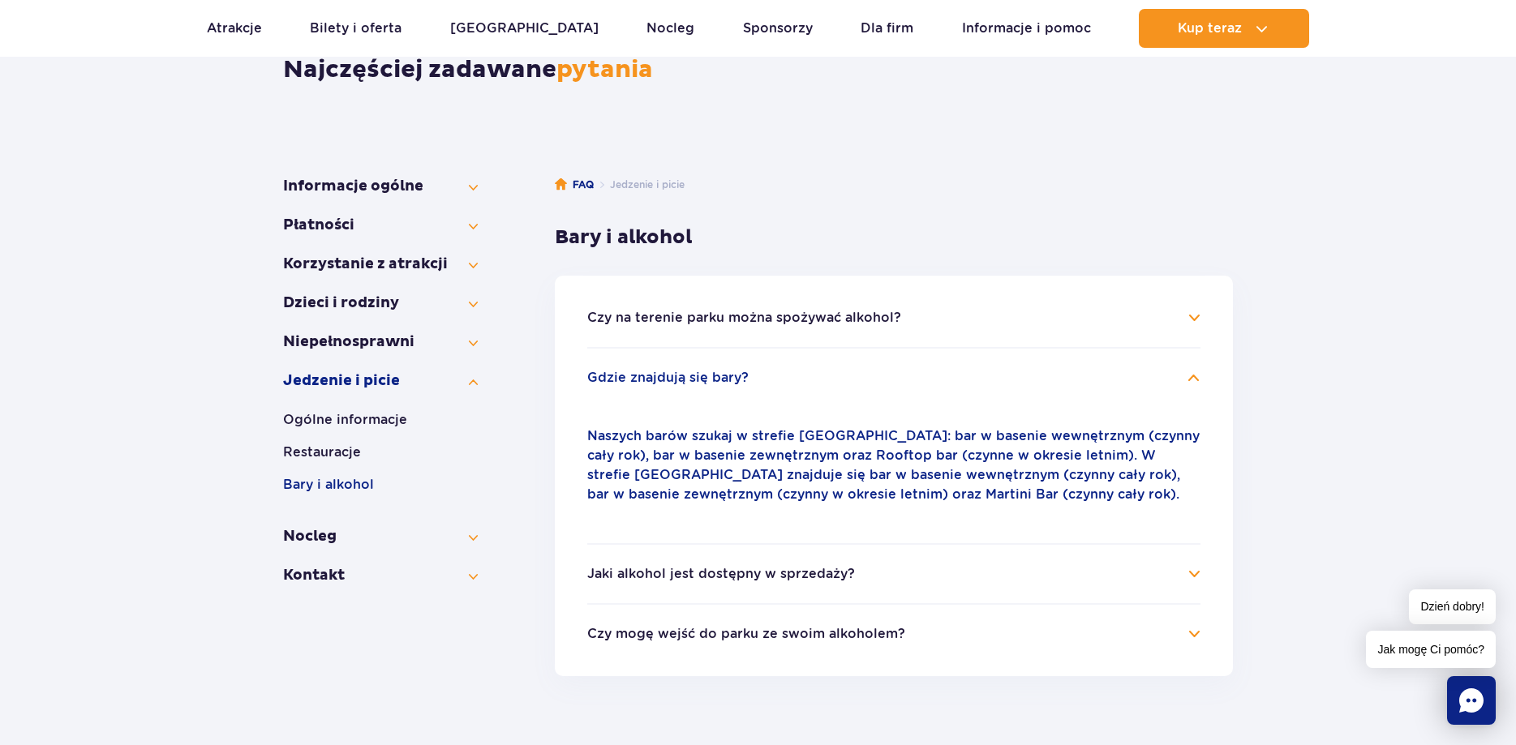
click at [810, 586] on li "Jaki alkohol jest dostępny w sprzedaży? W sprzedaży mamy dostępne piwo, wino, d…" at bounding box center [893, 573] width 613 height 60
click at [1193, 579] on h4 "Jaki alkohol jest dostępny w sprzedaży?" at bounding box center [893, 573] width 613 height 19
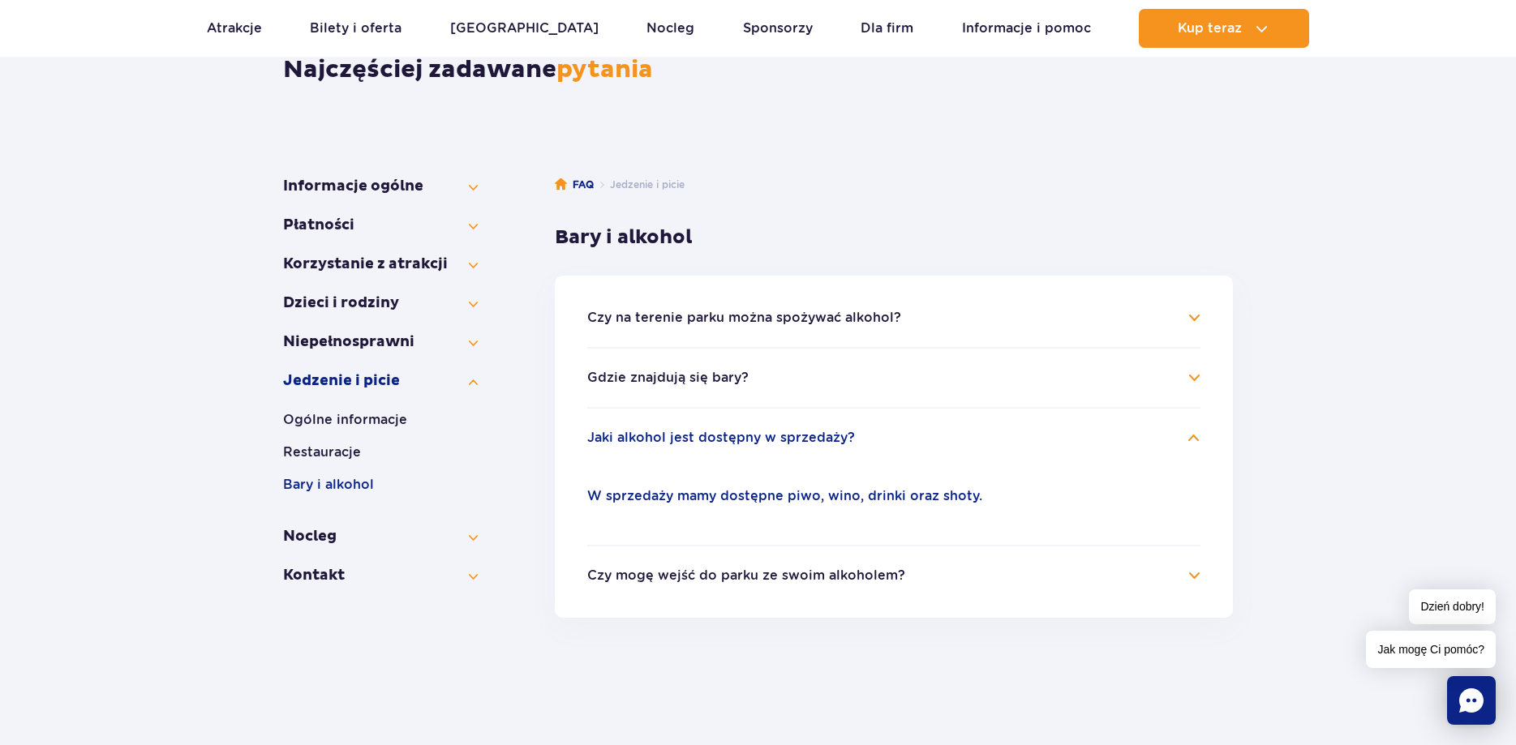
click at [1194, 576] on h4 "Czy mogę wejść do parku ze swoim alkoholem?" at bounding box center [893, 575] width 613 height 19
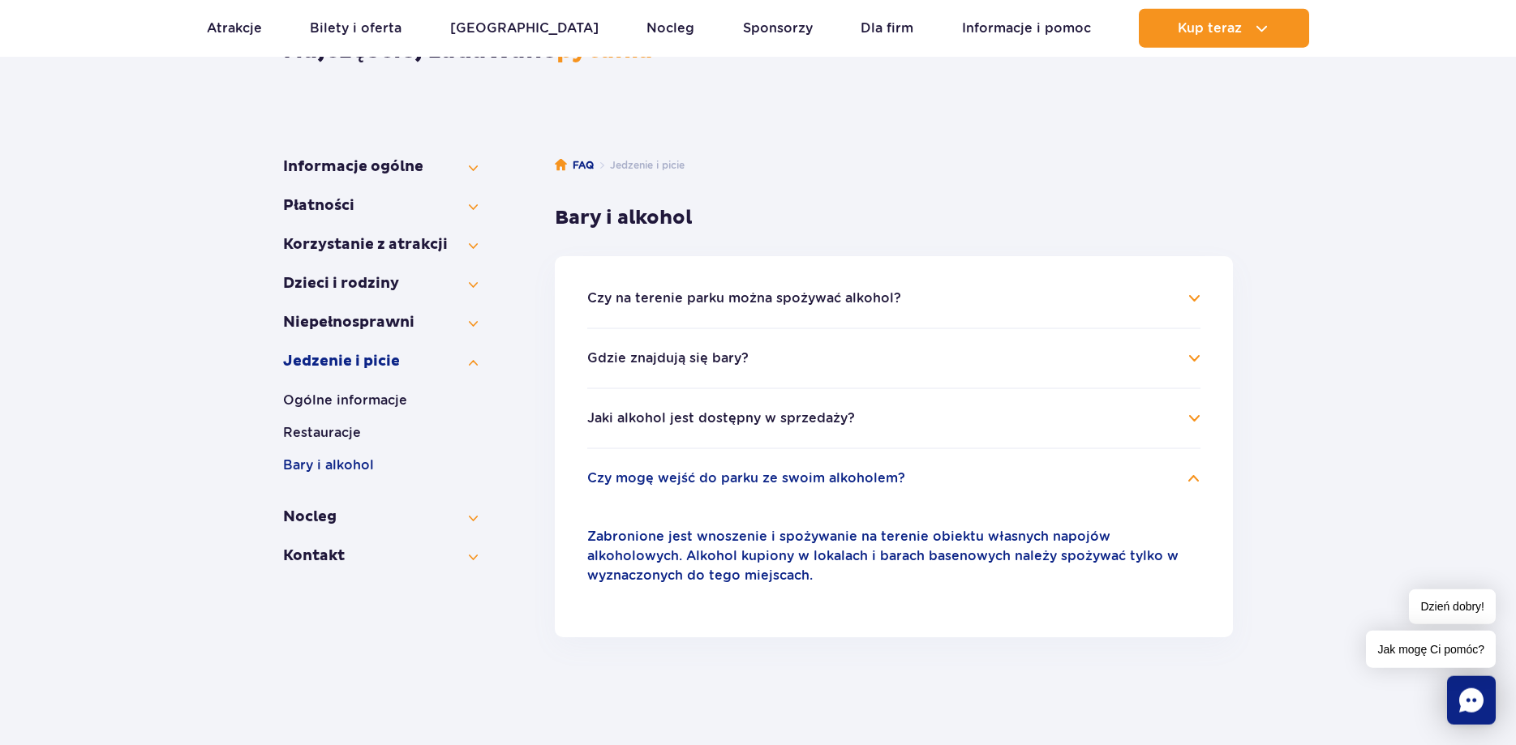
scroll to position [165, 0]
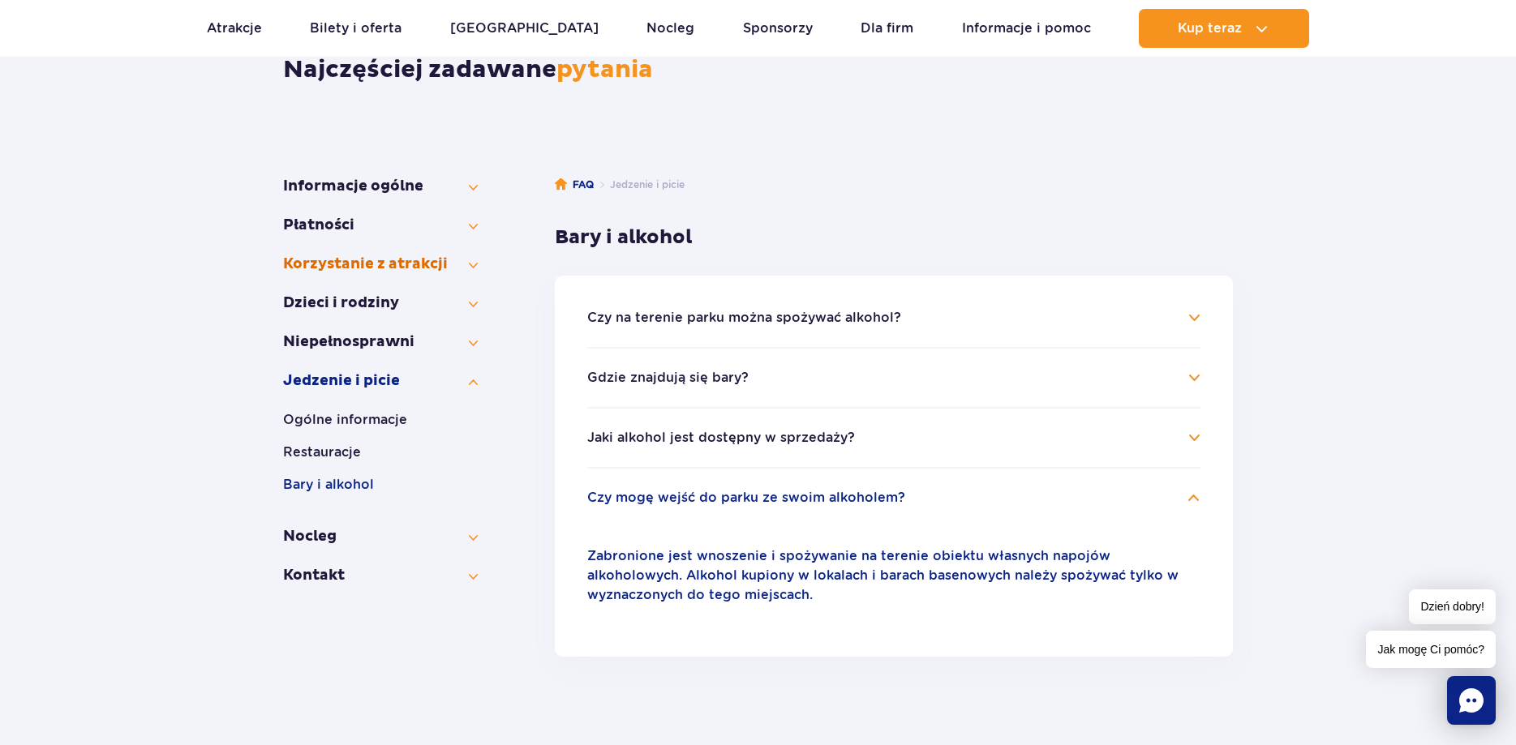
click at [472, 267] on button "Korzystanie z atrakcji" at bounding box center [380, 264] width 195 height 19
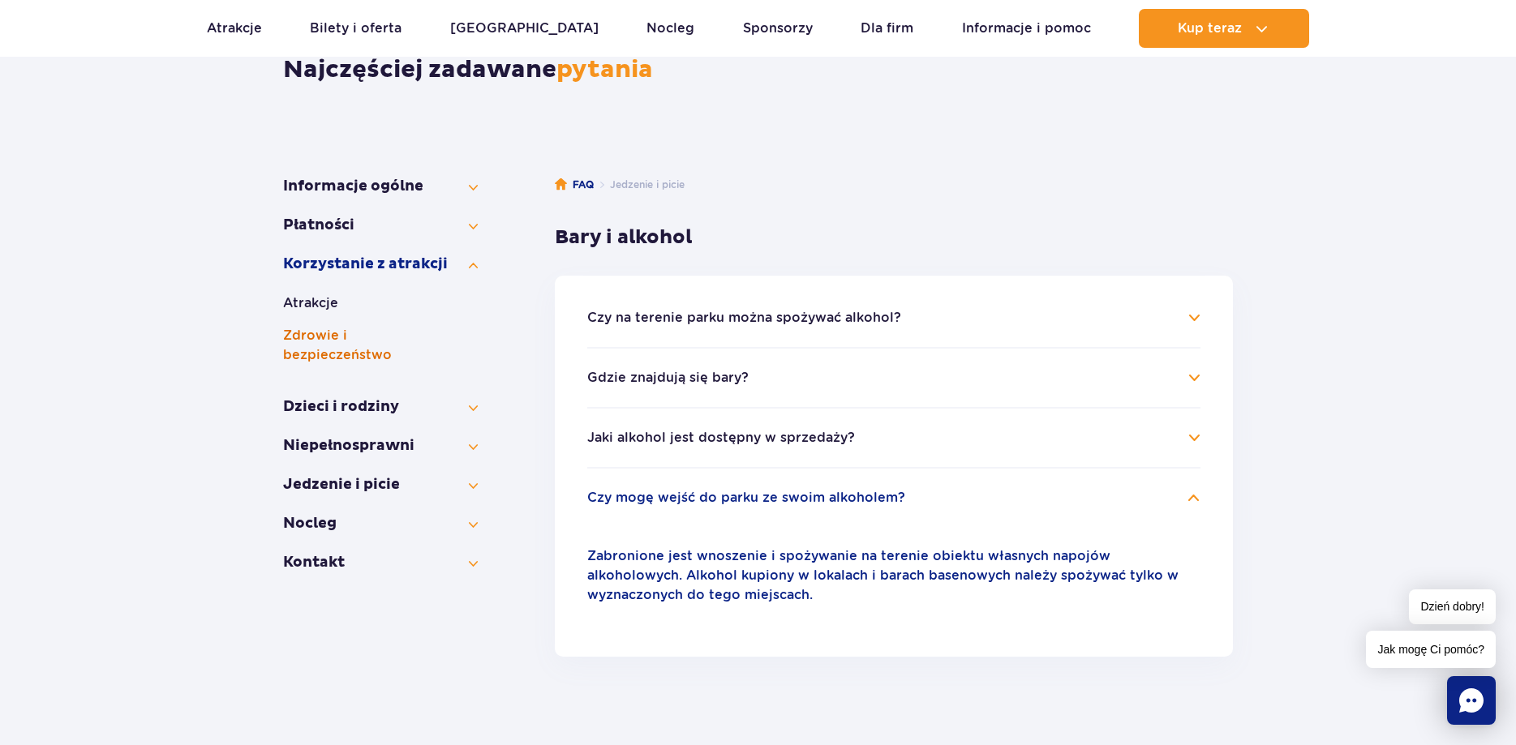
click at [409, 337] on button "Zdrowie i bezpieczeństwo" at bounding box center [380, 345] width 195 height 39
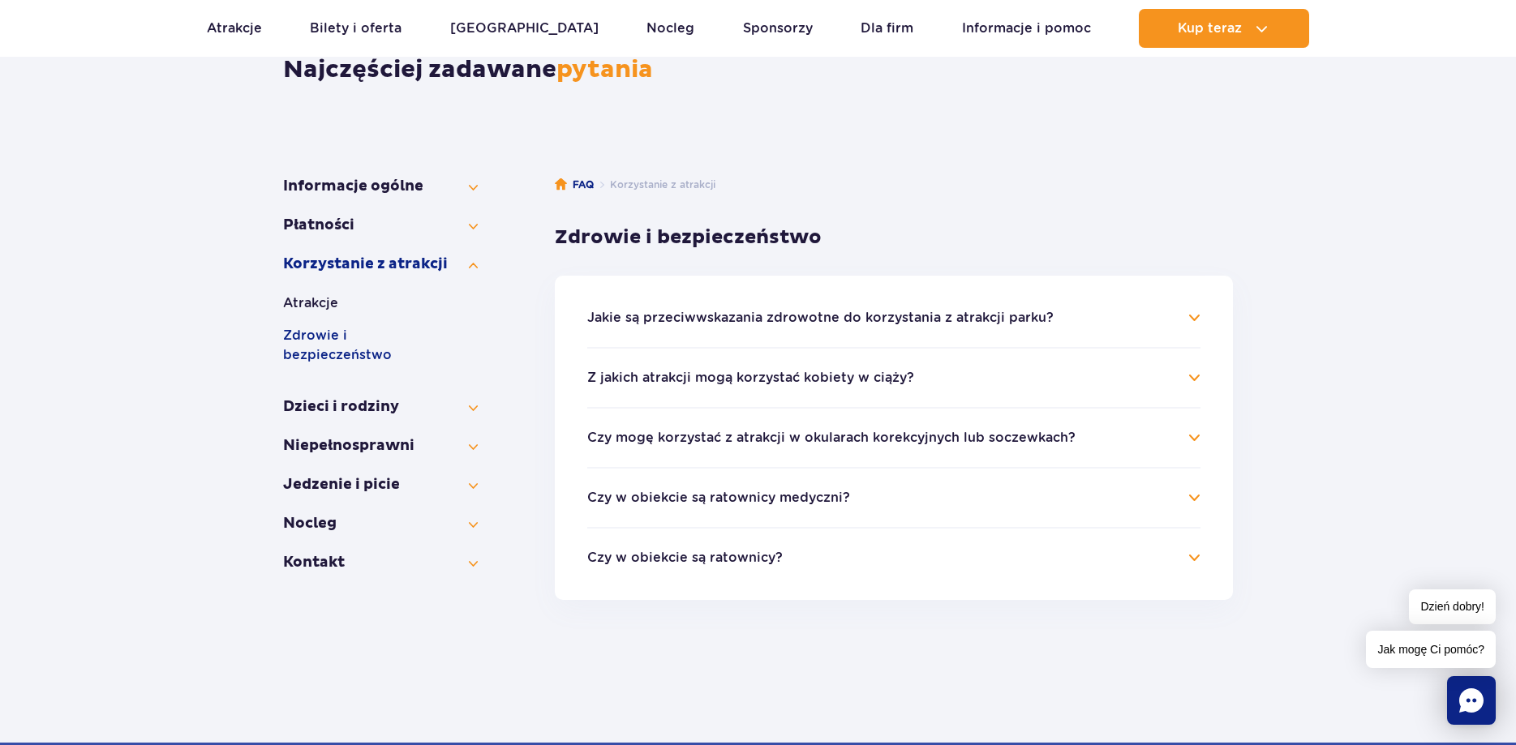
click at [1190, 322] on h4 "Jakie są przeciwwskazania zdrowotne do korzystania z atrakcji parku?" at bounding box center [893, 317] width 613 height 19
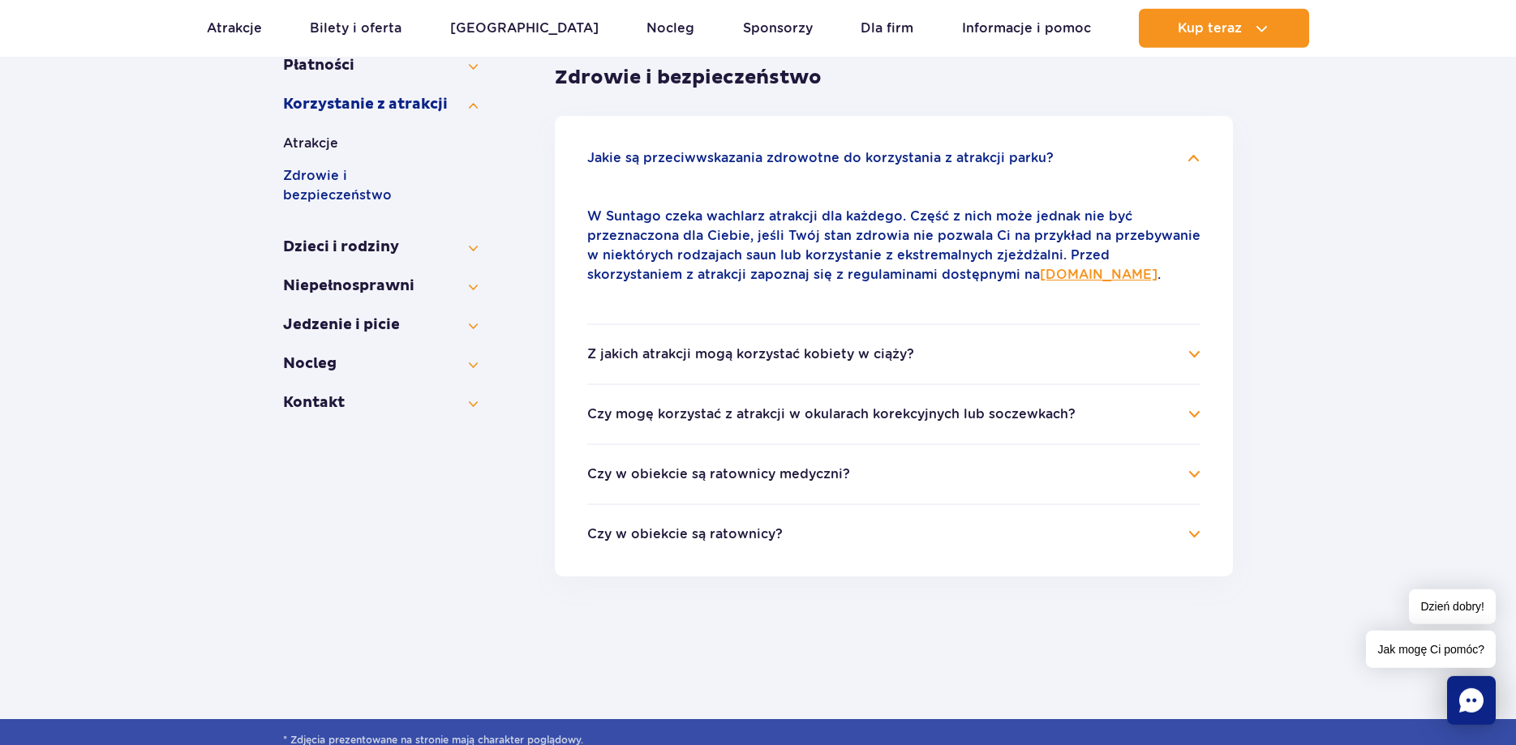
scroll to position [331, 0]
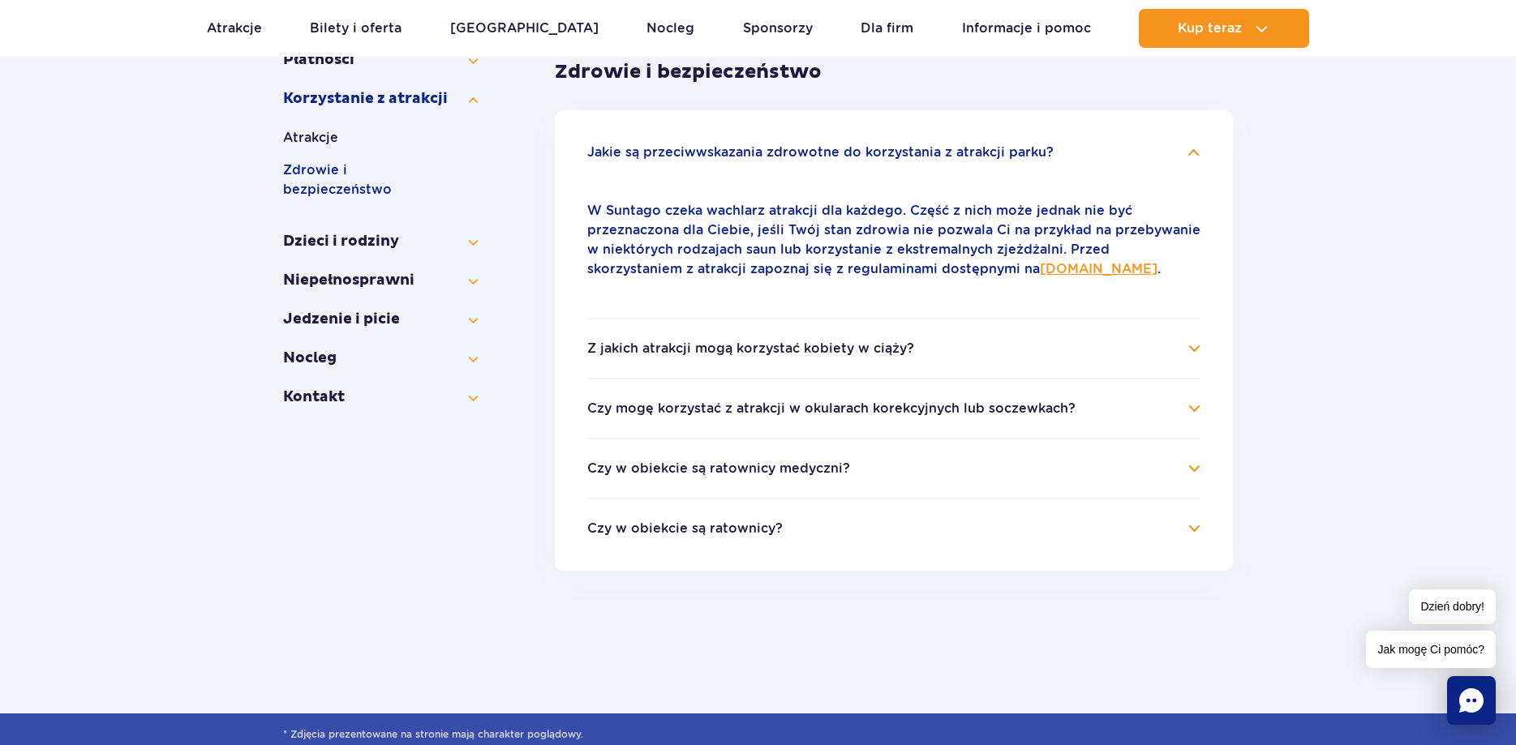
click at [1193, 470] on h4 "Czy w obiekcie są ratownicy medyczni?" at bounding box center [893, 468] width 613 height 19
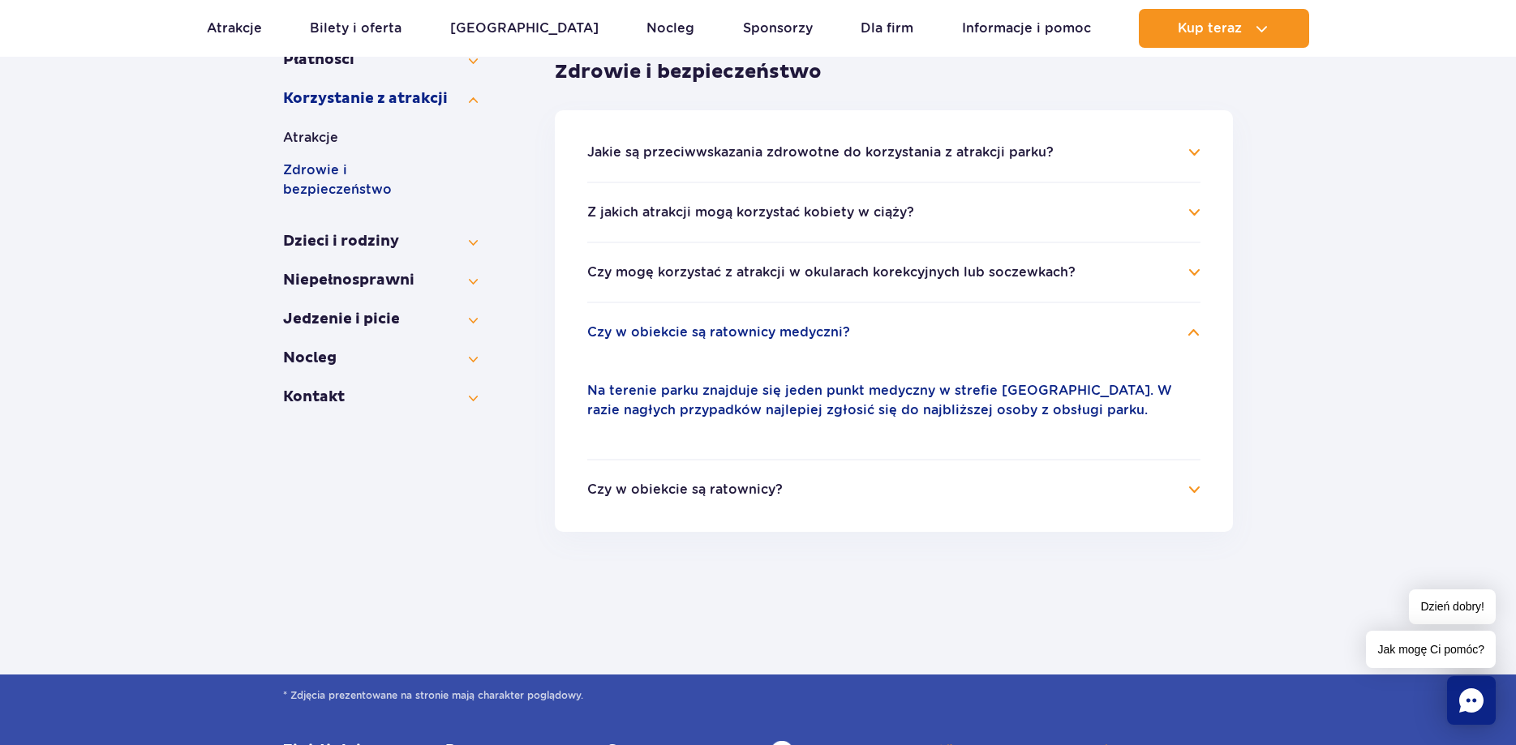
click at [1192, 492] on h4 "Czy w obiekcie są ratownicy?" at bounding box center [893, 489] width 613 height 19
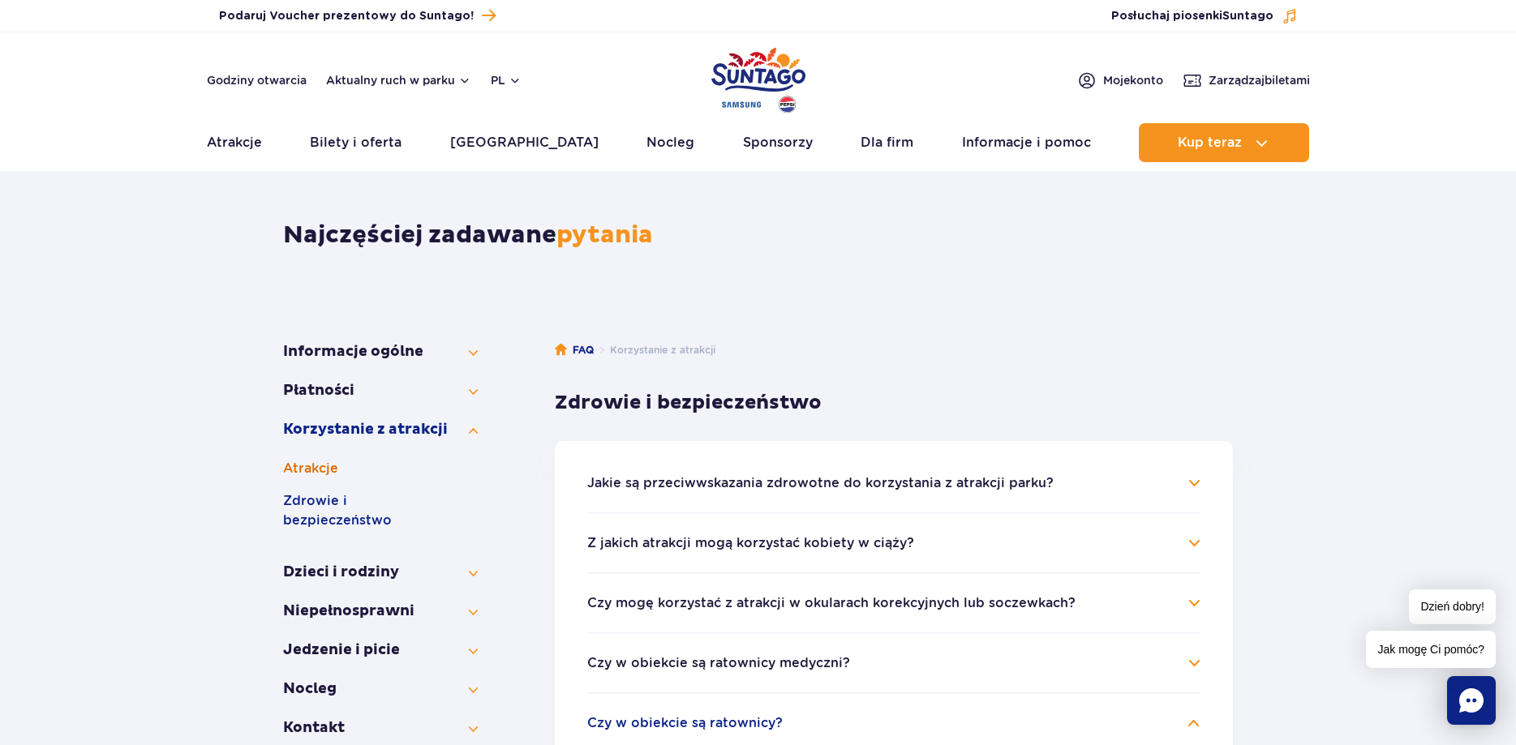
click at [317, 470] on button "Atrakcje" at bounding box center [380, 468] width 195 height 19
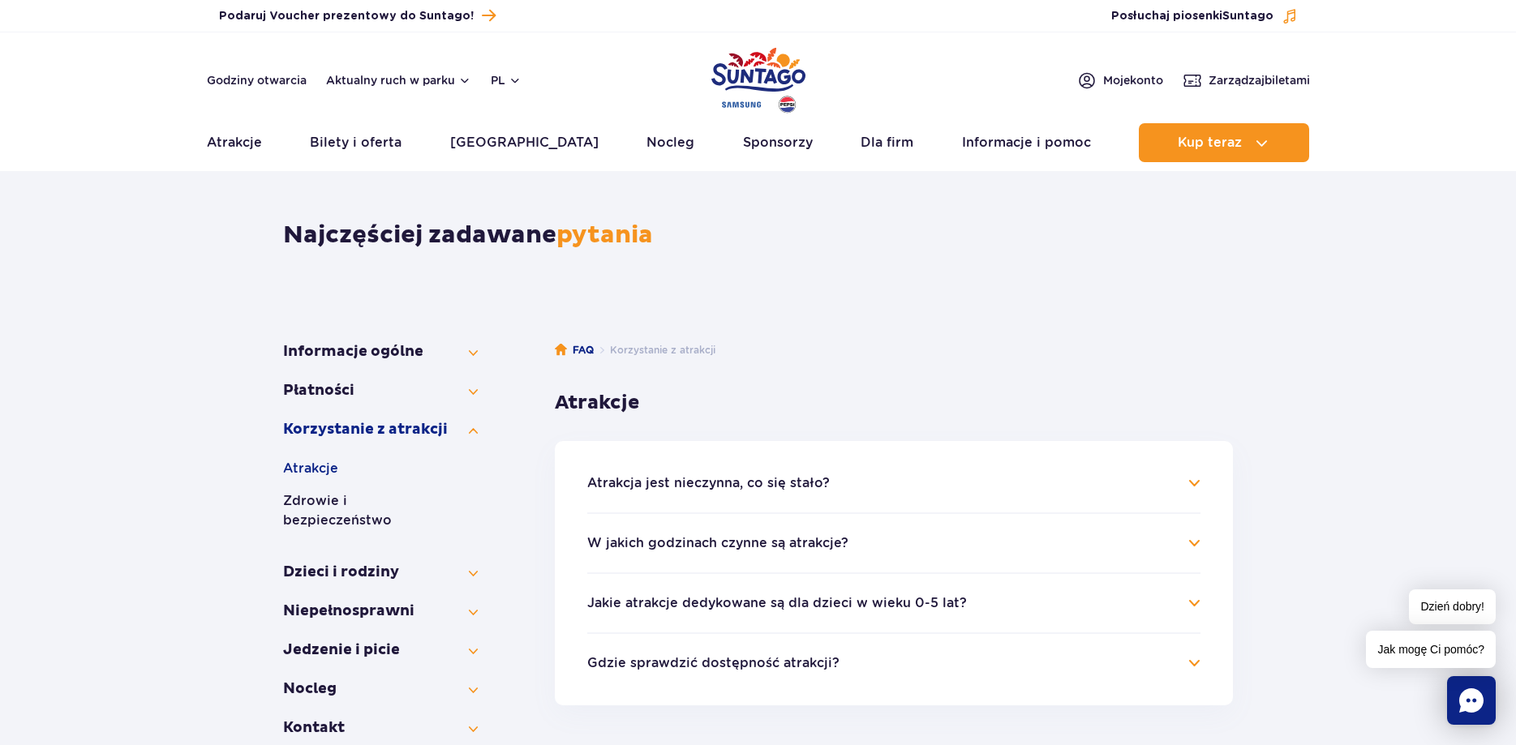
click at [1195, 484] on h4 "Atrakcja jest nieczynna, co się stało?" at bounding box center [893, 483] width 613 height 19
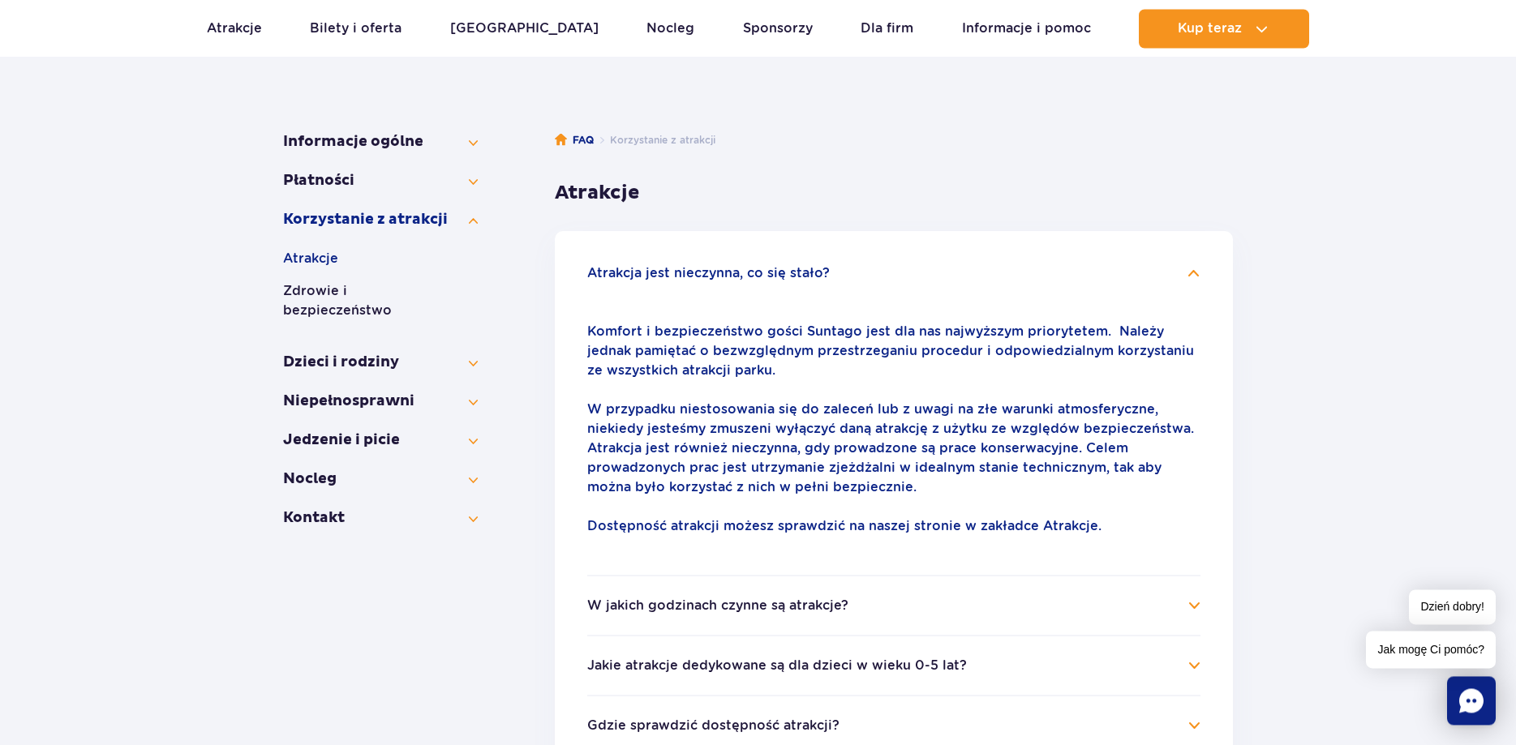
scroll to position [248, 0]
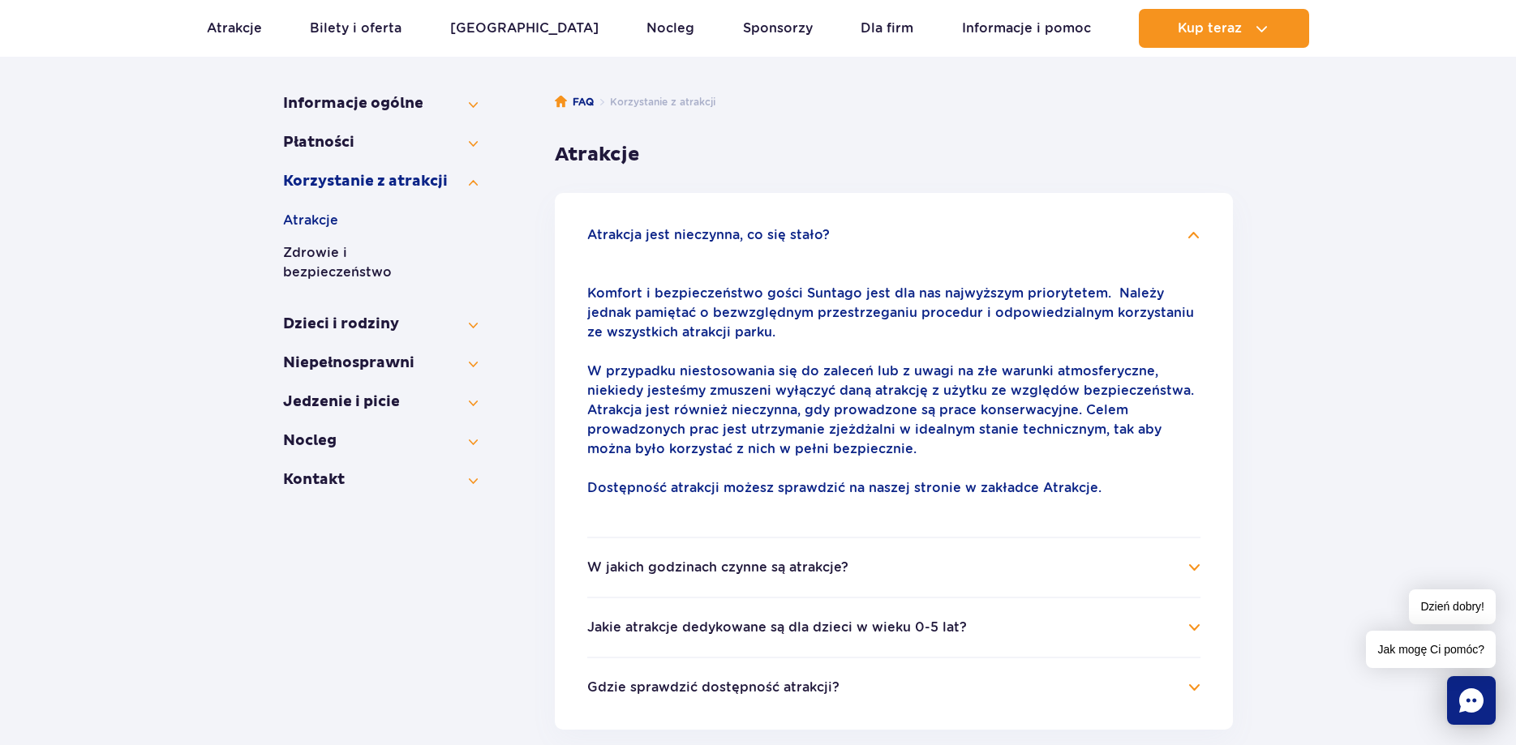
click at [1194, 567] on h4 "W jakich godzinach czynne są atrakcje?" at bounding box center [893, 567] width 613 height 19
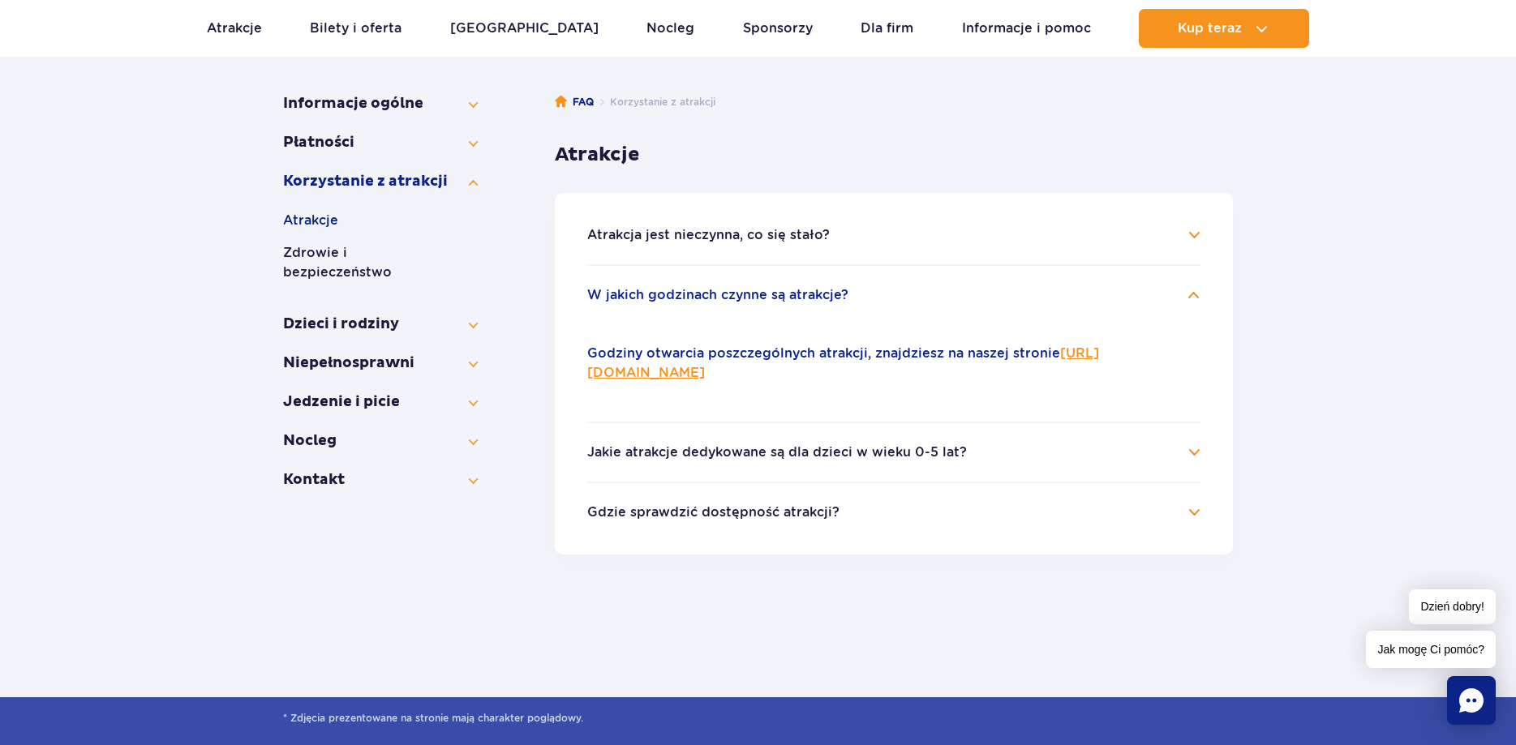
click at [1198, 453] on h4 "Jakie atrakcje dedykowane są dla dzieci w wieku 0-5 lat?" at bounding box center [893, 452] width 613 height 19
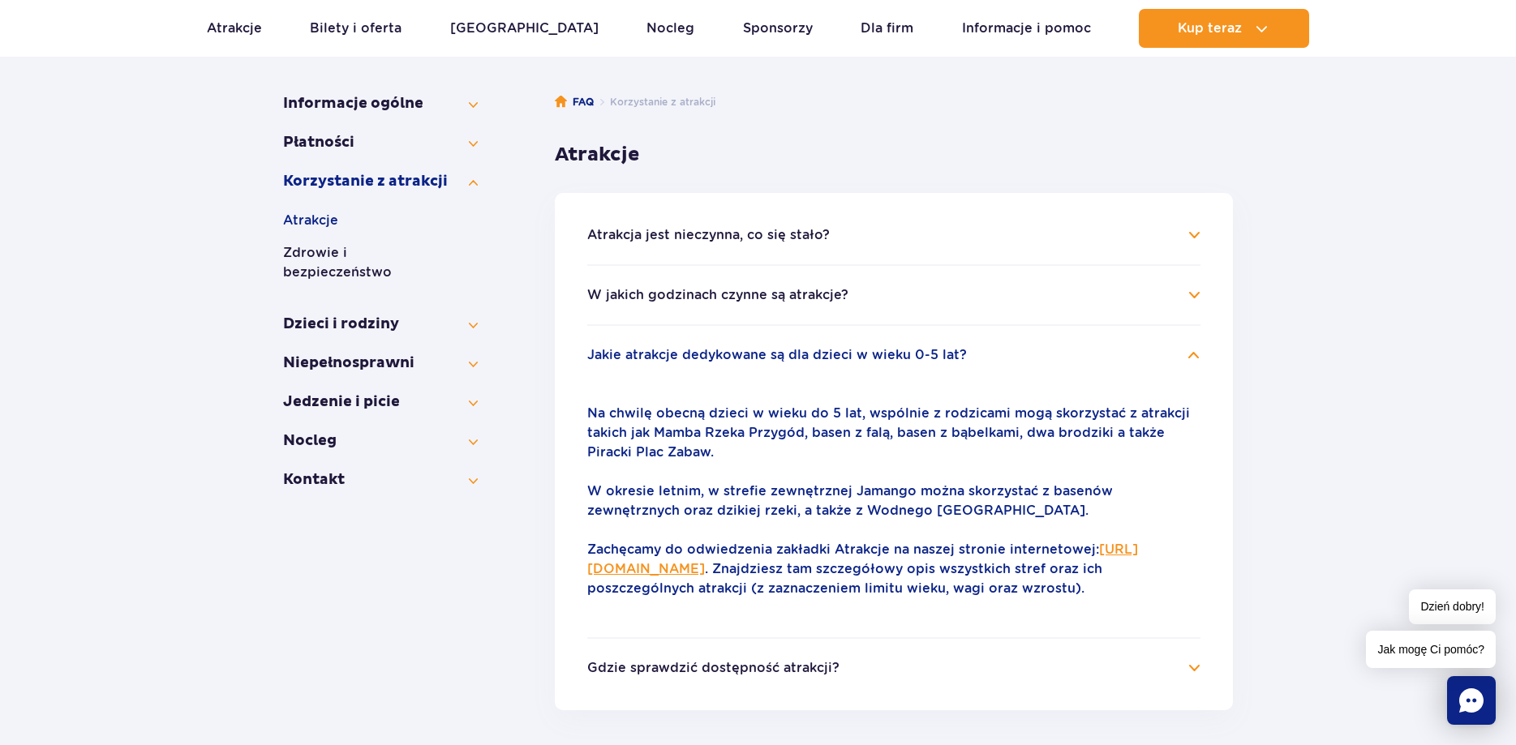
click at [1195, 667] on h4 "Gdzie sprawdzić dostępność atrakcji?" at bounding box center [893, 667] width 613 height 19
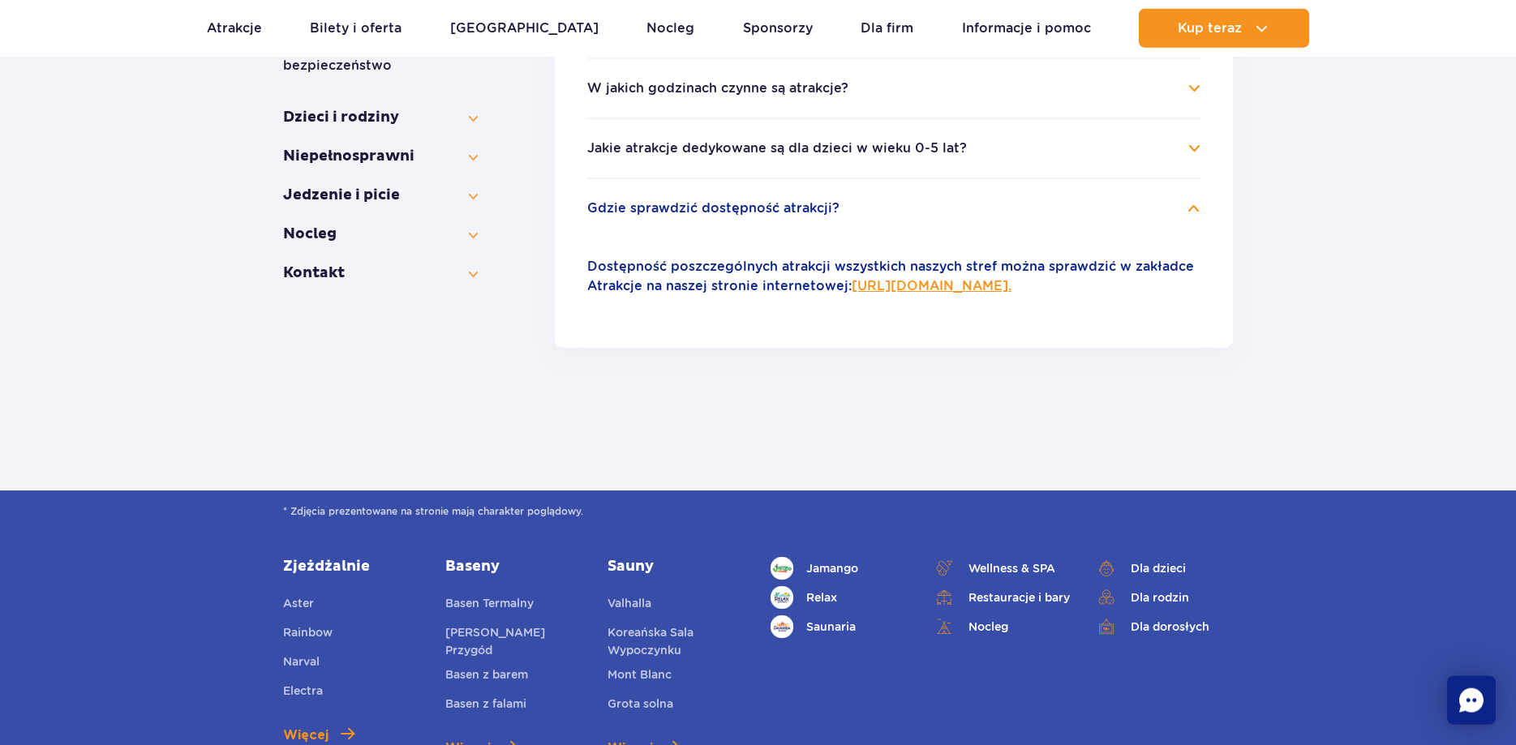
scroll to position [496, 0]
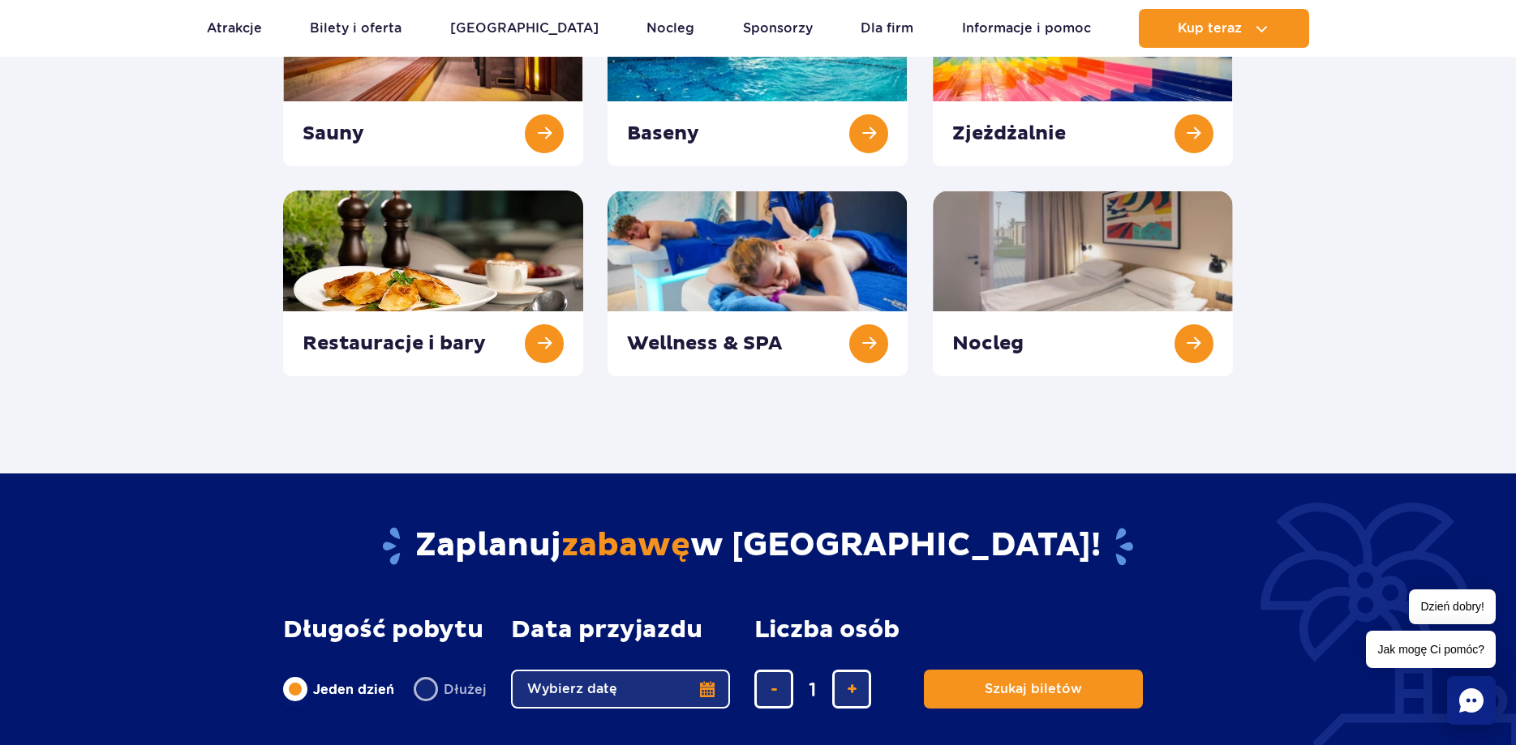
scroll to position [165, 0]
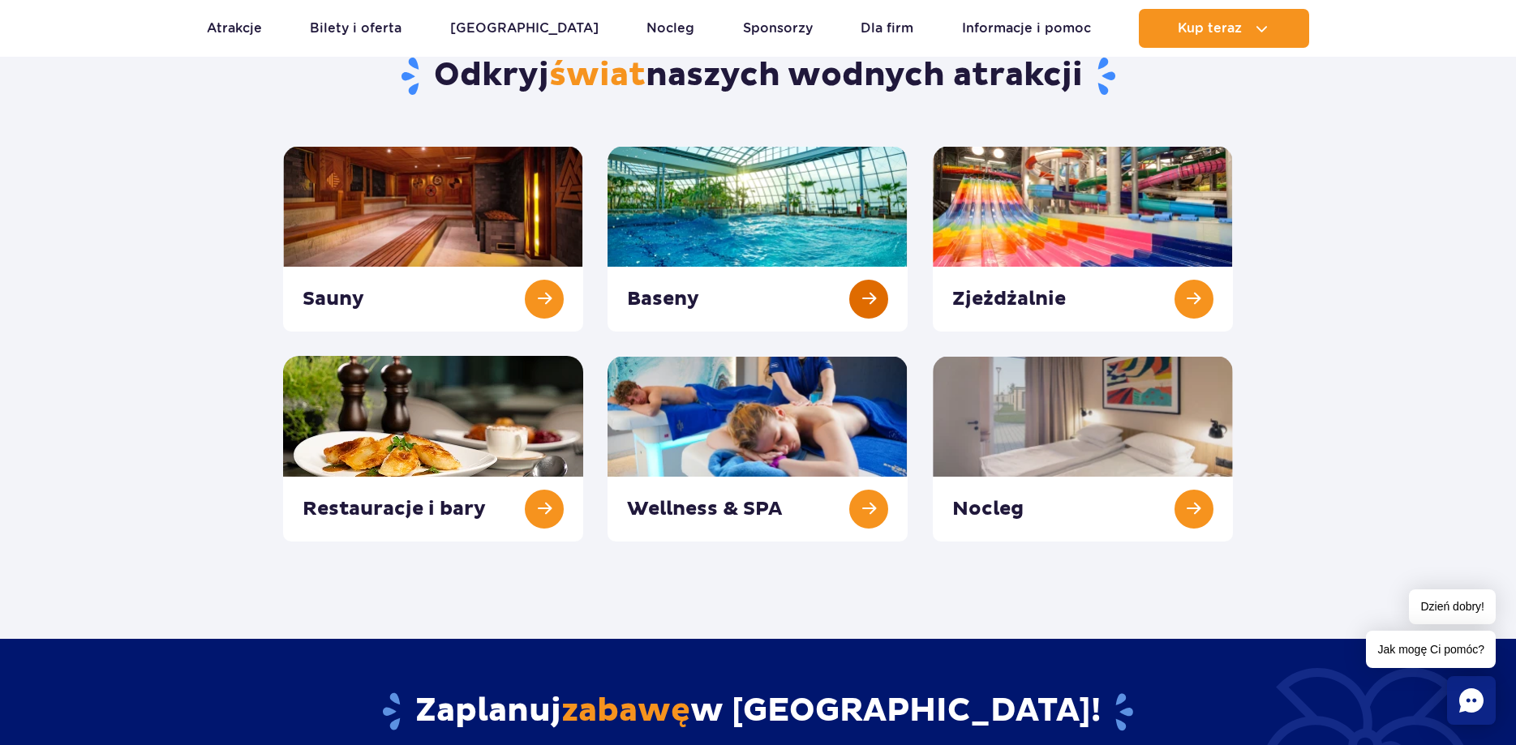
click at [864, 297] on link at bounding box center [757, 239] width 300 height 186
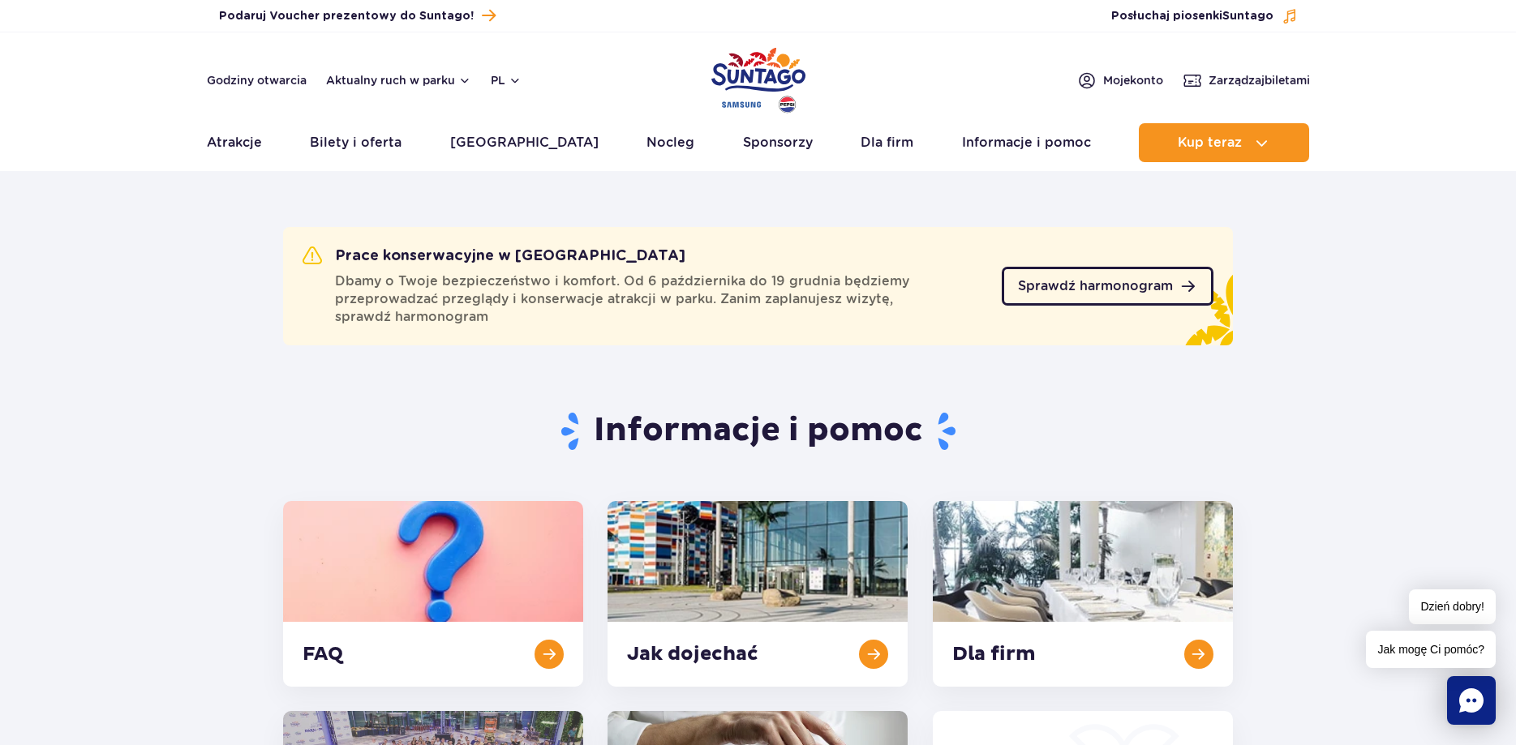
click at [1042, 290] on span "Sprawdź harmonogram" at bounding box center [1095, 286] width 155 height 13
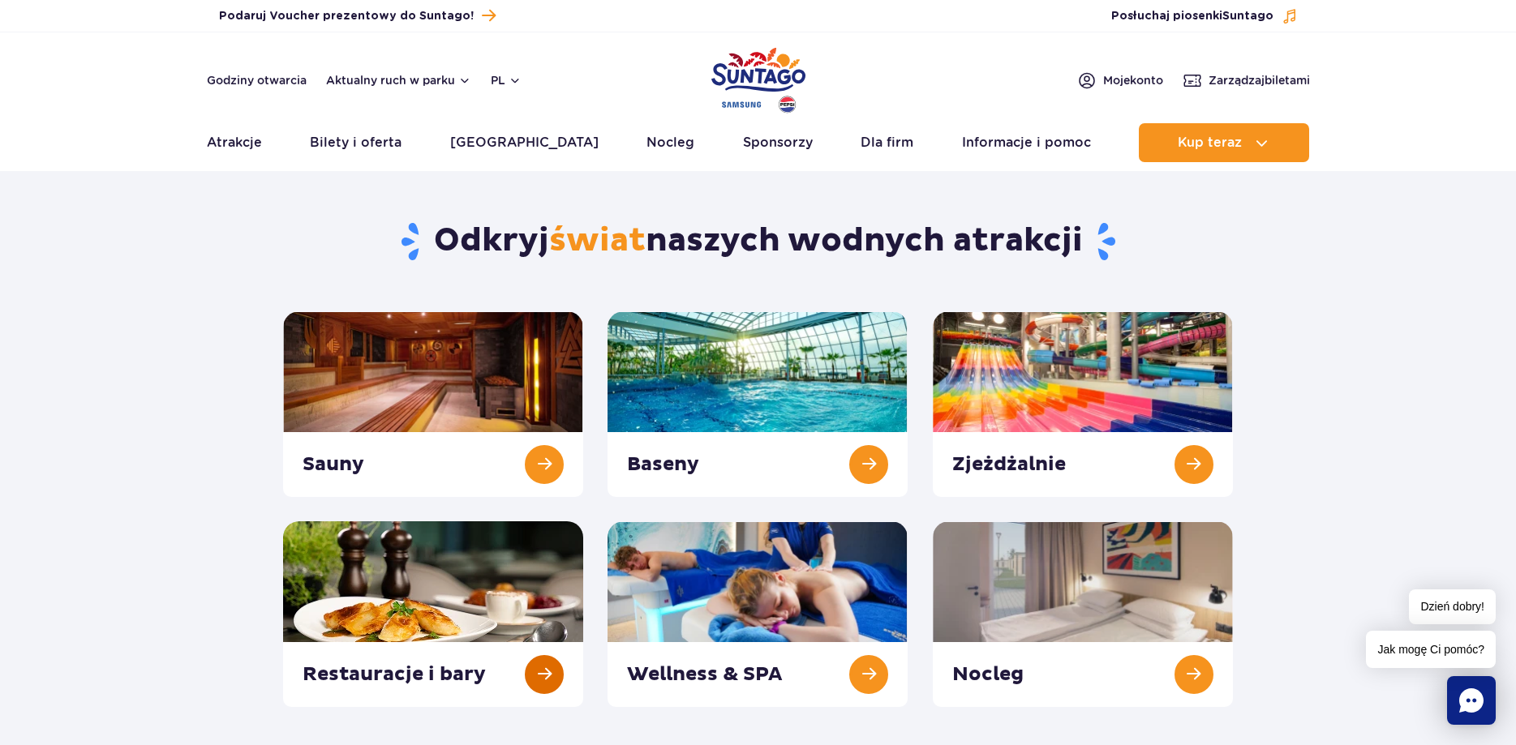
click at [538, 671] on link at bounding box center [433, 614] width 300 height 186
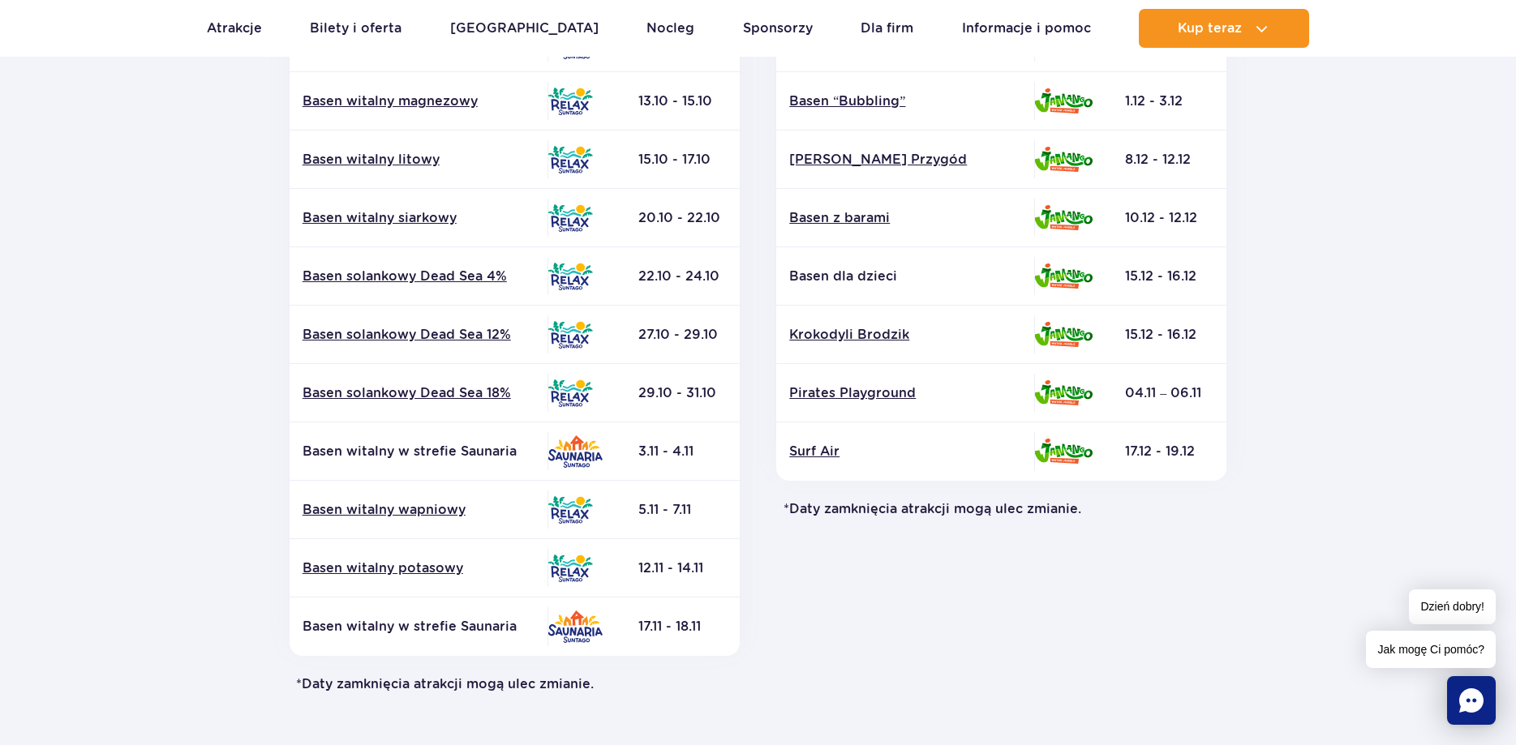
scroll to position [534, 0]
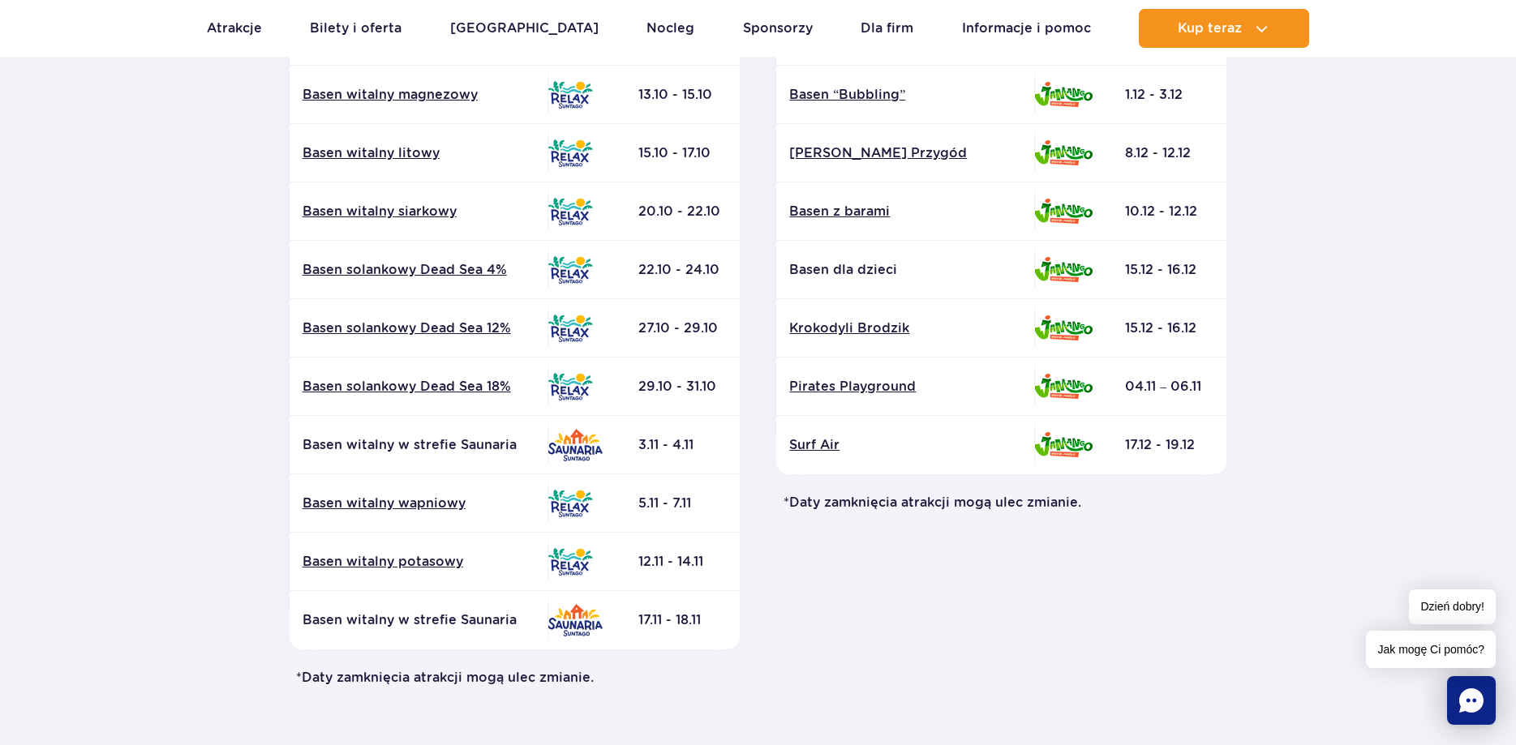
drag, startPoint x: 889, startPoint y: 129, endPoint x: 1199, endPoint y: 462, distance: 455.6
click at [1199, 462] on div "Jamango Atrakcja Strefa Data zamknięcia* Basen z falami" at bounding box center [1001, 142] width 450 height 666
copy div "Jamango Atrakcja Strefa Data zamknięcia* Basen z falami 17.11 - 20.11 Zjeżdżaln…"
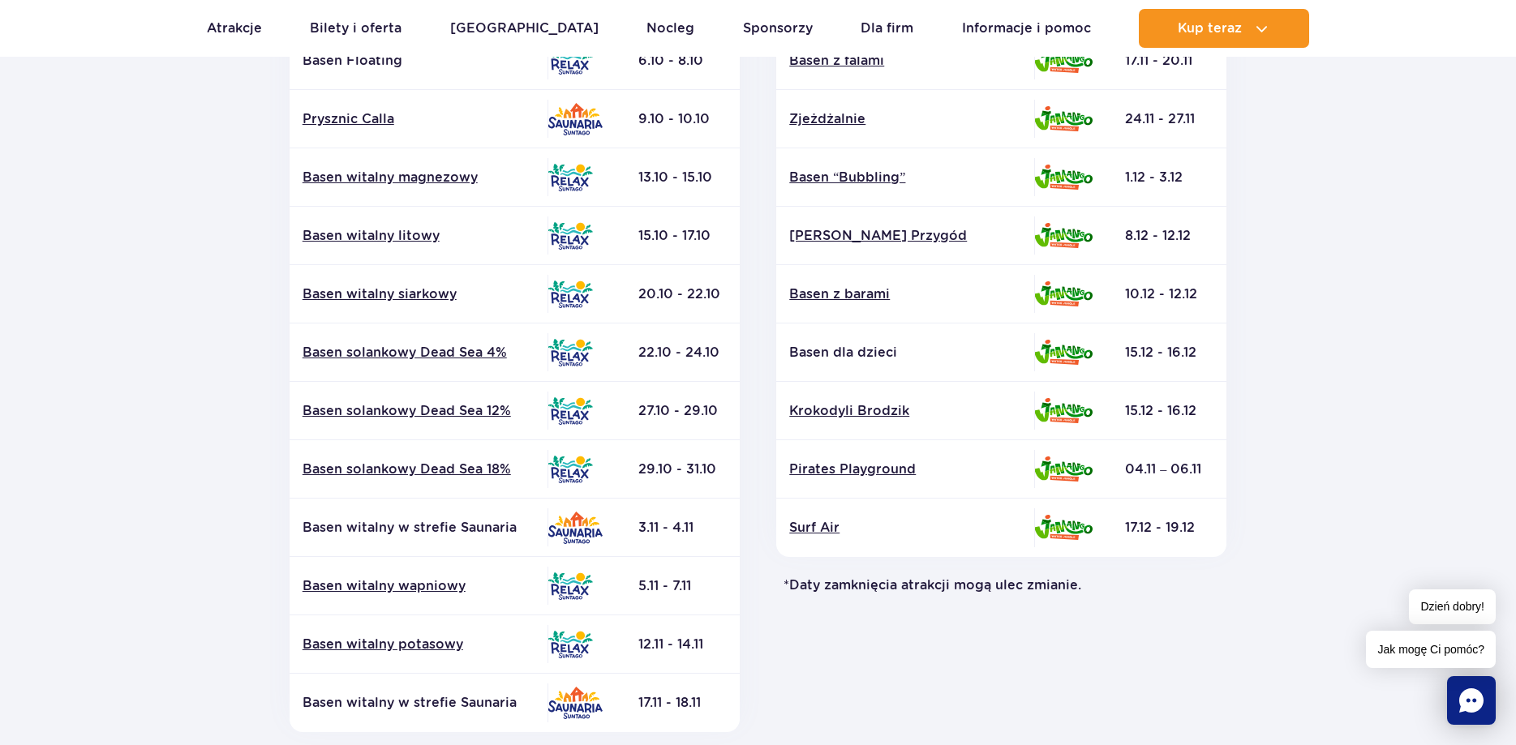
click at [1362, 444] on section "Powrót do strony głównej Harmonogram prac konserwacyjnych 2025 Relax i Saunaria…" at bounding box center [758, 305] width 1516 height 1162
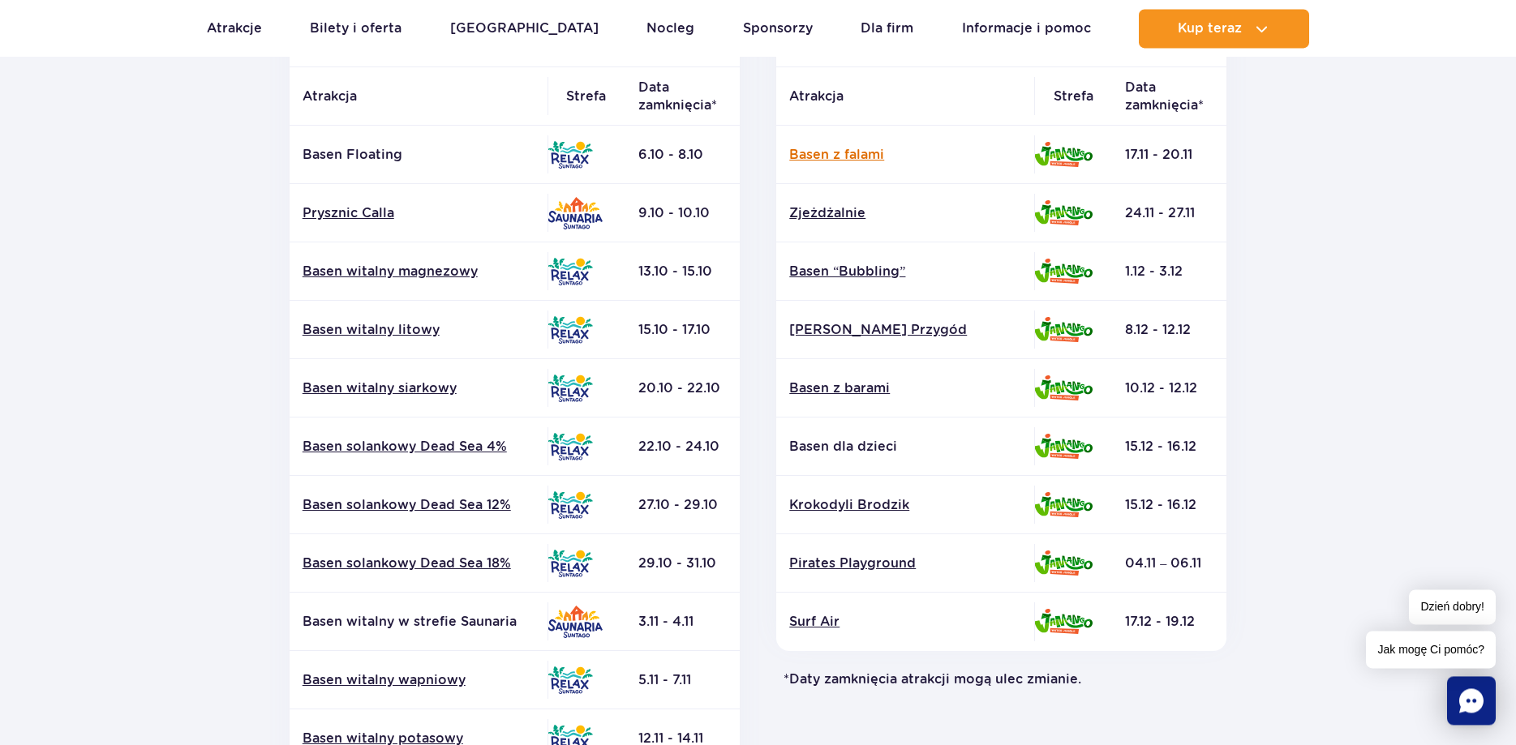
scroll to position [285, 0]
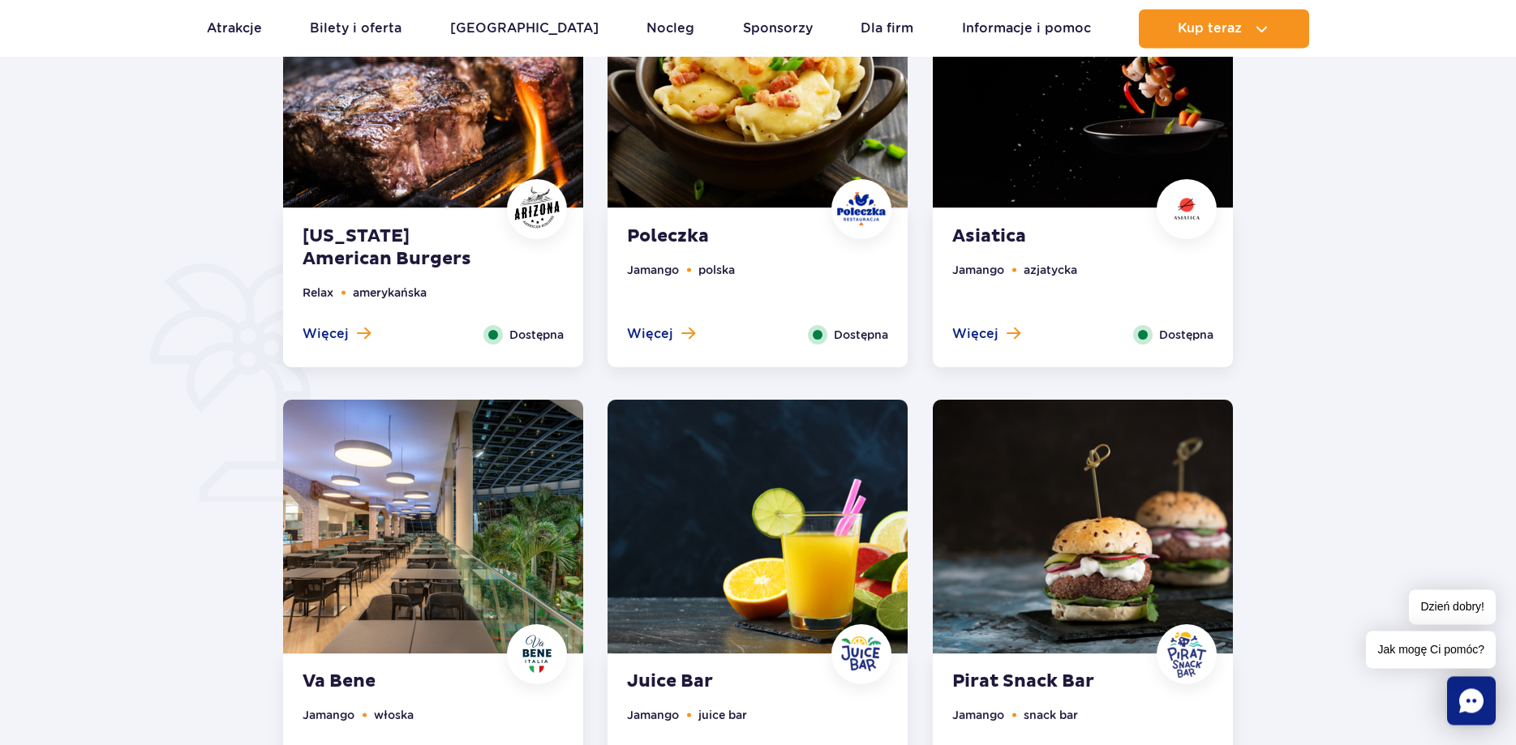
scroll to position [827, 0]
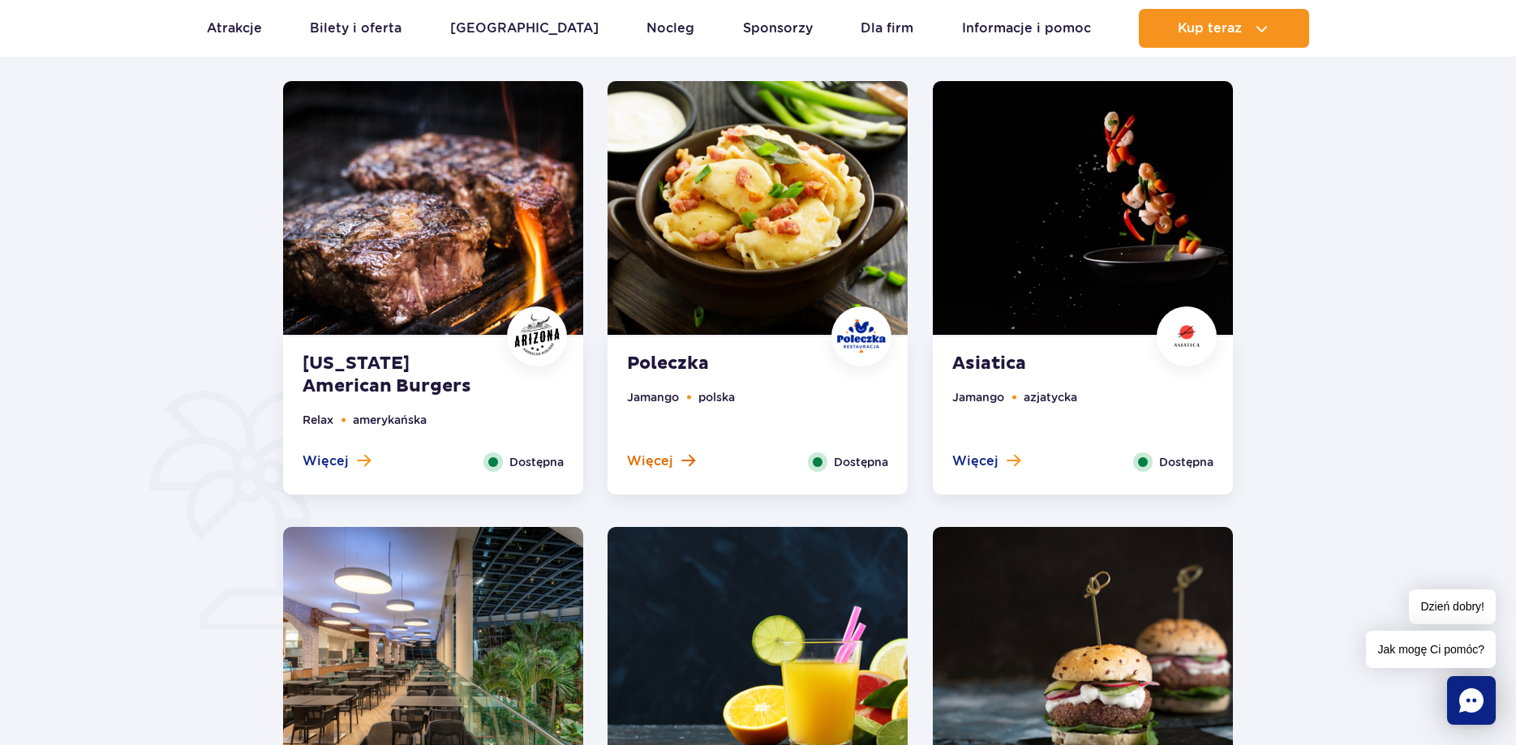
click at [653, 461] on span "Więcej" at bounding box center [650, 462] width 46 height 18
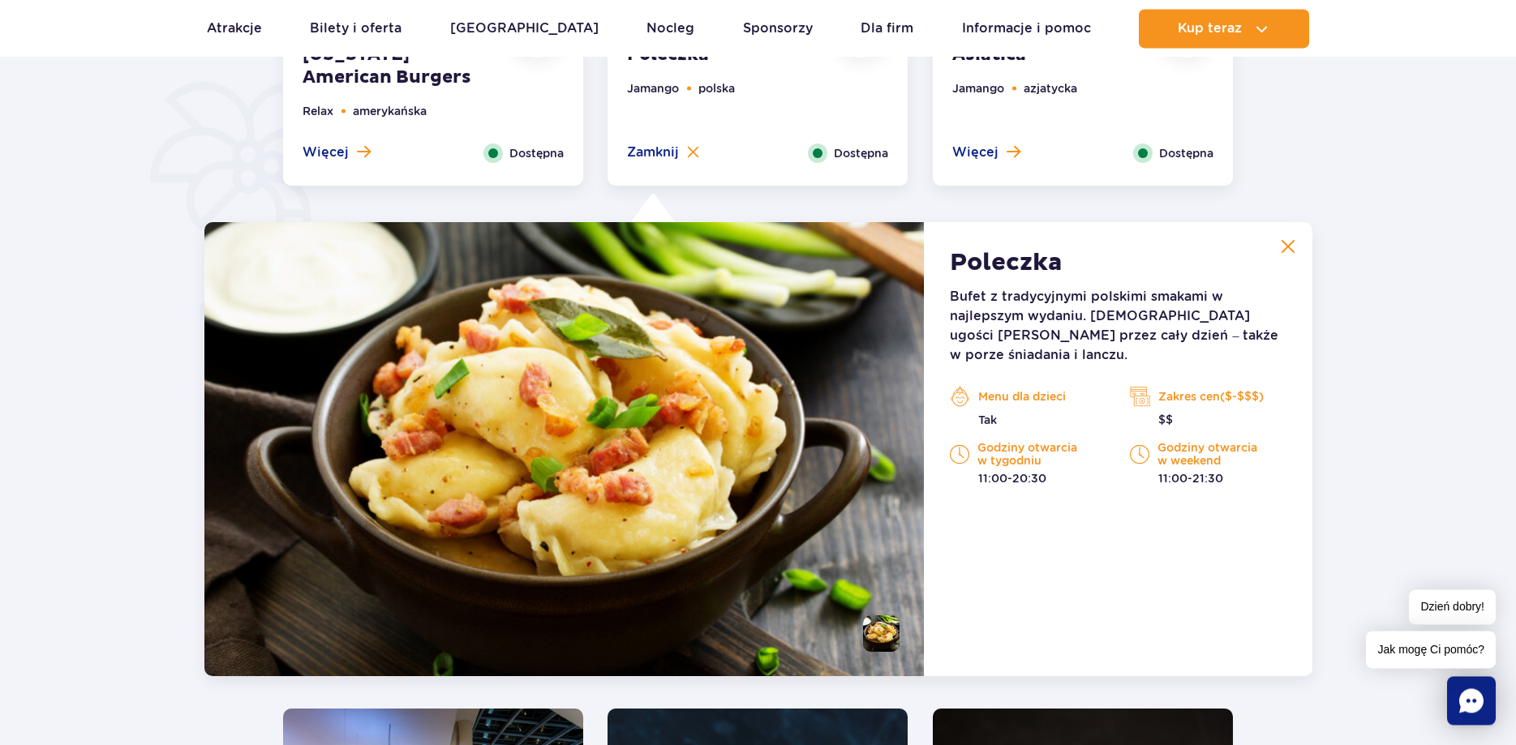
scroll to position [1096, 0]
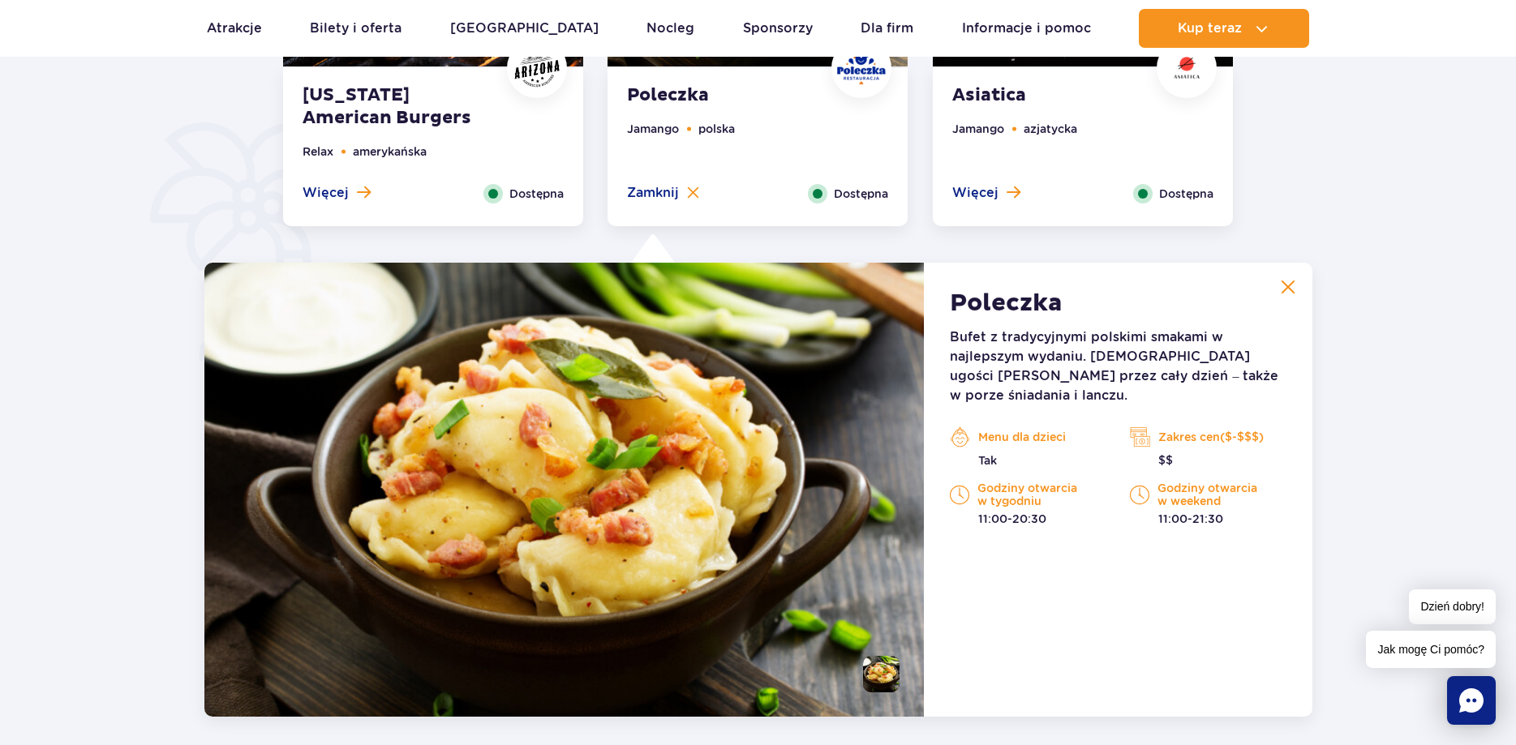
click at [989, 425] on p "Menu dla dzieci" at bounding box center [1028, 437] width 156 height 24
click at [959, 425] on img at bounding box center [960, 437] width 20 height 24
click at [968, 483] on img at bounding box center [959, 495] width 19 height 24
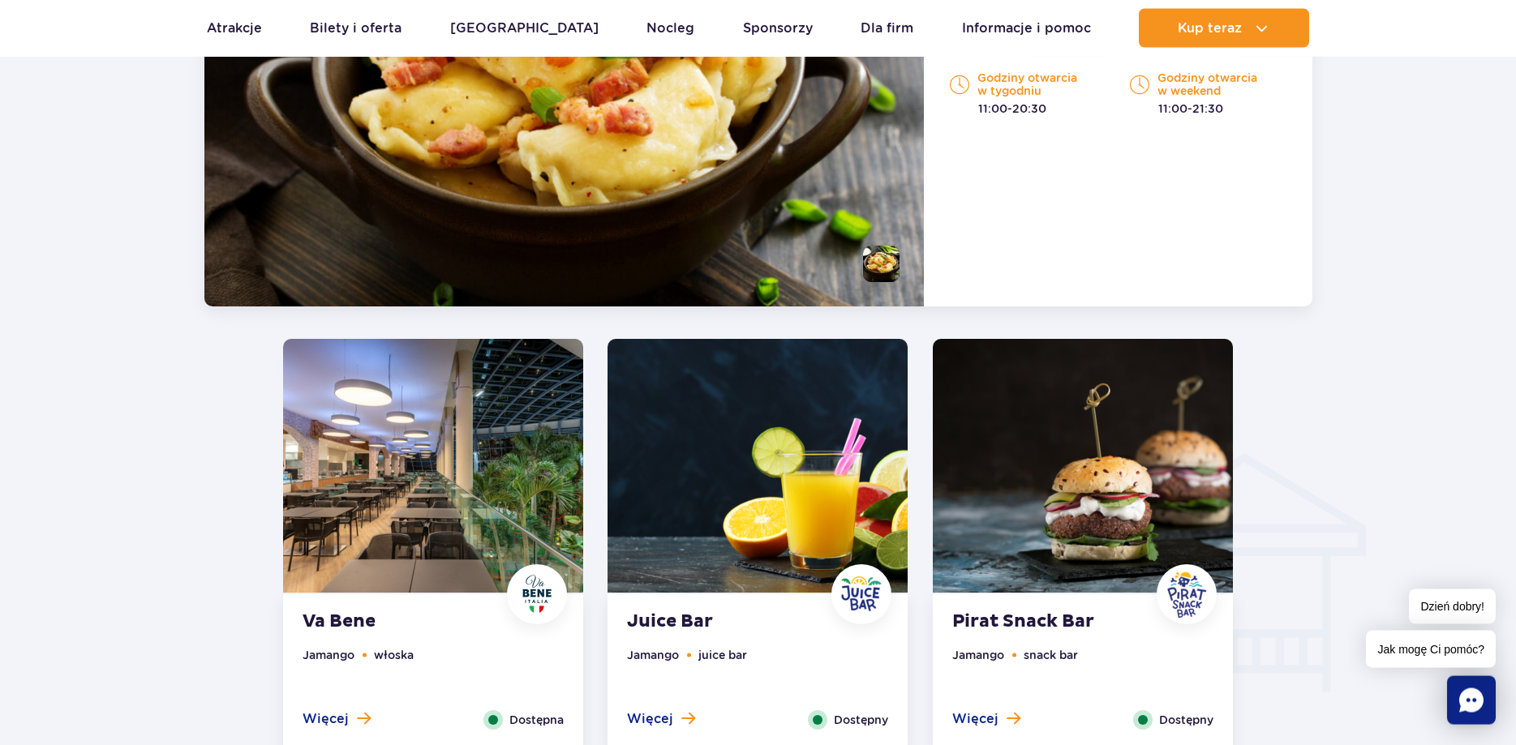
scroll to position [1592, 0]
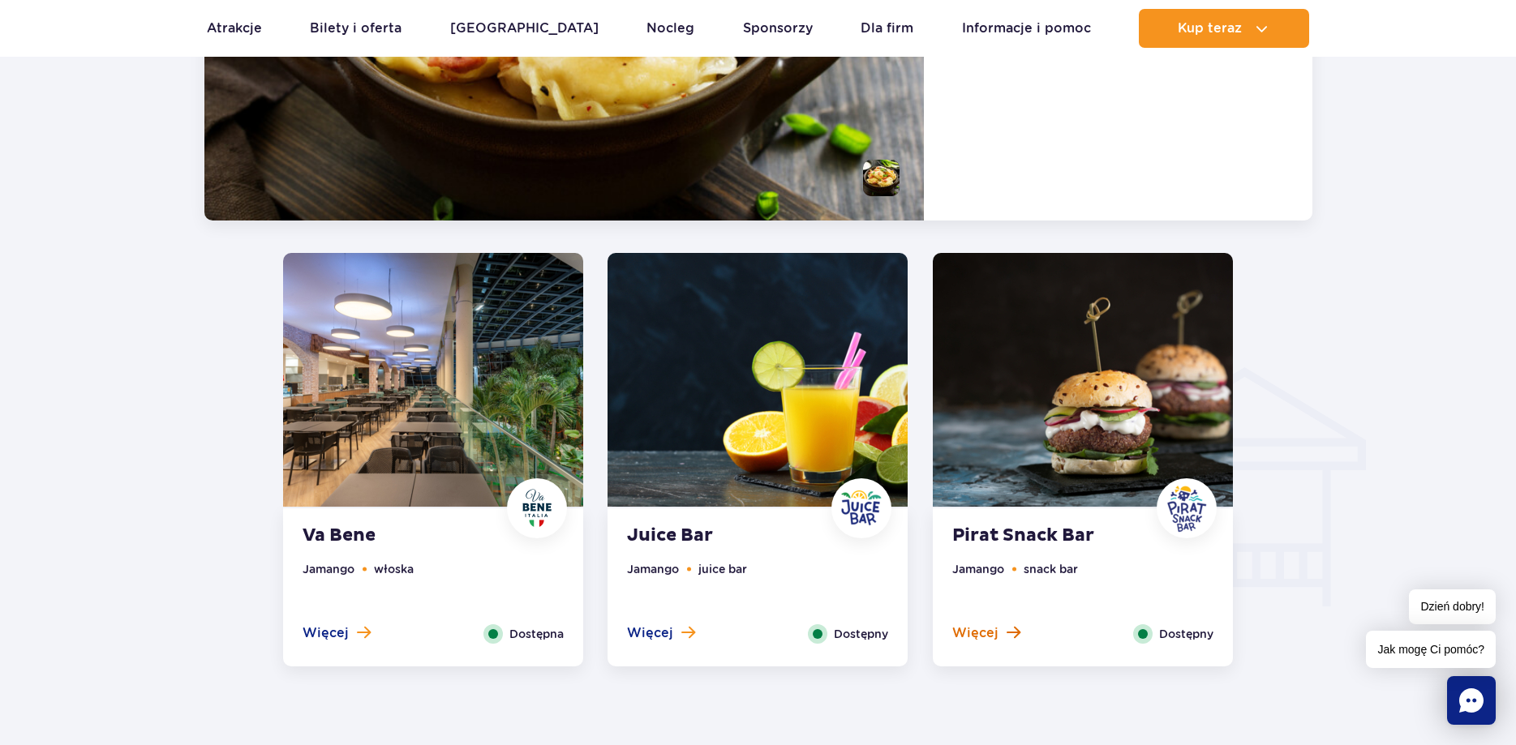
click at [989, 634] on span "Więcej" at bounding box center [975, 633] width 46 height 18
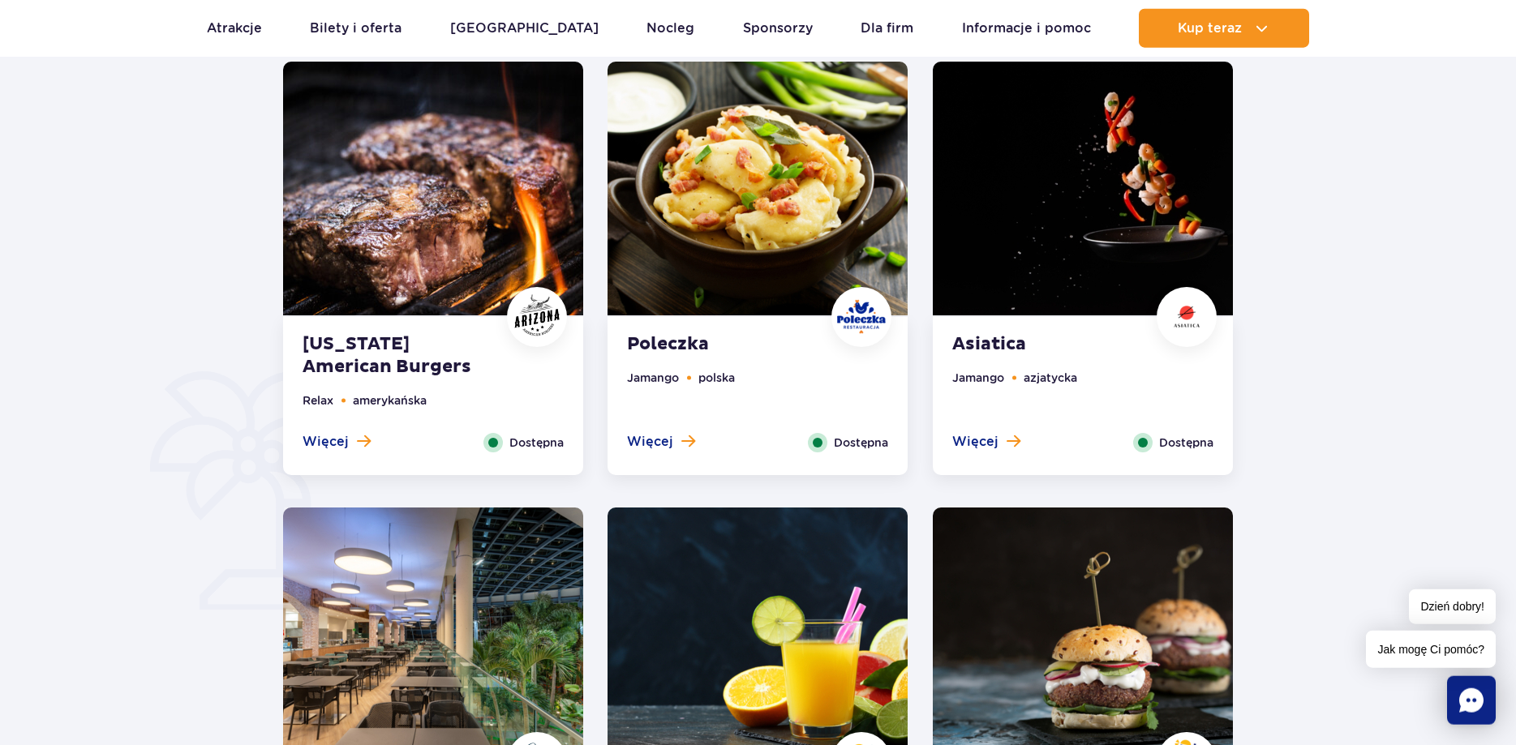
scroll to position [880, 0]
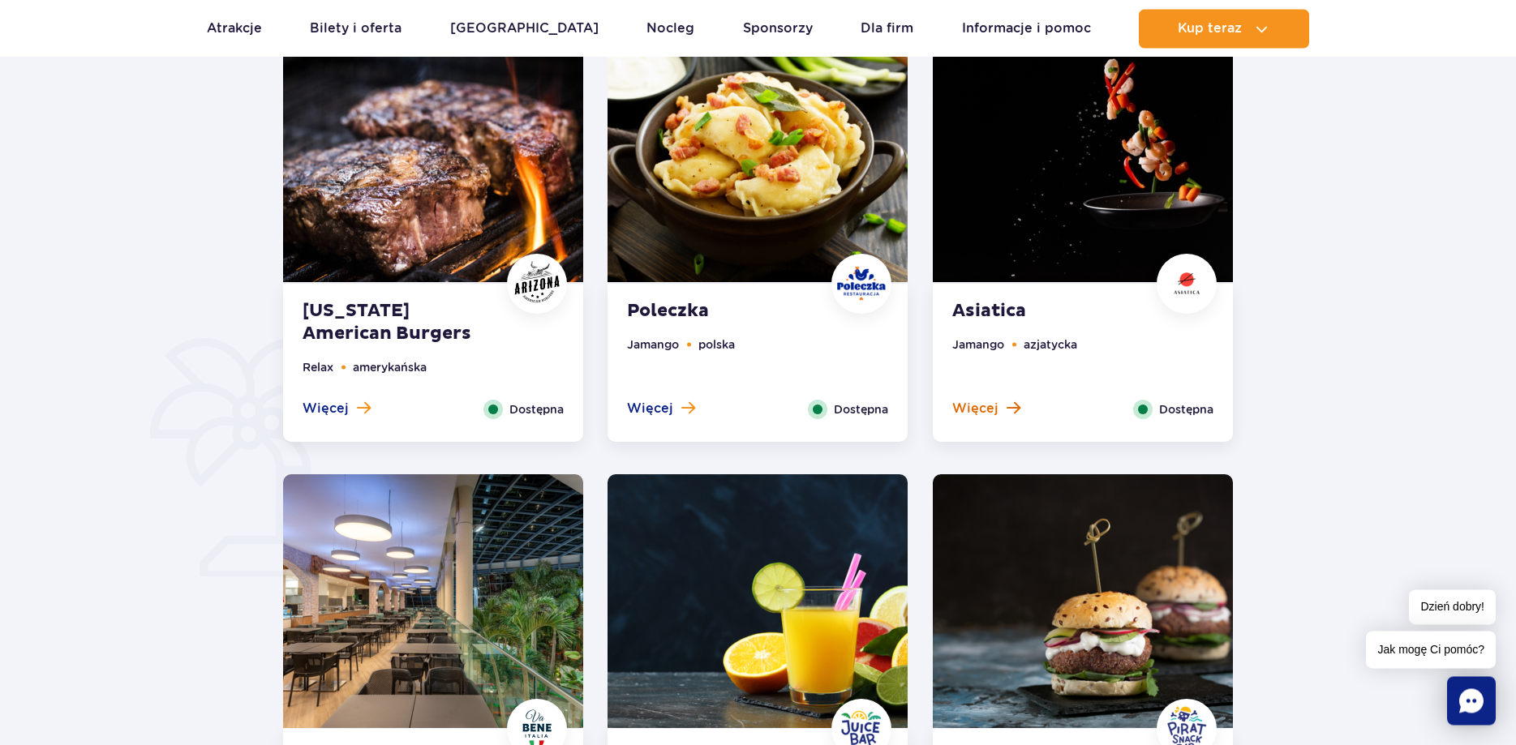
click at [986, 409] on span "Więcej" at bounding box center [975, 409] width 46 height 18
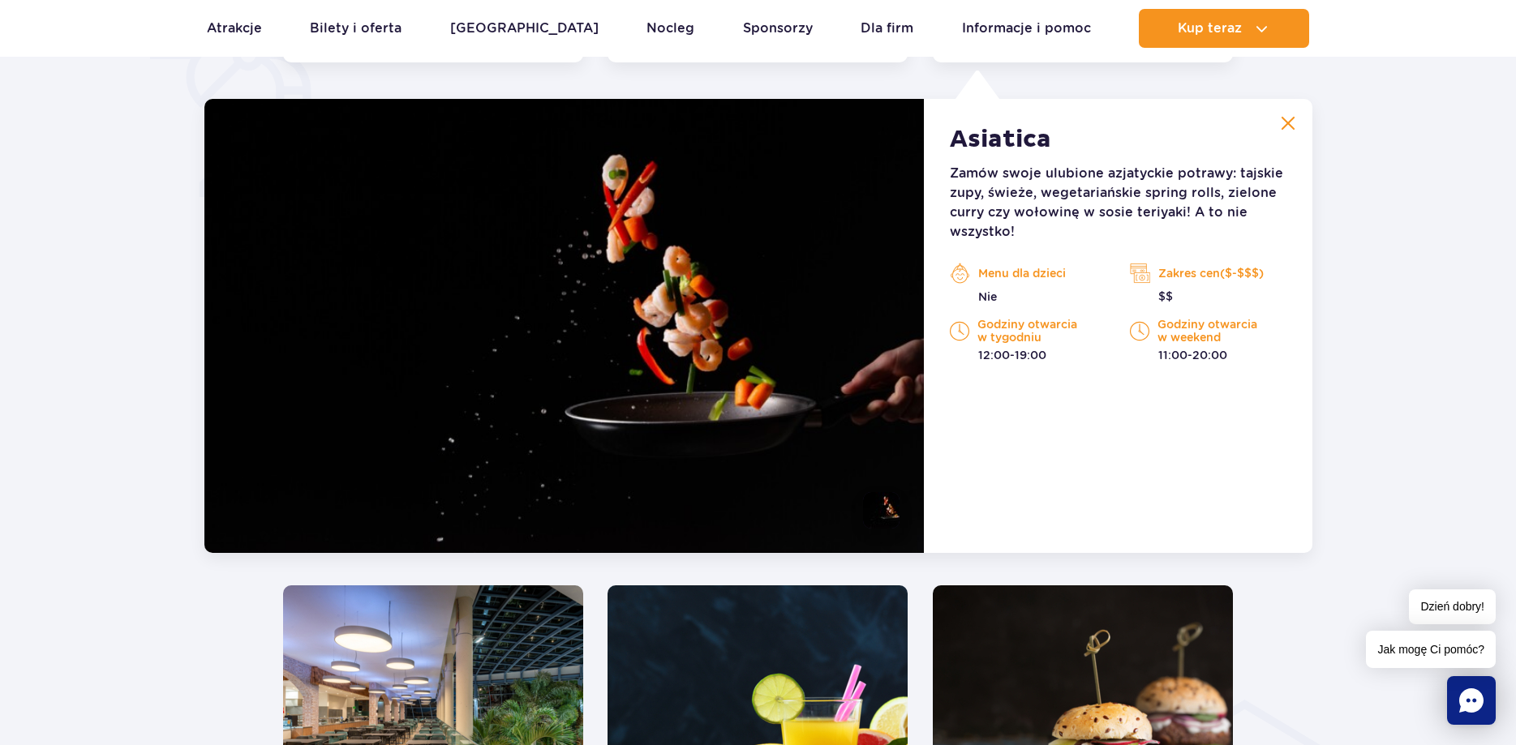
scroll to position [1261, 0]
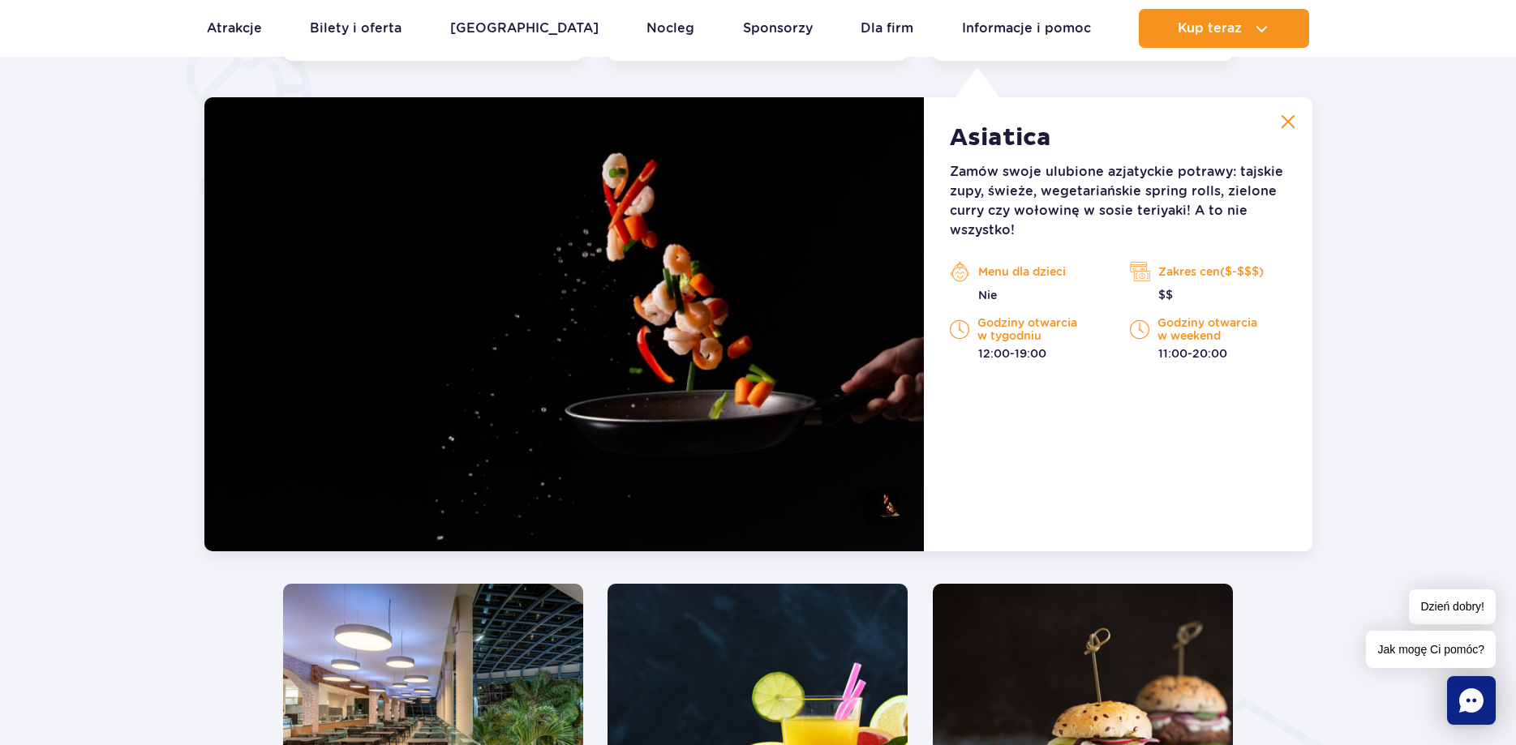
click at [1285, 122] on img at bounding box center [1287, 121] width 15 height 15
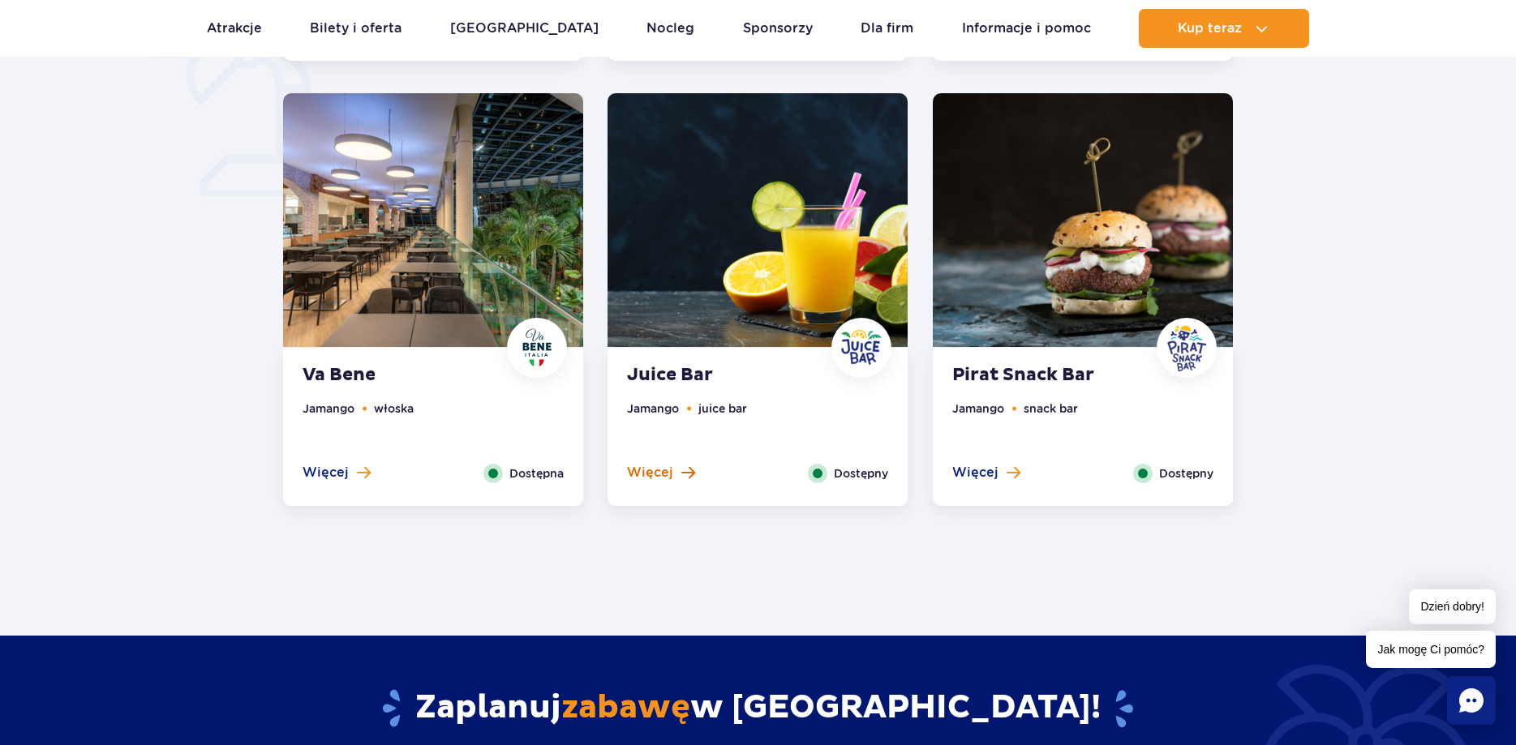
click at [648, 467] on span "Więcej" at bounding box center [650, 473] width 46 height 18
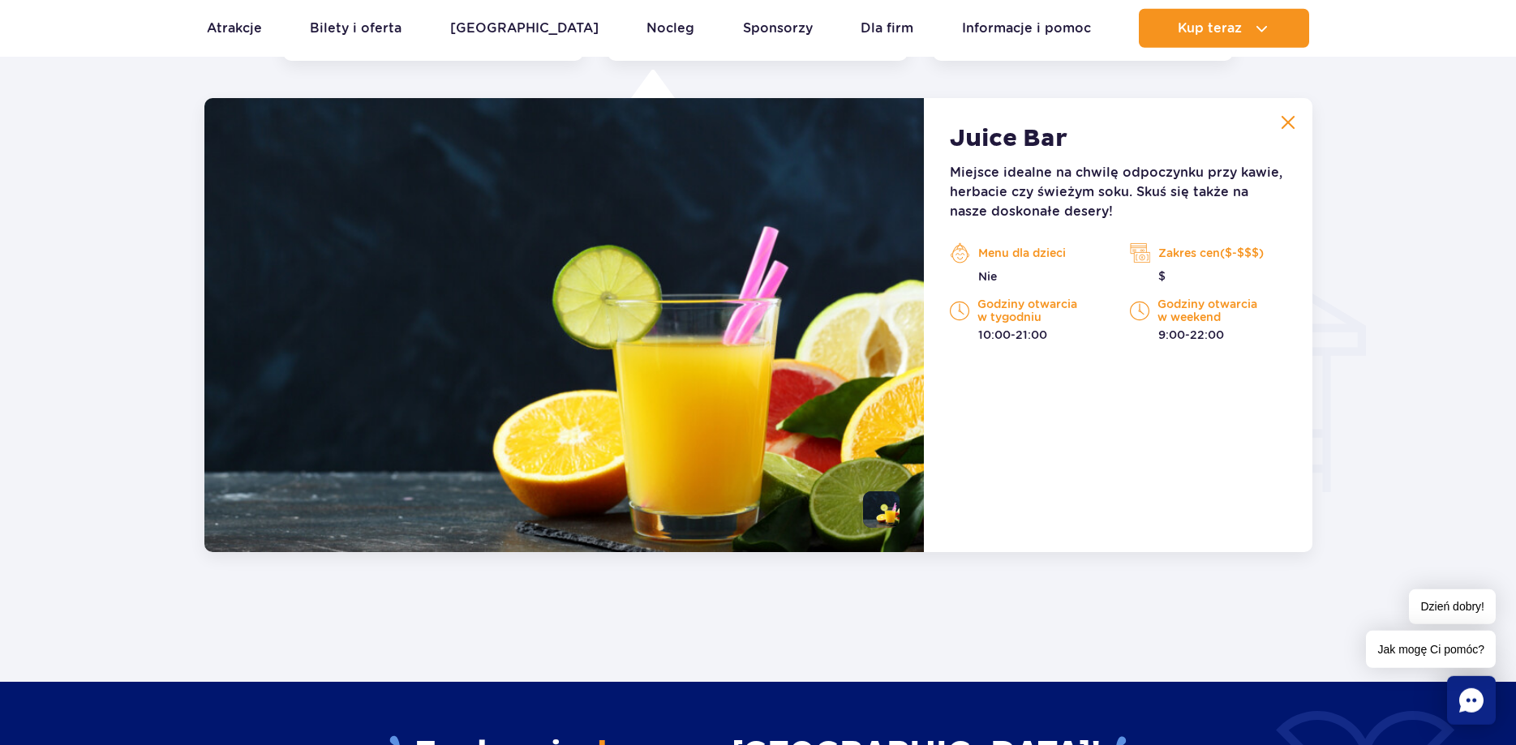
scroll to position [1707, 0]
click at [1284, 117] on img at bounding box center [1287, 121] width 15 height 15
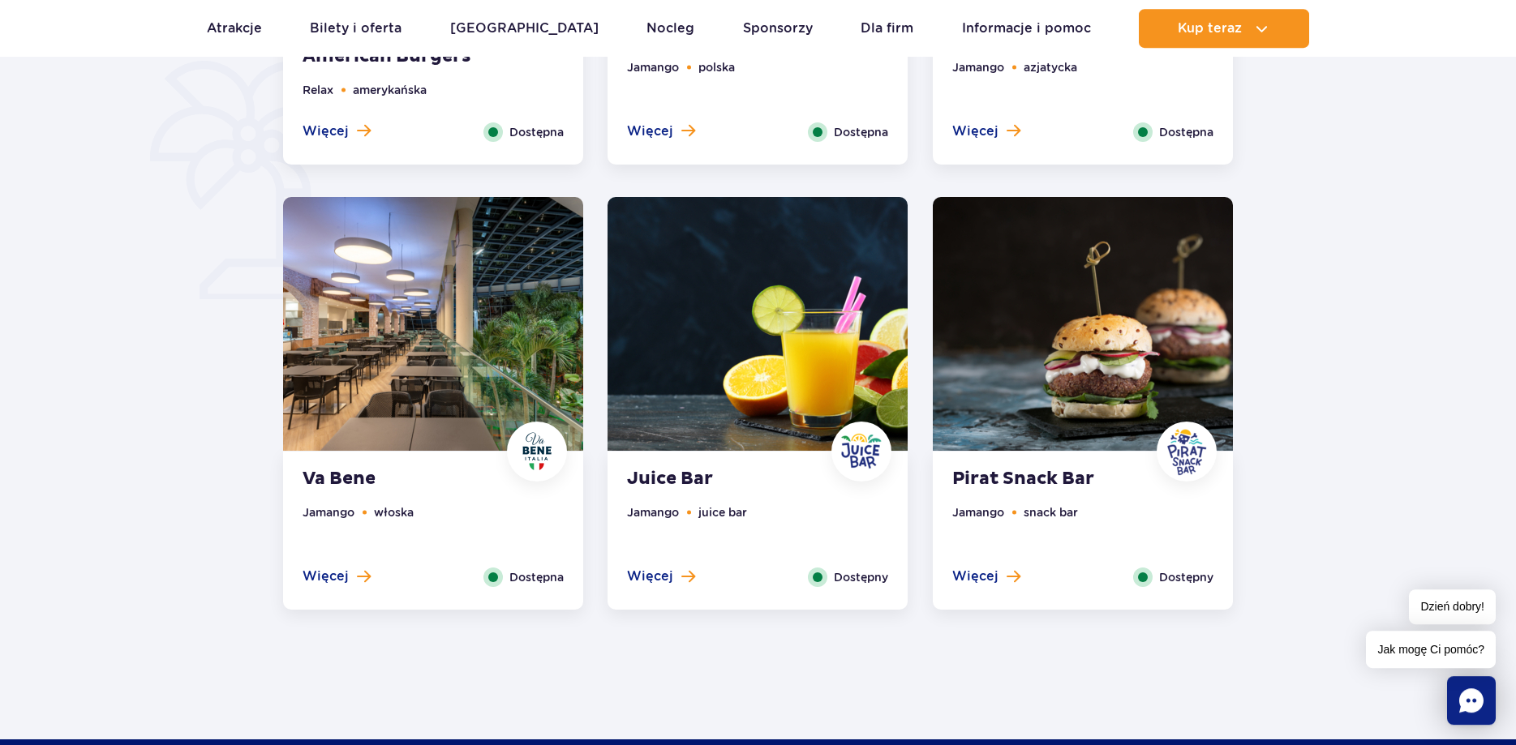
scroll to position [1241, 0]
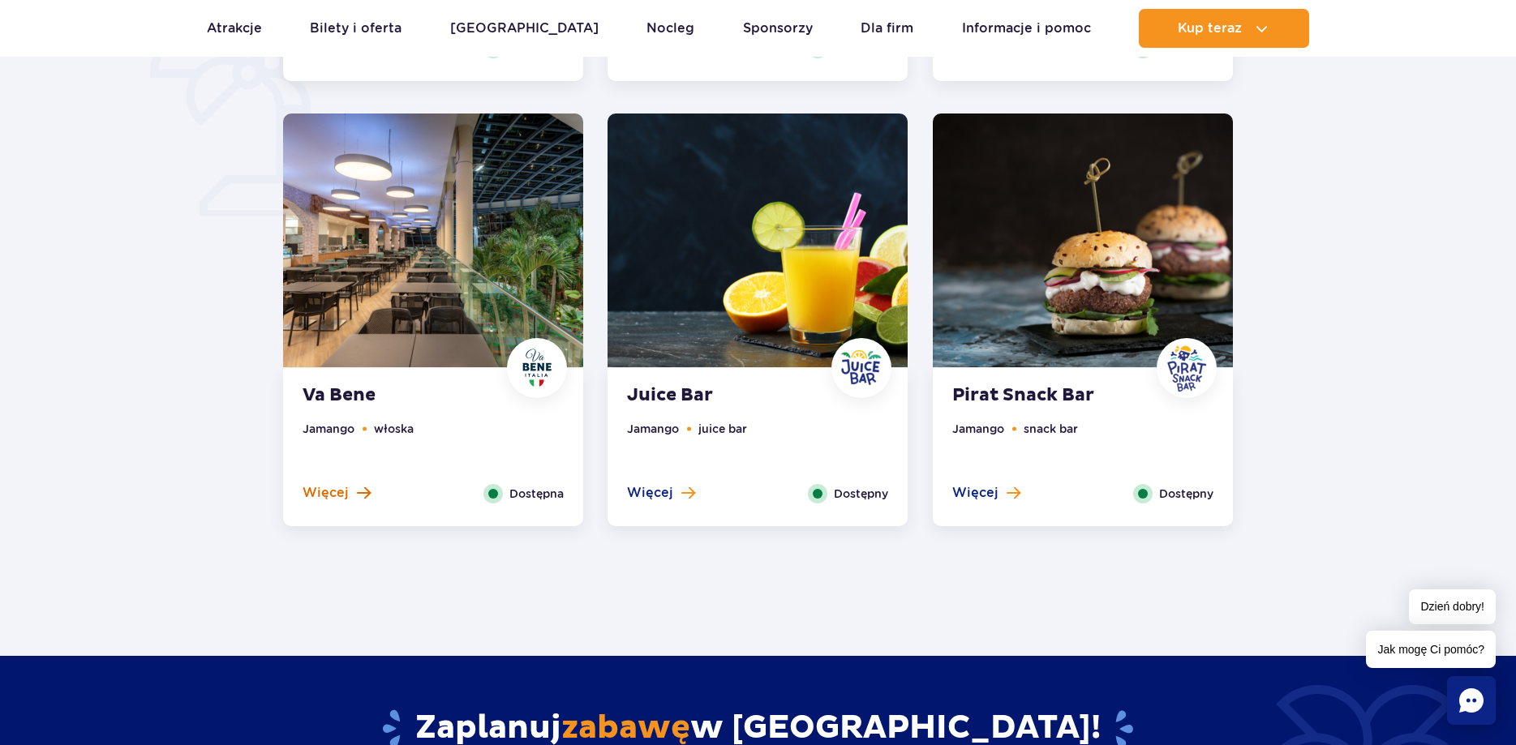
click at [337, 492] on span "Więcej" at bounding box center [325, 493] width 46 height 18
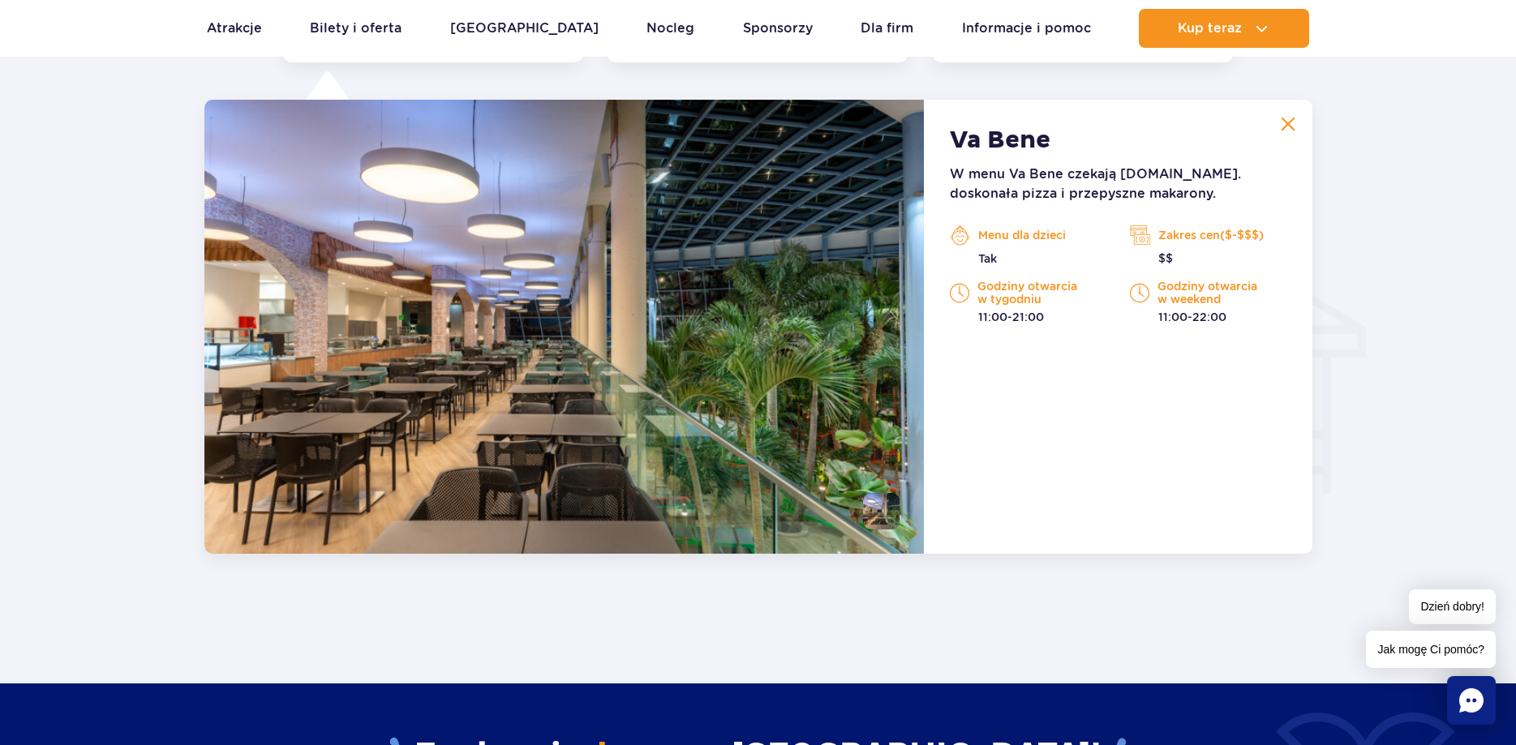
scroll to position [1707, 0]
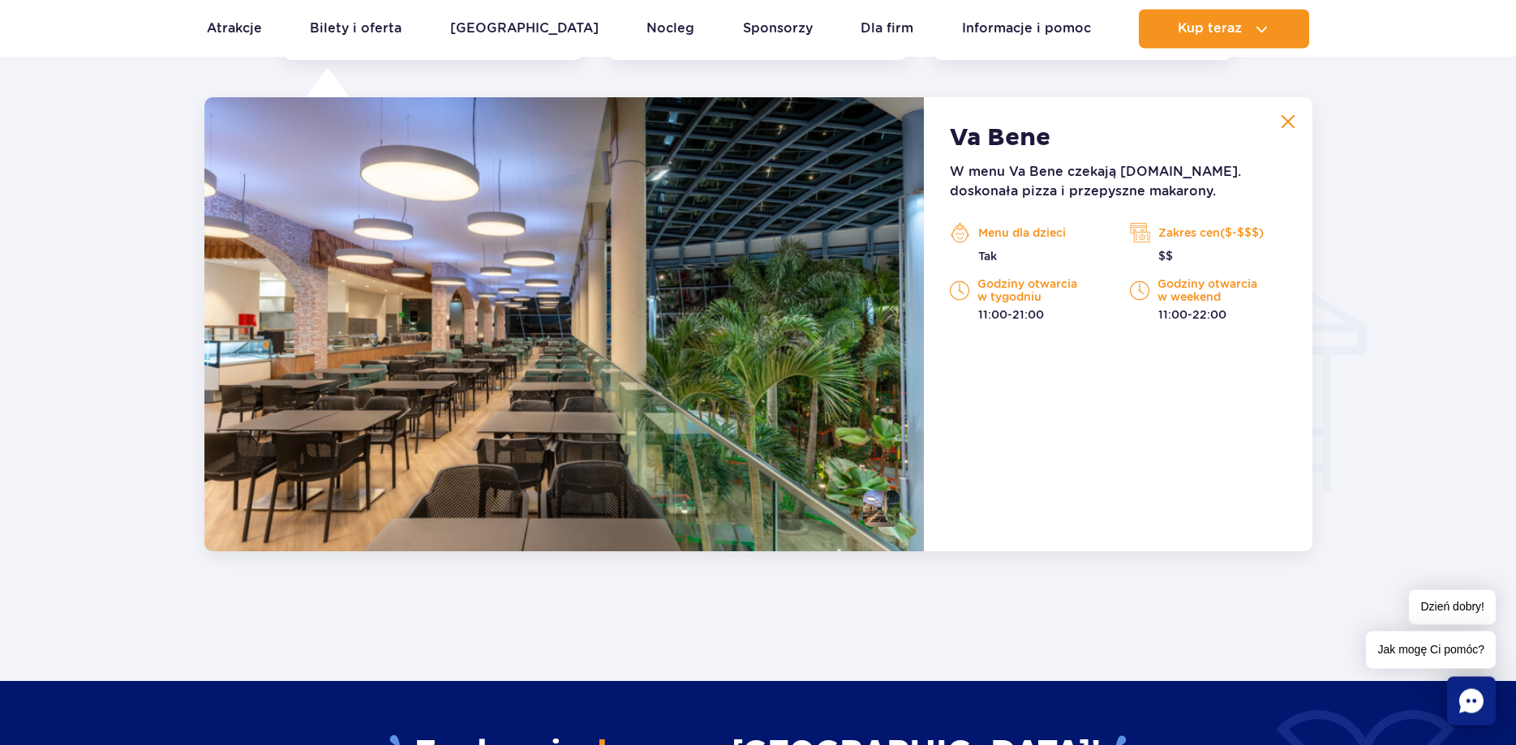
click at [1286, 125] on img at bounding box center [1287, 121] width 15 height 15
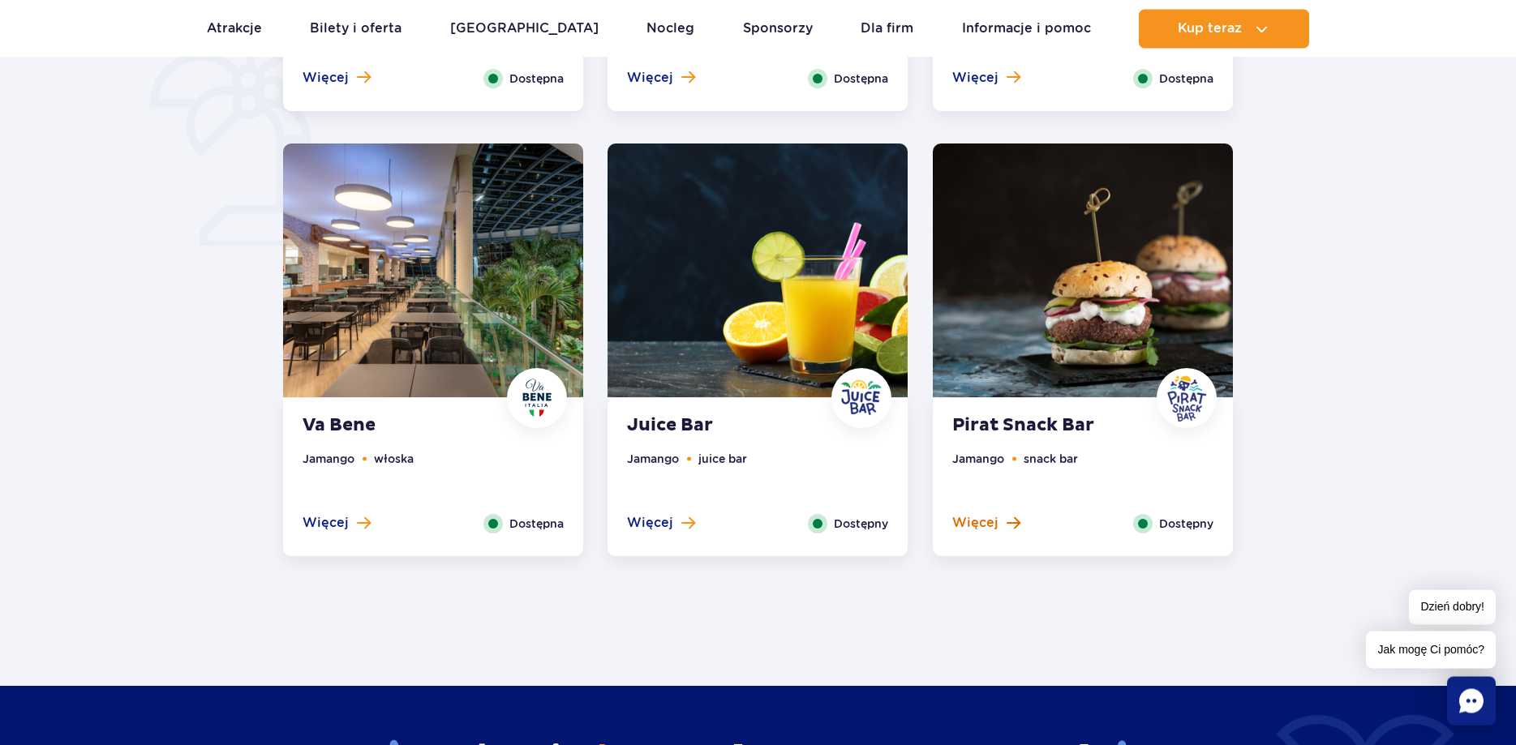
click at [980, 527] on span "Więcej" at bounding box center [975, 523] width 46 height 18
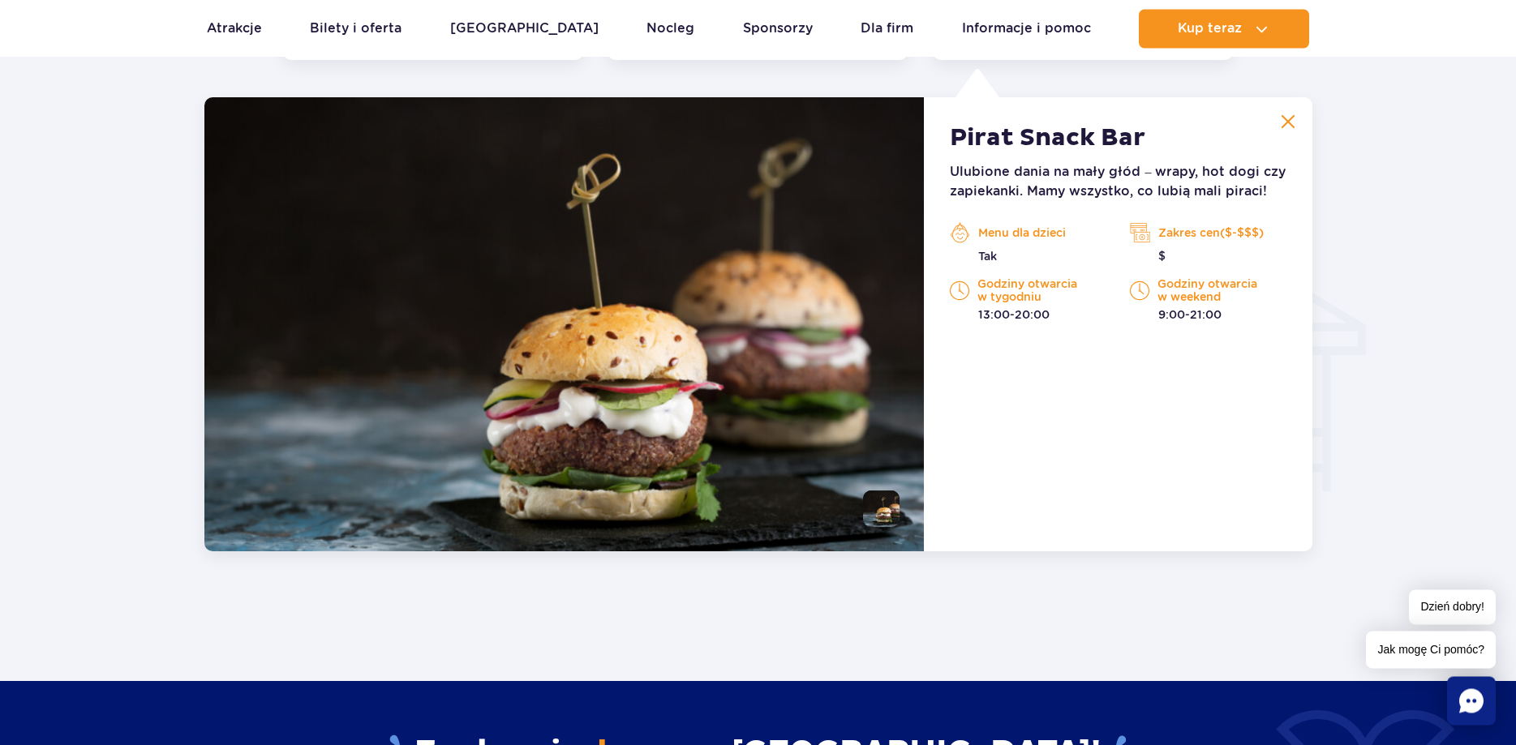
click at [1289, 122] on img at bounding box center [1287, 121] width 15 height 15
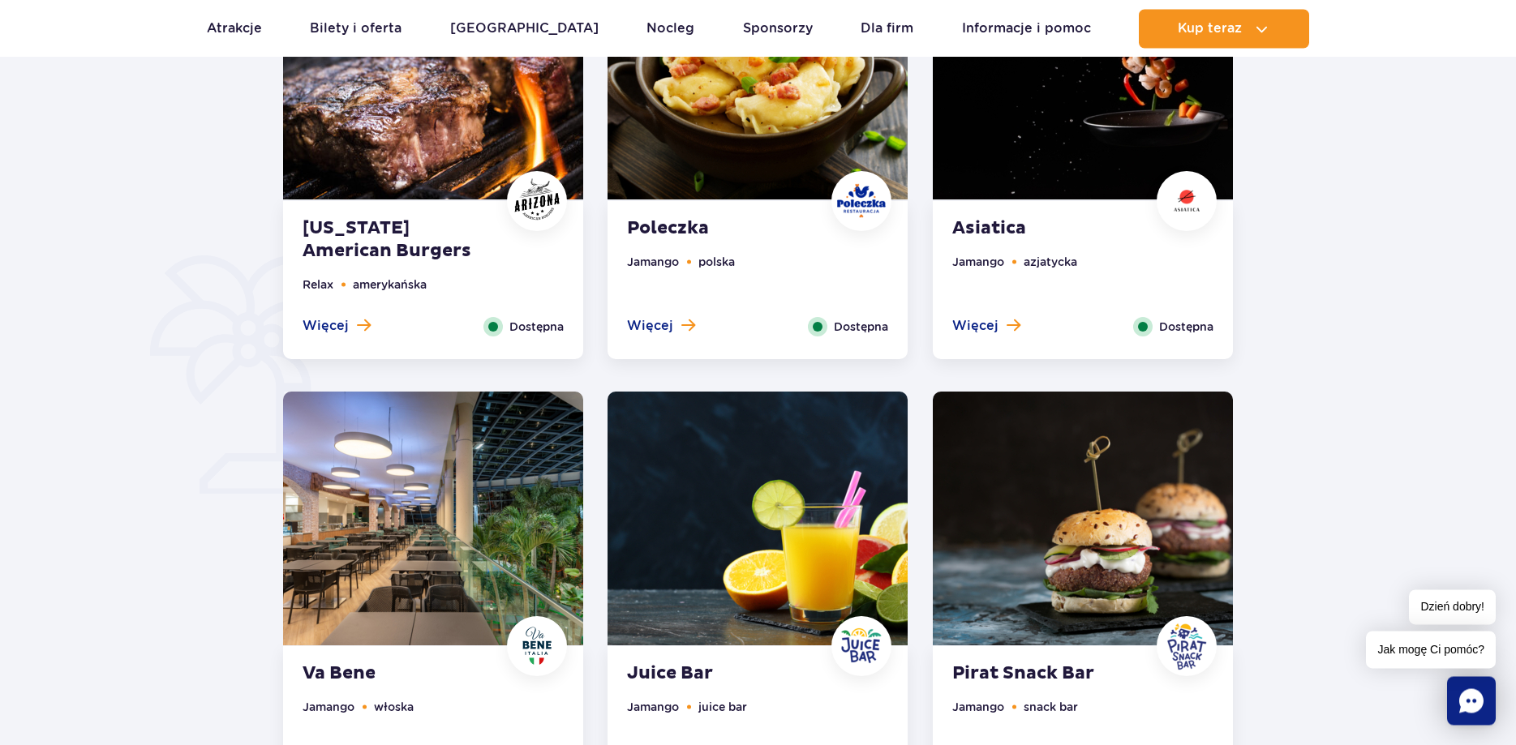
scroll to position [880, 0]
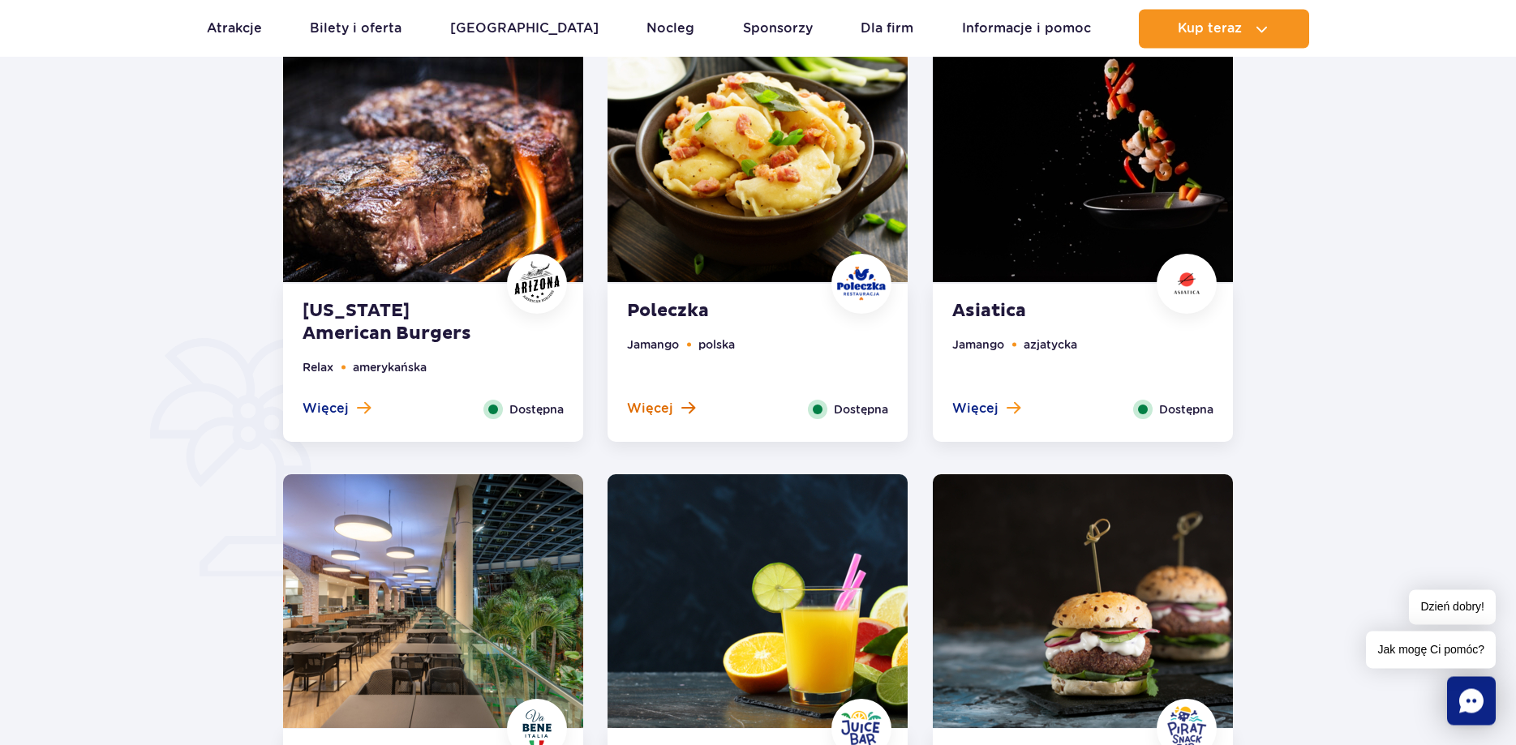
click at [649, 410] on span "Więcej" at bounding box center [650, 409] width 46 height 18
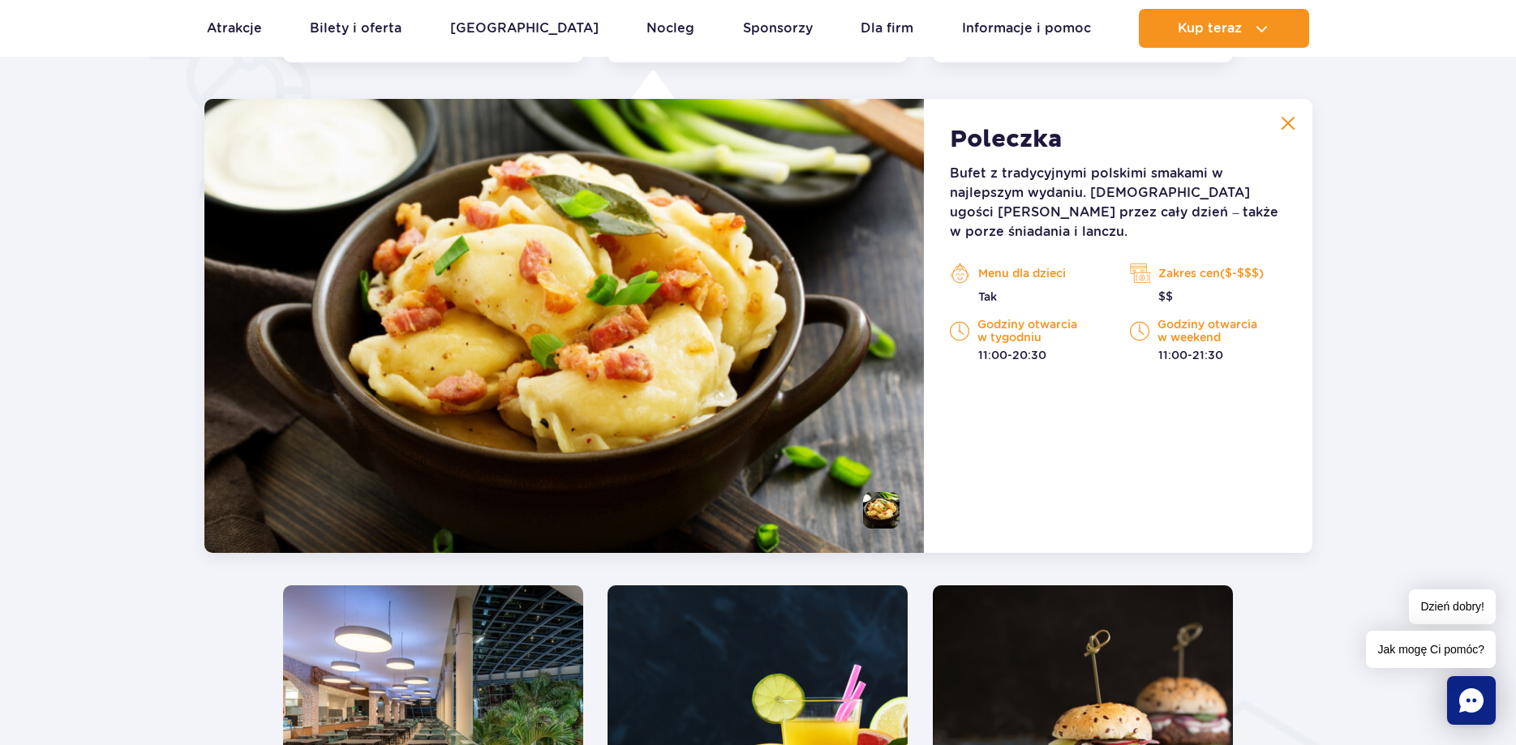
scroll to position [1261, 0]
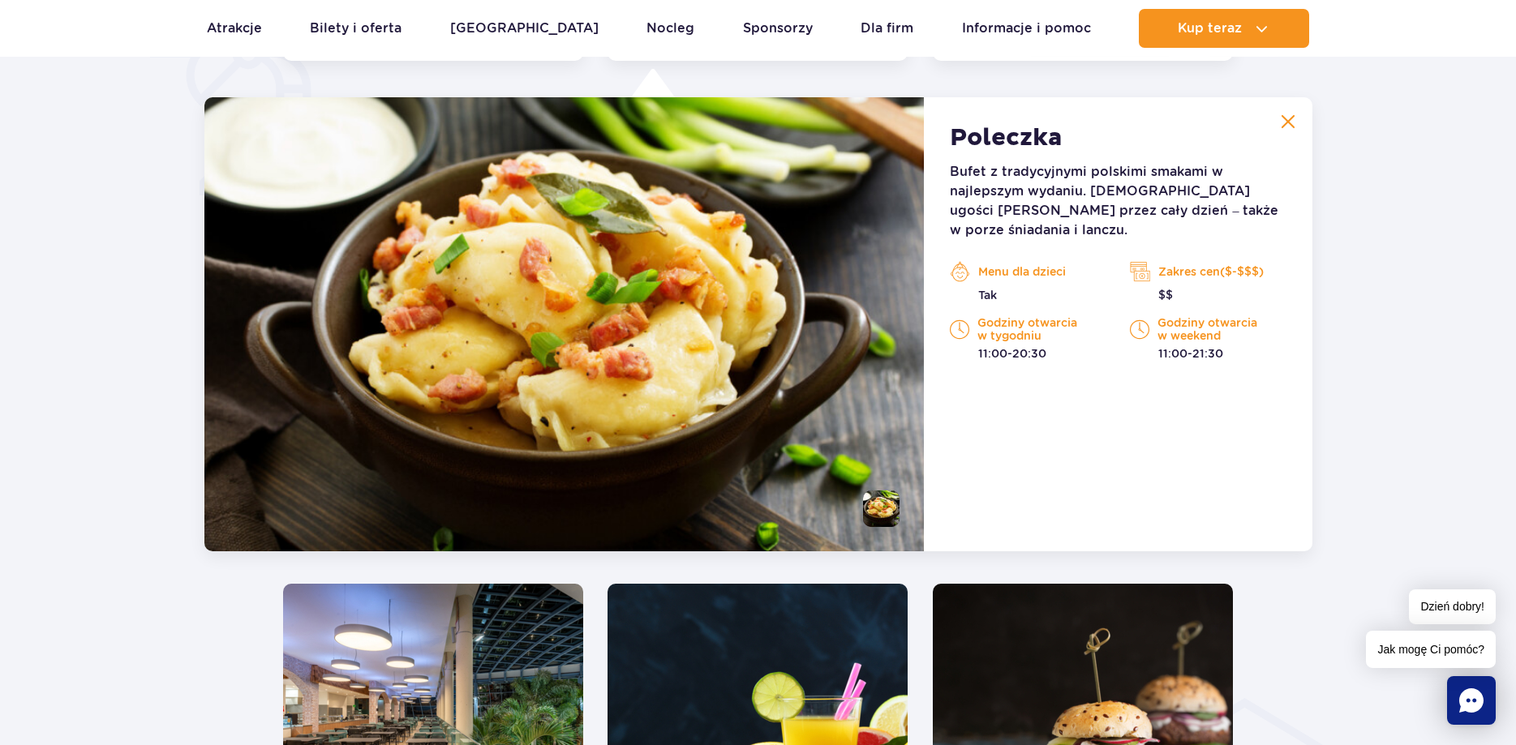
click at [1293, 125] on img at bounding box center [1287, 121] width 15 height 15
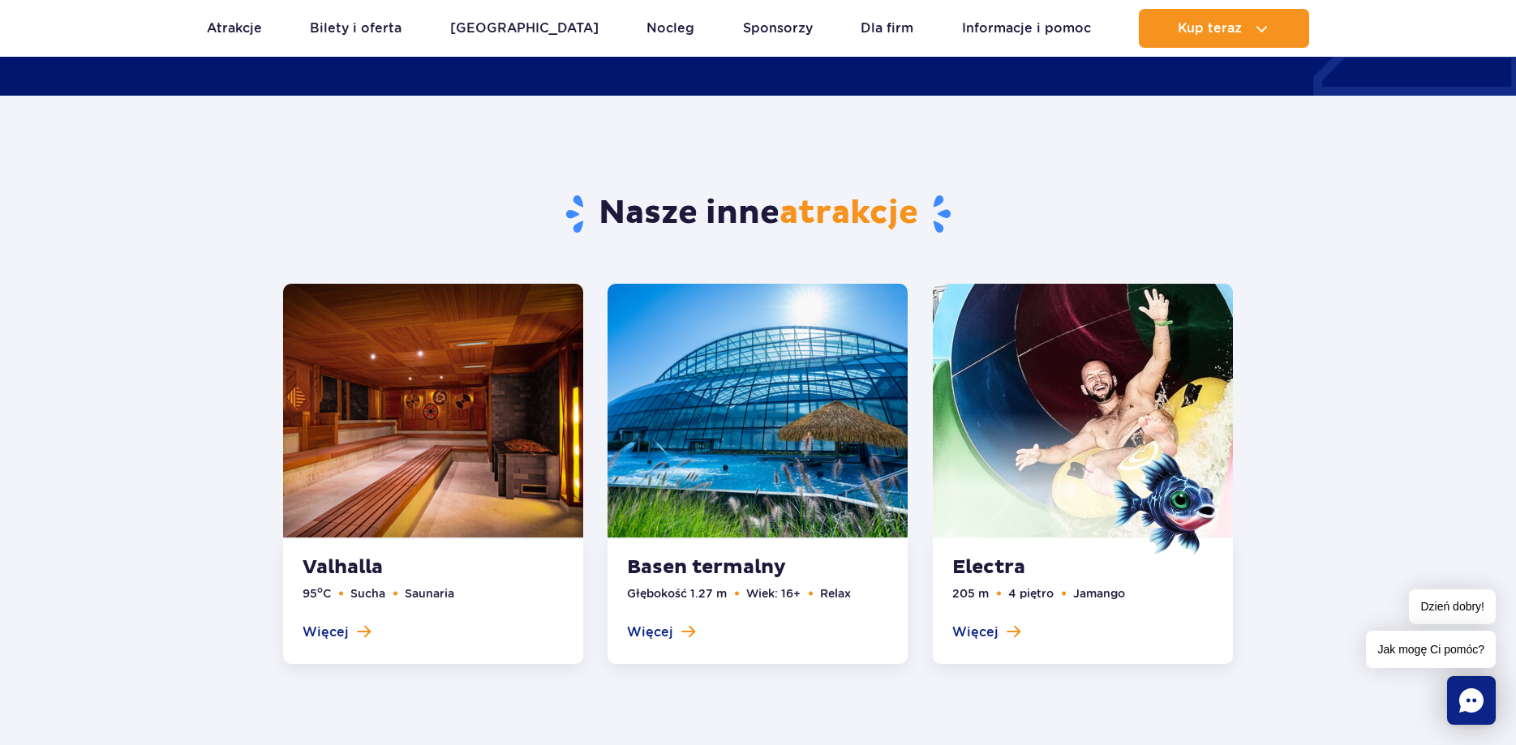
scroll to position [2171, 0]
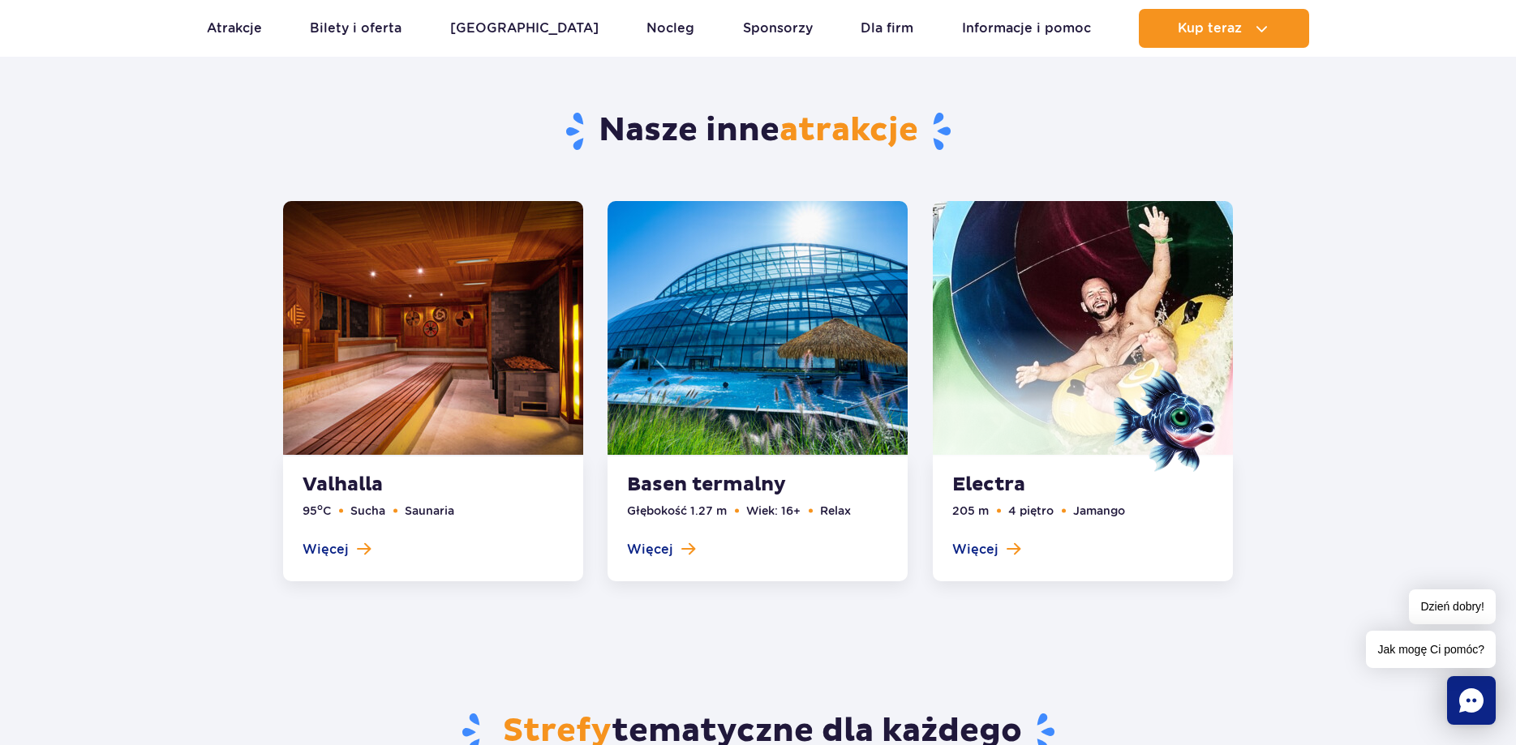
click at [971, 549] on link at bounding box center [1083, 391] width 300 height 380
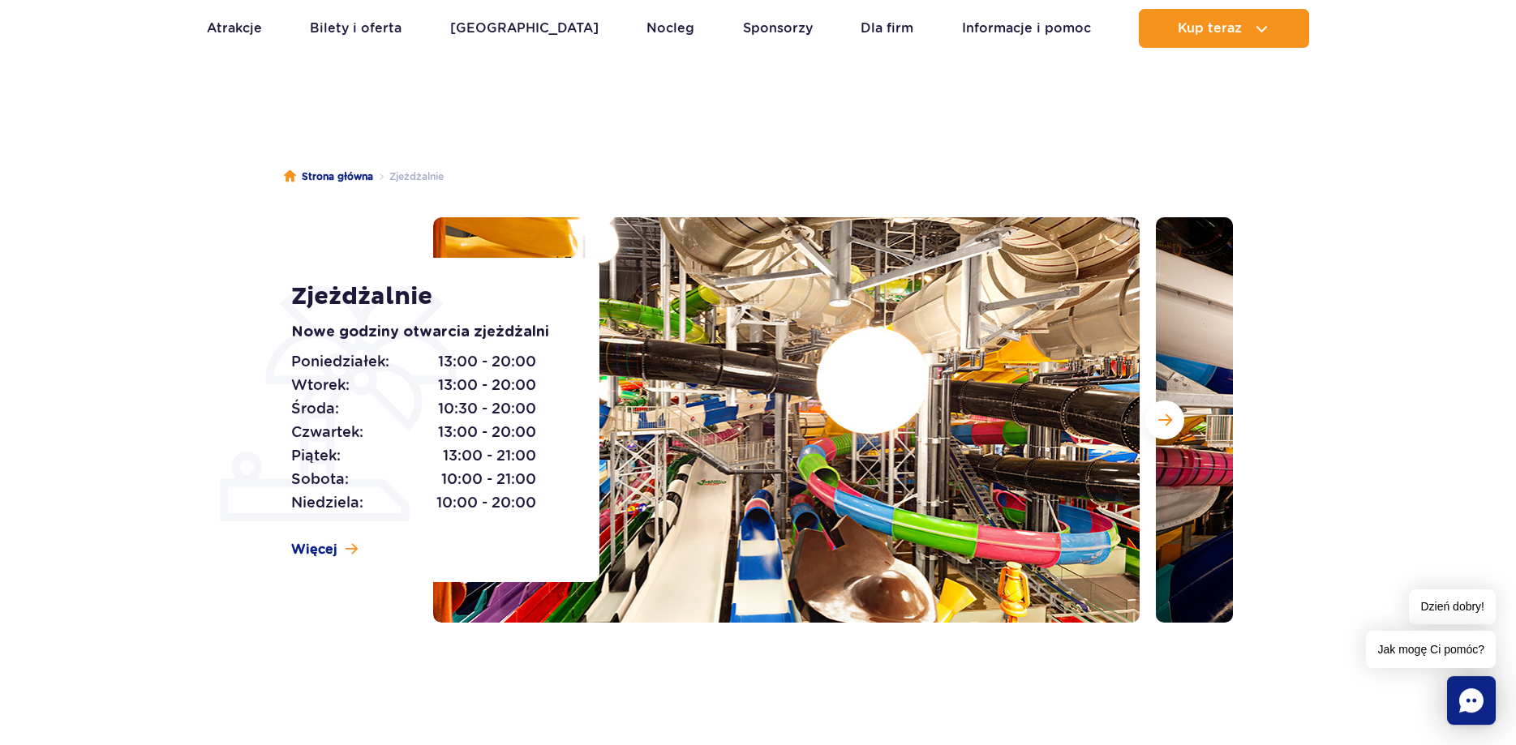
scroll to position [83, 0]
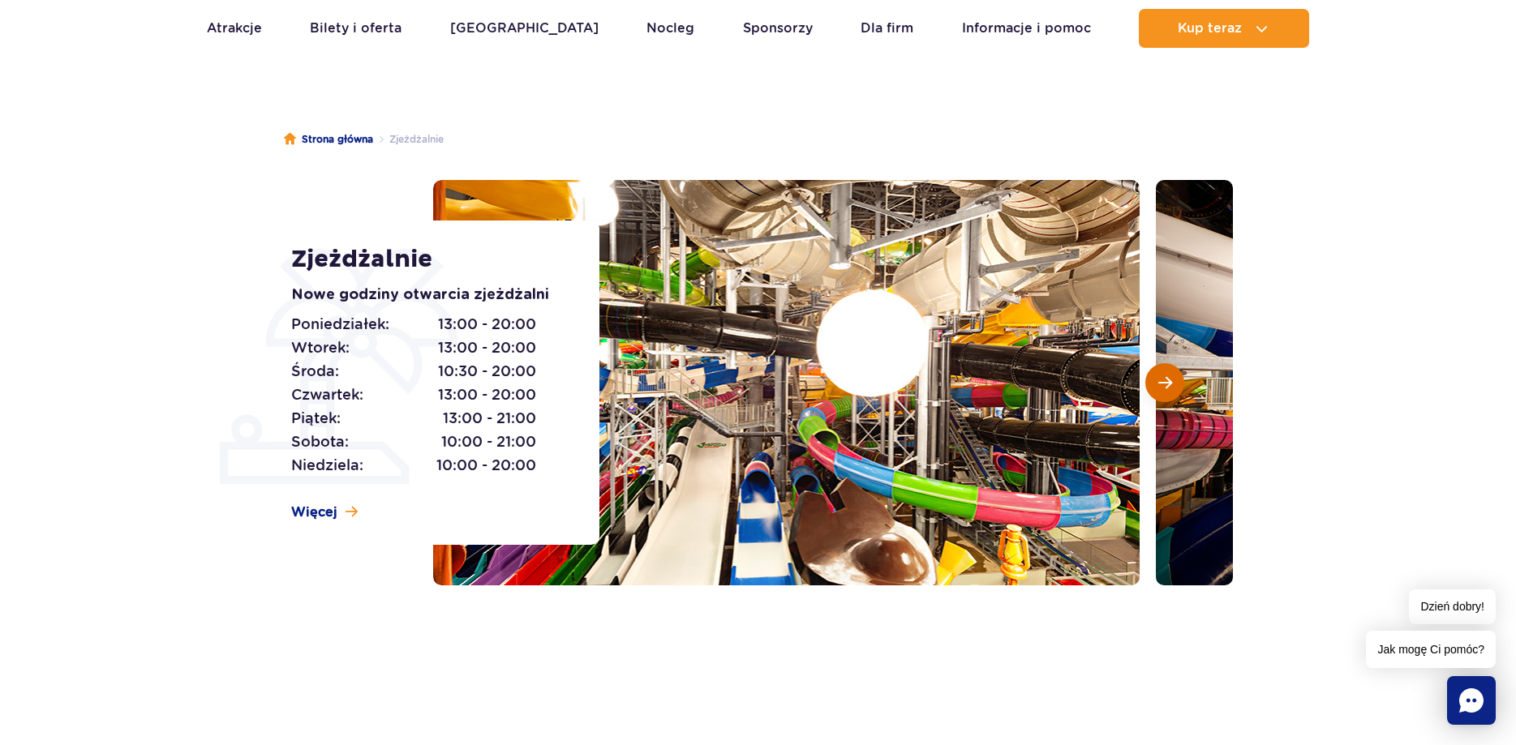
click at [1168, 389] on span "Następny slajd" at bounding box center [1165, 382] width 14 height 15
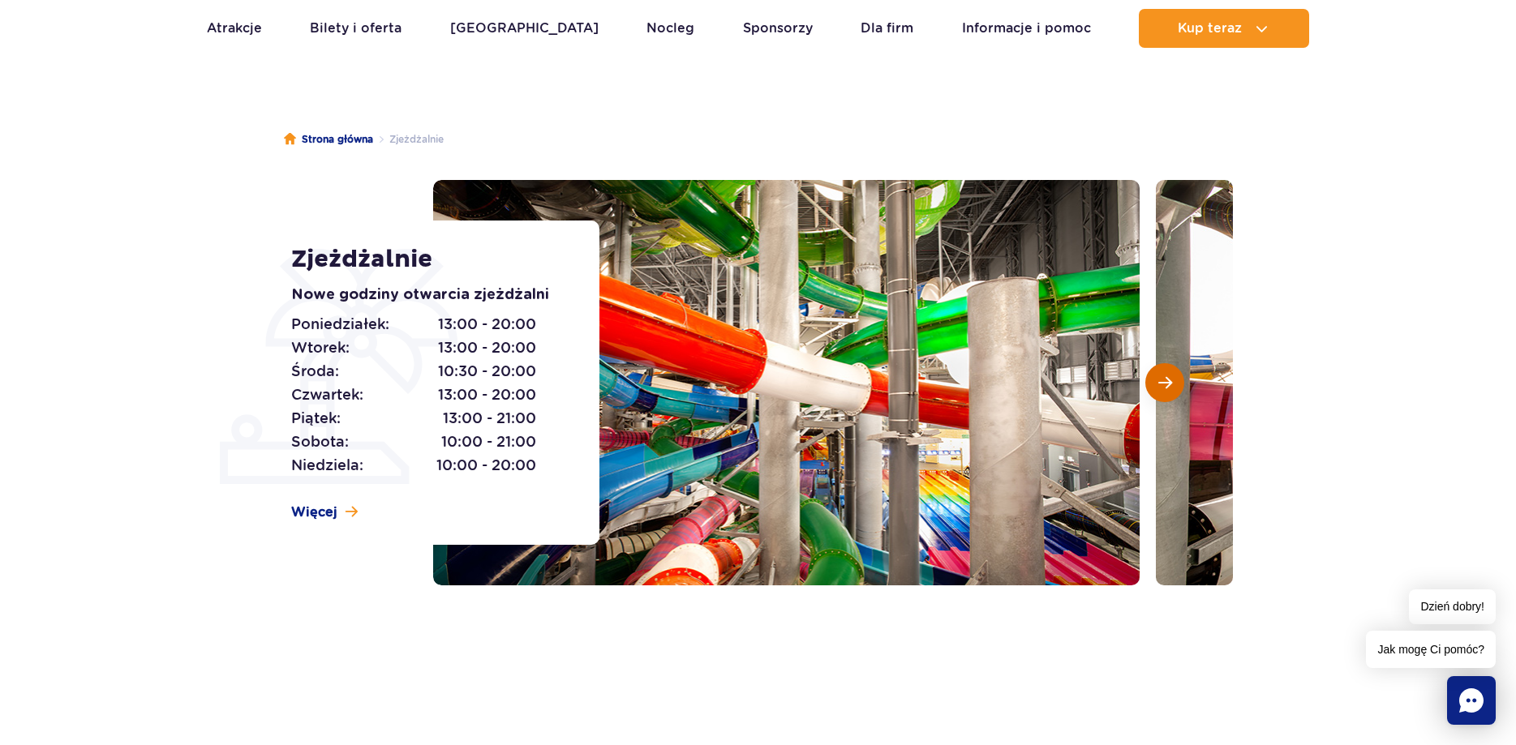
click at [1158, 380] on span "Następny slajd" at bounding box center [1165, 382] width 14 height 15
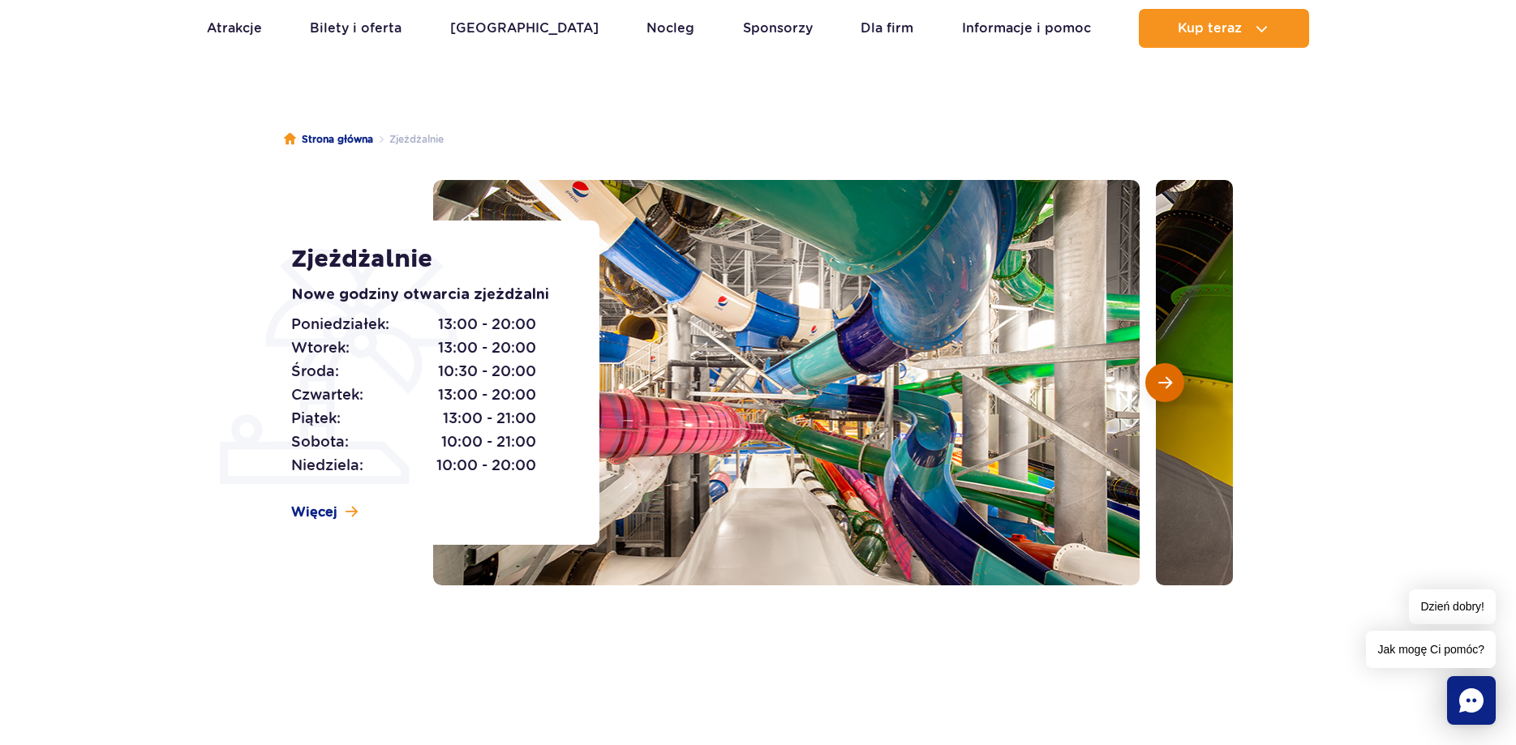
click at [1158, 380] on span "Następny slajd" at bounding box center [1165, 382] width 14 height 15
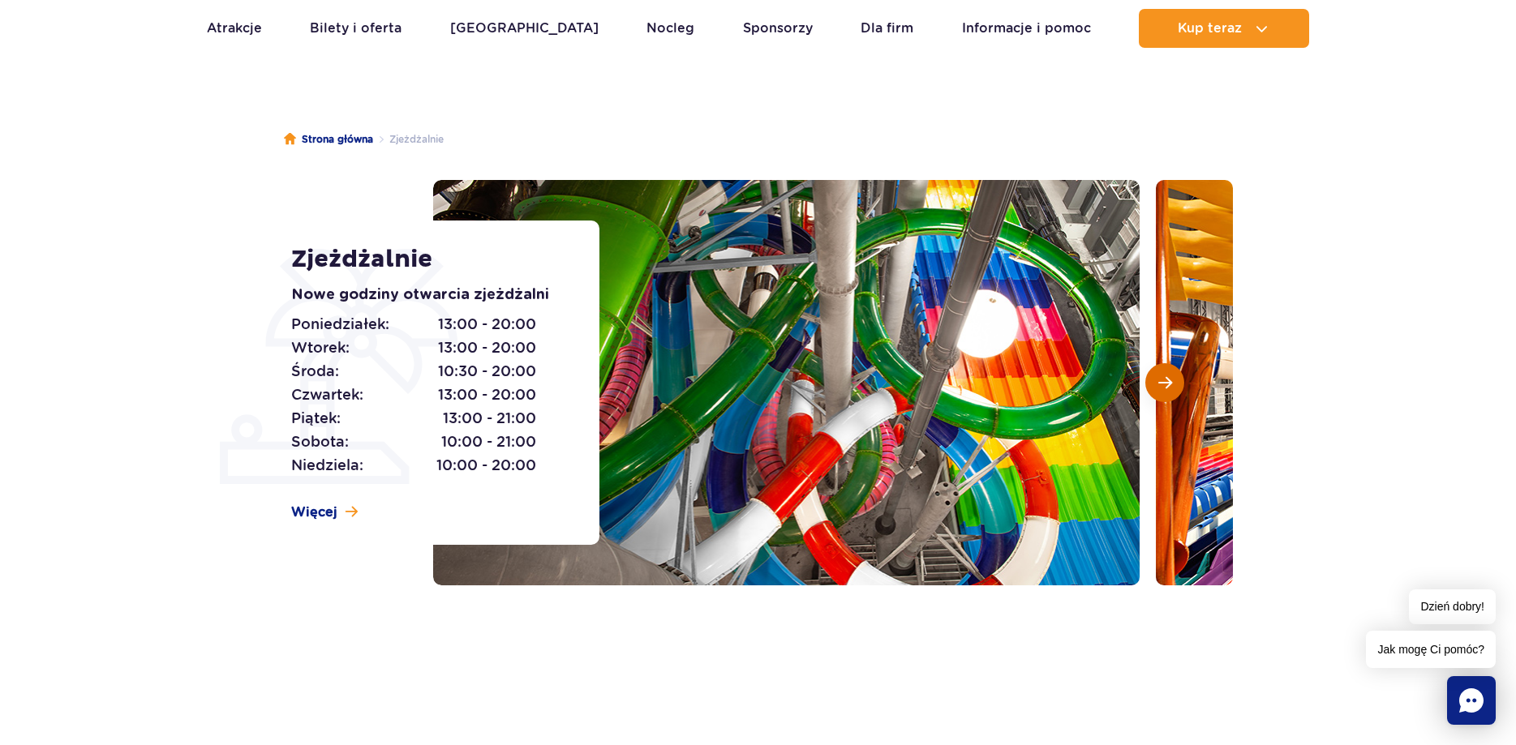
click at [1158, 380] on span "Następny slajd" at bounding box center [1165, 382] width 14 height 15
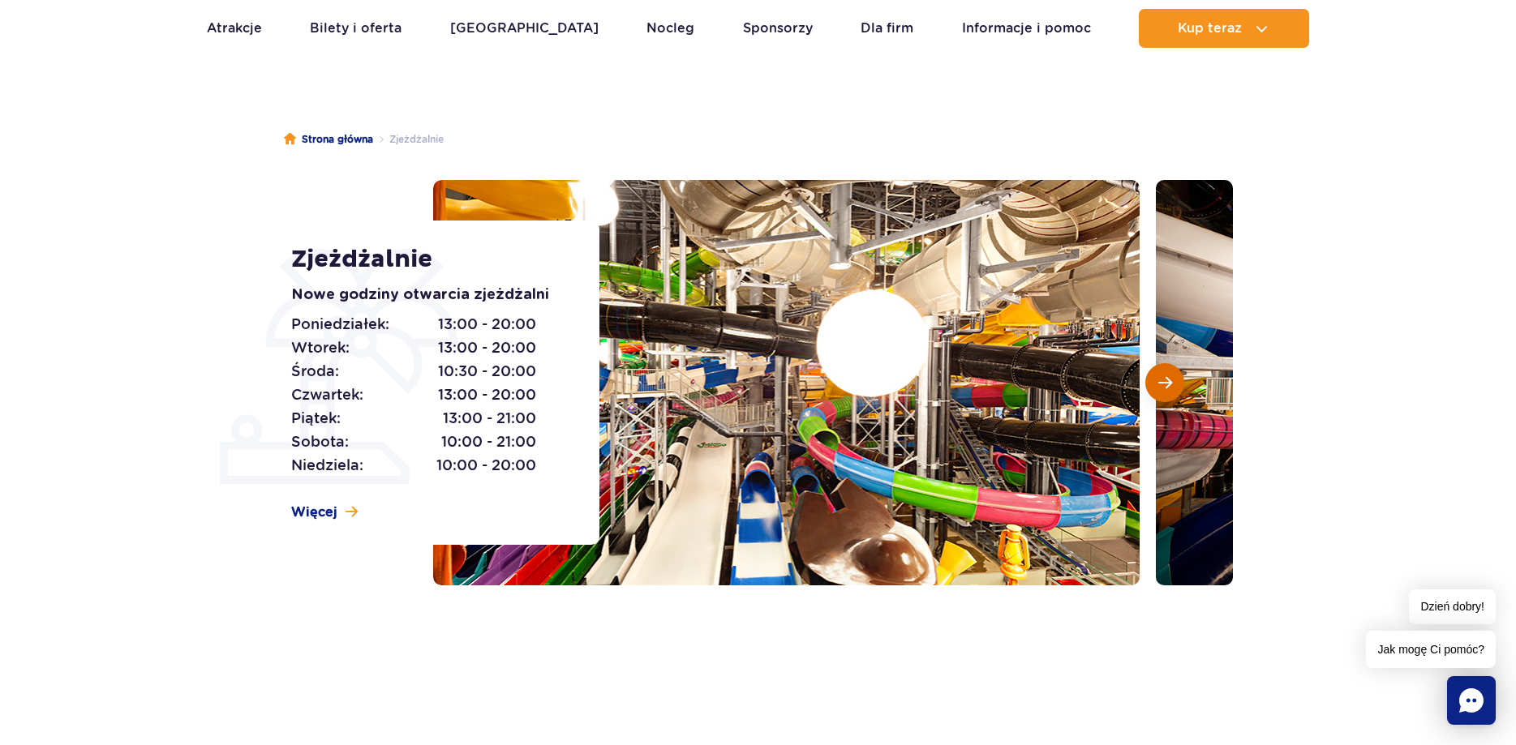
click at [1158, 380] on span "Następny slajd" at bounding box center [1165, 382] width 14 height 15
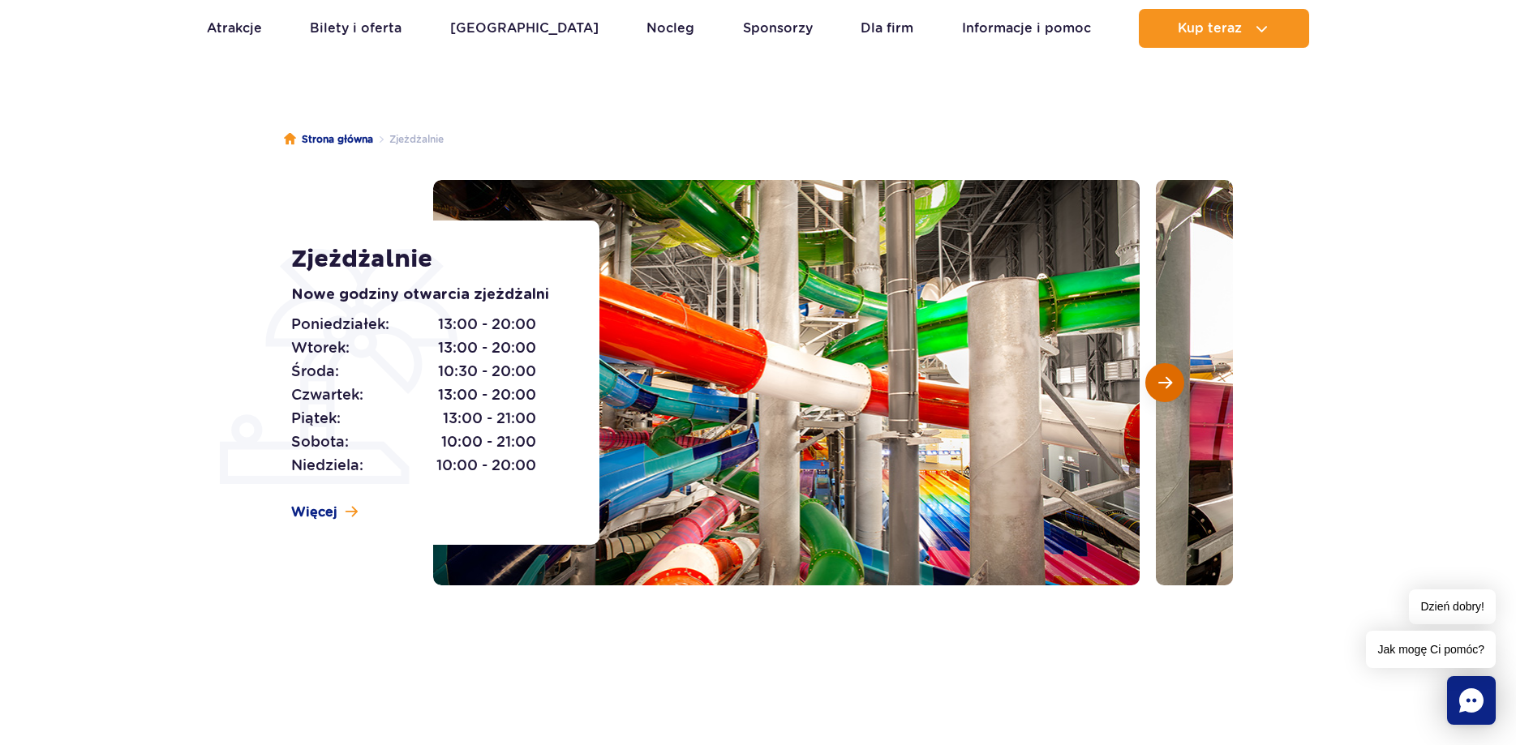
click at [1158, 380] on span "Następny slajd" at bounding box center [1165, 382] width 14 height 15
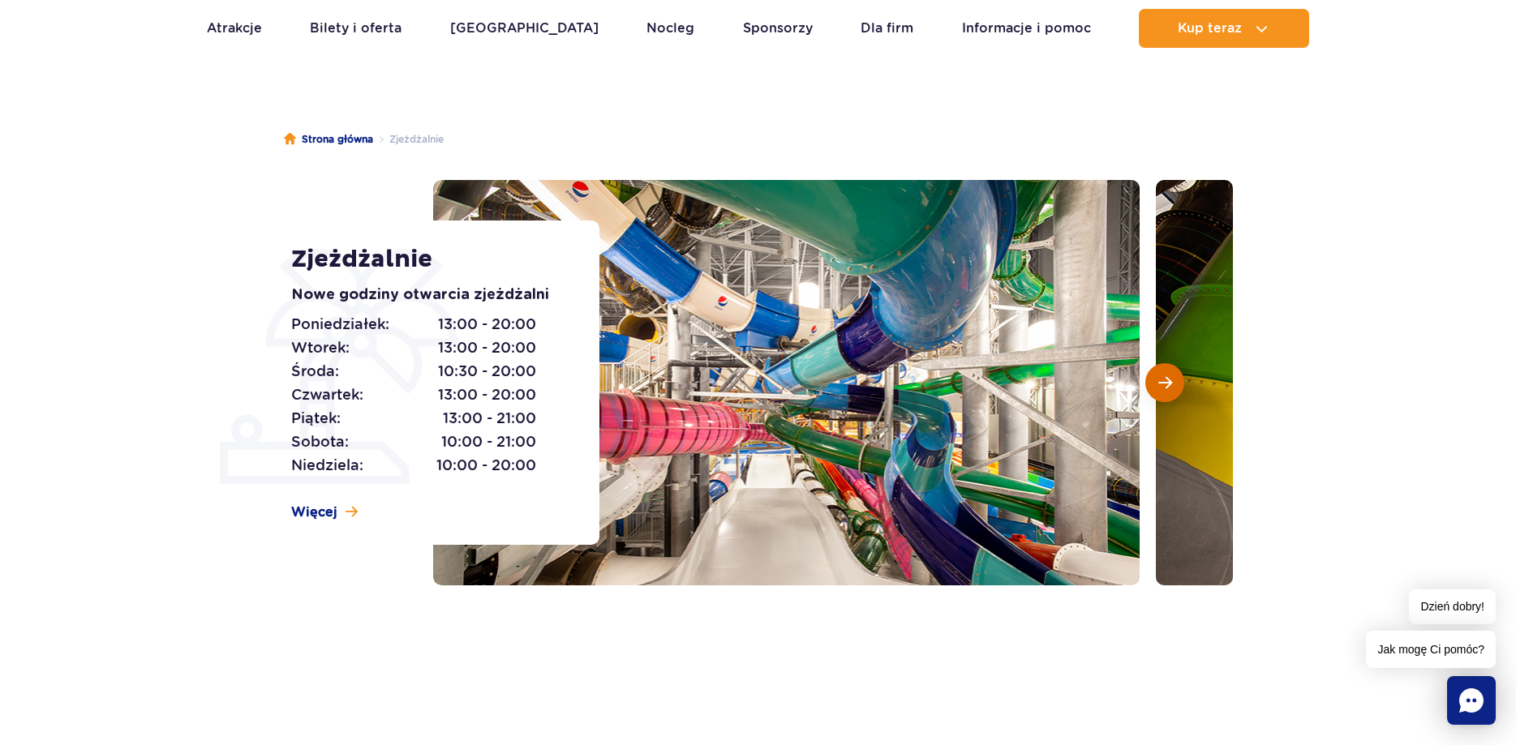
click at [1152, 380] on button "Następny slajd" at bounding box center [1164, 382] width 39 height 39
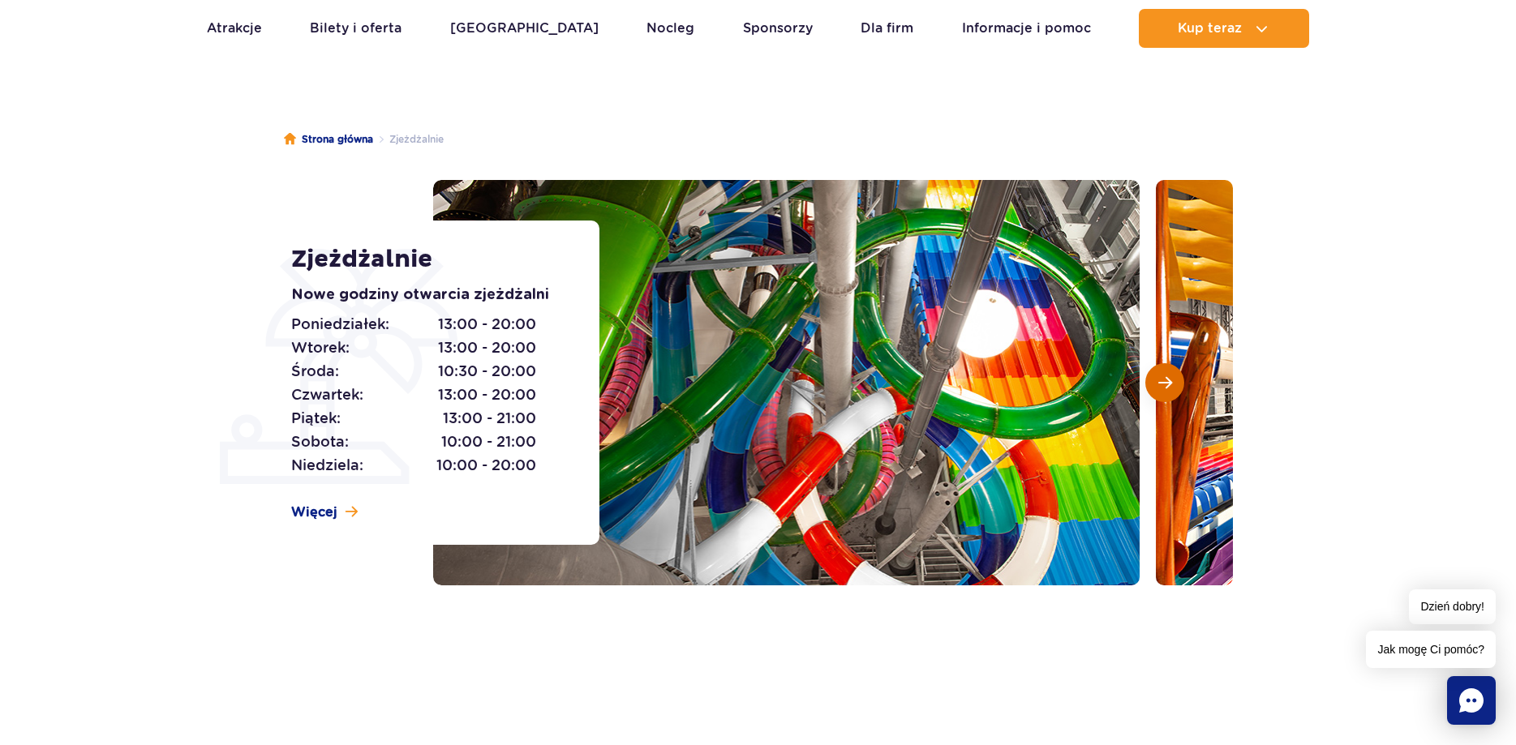
click at [1152, 380] on button "Następny slajd" at bounding box center [1164, 382] width 39 height 39
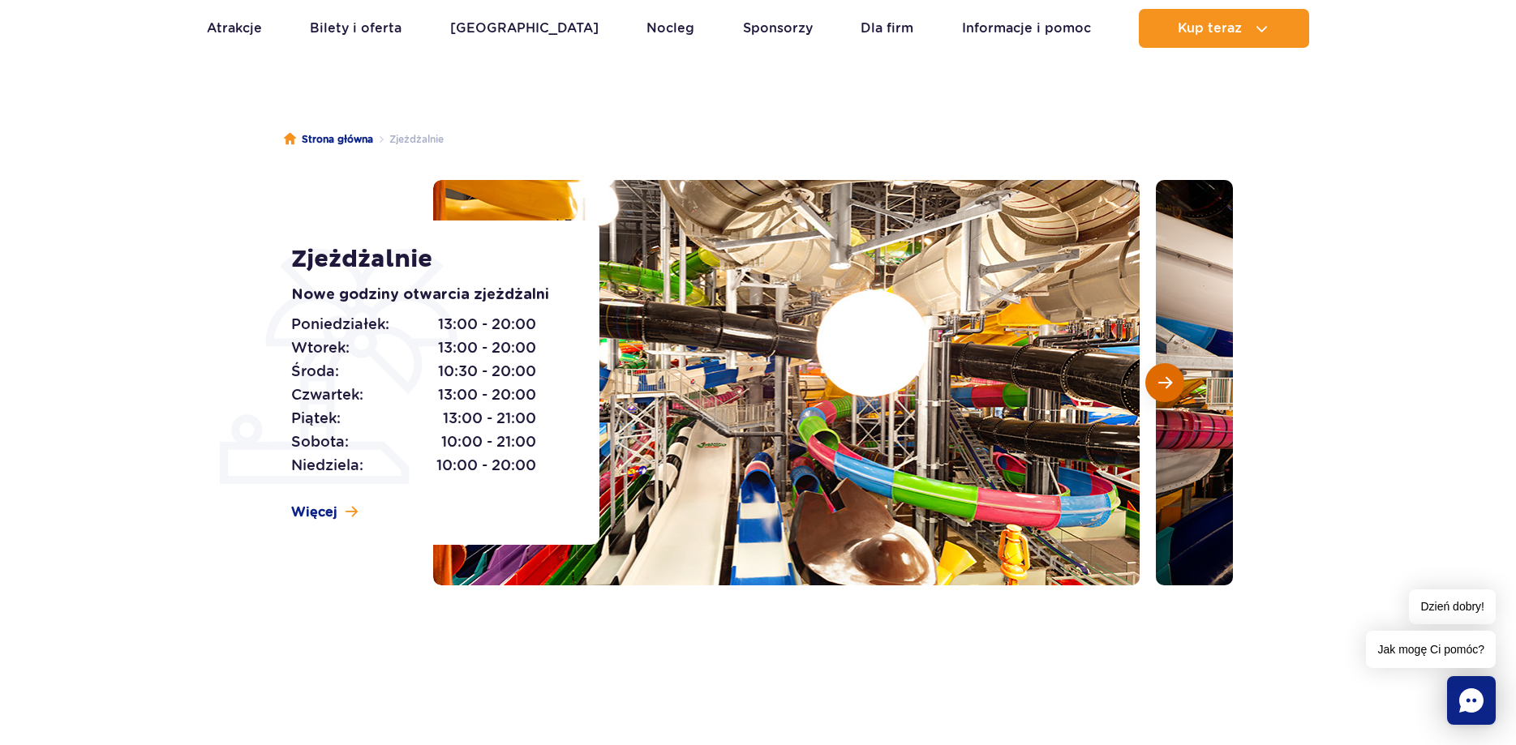
click at [1152, 380] on button "Następny slajd" at bounding box center [1164, 382] width 39 height 39
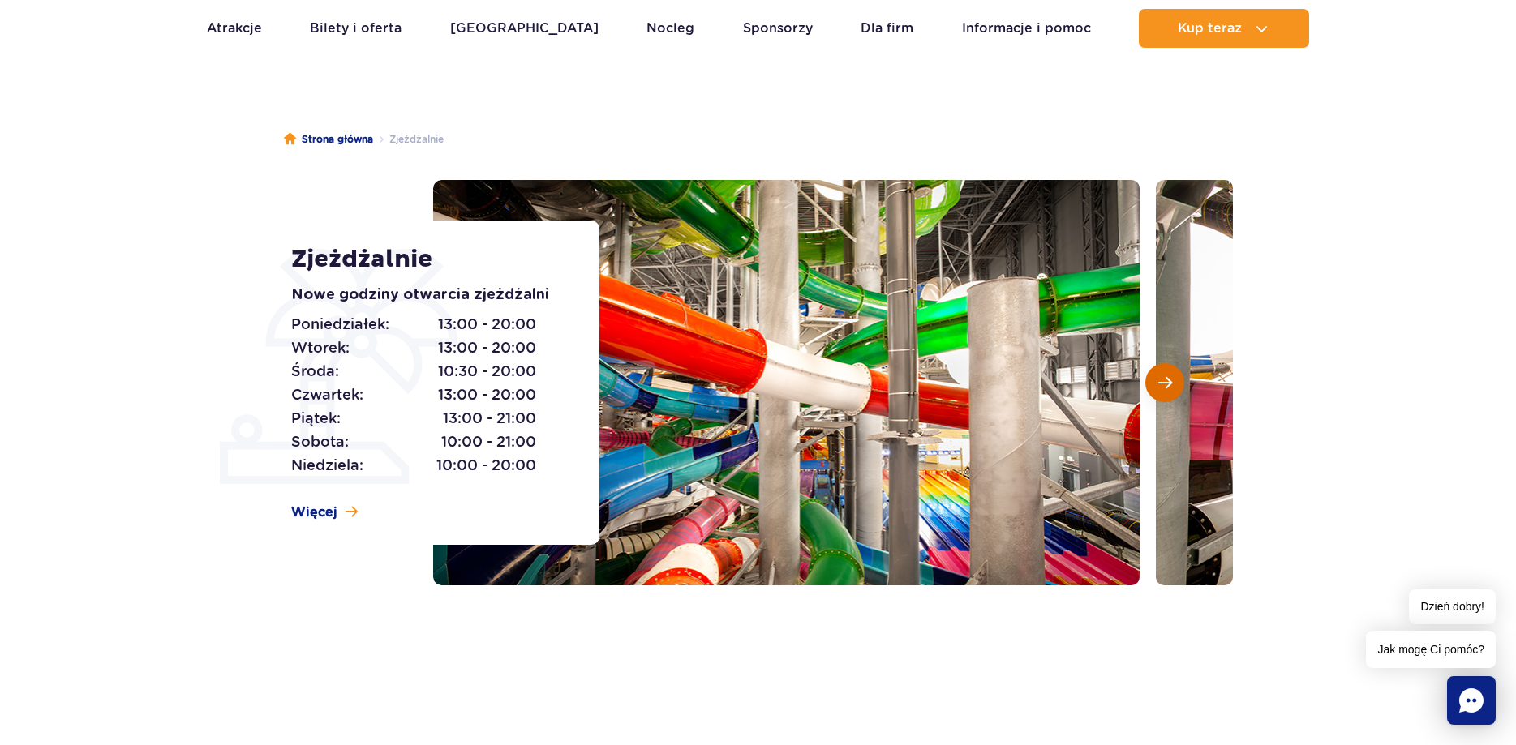
click at [1152, 380] on button "Następny slajd" at bounding box center [1164, 382] width 39 height 39
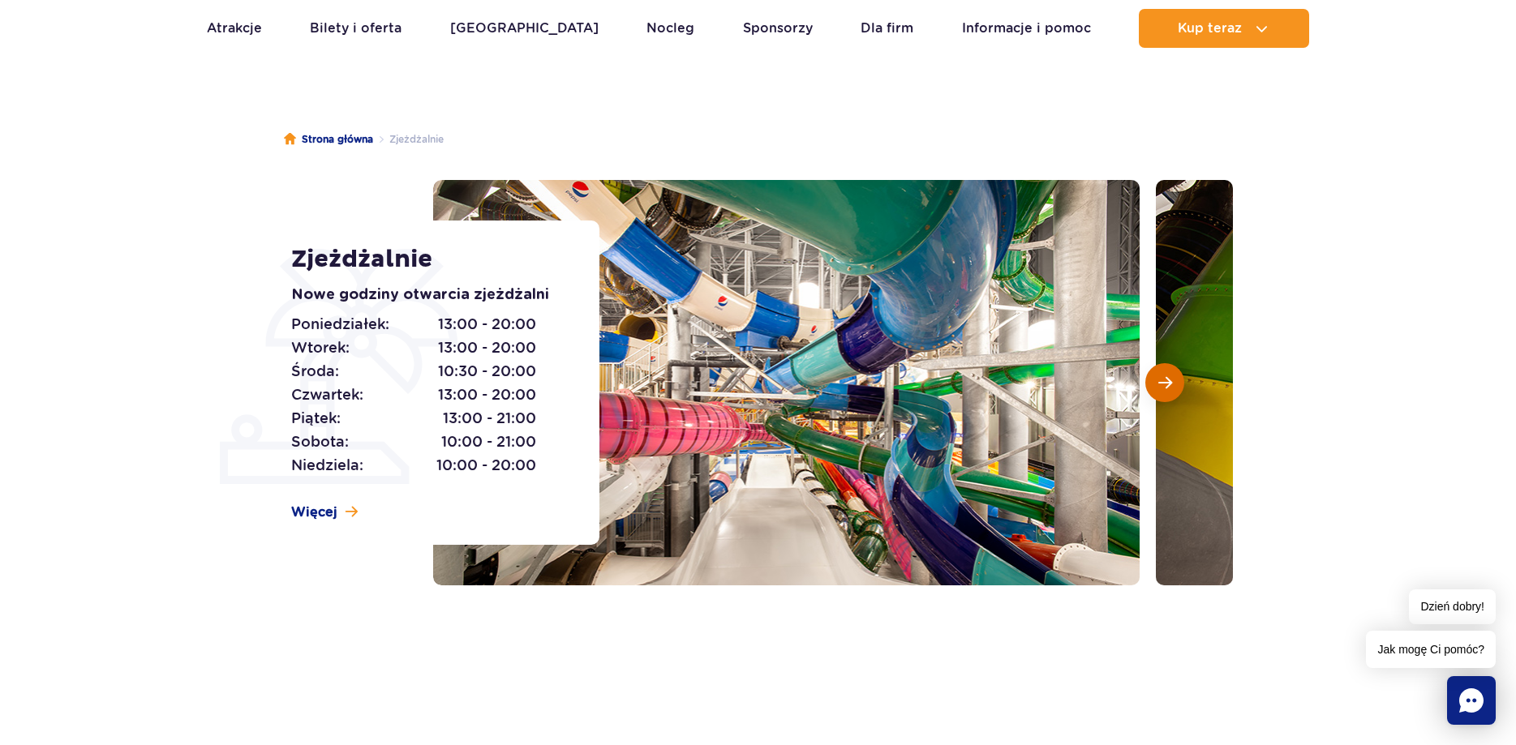
click at [1152, 380] on button "Następny slajd" at bounding box center [1164, 382] width 39 height 39
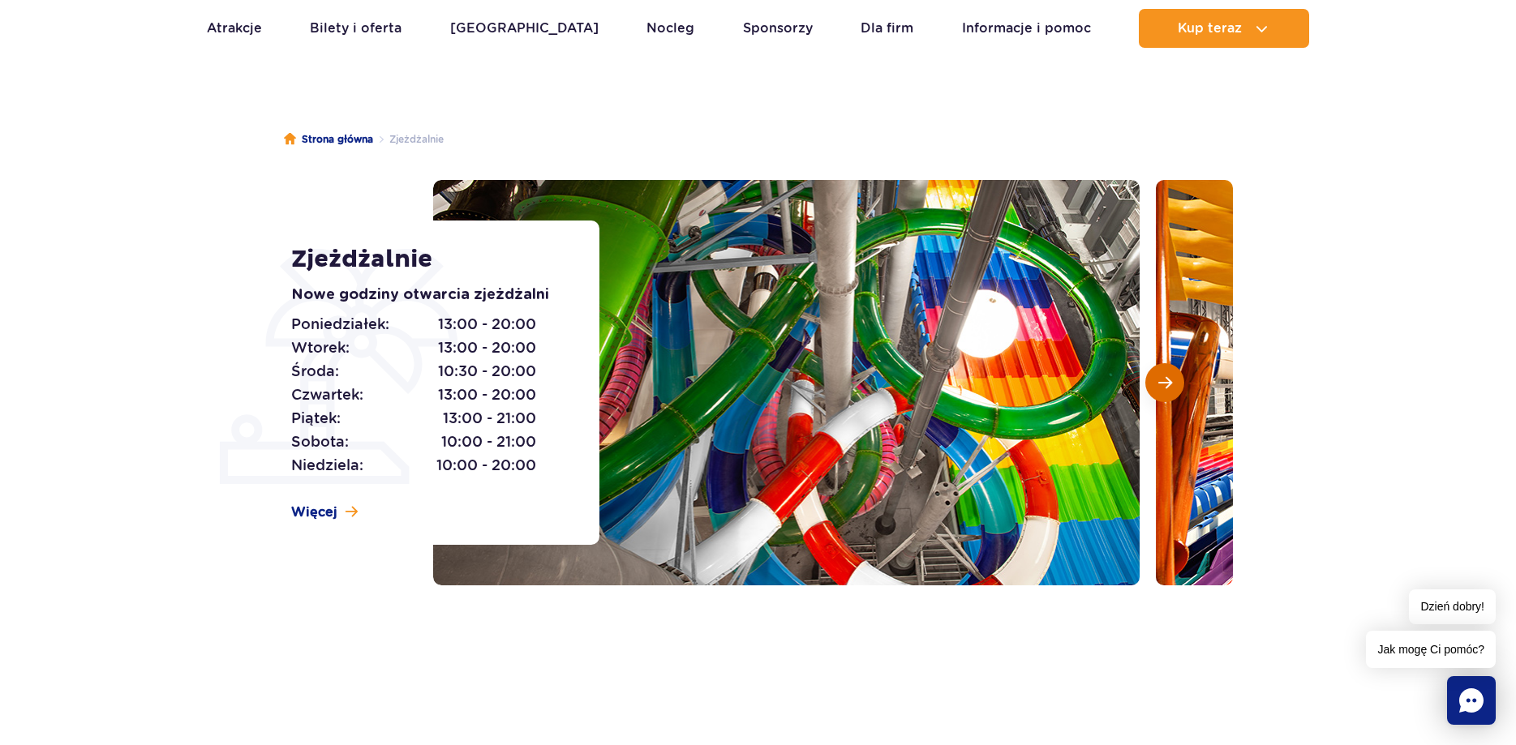
click at [1152, 380] on button "Następny slajd" at bounding box center [1164, 382] width 39 height 39
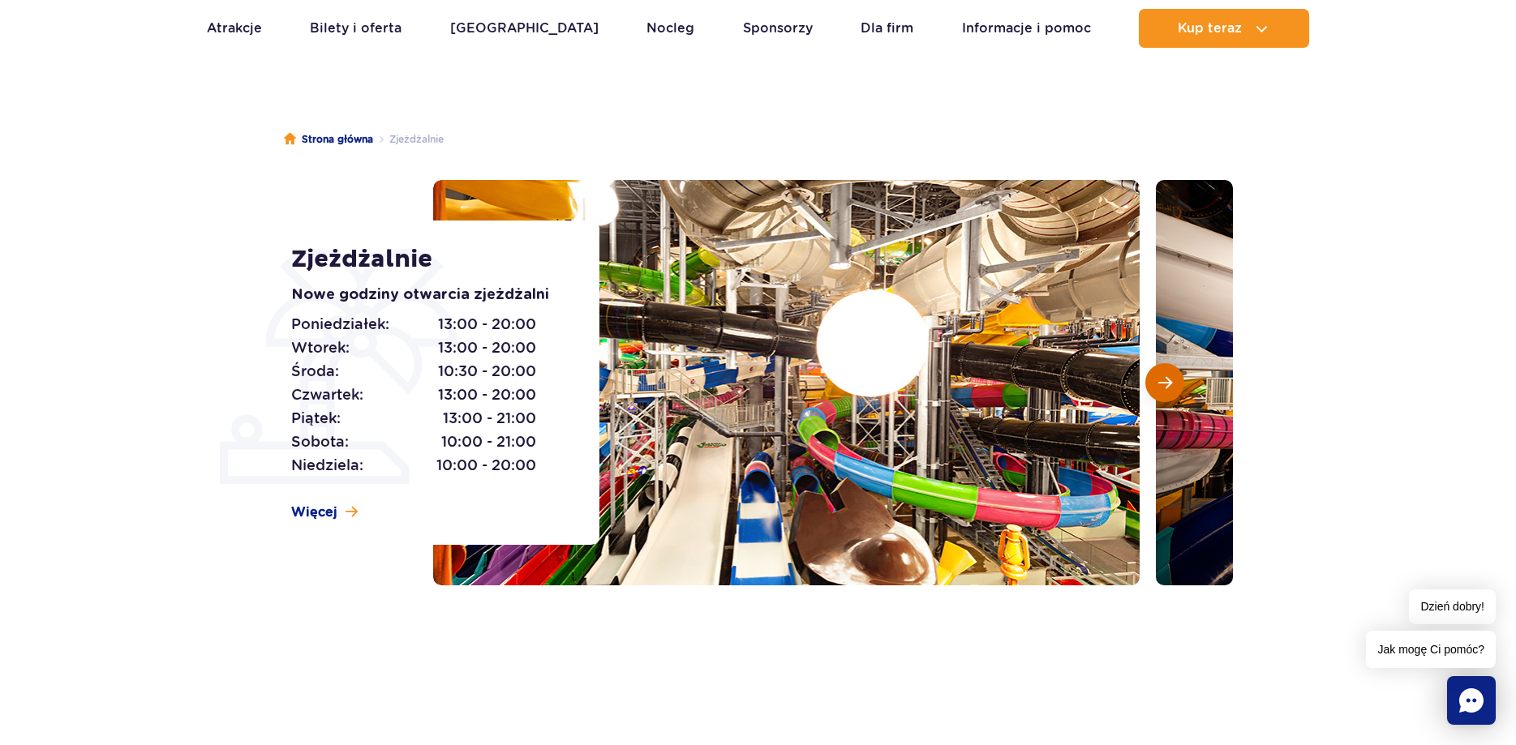
click at [1152, 380] on button "Następny slajd" at bounding box center [1164, 382] width 39 height 39
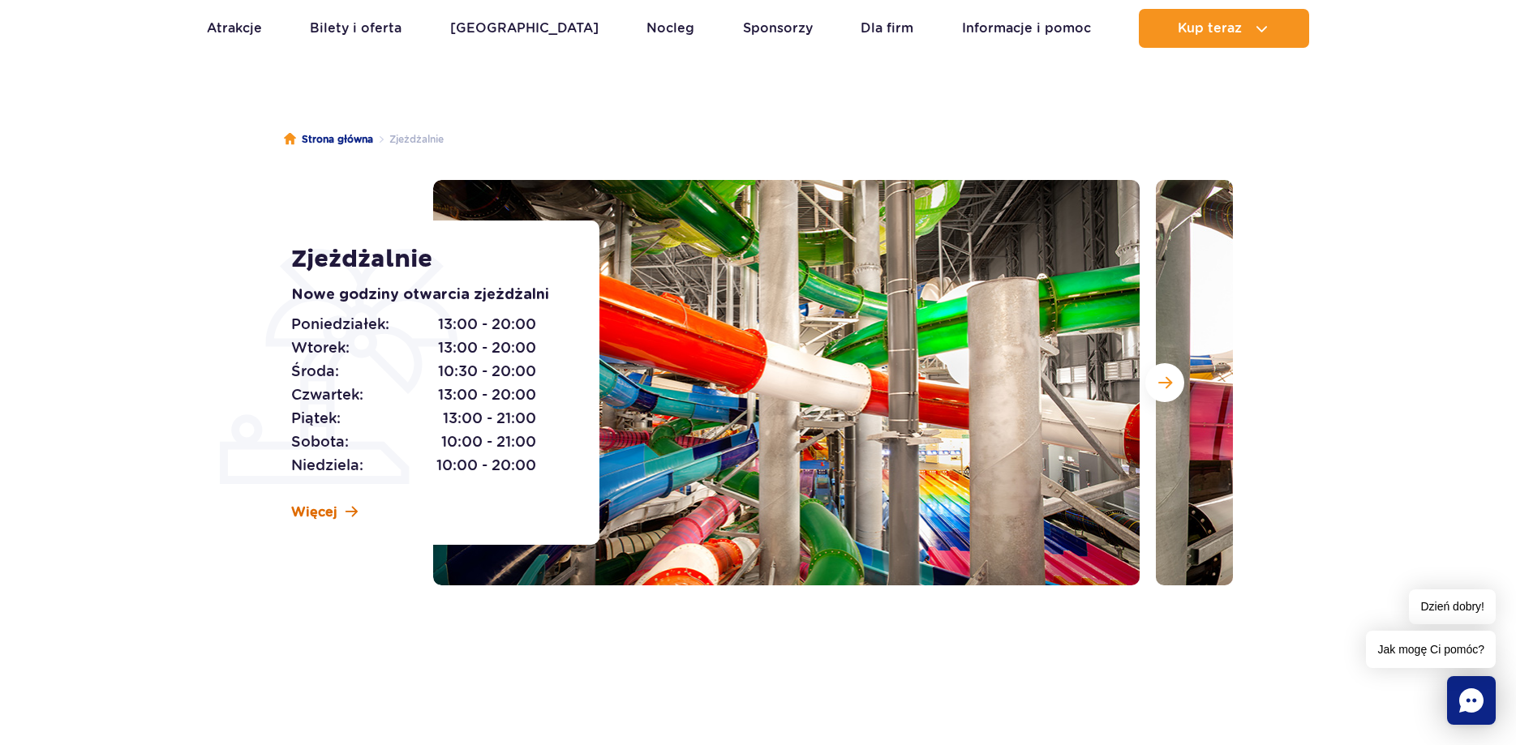
click at [341, 508] on link "Więcej" at bounding box center [324, 513] width 66 height 18
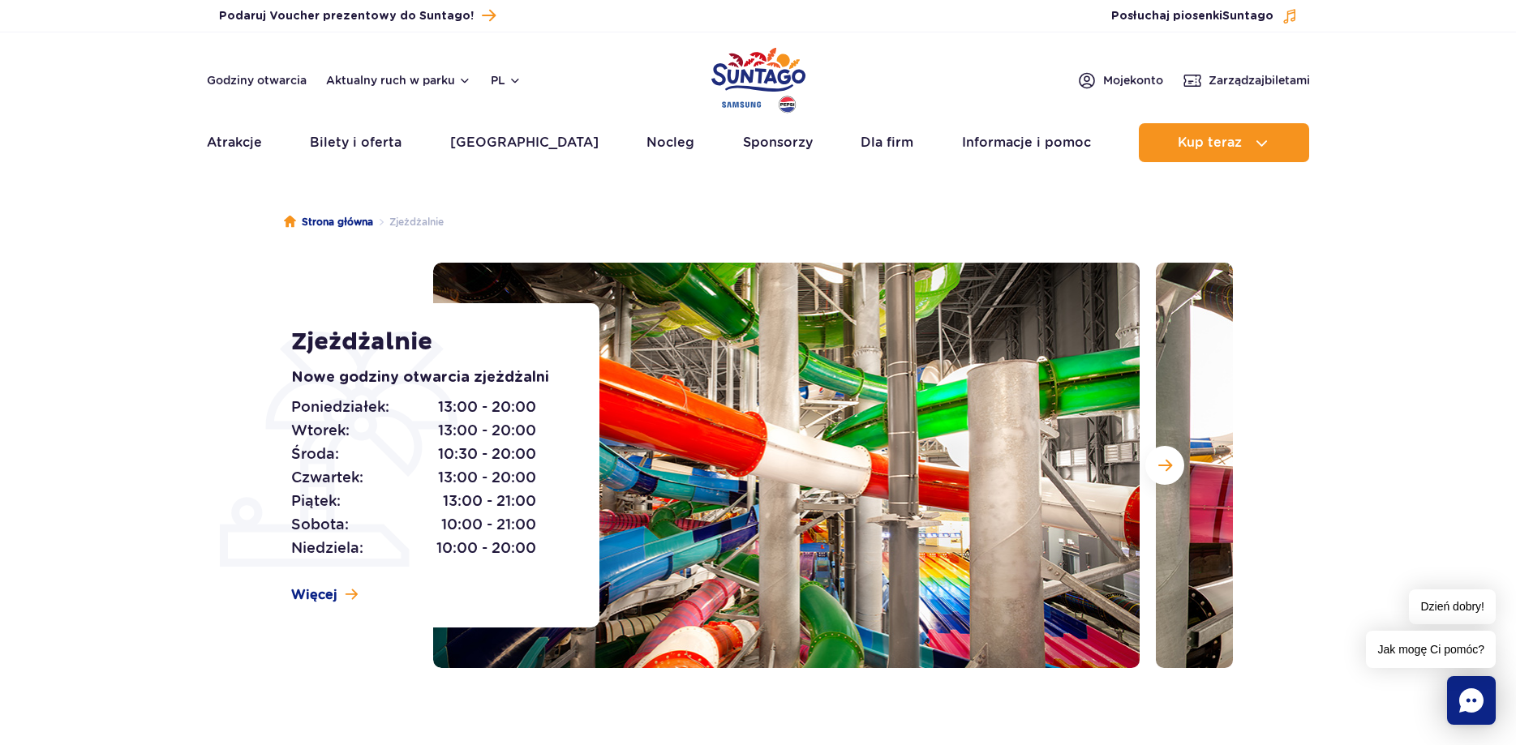
click at [288, 496] on div "Zjeżdżalnie Nowe godziny otwarcia zjeżdżalni Poniedziałek: 13:00 - 20:00 Wtorek…" at bounding box center [435, 465] width 328 height 324
drag, startPoint x: 284, startPoint y: 335, endPoint x: 465, endPoint y: 373, distance: 184.8
click at [465, 373] on div "Zjeżdżalnie Nowe godziny otwarcia zjeżdżalni Poniedziałek: 13:00 - 20:00 Wtorek…" at bounding box center [435, 465] width 328 height 324
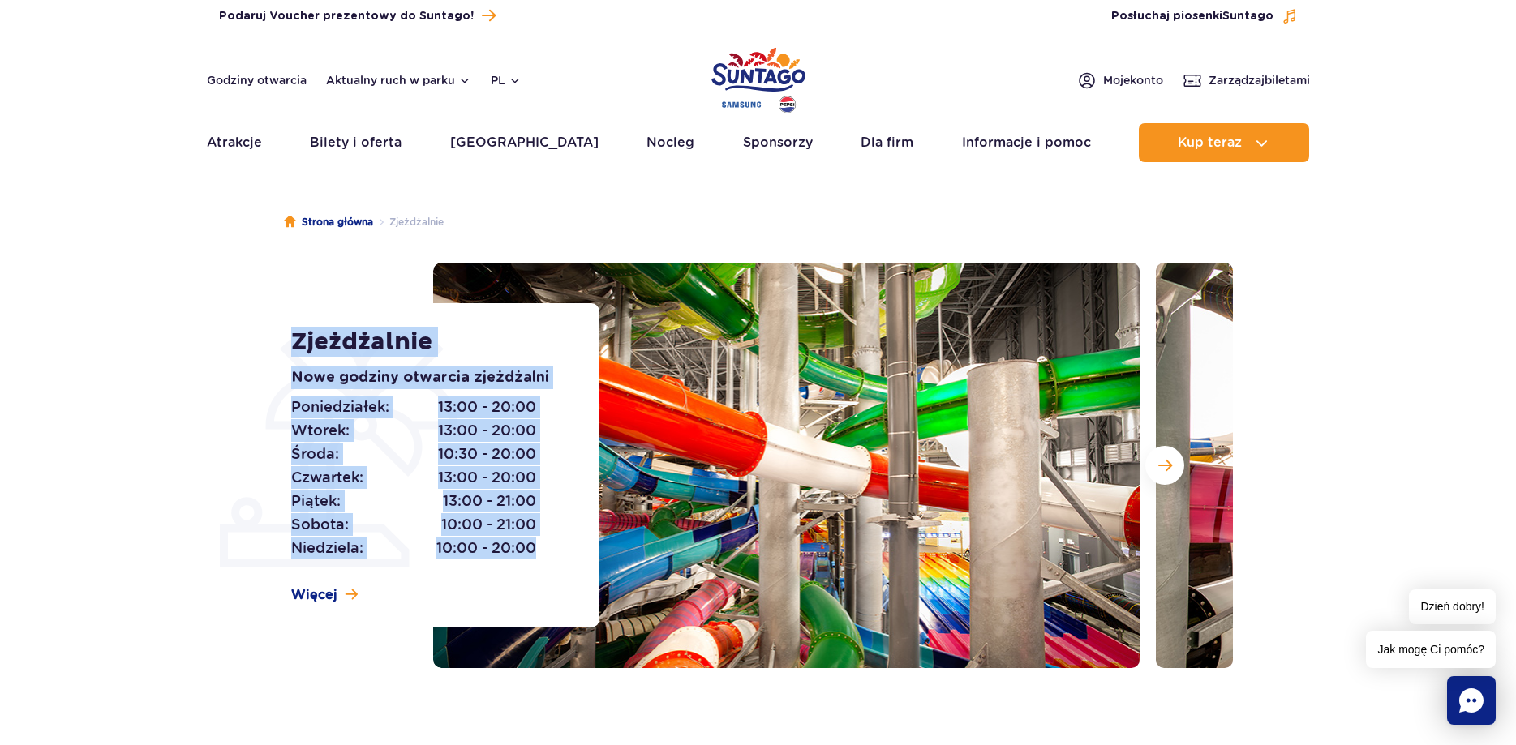
drag, startPoint x: 295, startPoint y: 343, endPoint x: 543, endPoint y: 568, distance: 334.1
click at [543, 568] on div "Zjeżdżalnie Nowe godziny otwarcia zjeżdżalni Poniedziałek: 13:00 - 20:00 Wtorek…" at bounding box center [435, 465] width 328 height 324
copy div "Zjeżdżalnie Nowe godziny otwarcia zjeżdżalni Poniedziałek: 13:00 - 20:00 Wtorek…"
click at [547, 549] on div "Poniedziałek: 13:00 - 20:00 Wtorek: 13:00 - 20:00 Środa: 10:30 - 20:00 Czwartek…" at bounding box center [427, 478] width 272 height 165
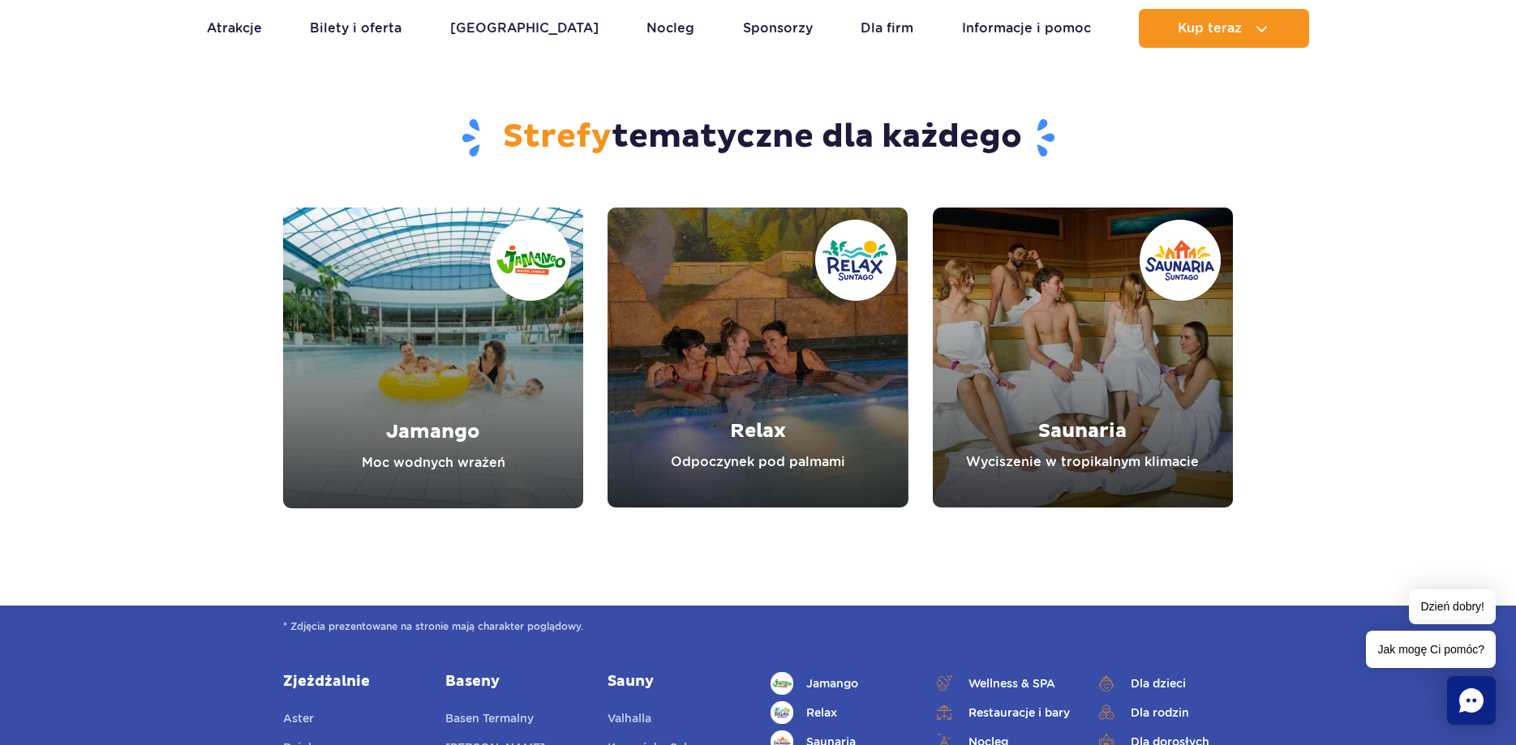
scroll to position [6204, 0]
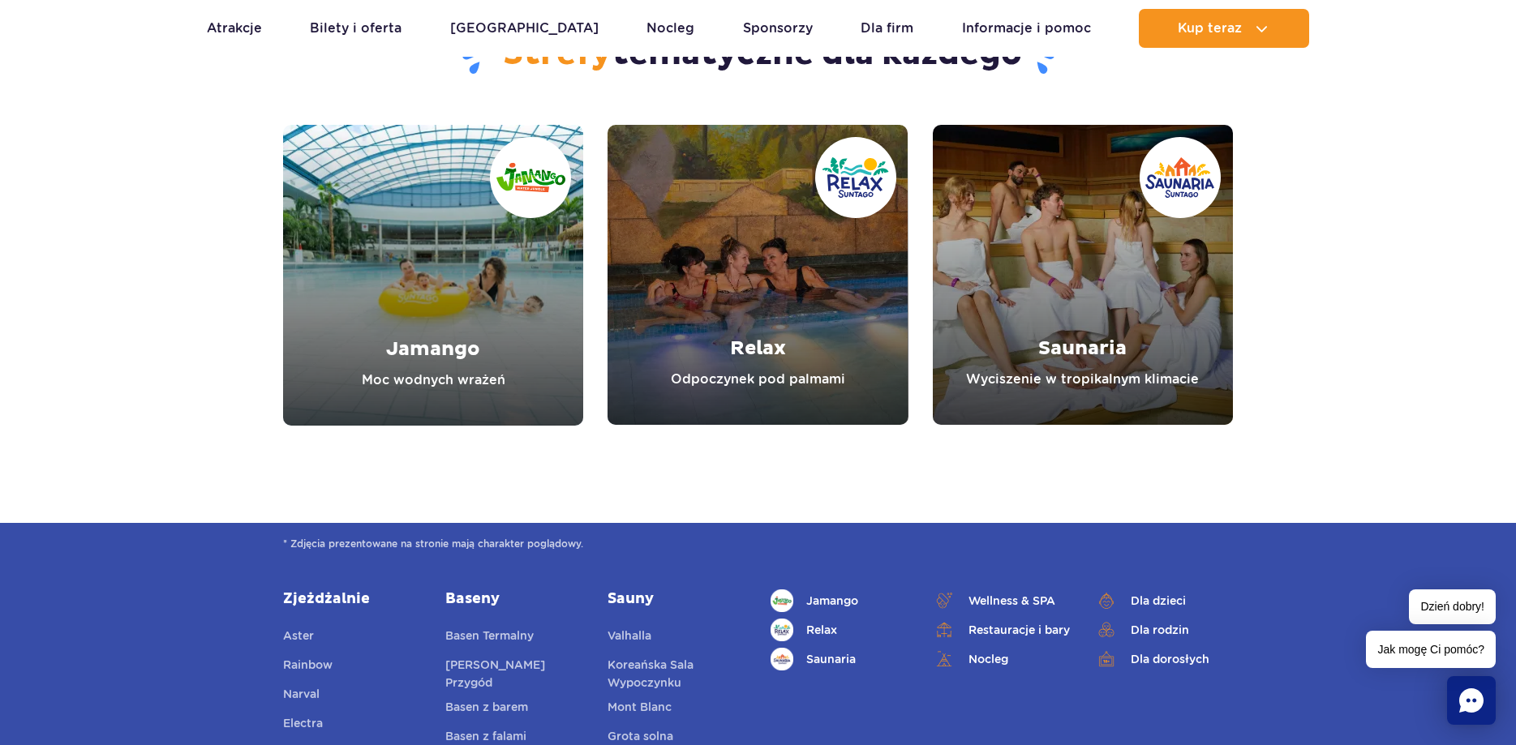
click at [428, 348] on link "Jamango" at bounding box center [433, 275] width 300 height 301
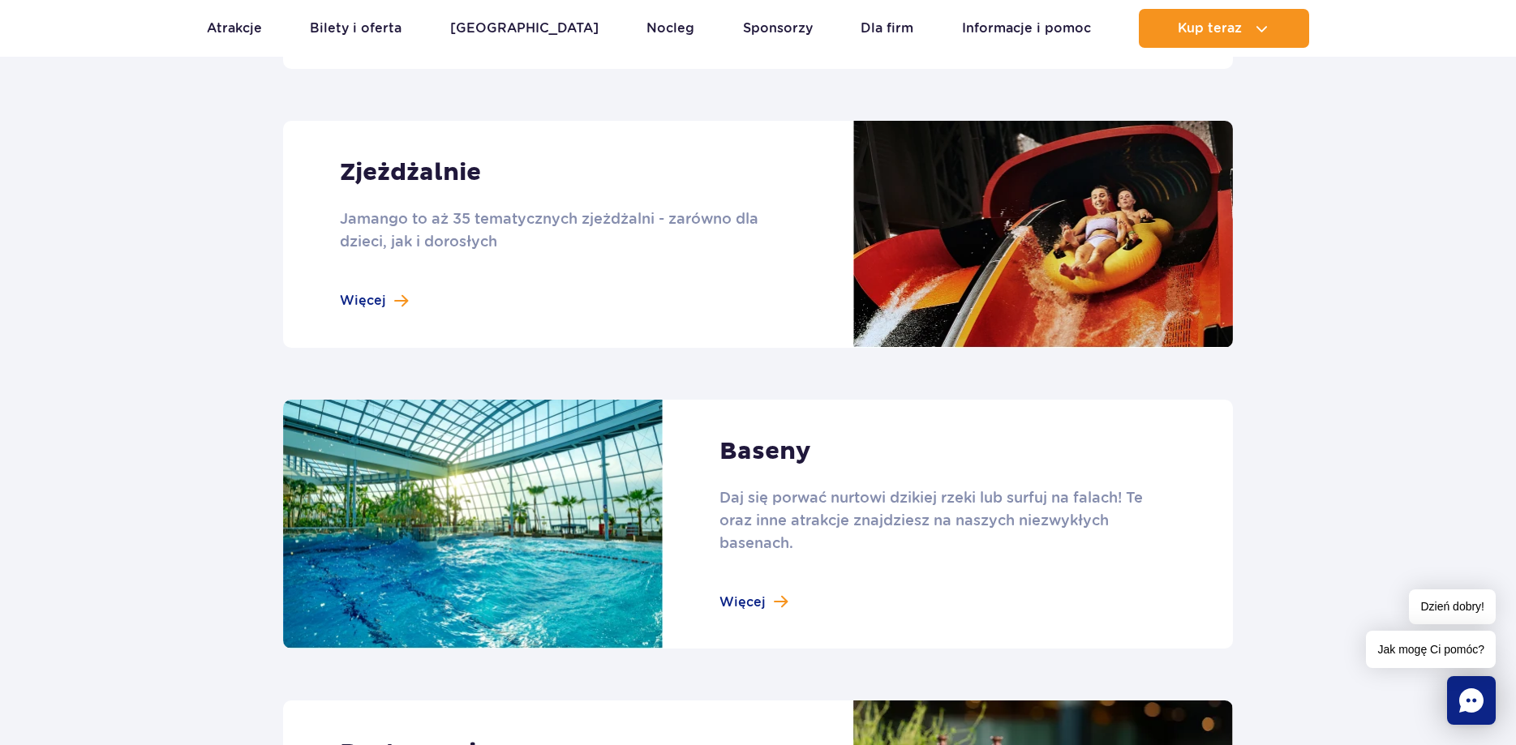
scroll to position [1489, 0]
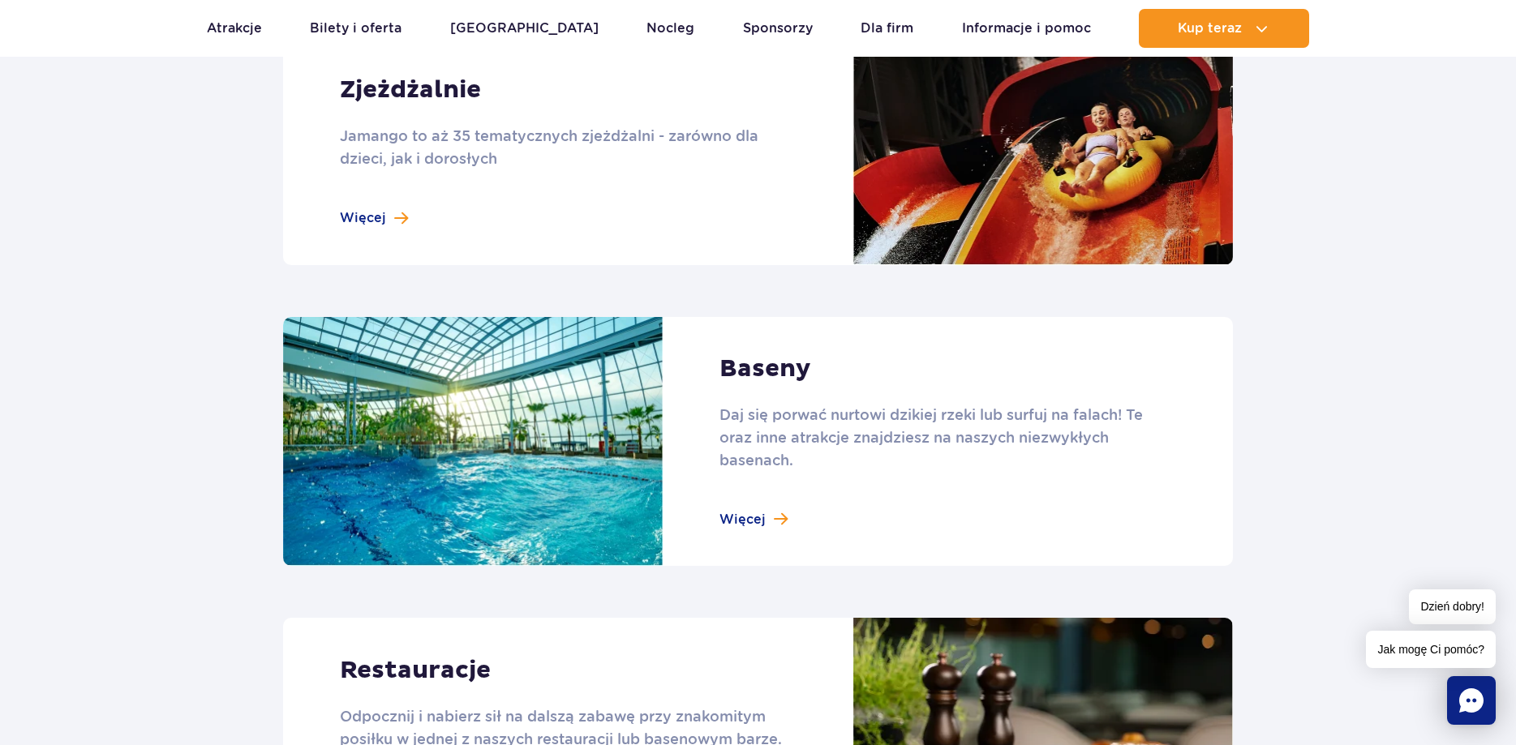
click at [759, 521] on link at bounding box center [758, 442] width 950 height 250
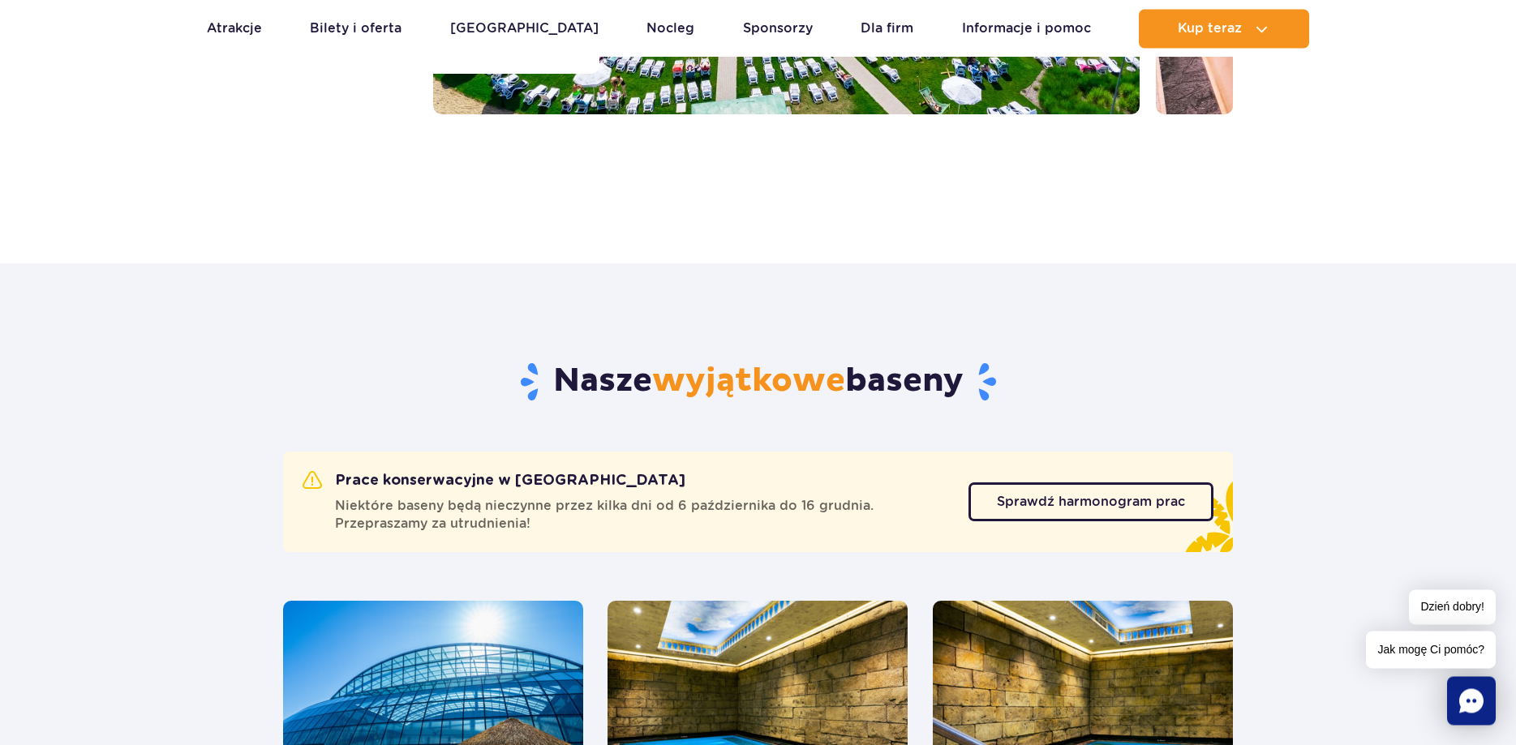
scroll to position [579, 0]
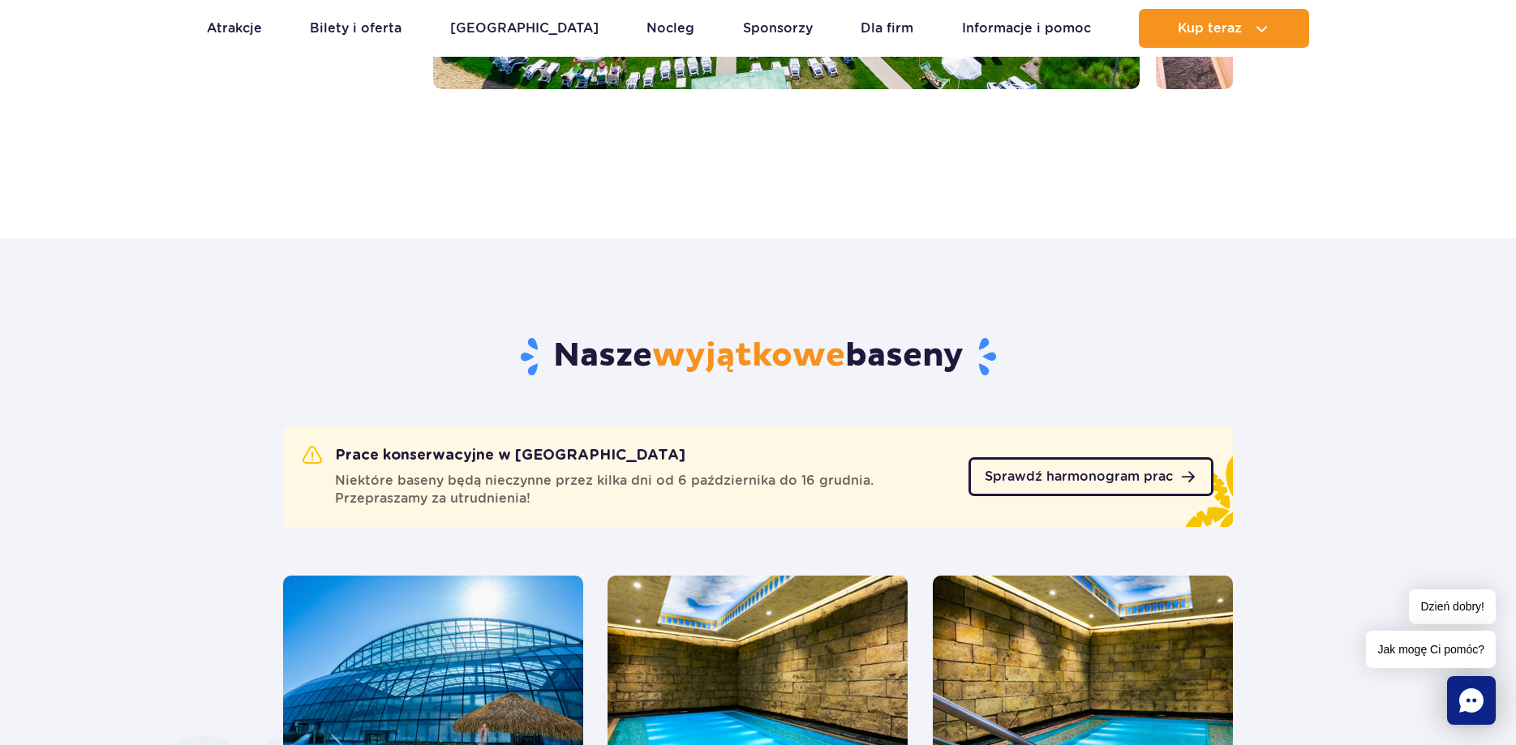
click at [1086, 483] on span "Sprawdź harmonogram prac" at bounding box center [1078, 476] width 188 height 13
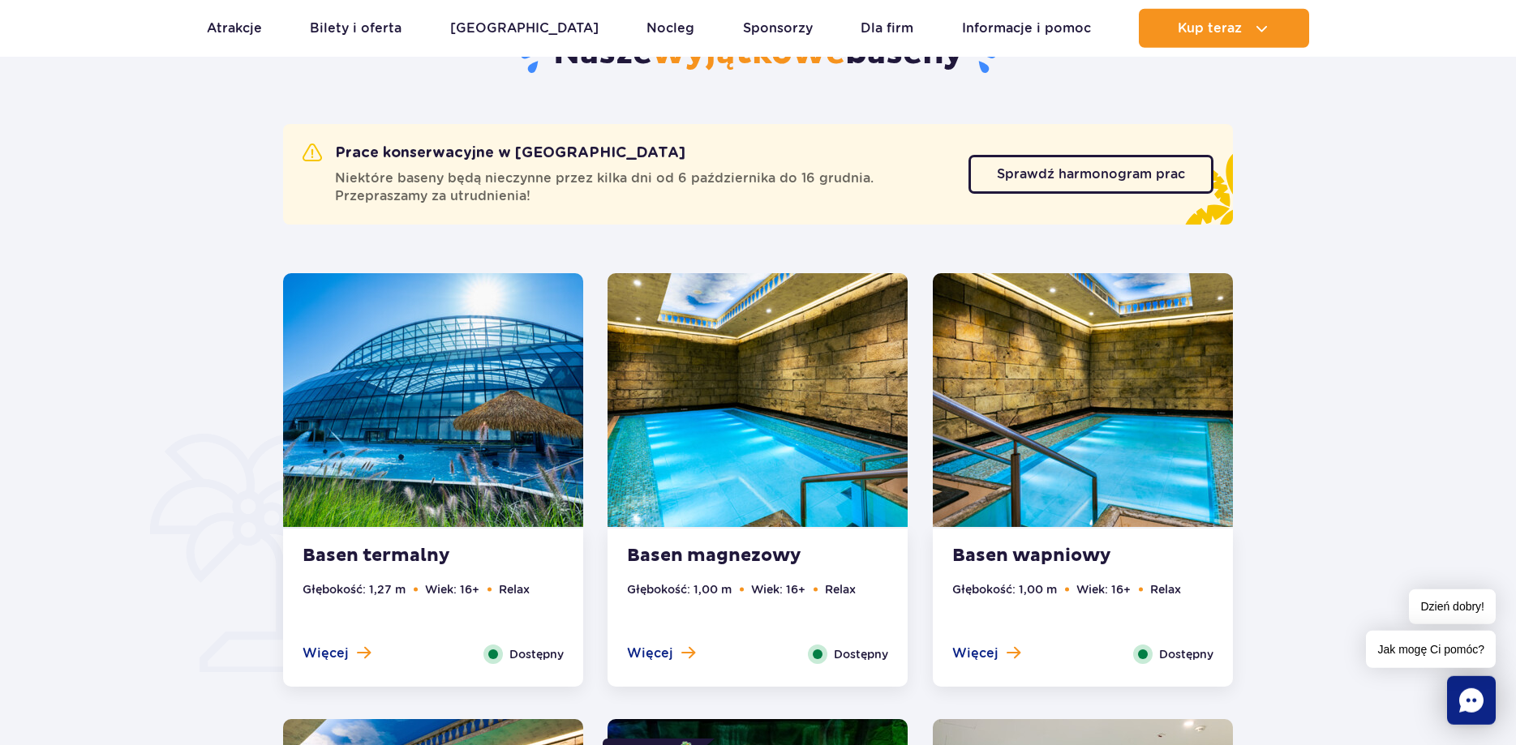
scroll to position [993, 0]
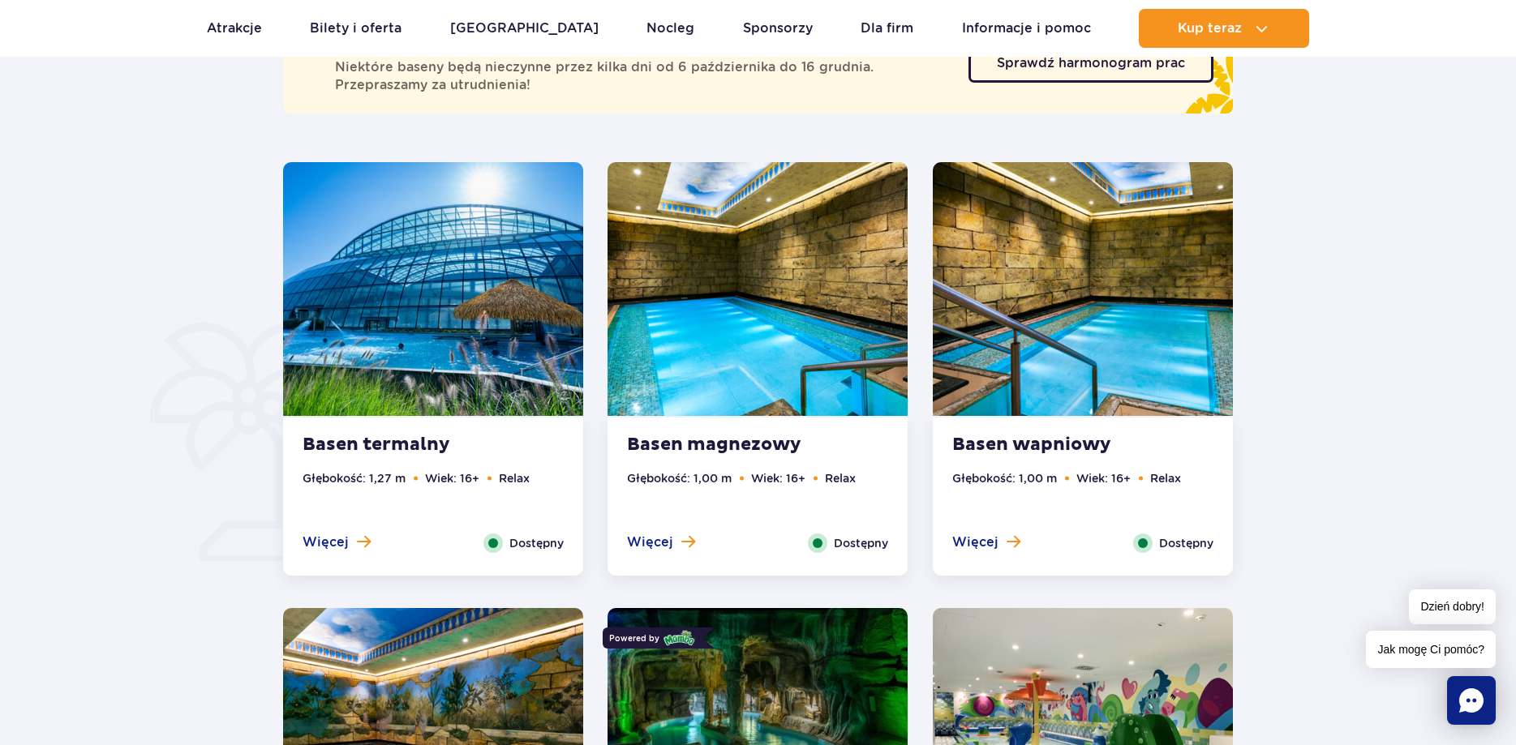
click at [341, 533] on ul "Głębokość: 1,27 m Wiek: 16+ Relax" at bounding box center [432, 502] width 261 height 64
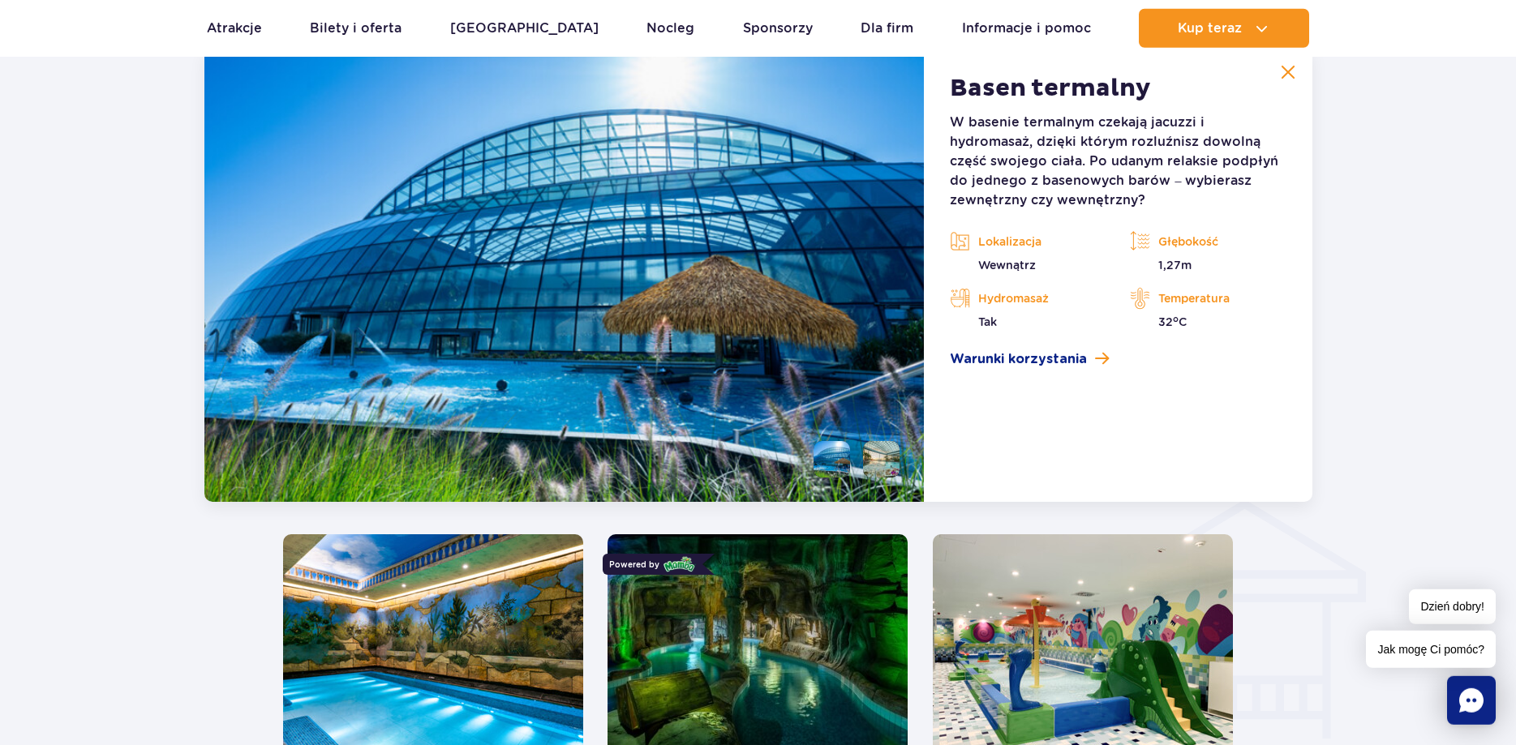
scroll to position [1508, 0]
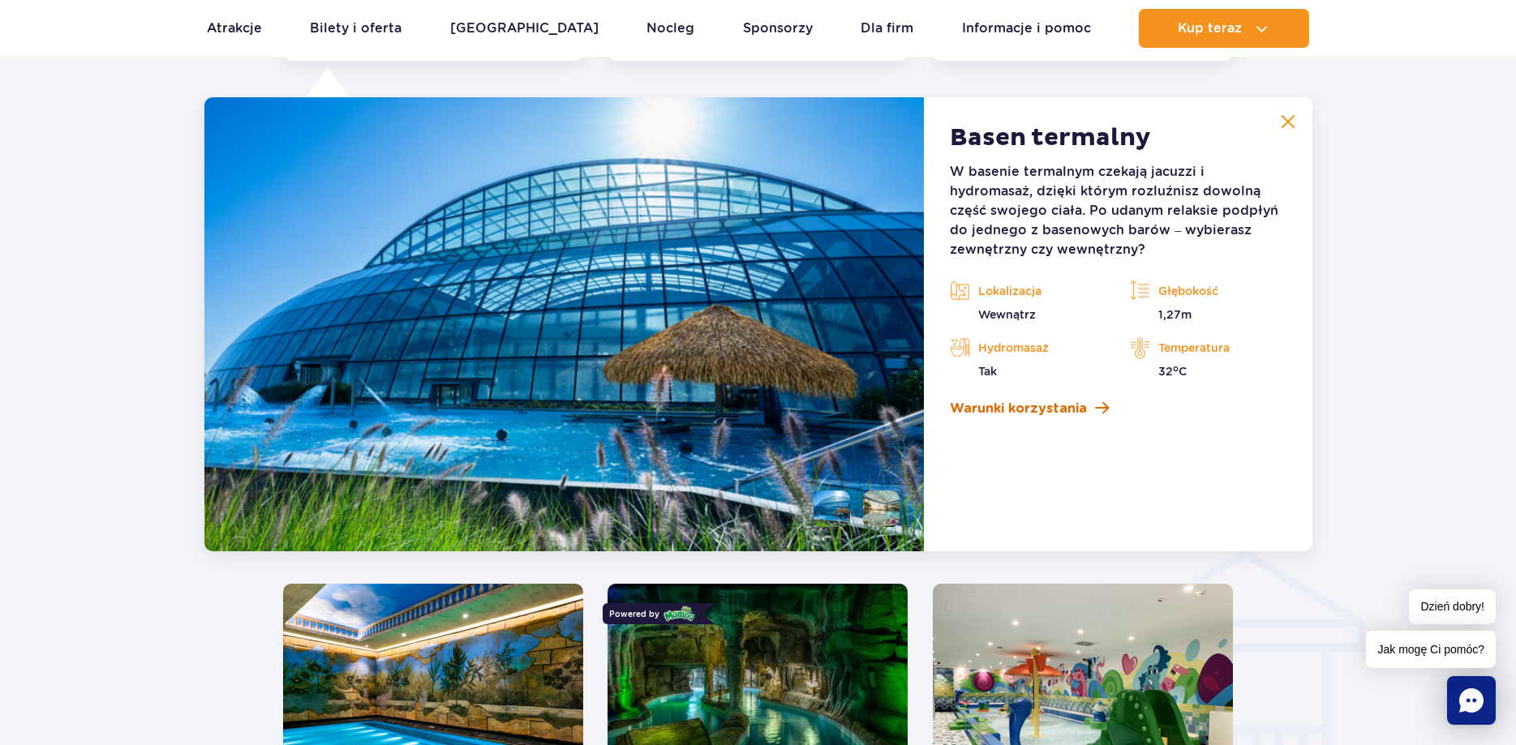
click at [1079, 410] on span "Warunki korzystania" at bounding box center [1018, 408] width 137 height 19
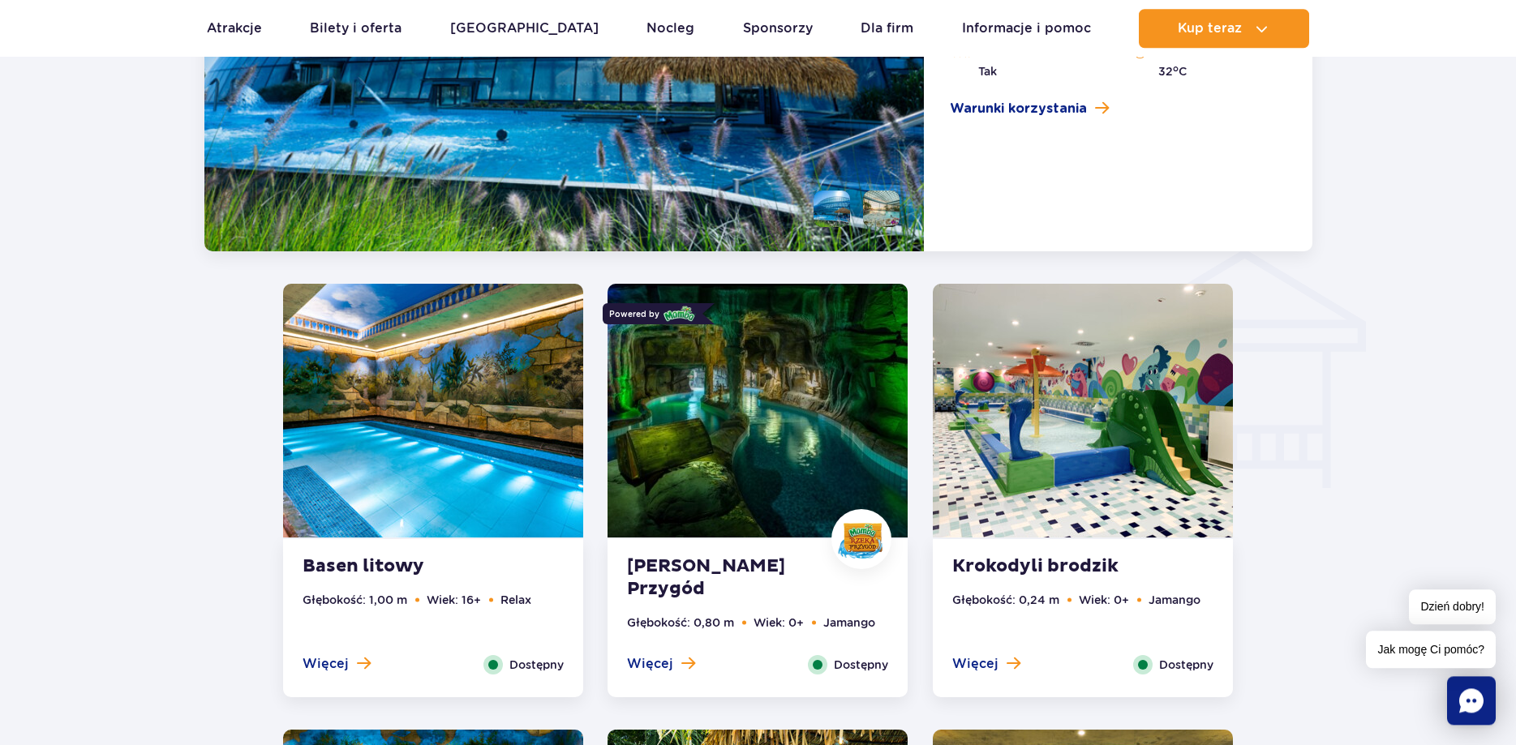
scroll to position [1838, 0]
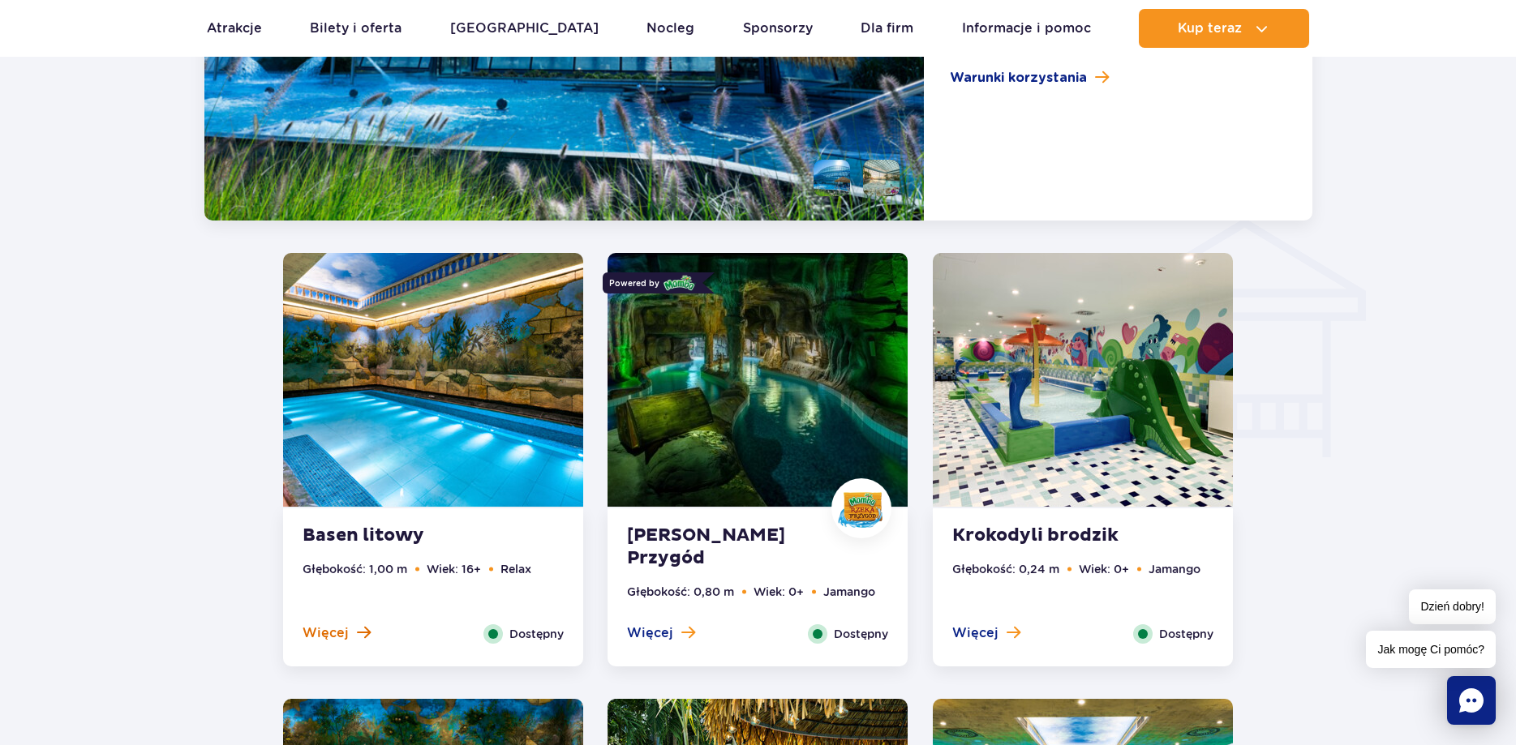
click at [341, 633] on span "Więcej" at bounding box center [325, 633] width 46 height 18
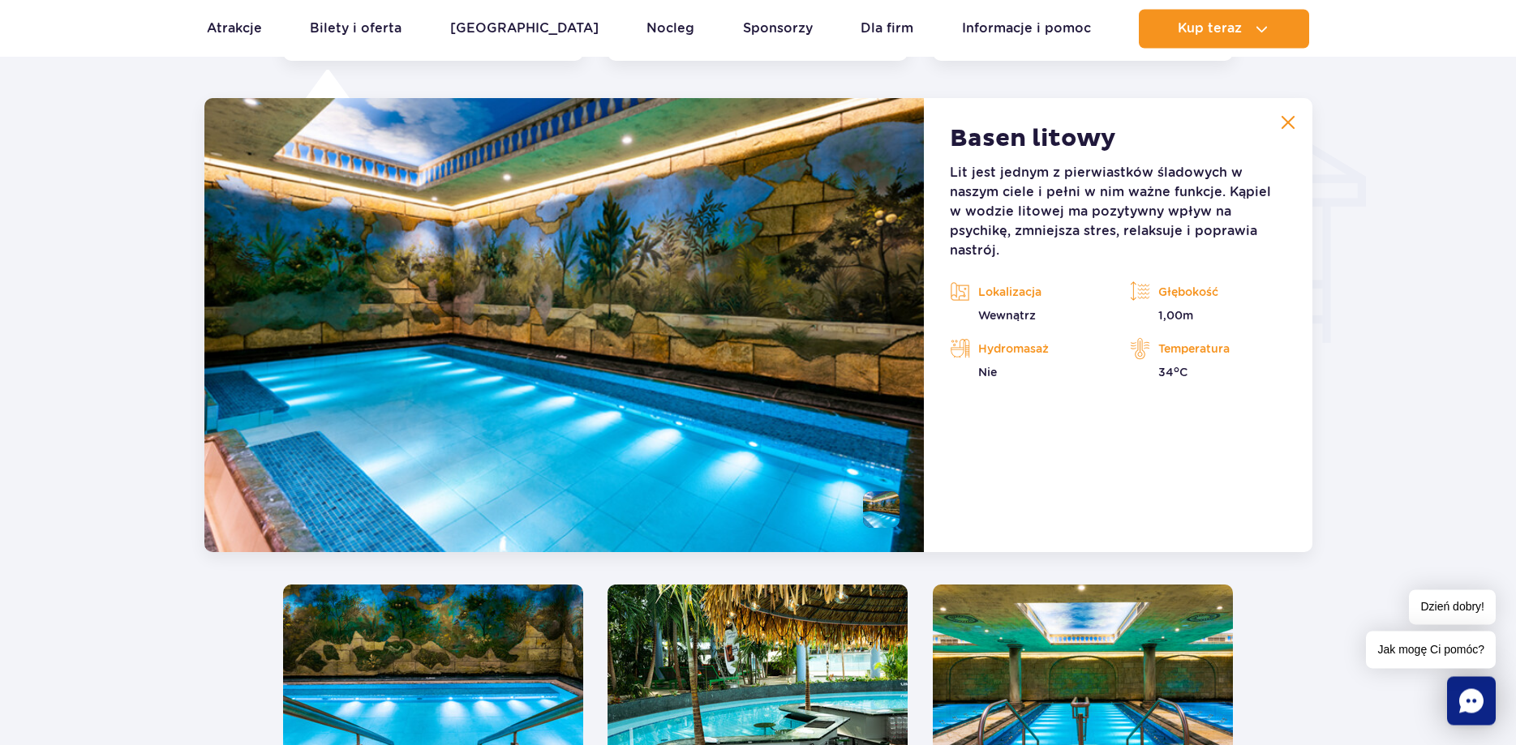
scroll to position [1954, 0]
click at [1290, 123] on img at bounding box center [1287, 121] width 15 height 15
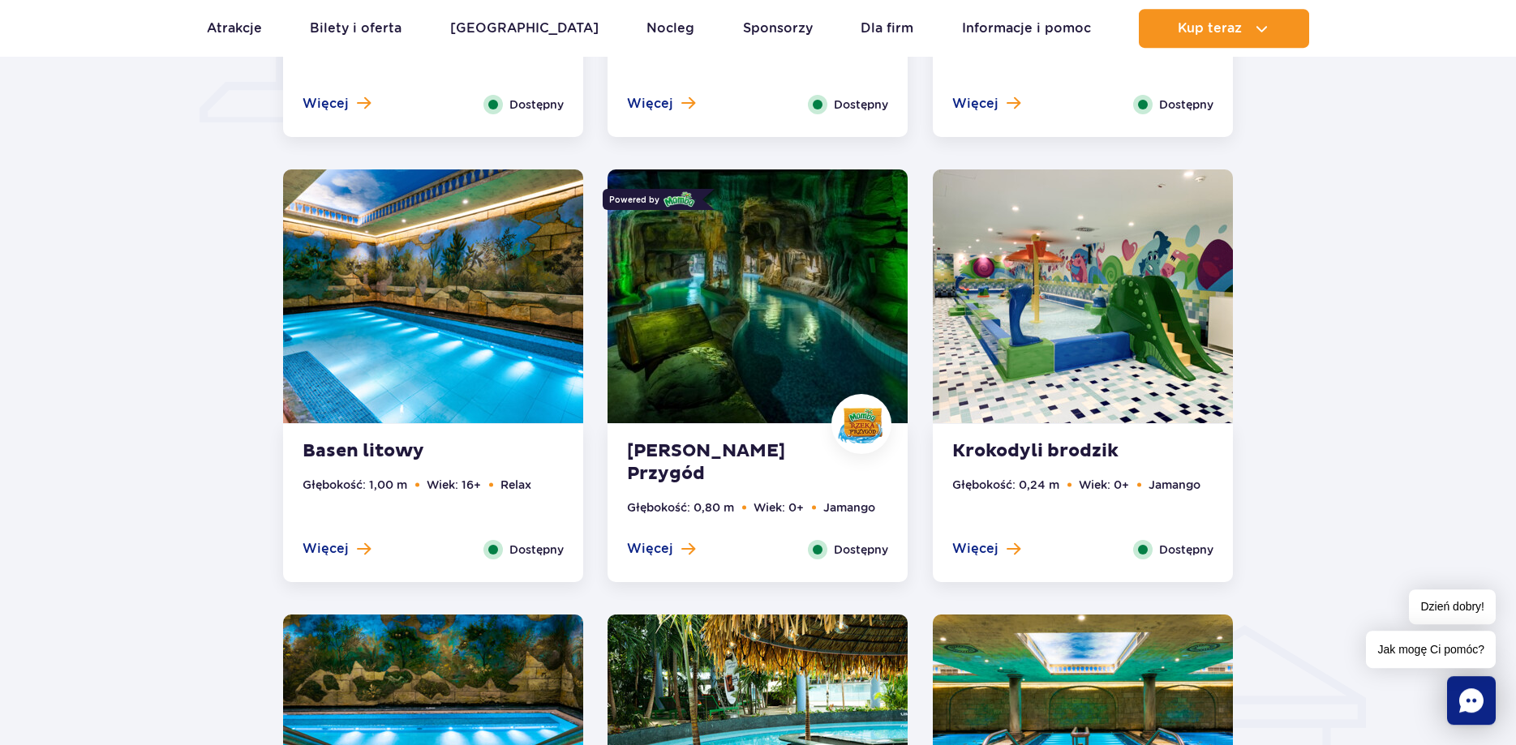
scroll to position [1457, 0]
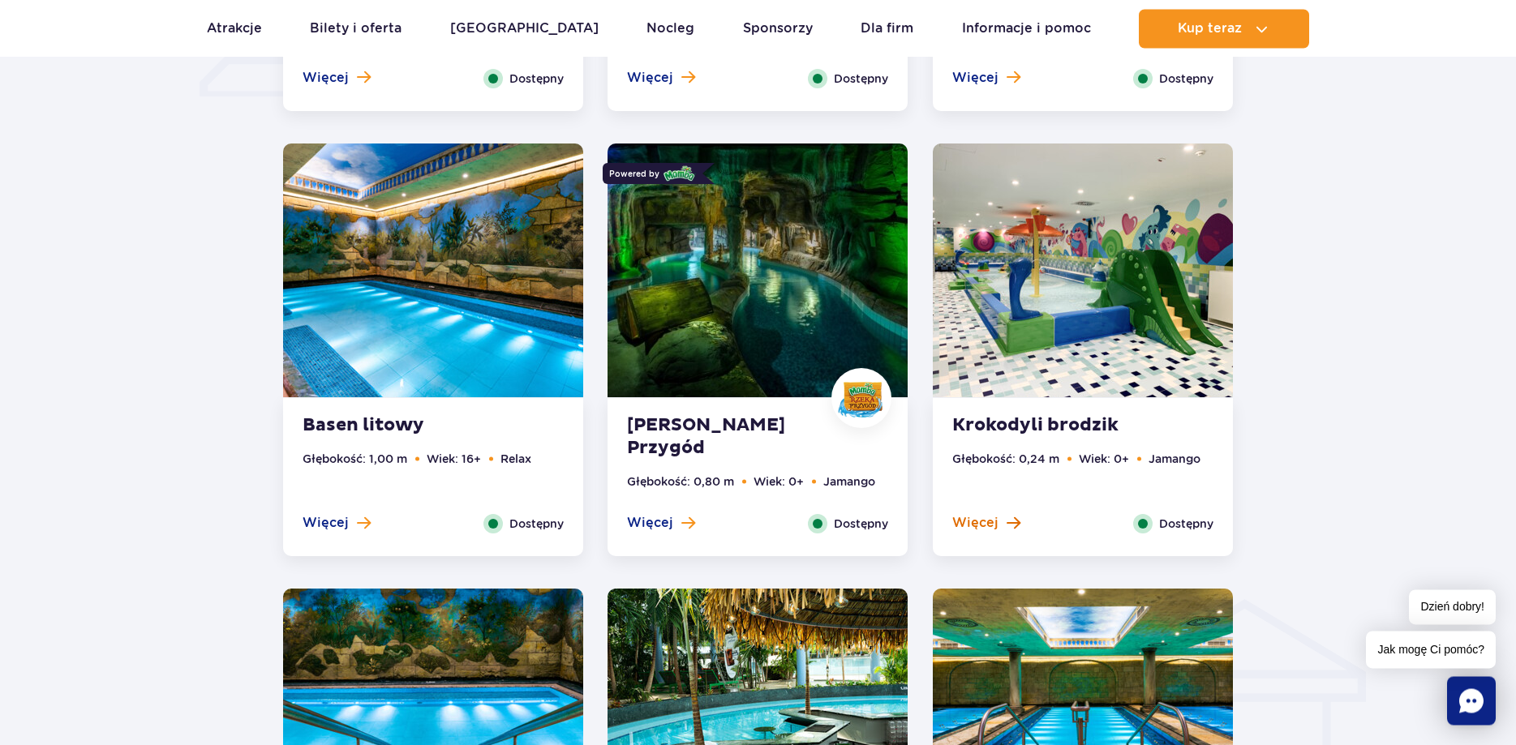
click at [986, 519] on span "Więcej" at bounding box center [975, 523] width 46 height 18
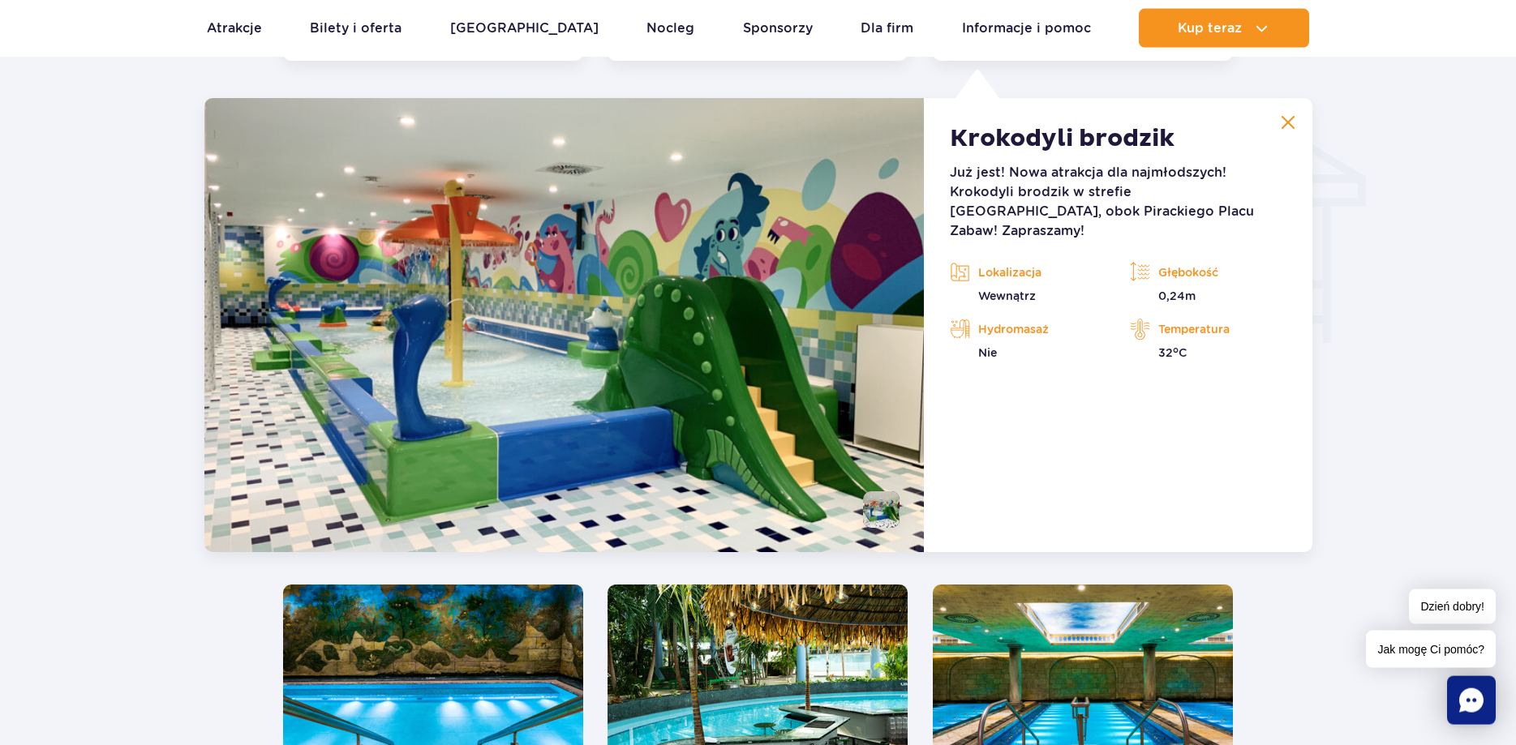
scroll to position [1954, 0]
click at [1294, 113] on button at bounding box center [1288, 121] width 32 height 32
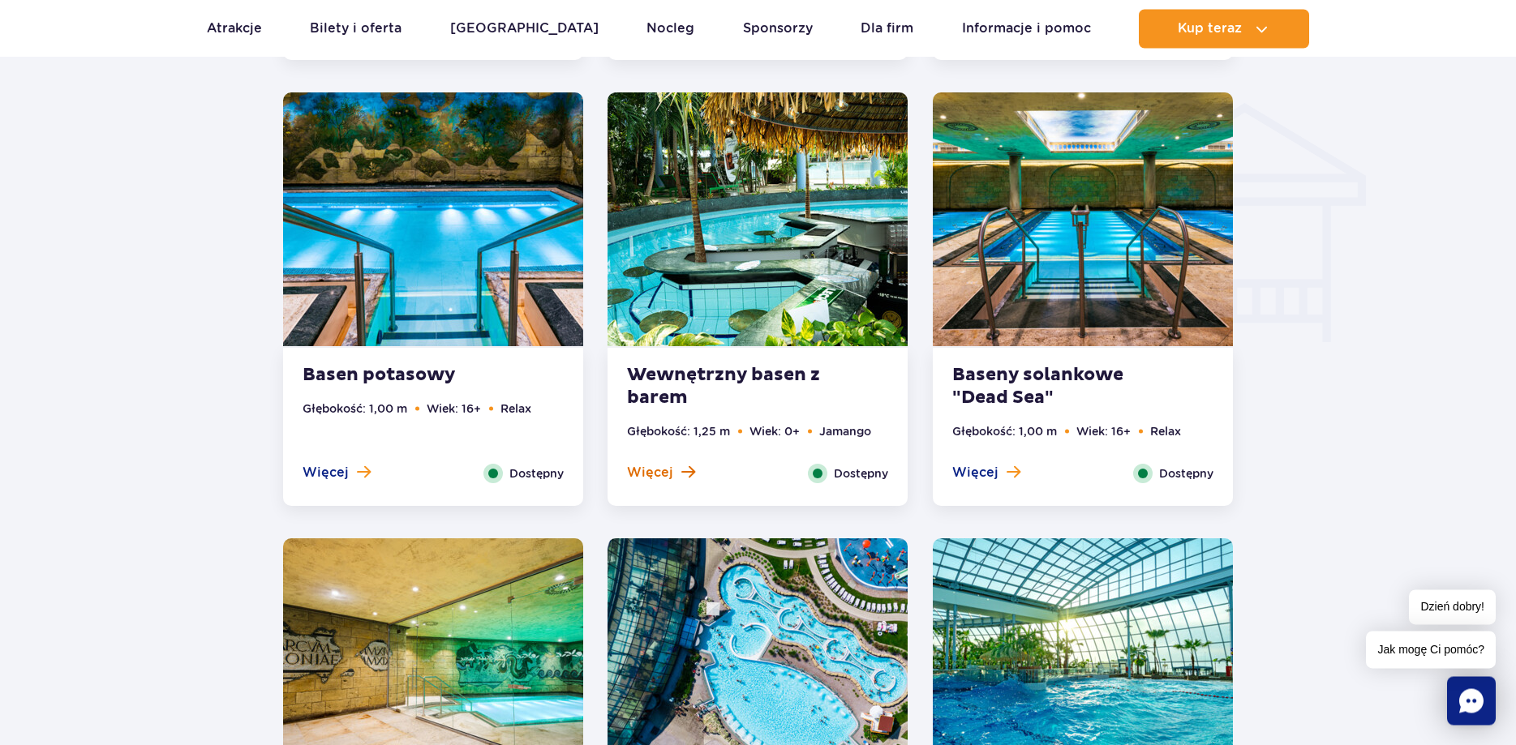
click at [653, 472] on span "Więcej" at bounding box center [650, 473] width 46 height 18
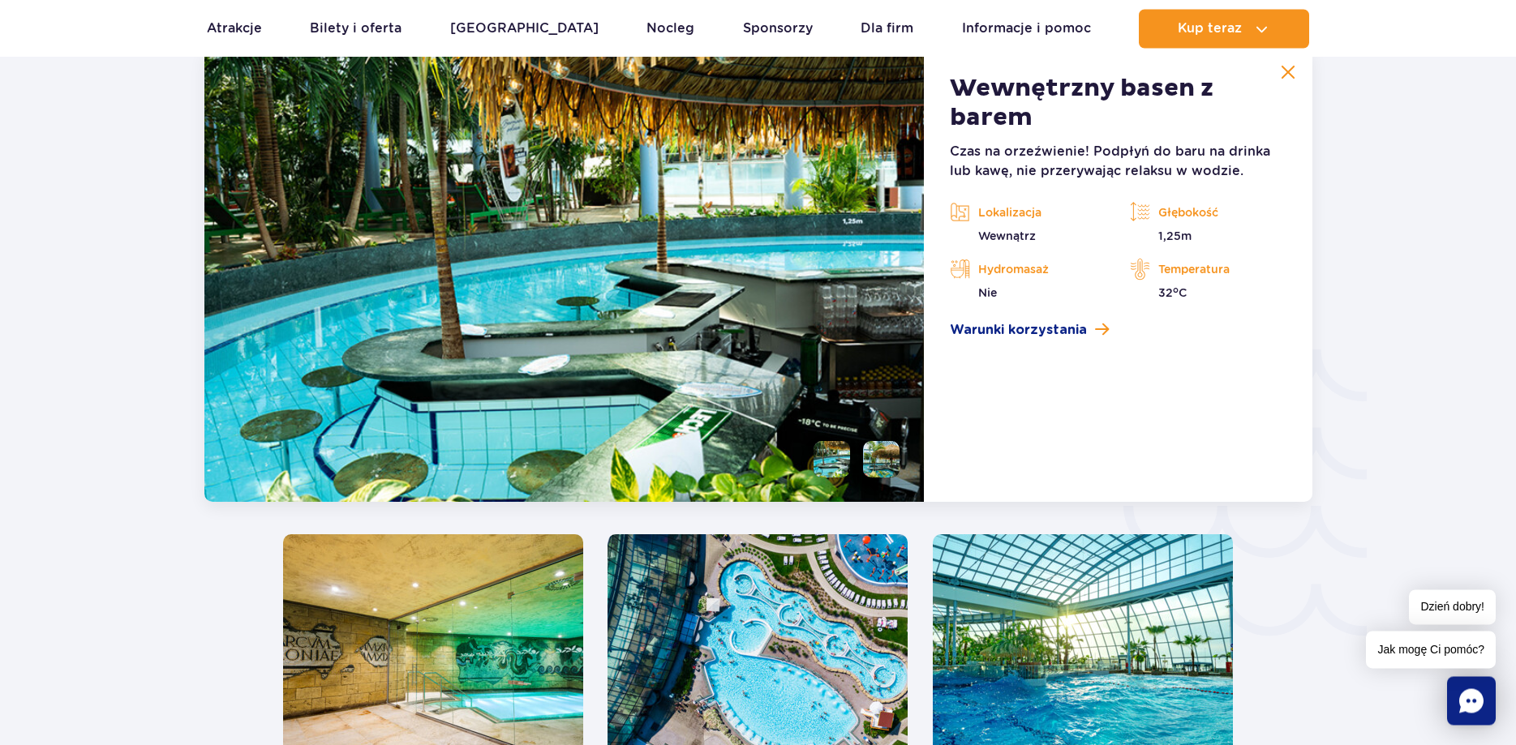
scroll to position [2316, 0]
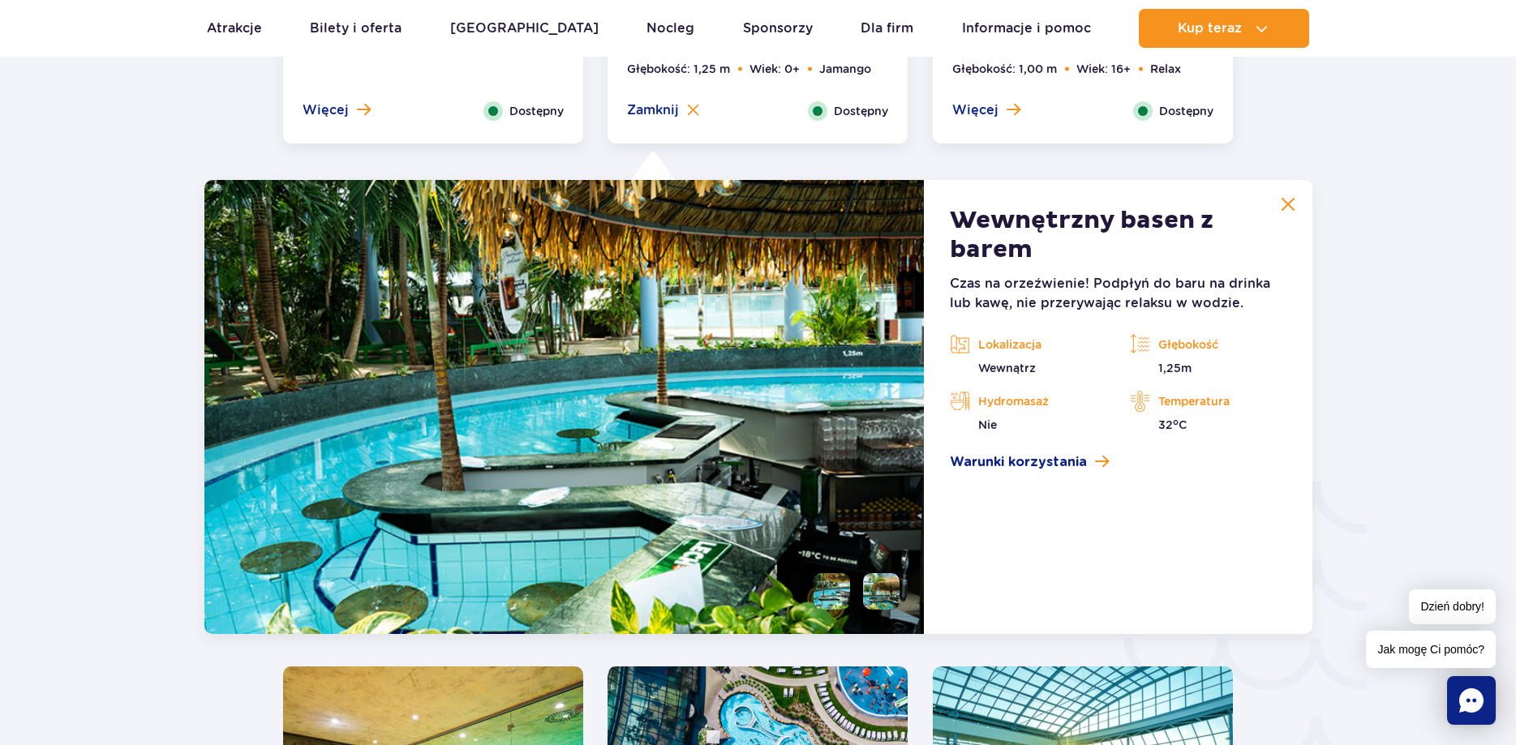
click at [1286, 207] on img at bounding box center [1287, 204] width 15 height 15
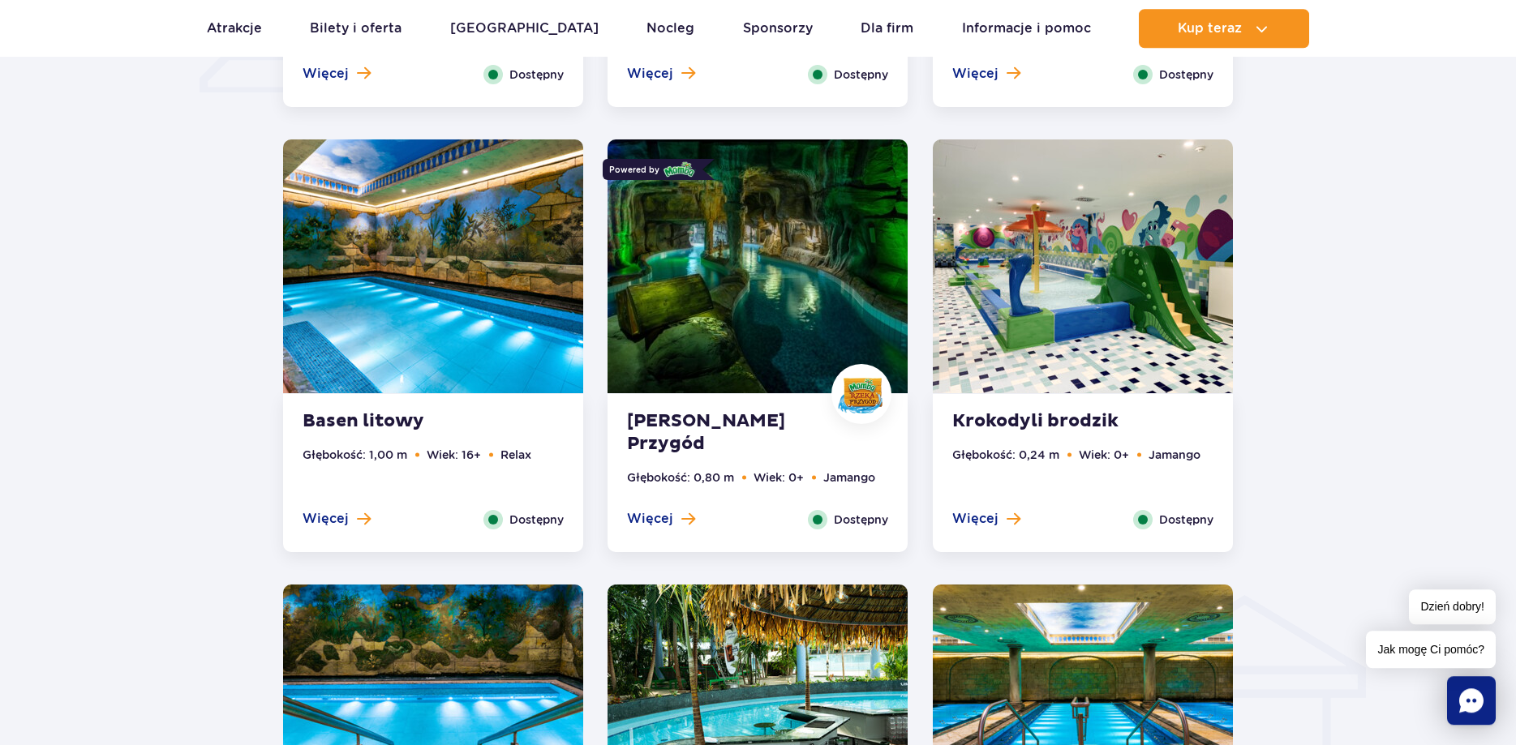
scroll to position [1489, 0]
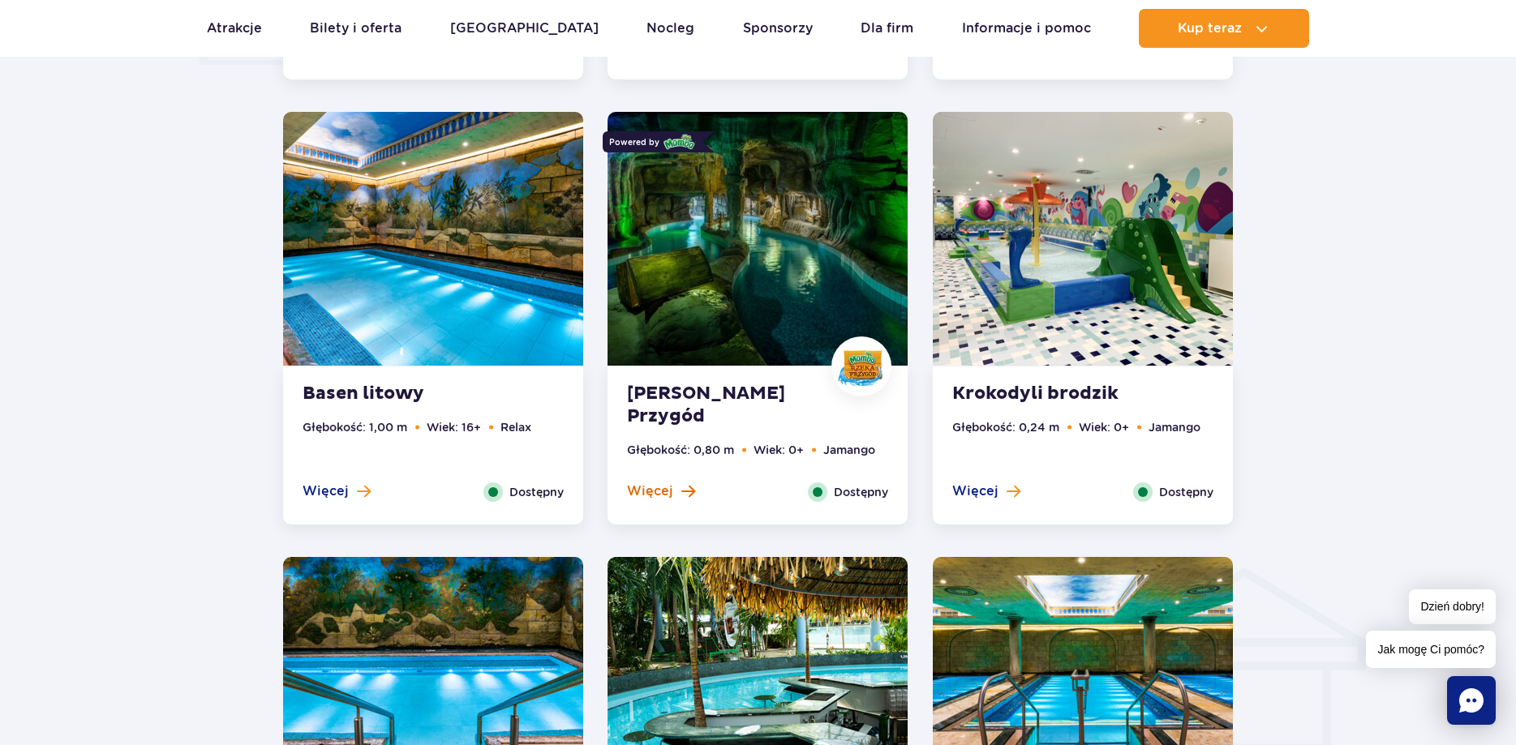
click at [641, 495] on span "Więcej" at bounding box center [650, 492] width 46 height 18
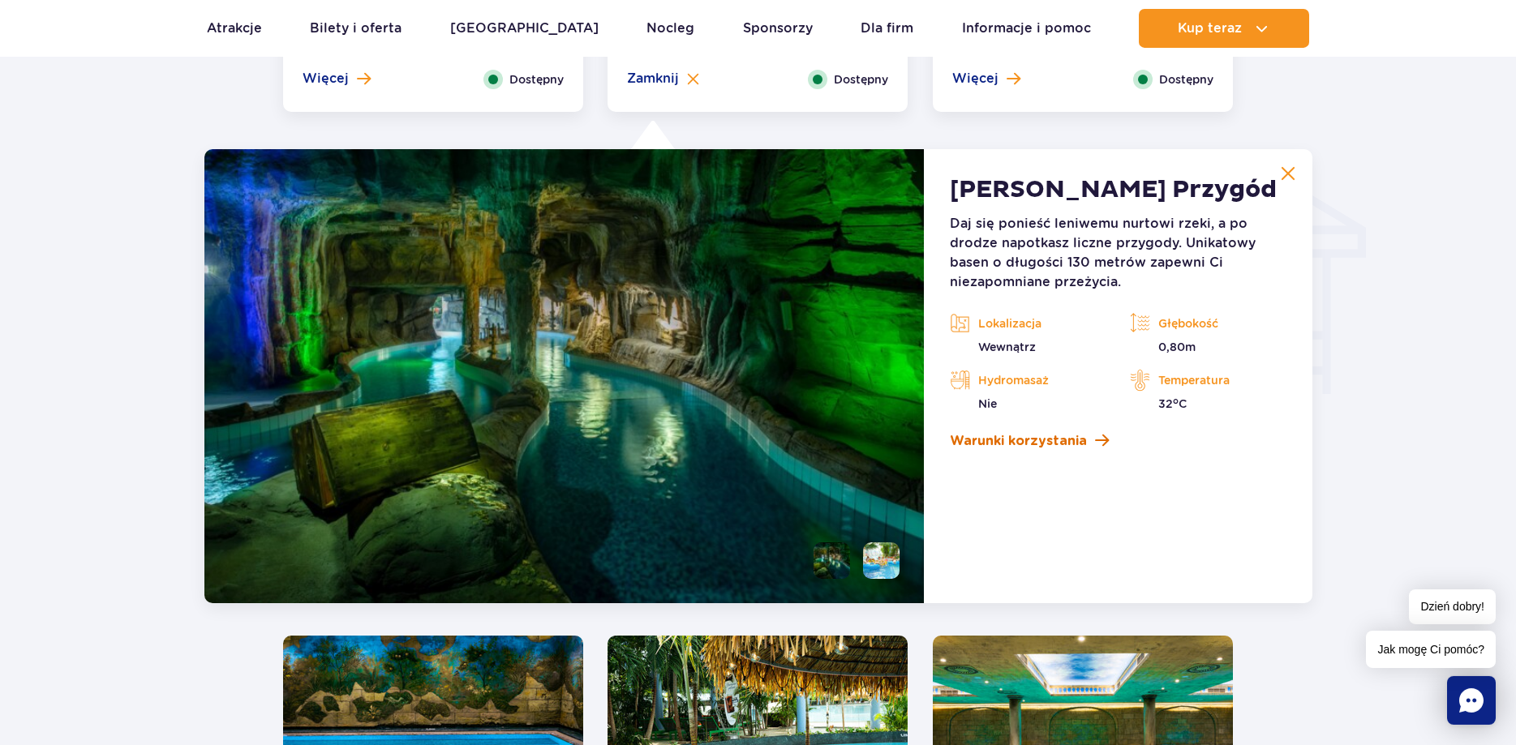
scroll to position [1871, 0]
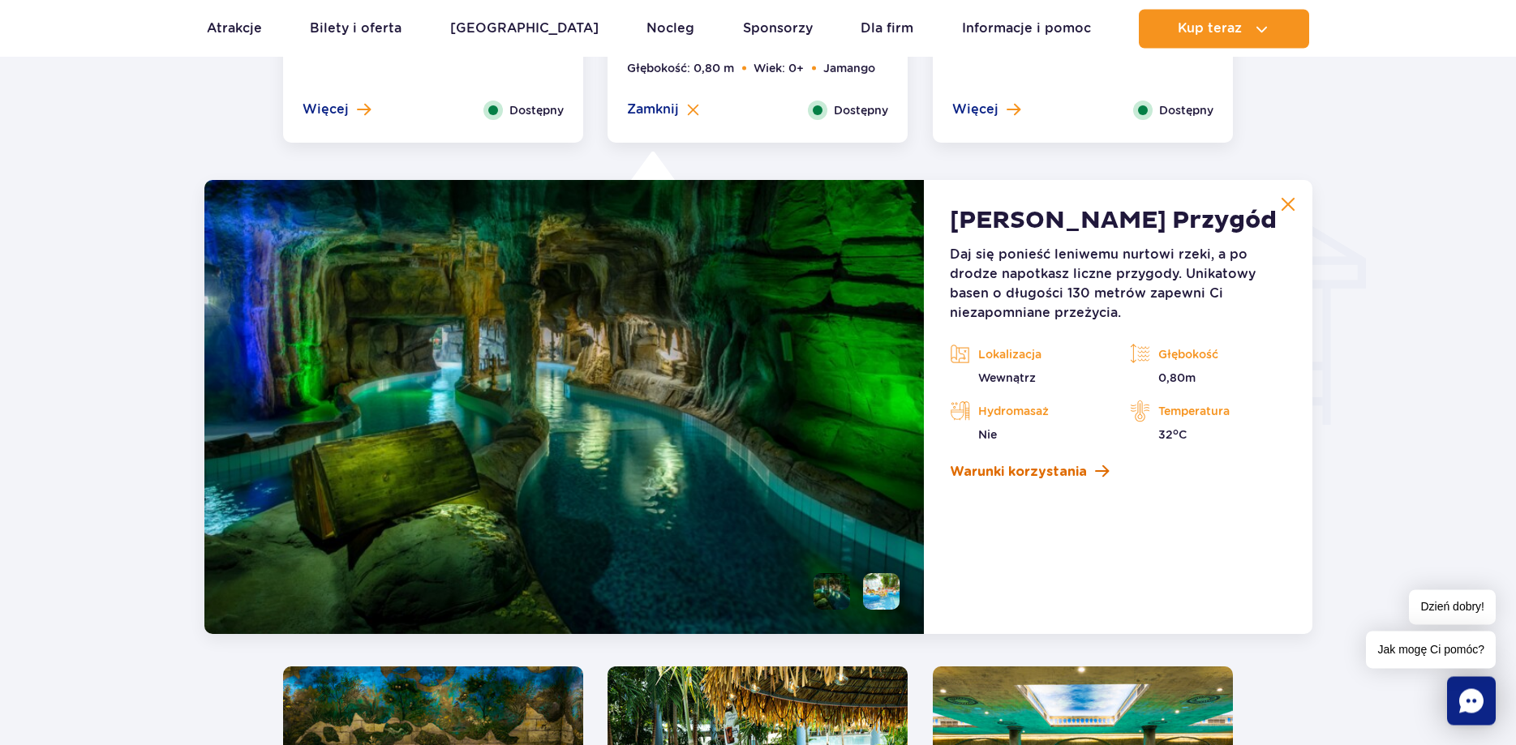
click at [1050, 470] on span "Warunki korzystania" at bounding box center [1018, 471] width 137 height 19
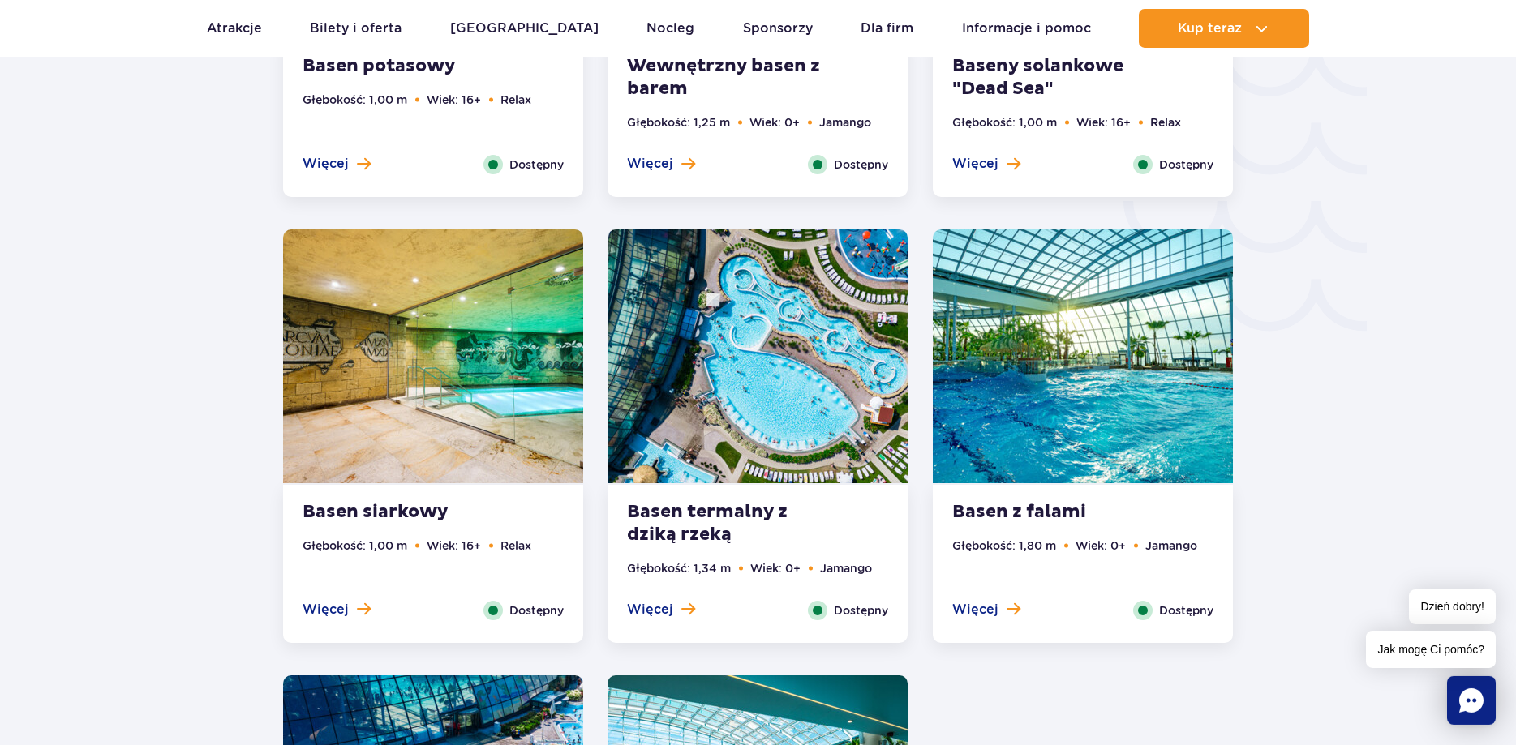
scroll to position [2781, 0]
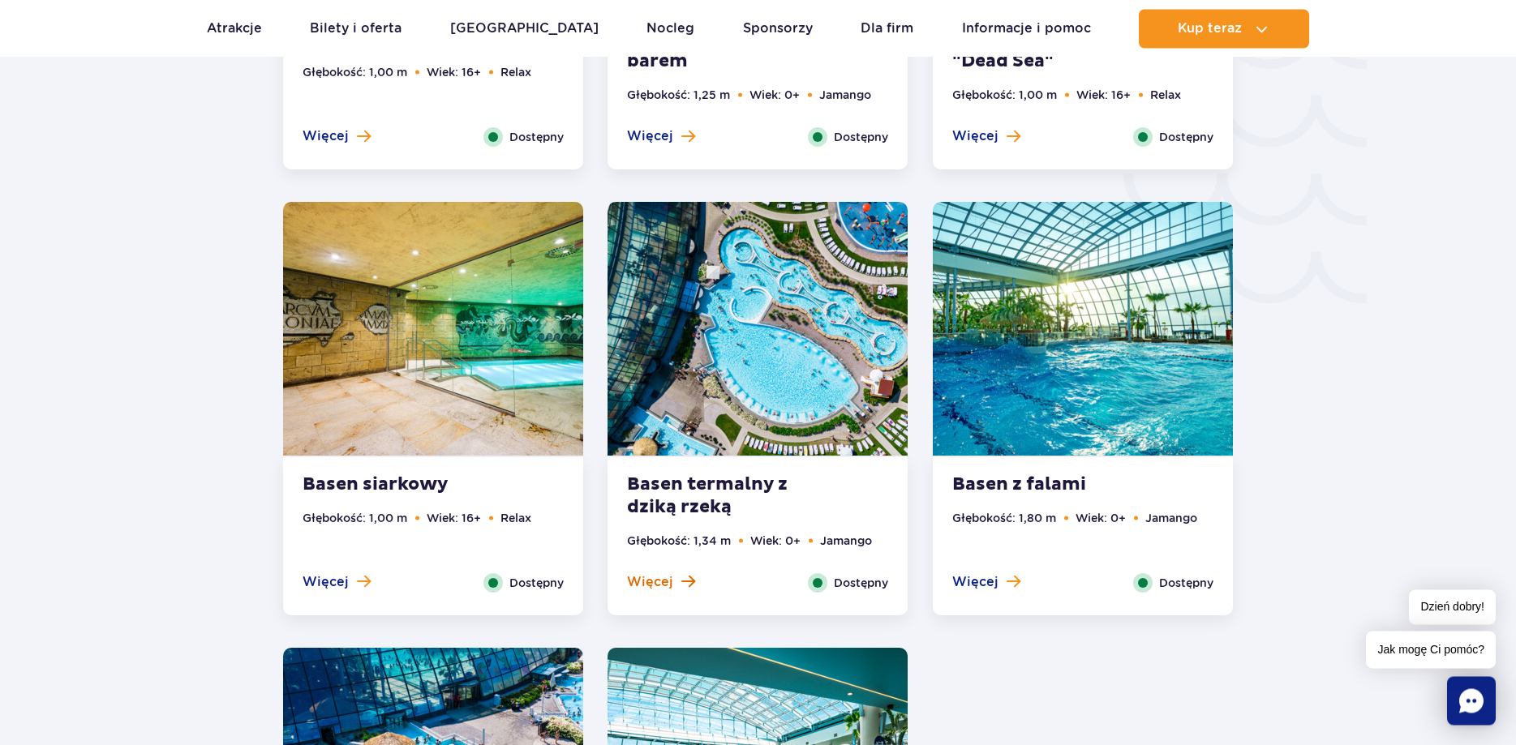
click at [674, 586] on button "Więcej" at bounding box center [661, 582] width 68 height 18
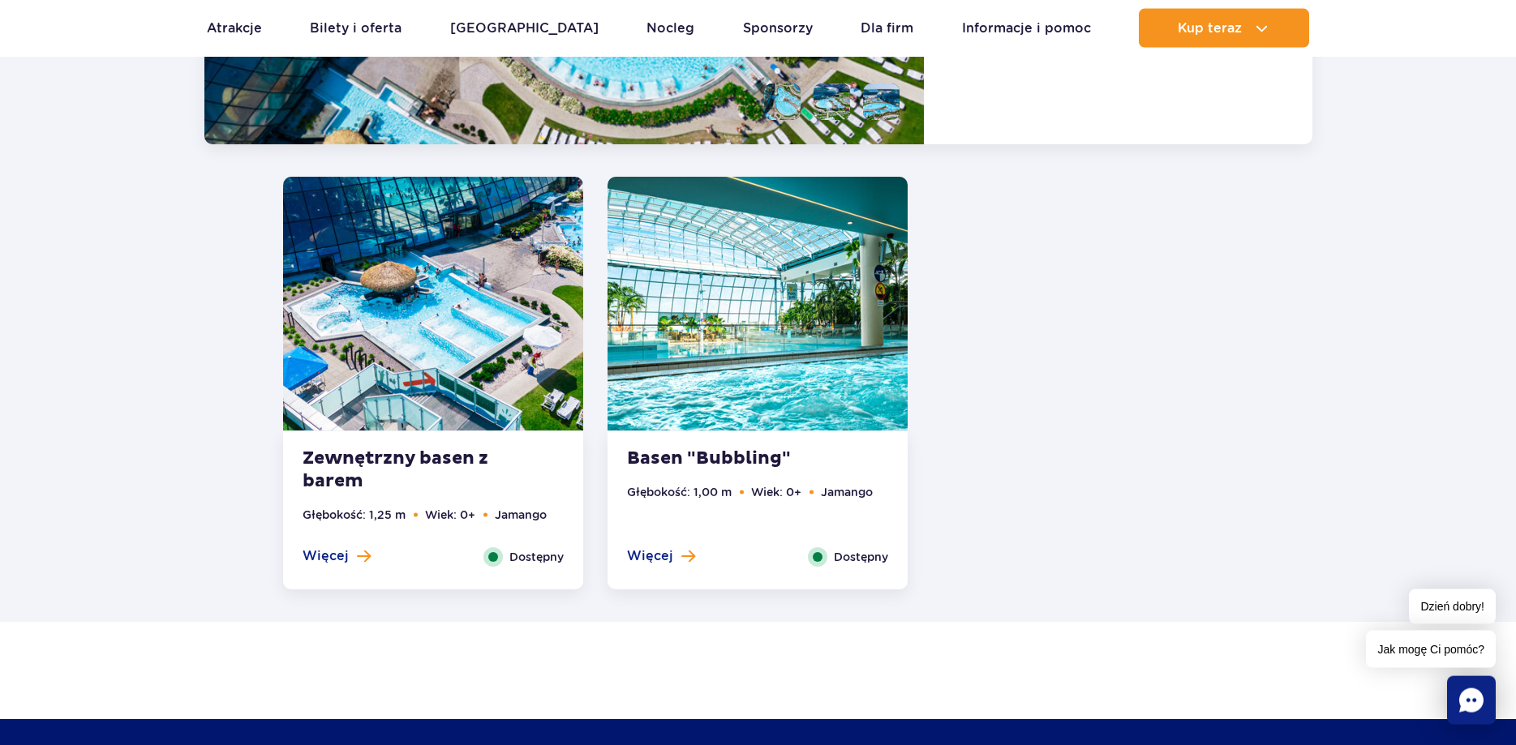
scroll to position [3258, 0]
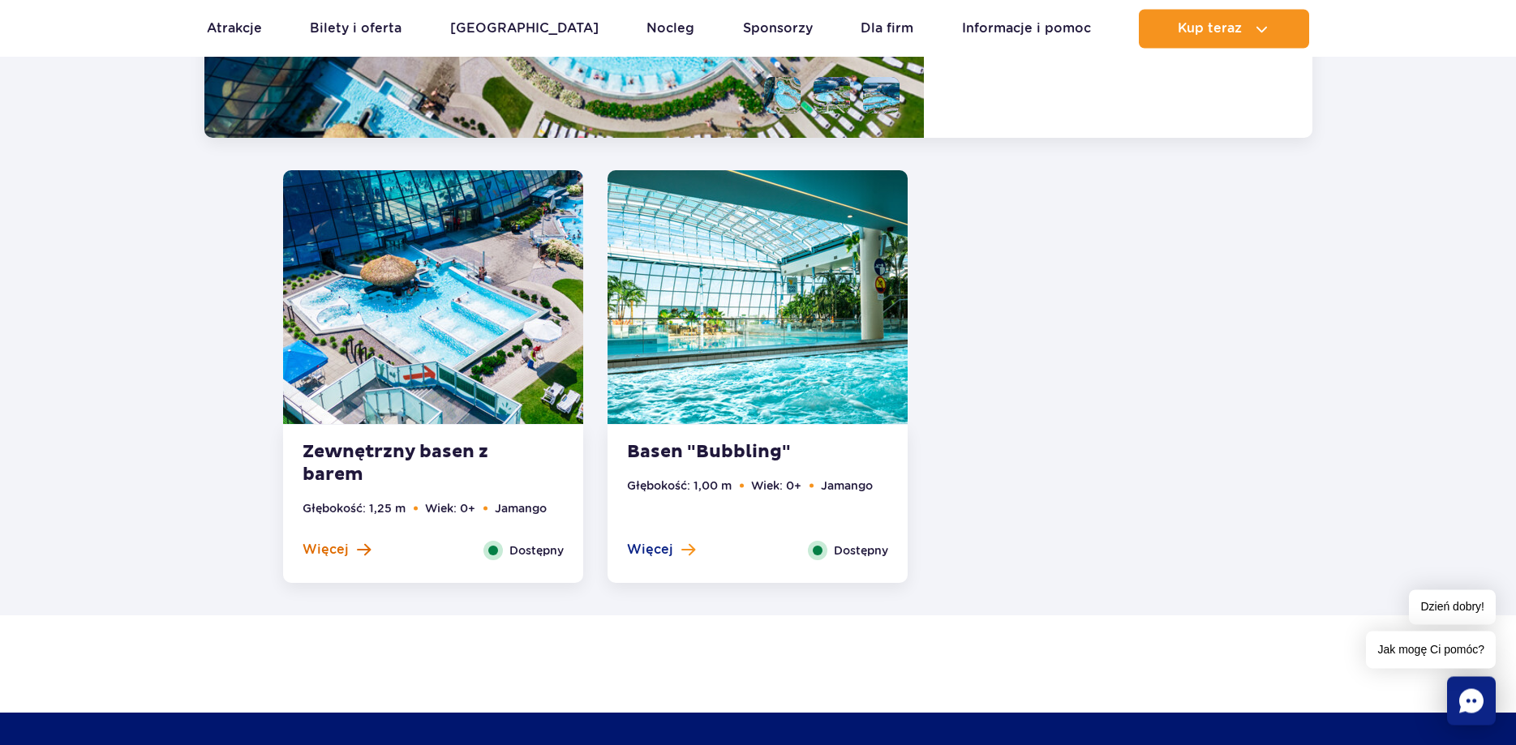
click at [338, 552] on span "Więcej" at bounding box center [325, 550] width 46 height 18
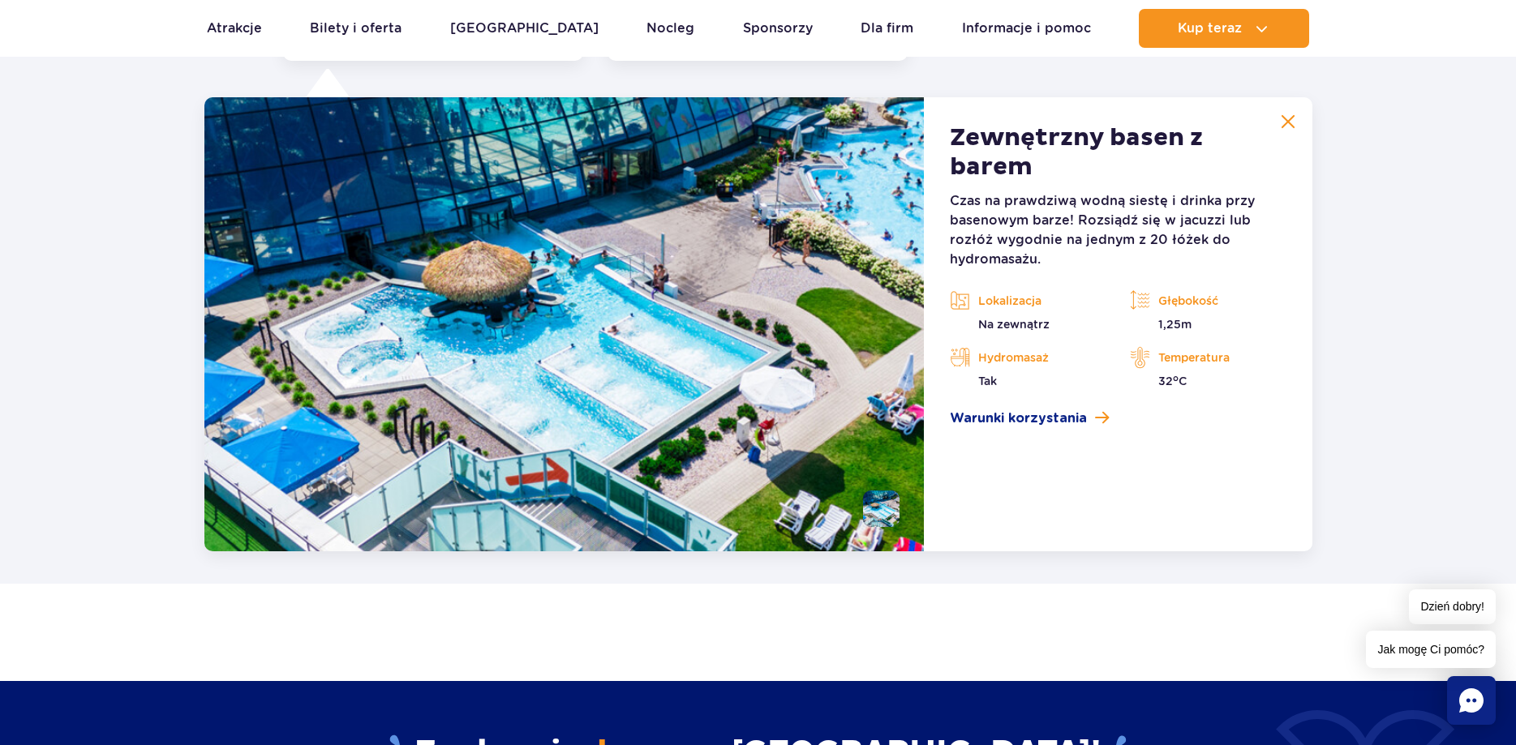
scroll to position [3042, 0]
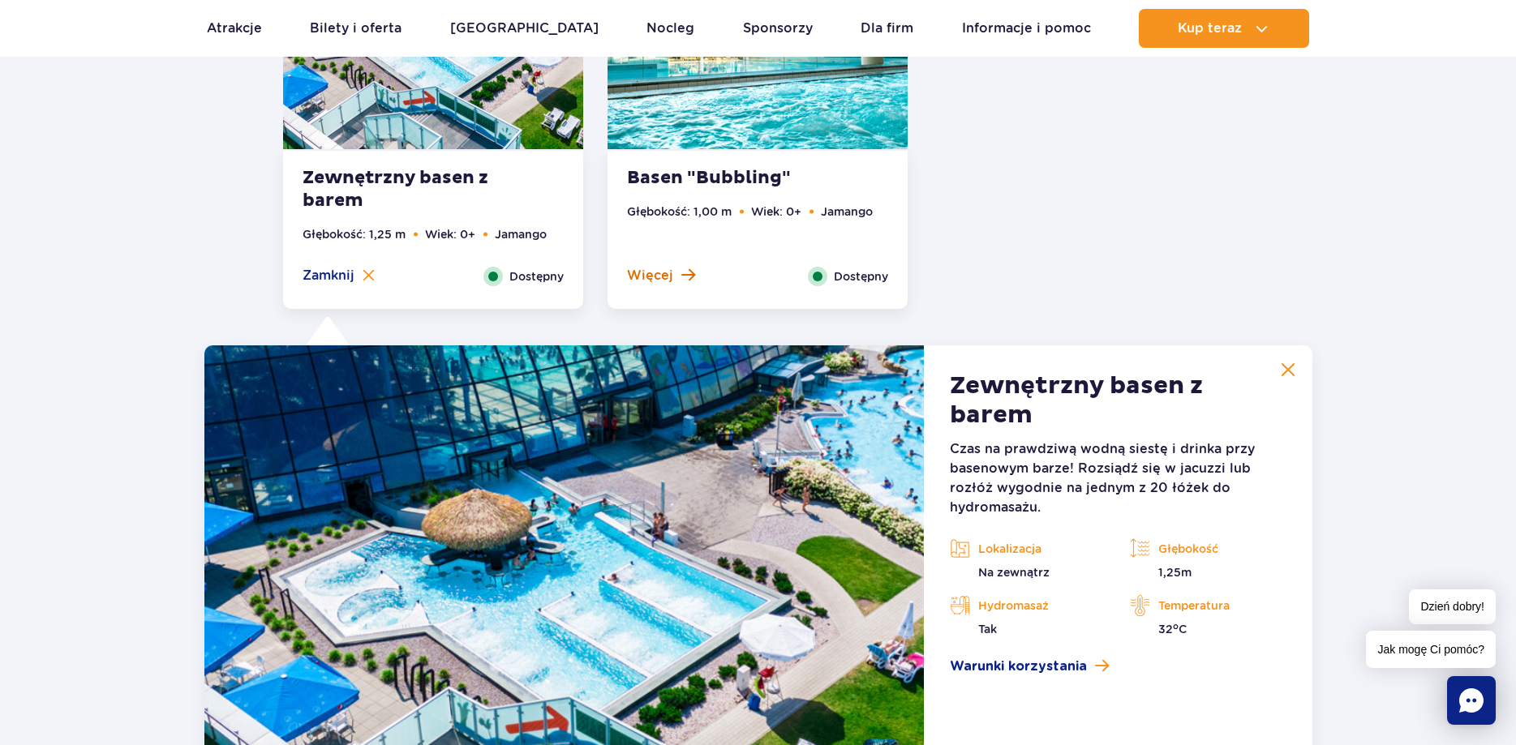
click at [662, 277] on span "Więcej" at bounding box center [650, 276] width 46 height 18
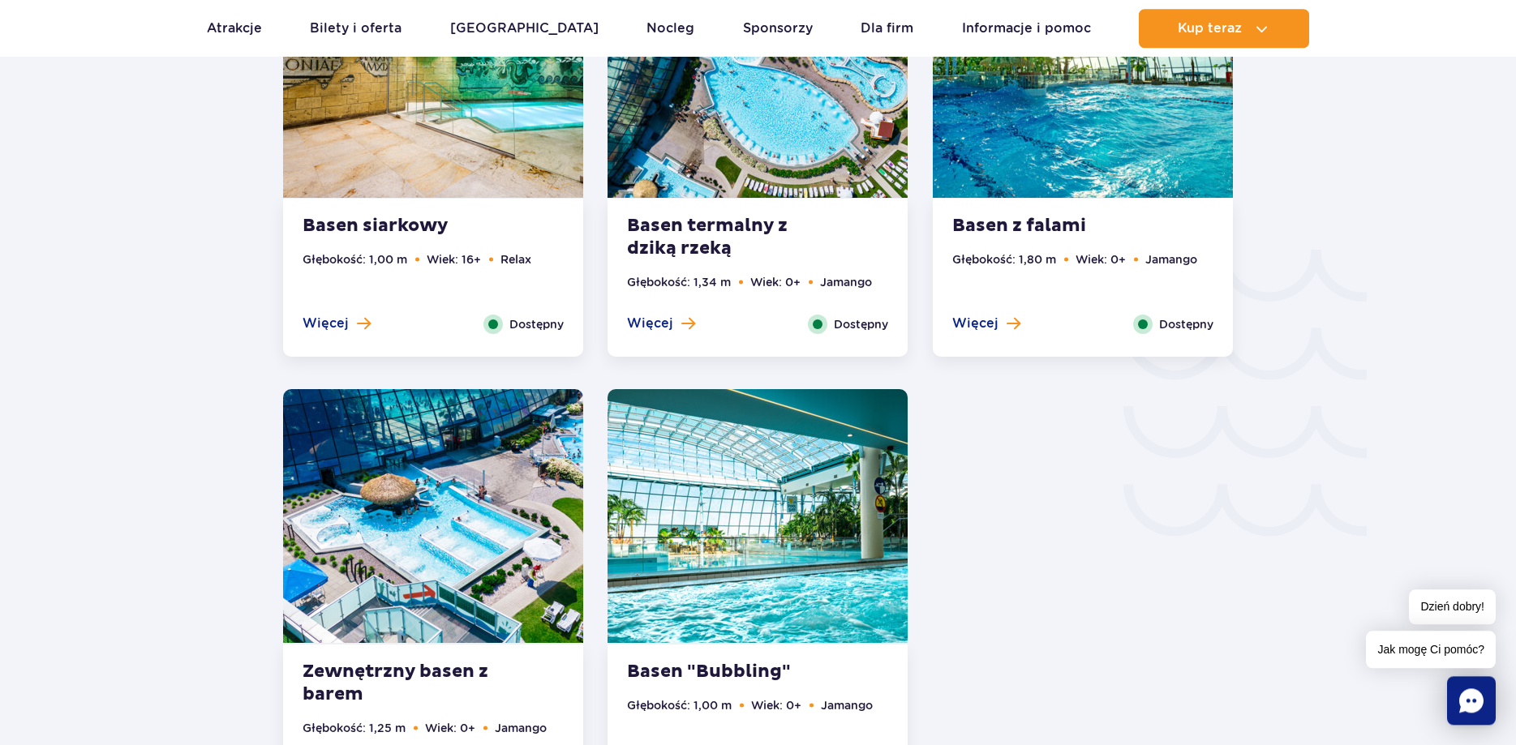
scroll to position [2546, 0]
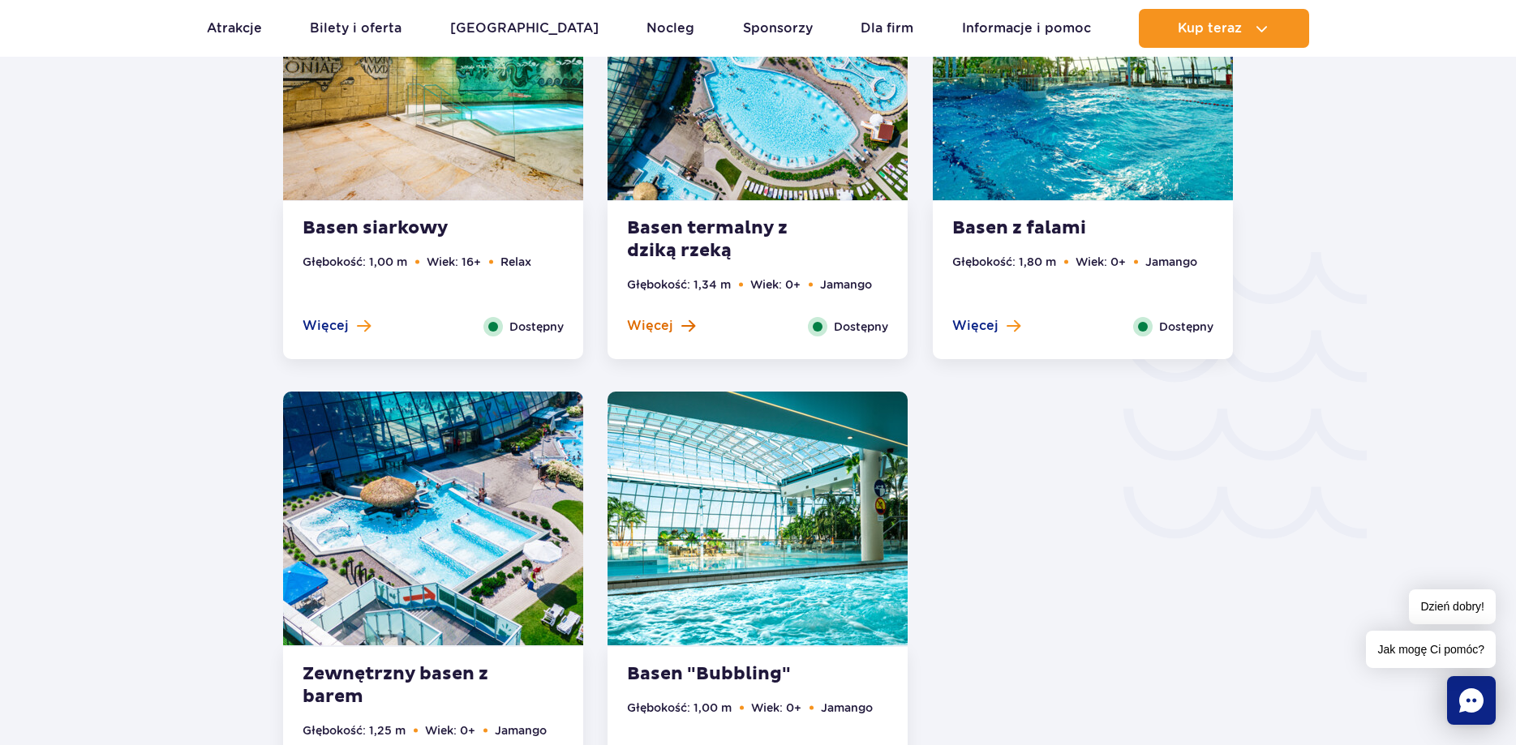
click at [647, 331] on span "Więcej" at bounding box center [650, 326] width 46 height 18
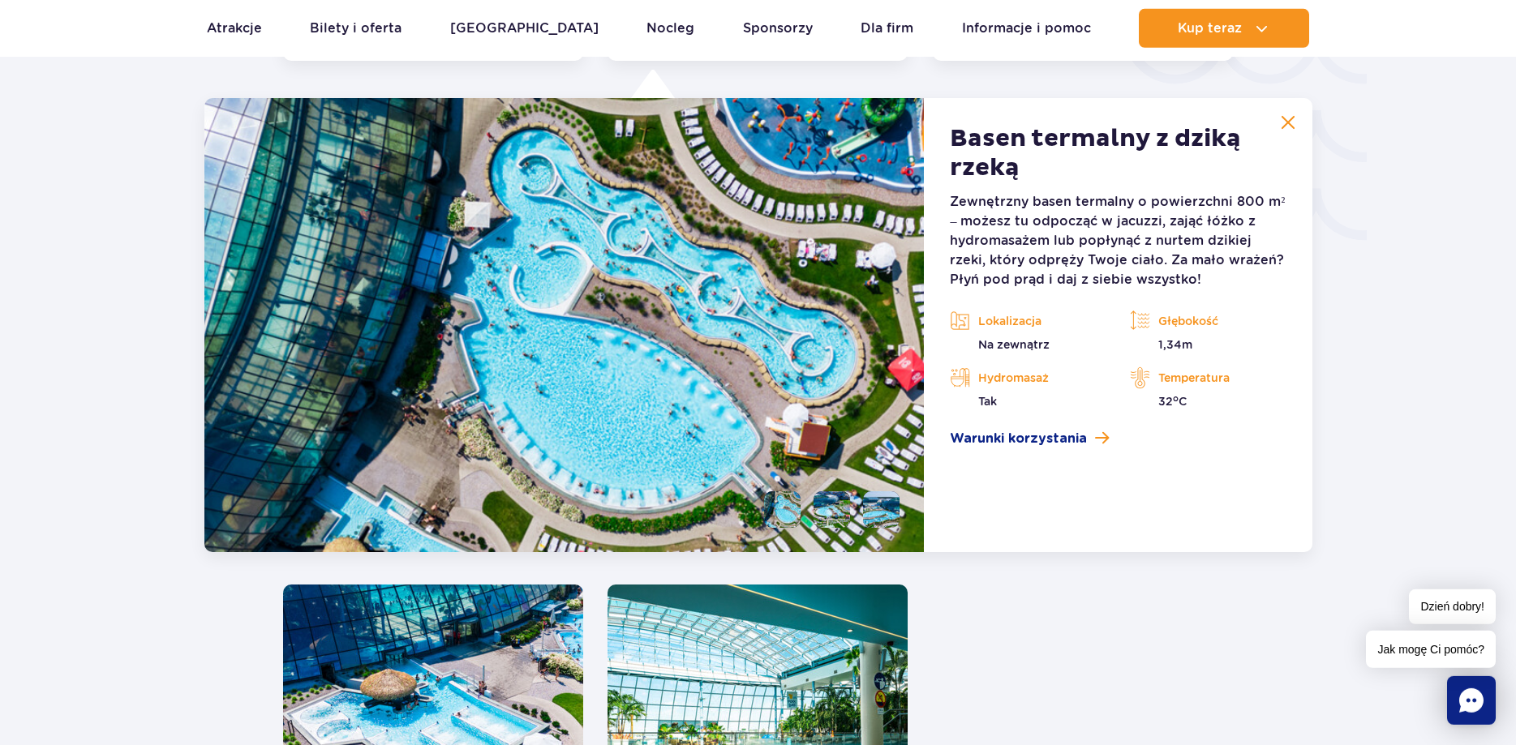
scroll to position [2845, 0]
click at [1289, 116] on img at bounding box center [1287, 121] width 15 height 15
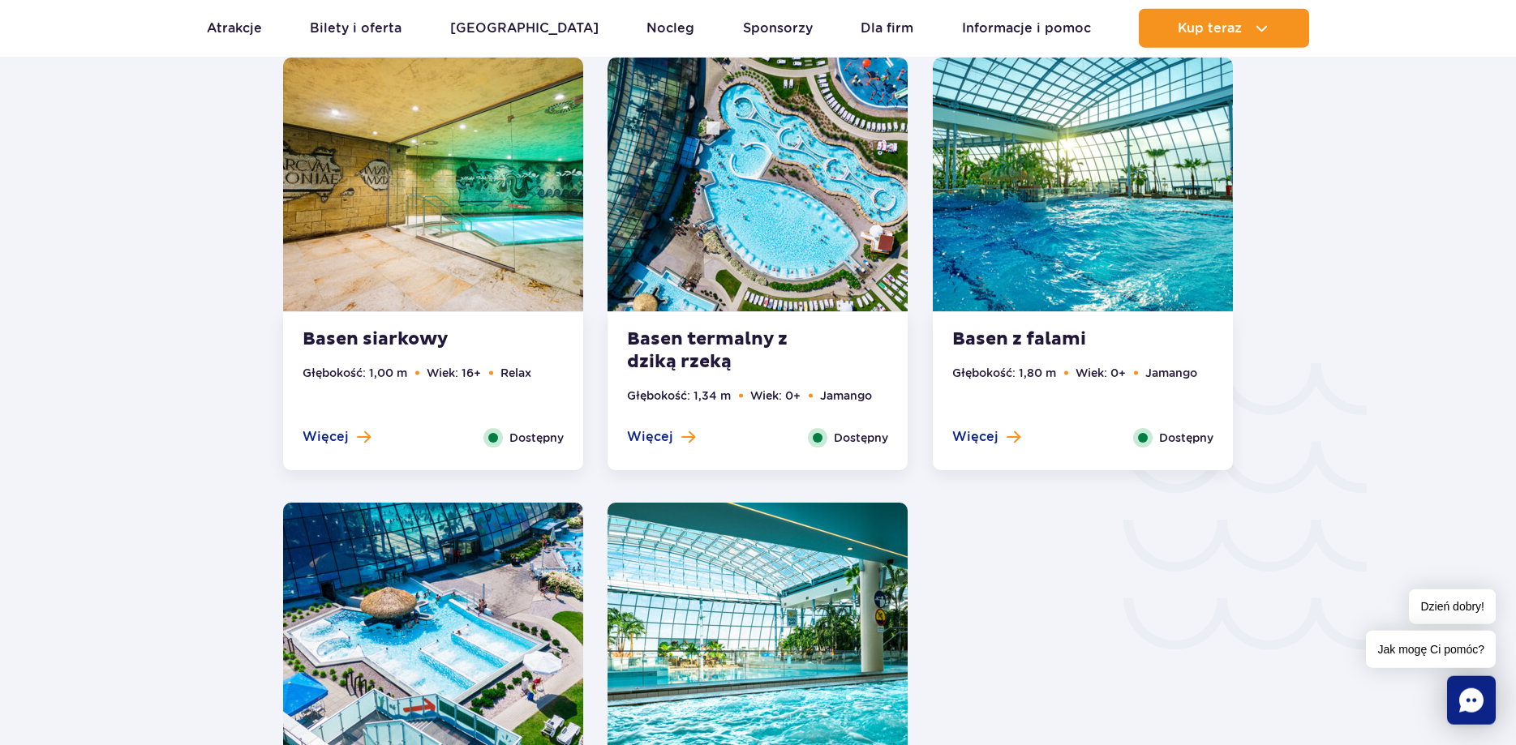
scroll to position [2431, 0]
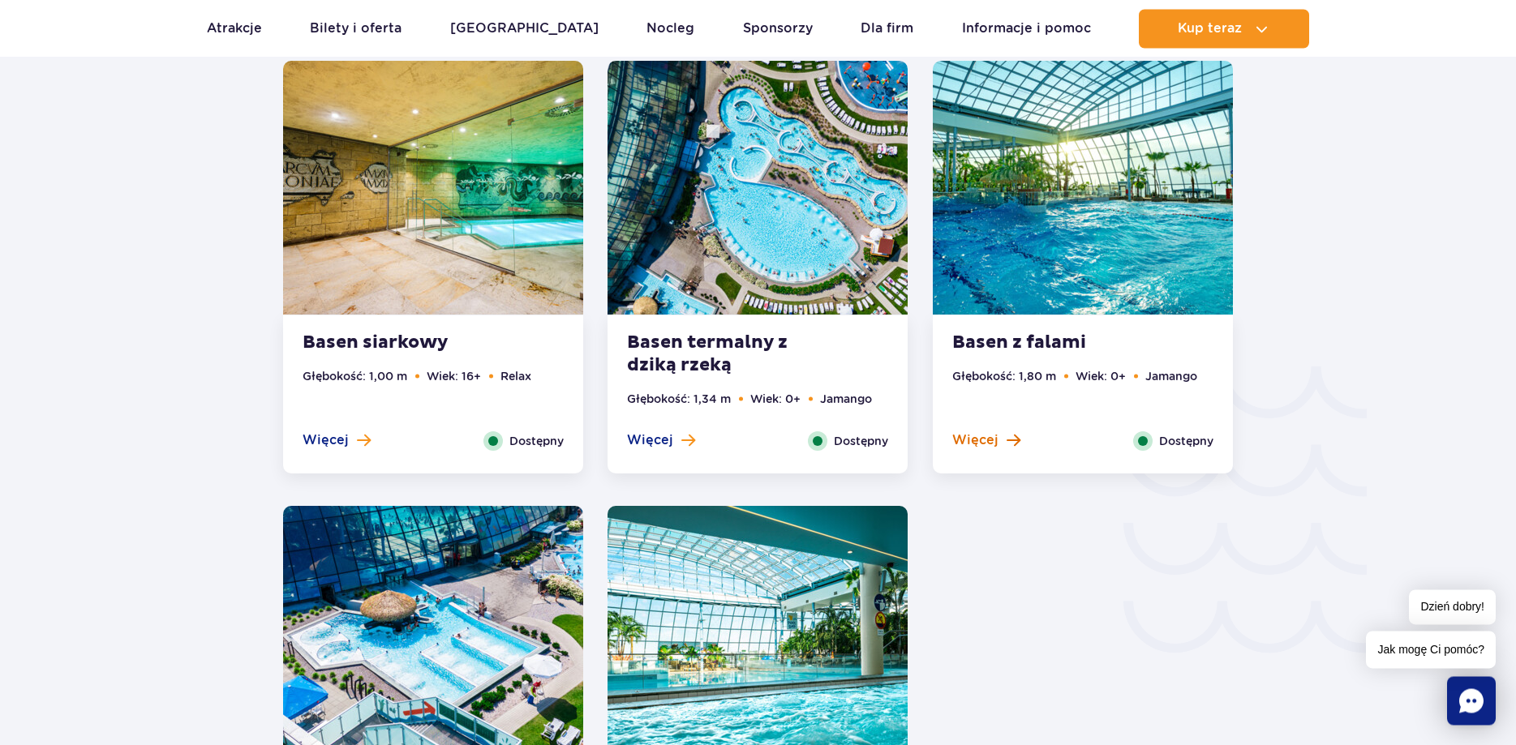
click at [980, 443] on span "Więcej" at bounding box center [975, 440] width 46 height 18
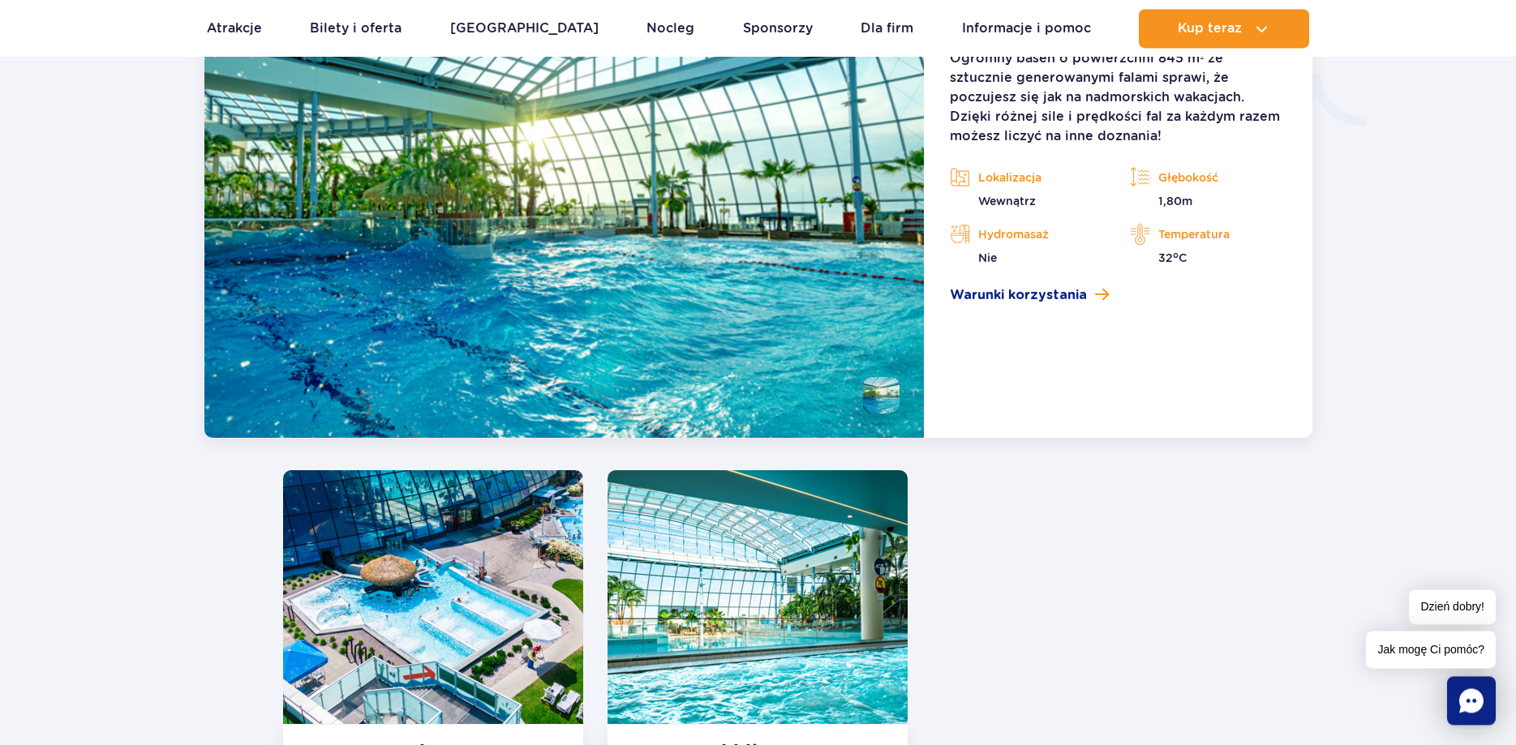
scroll to position [2928, 0]
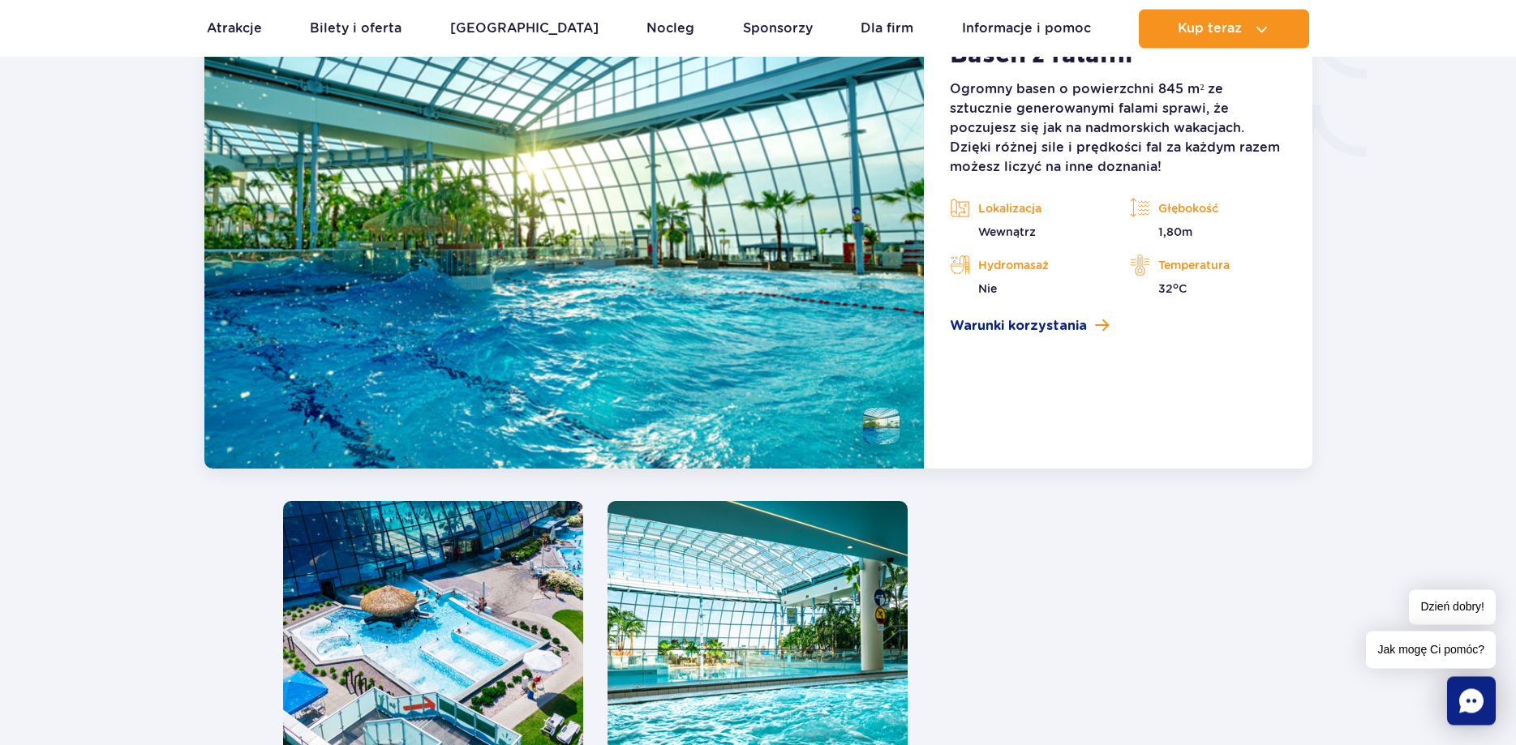
click at [883, 438] on li at bounding box center [881, 426] width 36 height 36
click at [882, 432] on img at bounding box center [881, 426] width 36 height 36
click at [886, 420] on img at bounding box center [881, 426] width 36 height 36
click at [661, 388] on img at bounding box center [564, 242] width 720 height 454
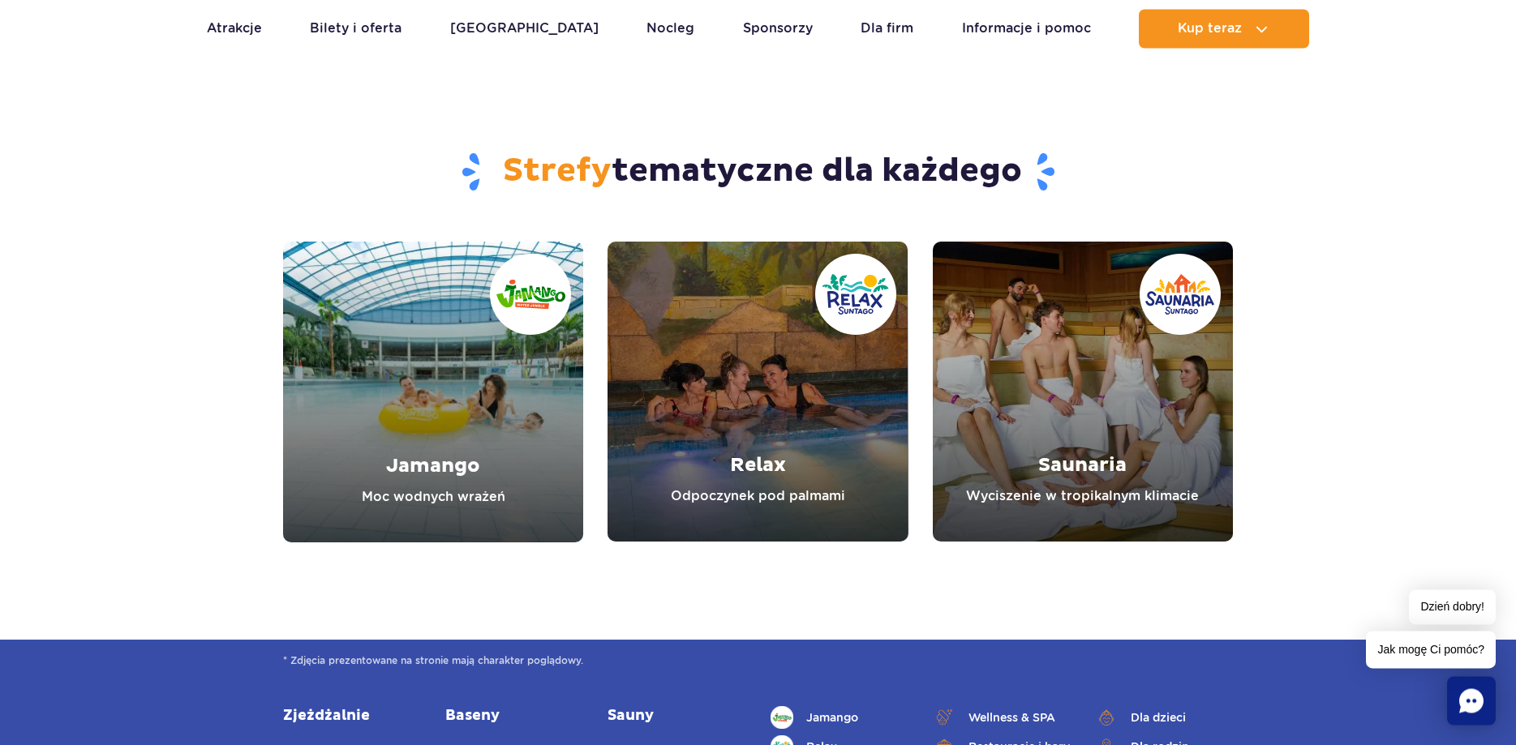
scroll to position [4913, 0]
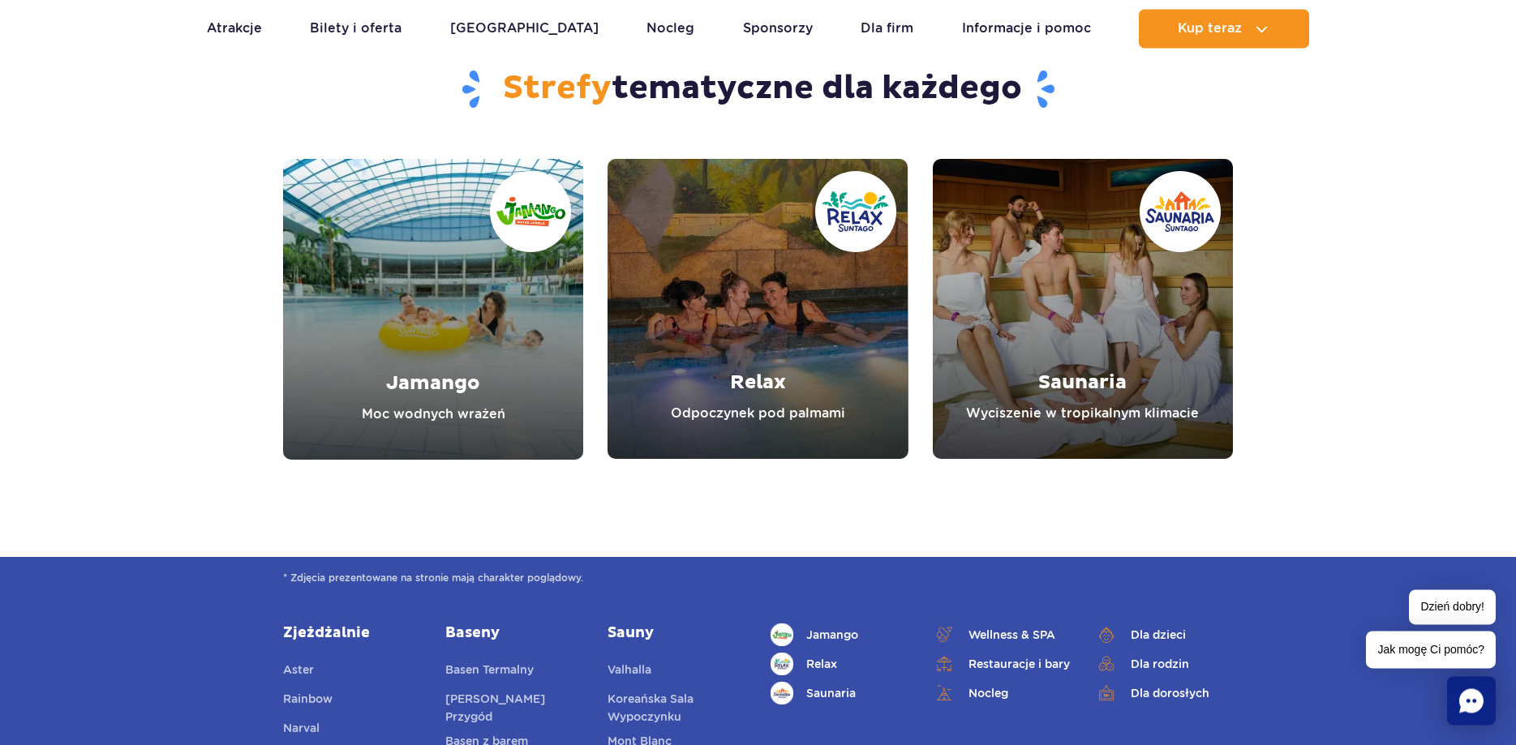
click at [410, 410] on link "Jamango" at bounding box center [433, 309] width 300 height 301
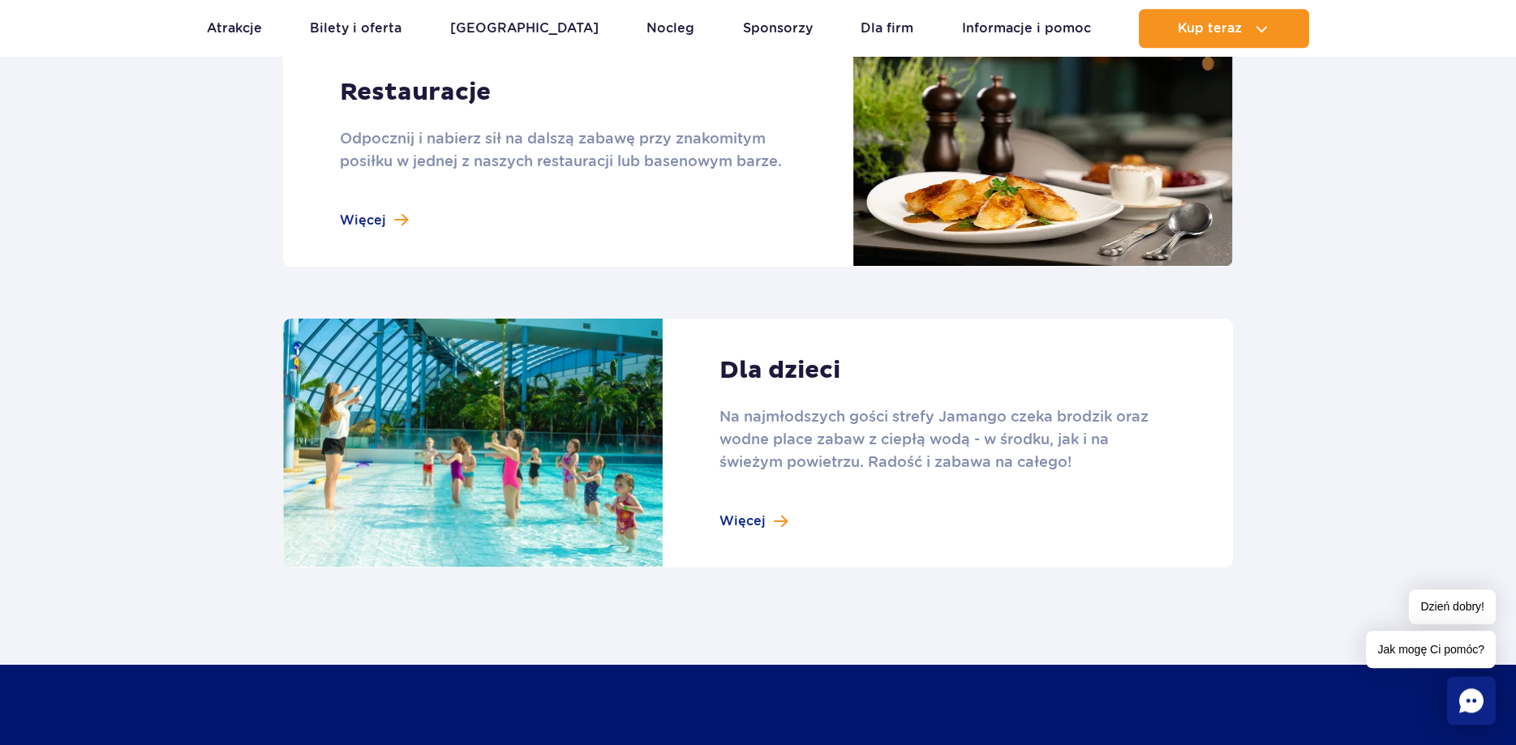
scroll to position [2068, 0]
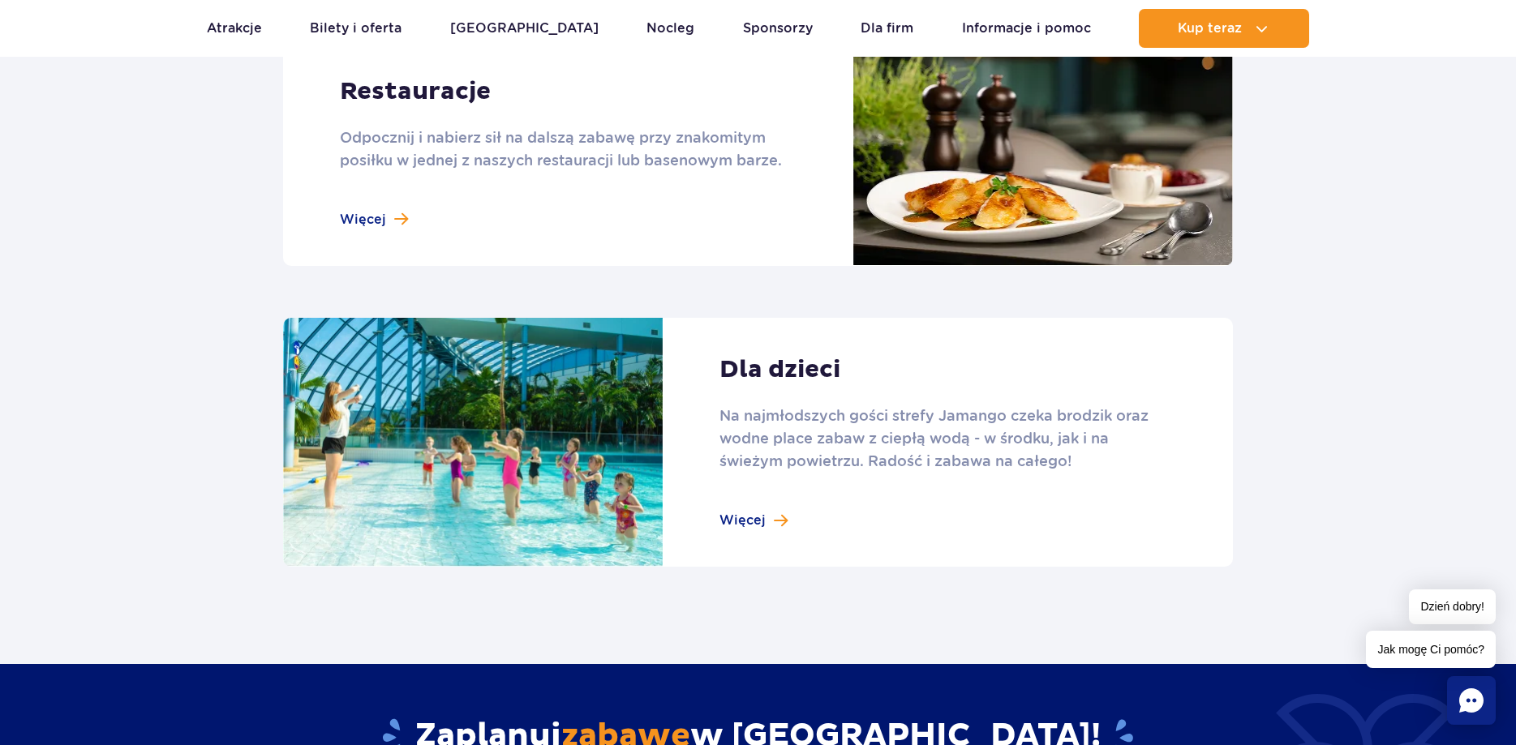
click at [756, 525] on link at bounding box center [758, 443] width 950 height 250
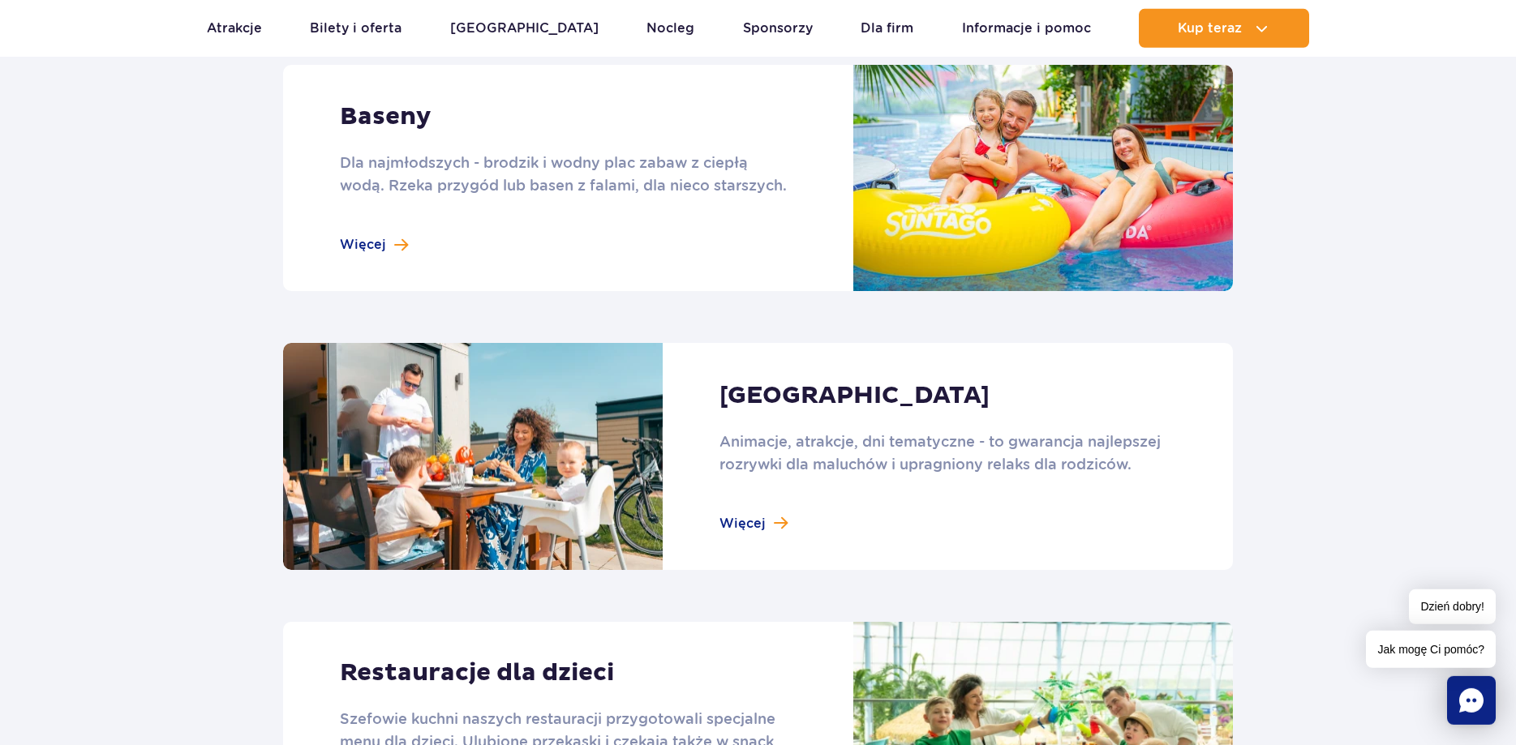
scroll to position [1406, 0]
